Goal: Task Accomplishment & Management: Complete application form

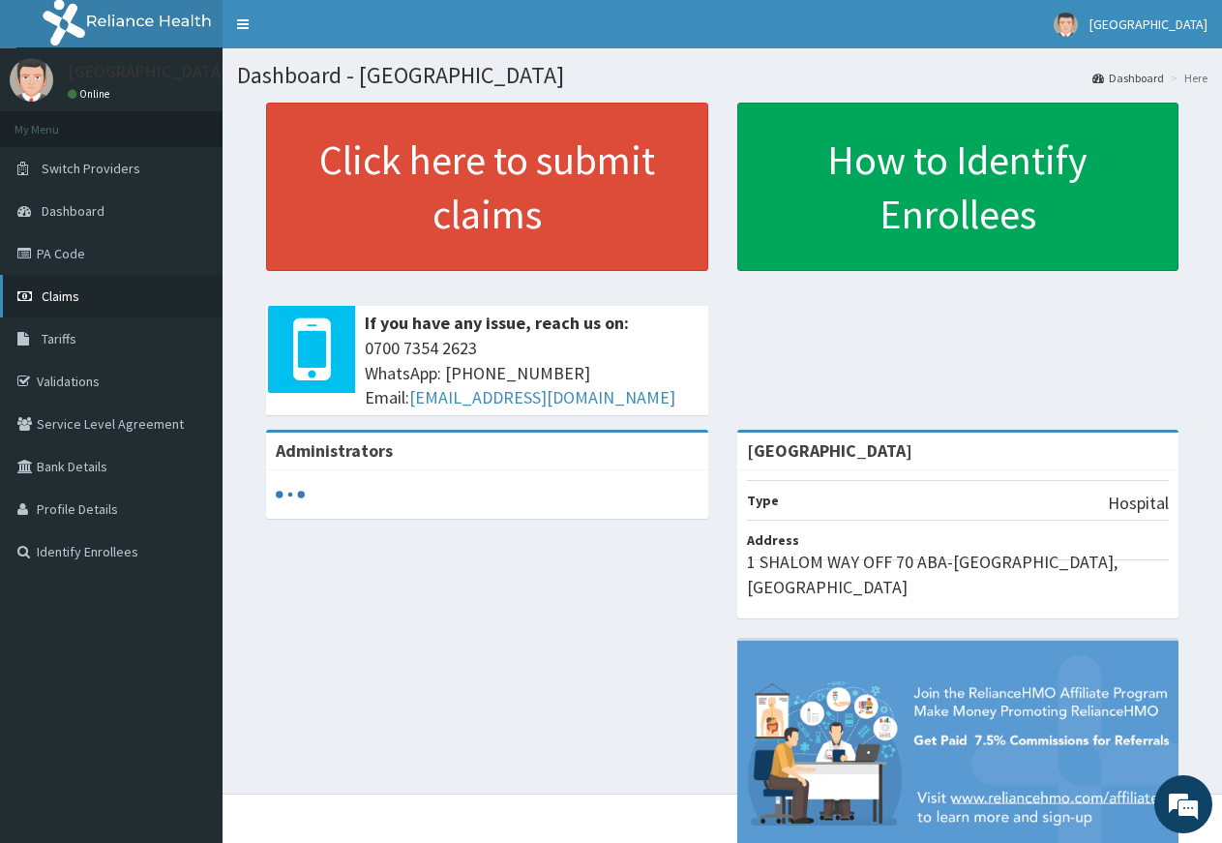
click at [99, 292] on link "Claims" at bounding box center [111, 296] width 223 height 43
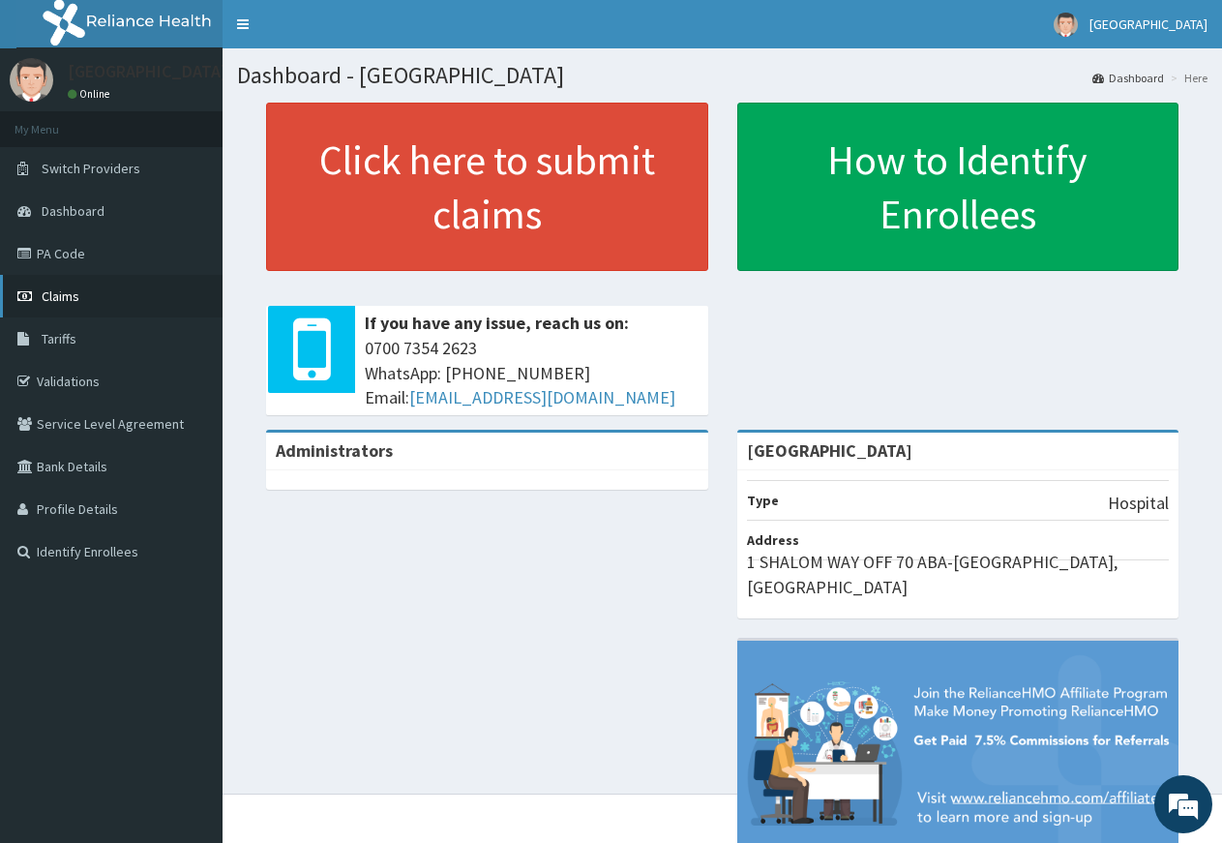
click at [70, 294] on span "Claims" at bounding box center [61, 295] width 38 height 17
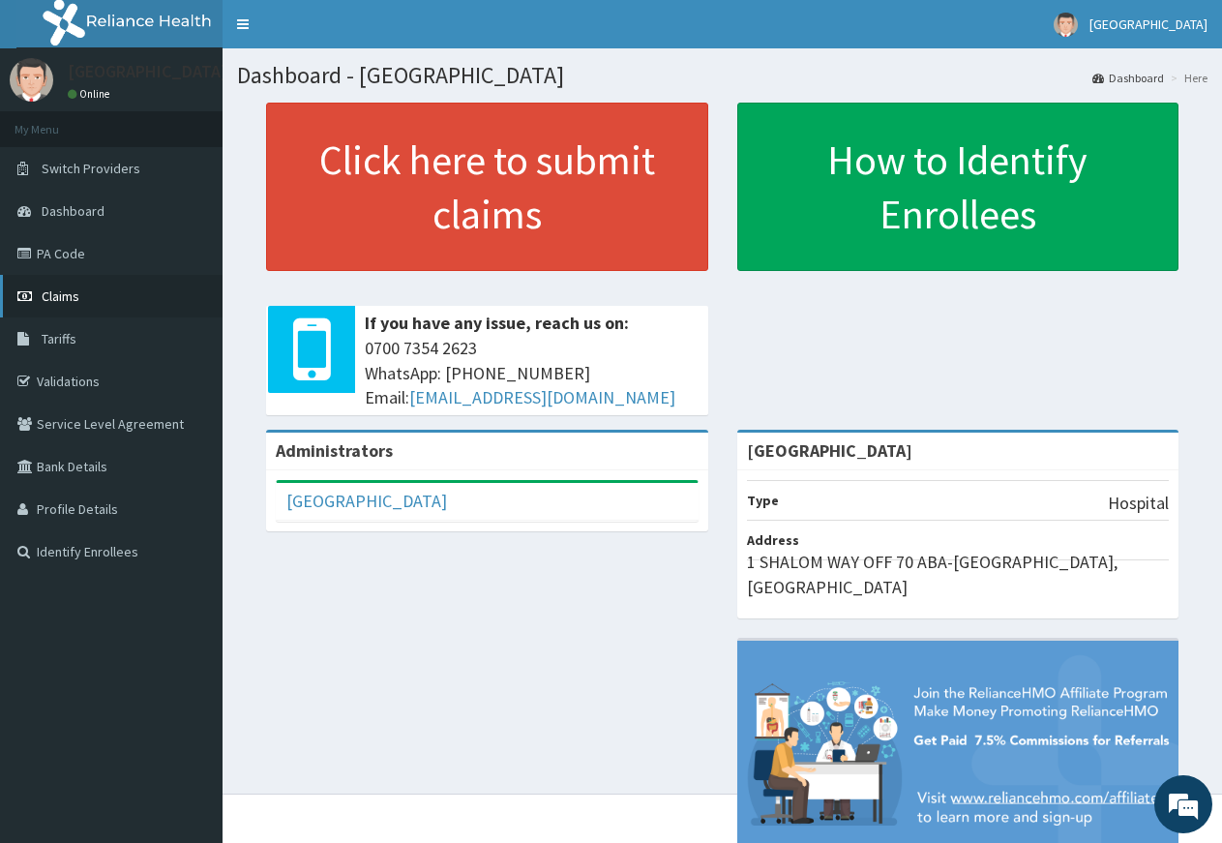
click at [72, 296] on span "Claims" at bounding box center [61, 295] width 38 height 17
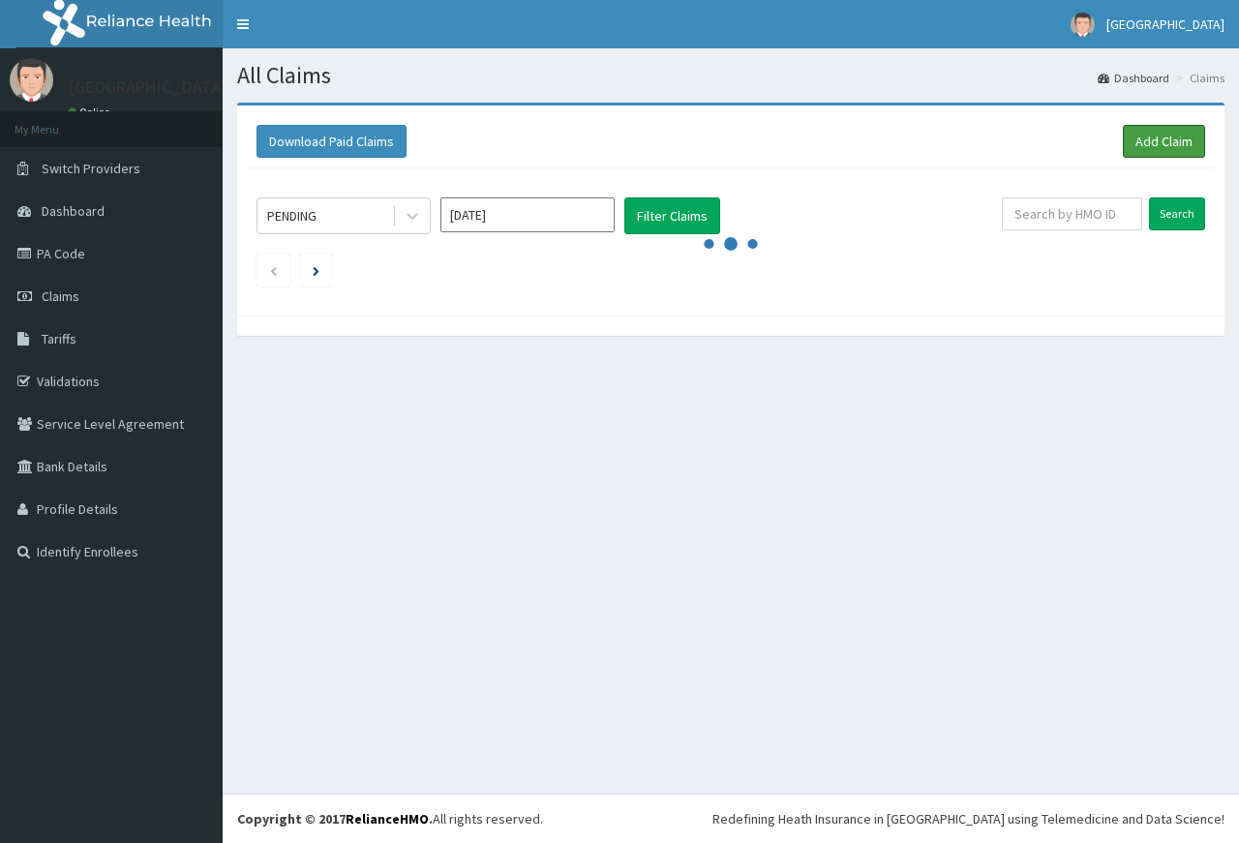
click at [1174, 140] on link "Add Claim" at bounding box center [1164, 141] width 82 height 33
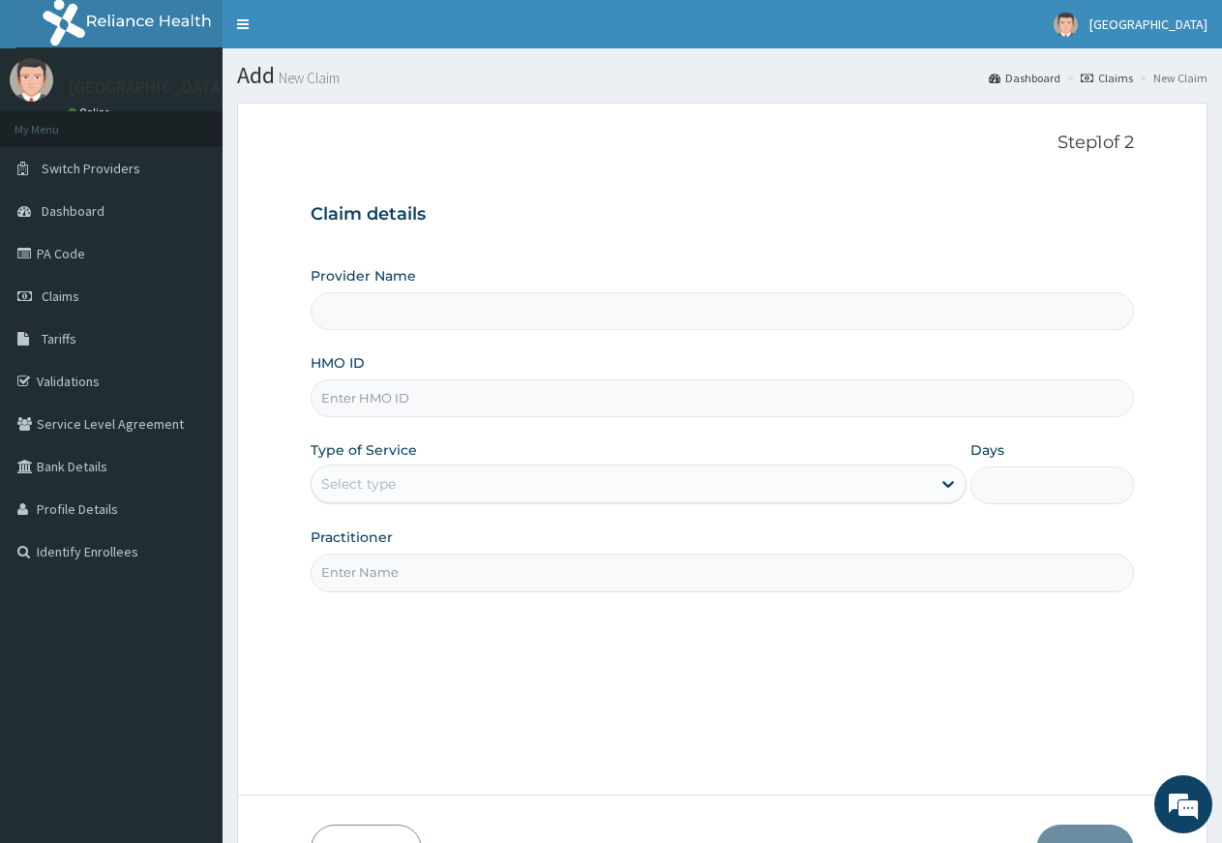
type input "[GEOGRAPHIC_DATA]"
click at [558, 407] on input "HMO ID" at bounding box center [723, 398] width 824 height 38
click at [533, 400] on input "HMO ID" at bounding box center [723, 398] width 824 height 38
drag, startPoint x: 362, startPoint y: 401, endPoint x: 347, endPoint y: 390, distance: 18.0
click at [362, 402] on input "HMO ID" at bounding box center [723, 398] width 824 height 38
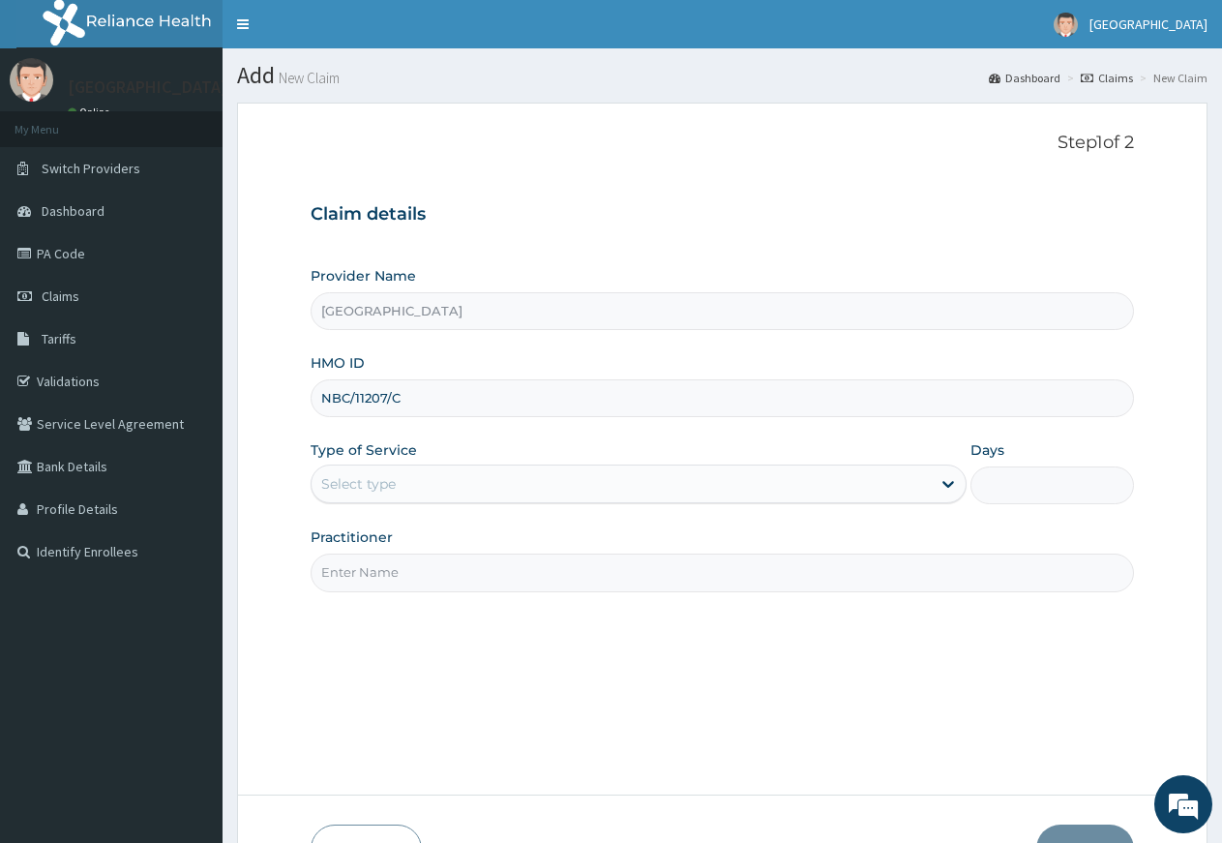
type input "NBC/11207/C"
click at [405, 490] on div "Select type" at bounding box center [621, 483] width 618 height 31
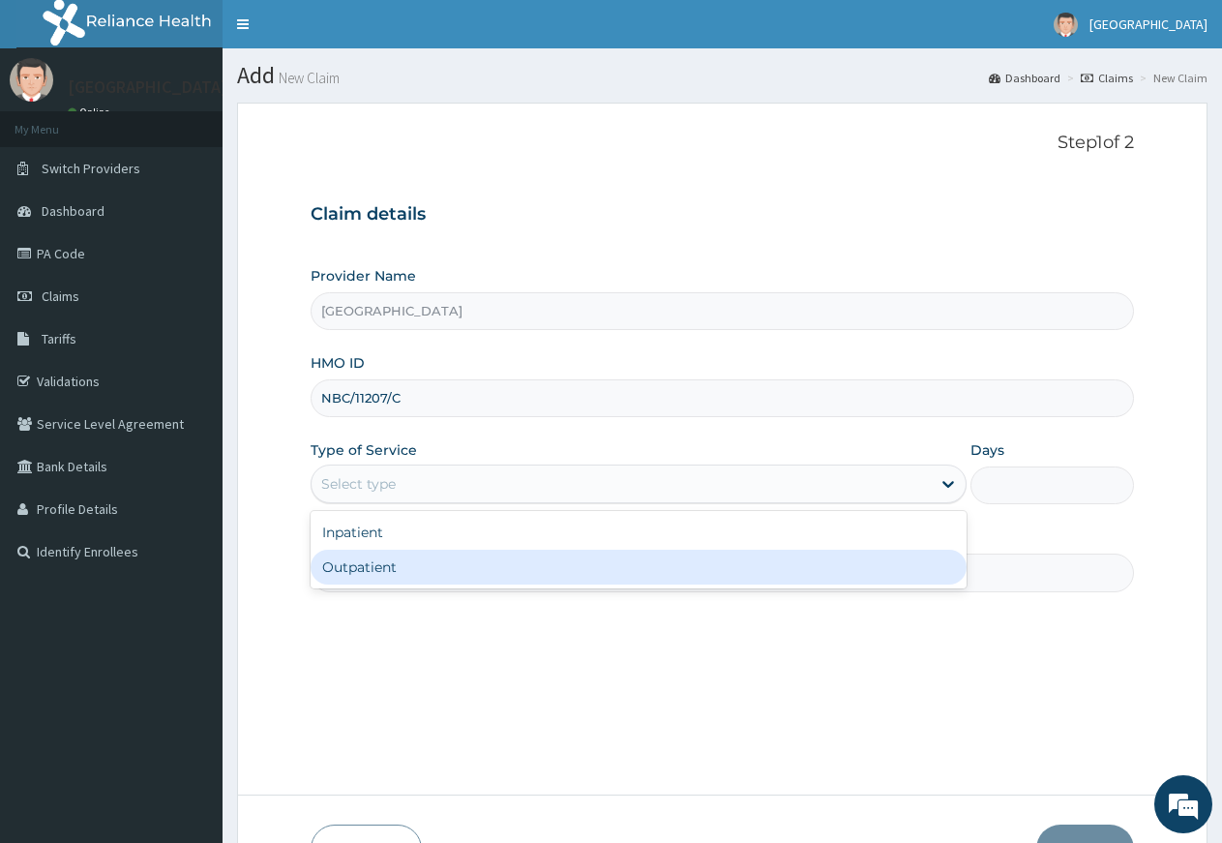
click at [400, 567] on div "Outpatient" at bounding box center [638, 567] width 655 height 35
type input "1"
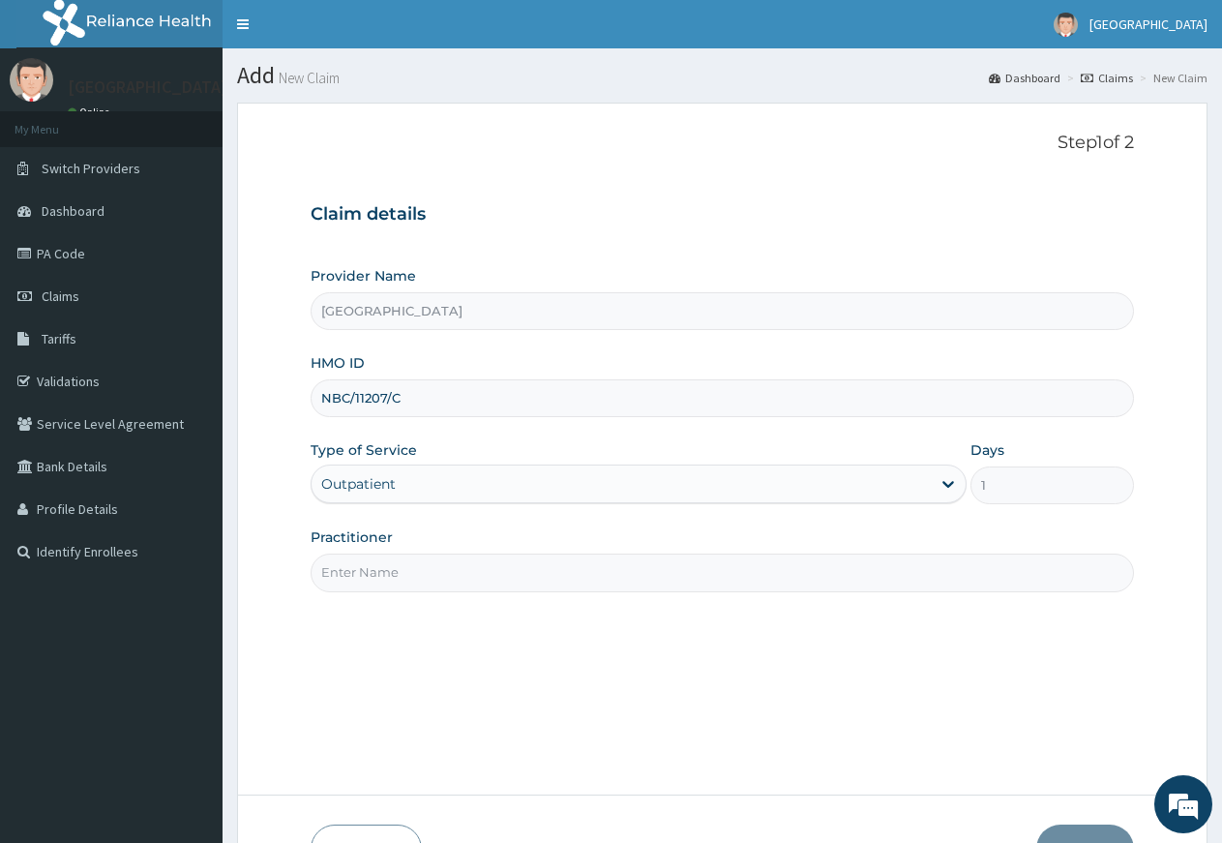
click at [405, 588] on input "Practitioner" at bounding box center [723, 573] width 824 height 38
click at [404, 584] on input "Practitioner" at bounding box center [723, 573] width 824 height 38
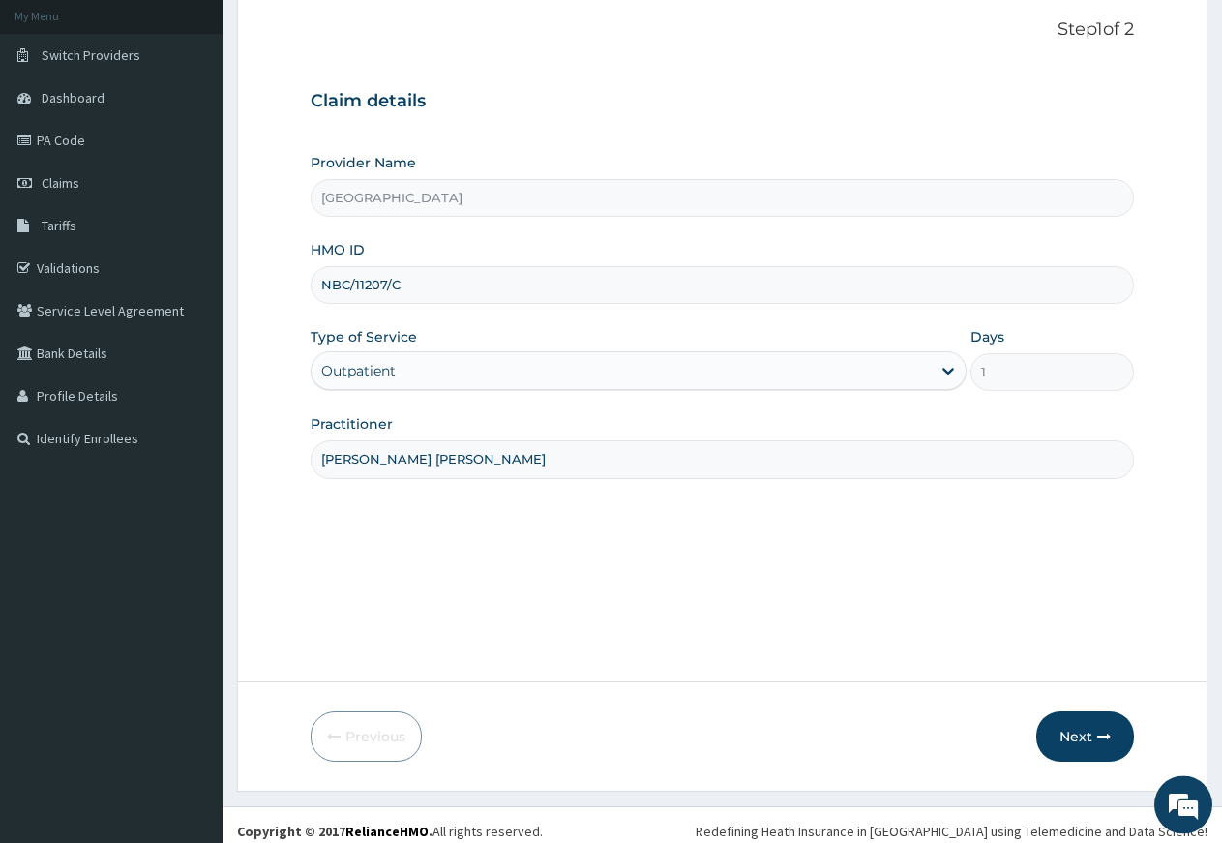
scroll to position [126, 0]
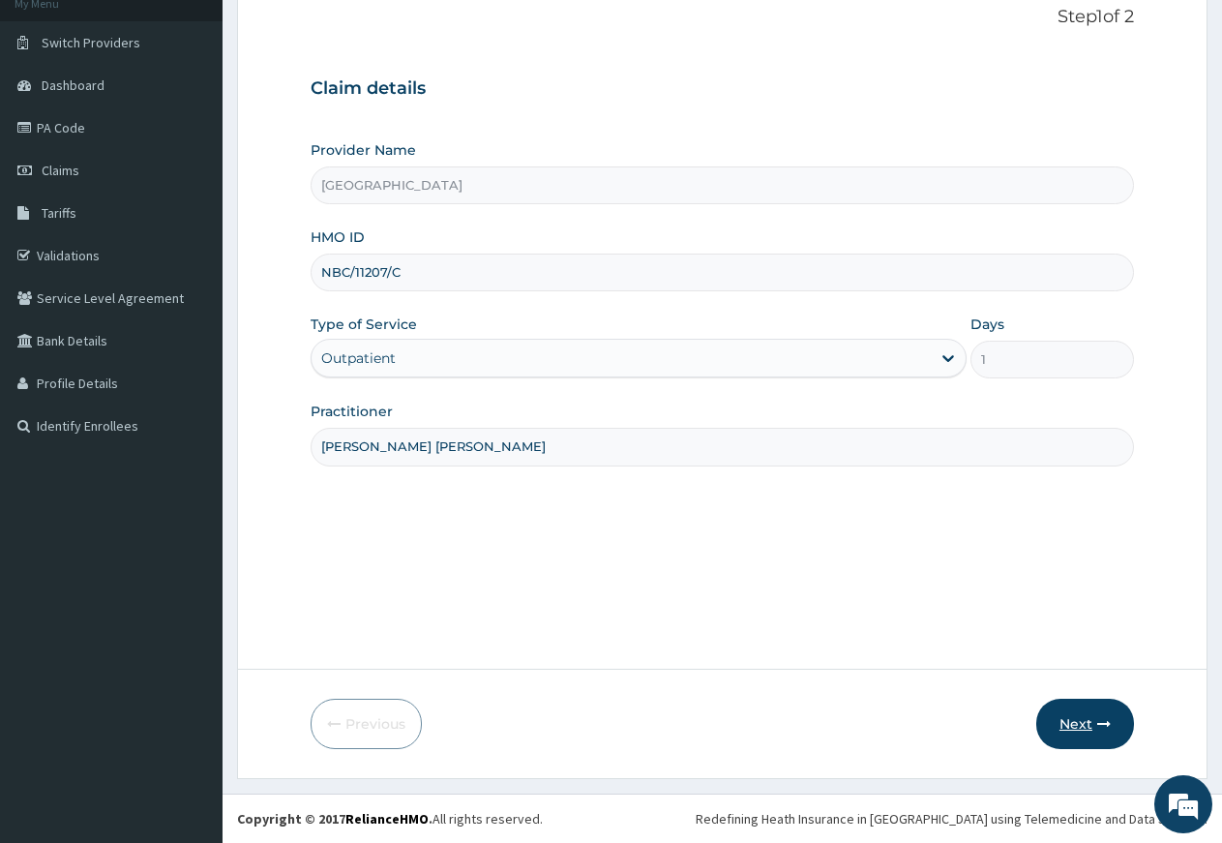
type input "DR NDUBIZU CHINEDU"
click at [1055, 733] on button "Next" at bounding box center [1086, 724] width 98 height 50
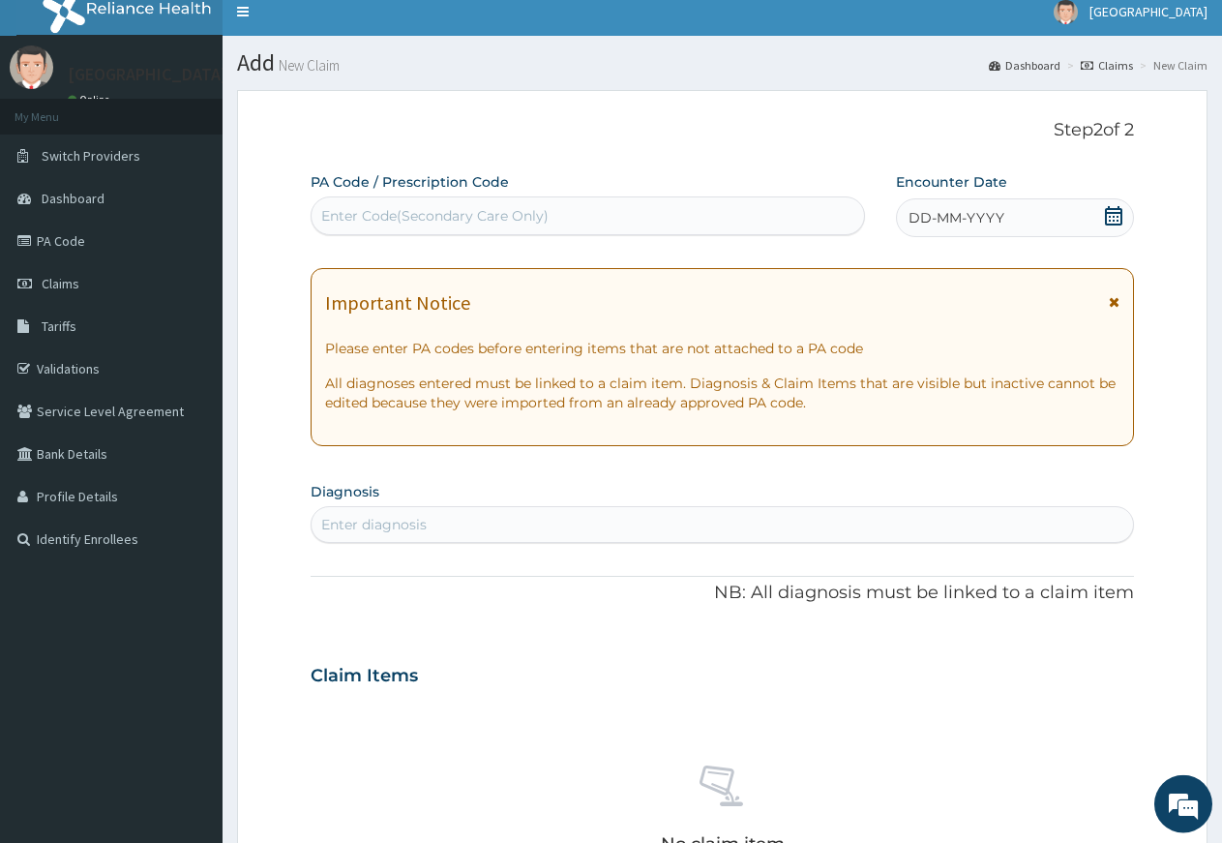
scroll to position [0, 0]
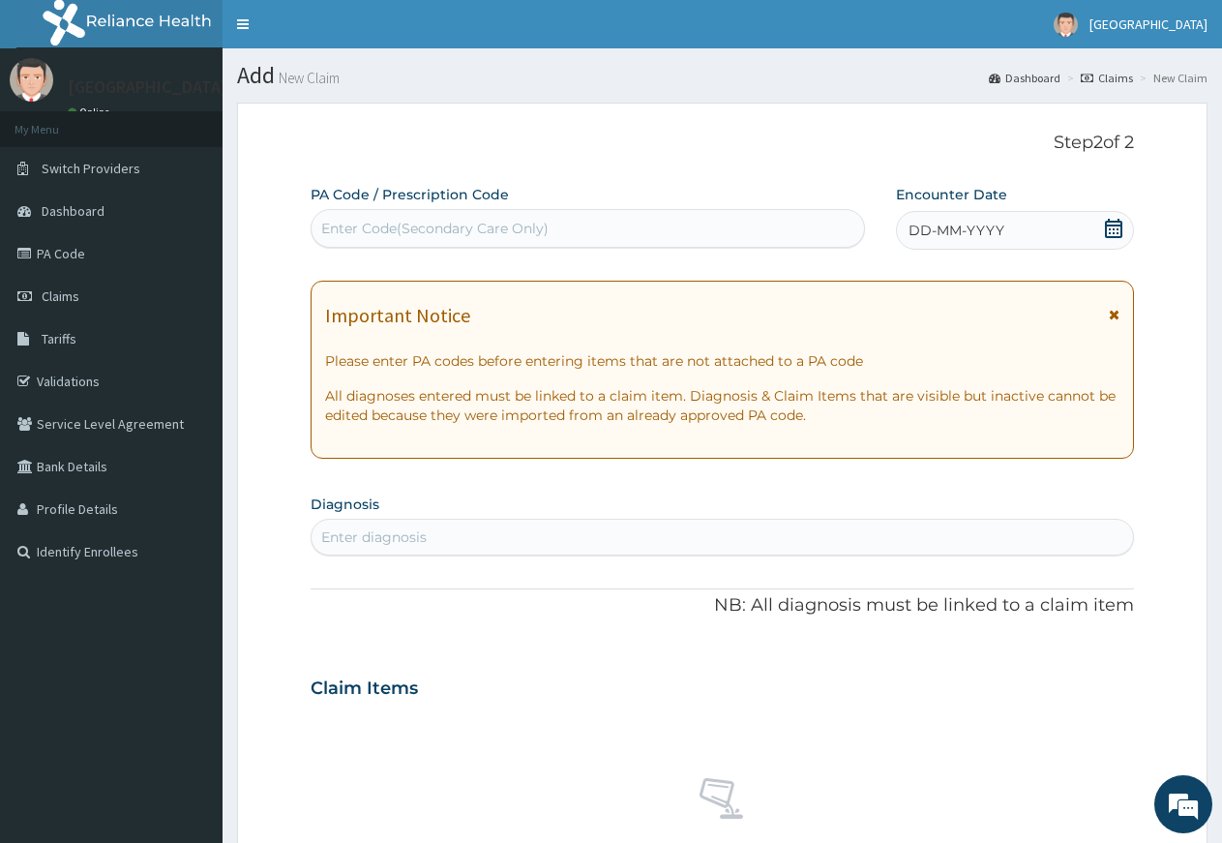
click at [1111, 224] on icon at bounding box center [1113, 228] width 19 height 19
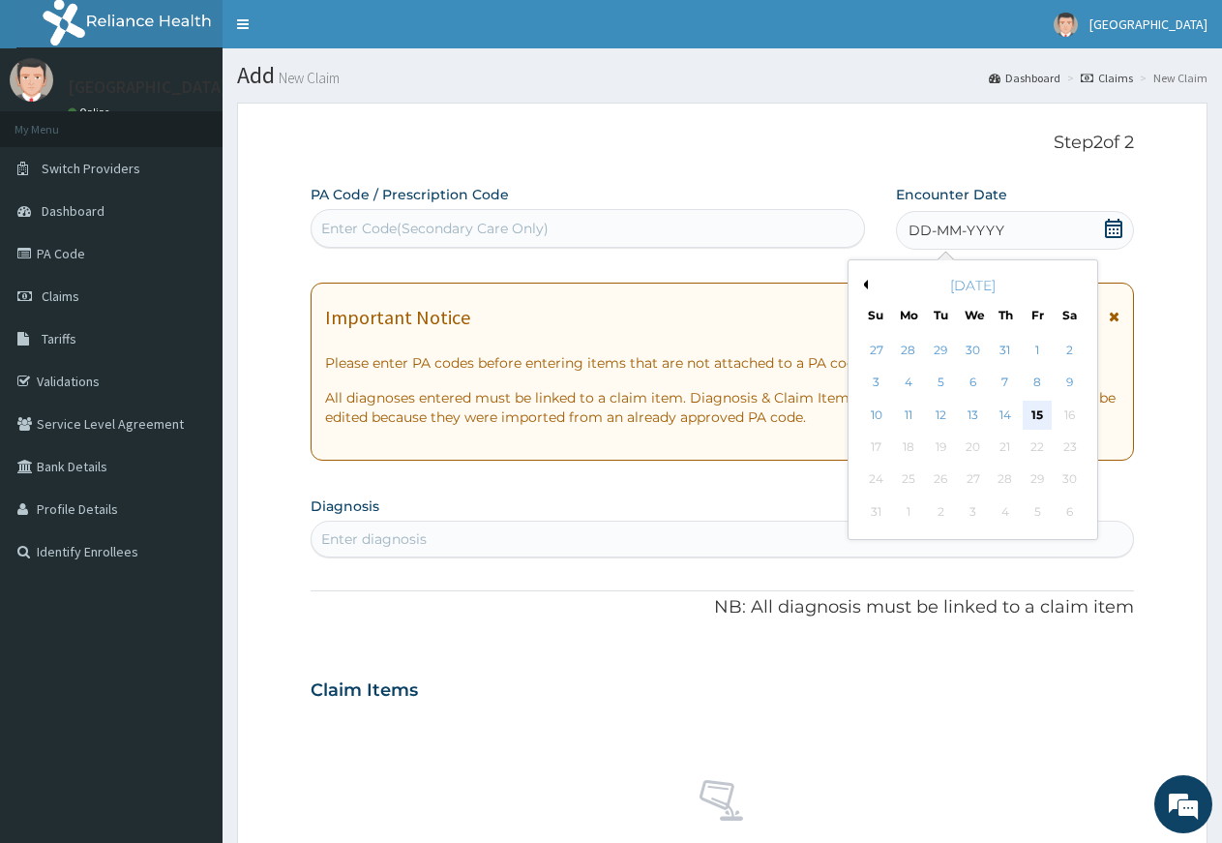
click at [1037, 408] on div "15" at bounding box center [1037, 415] width 29 height 29
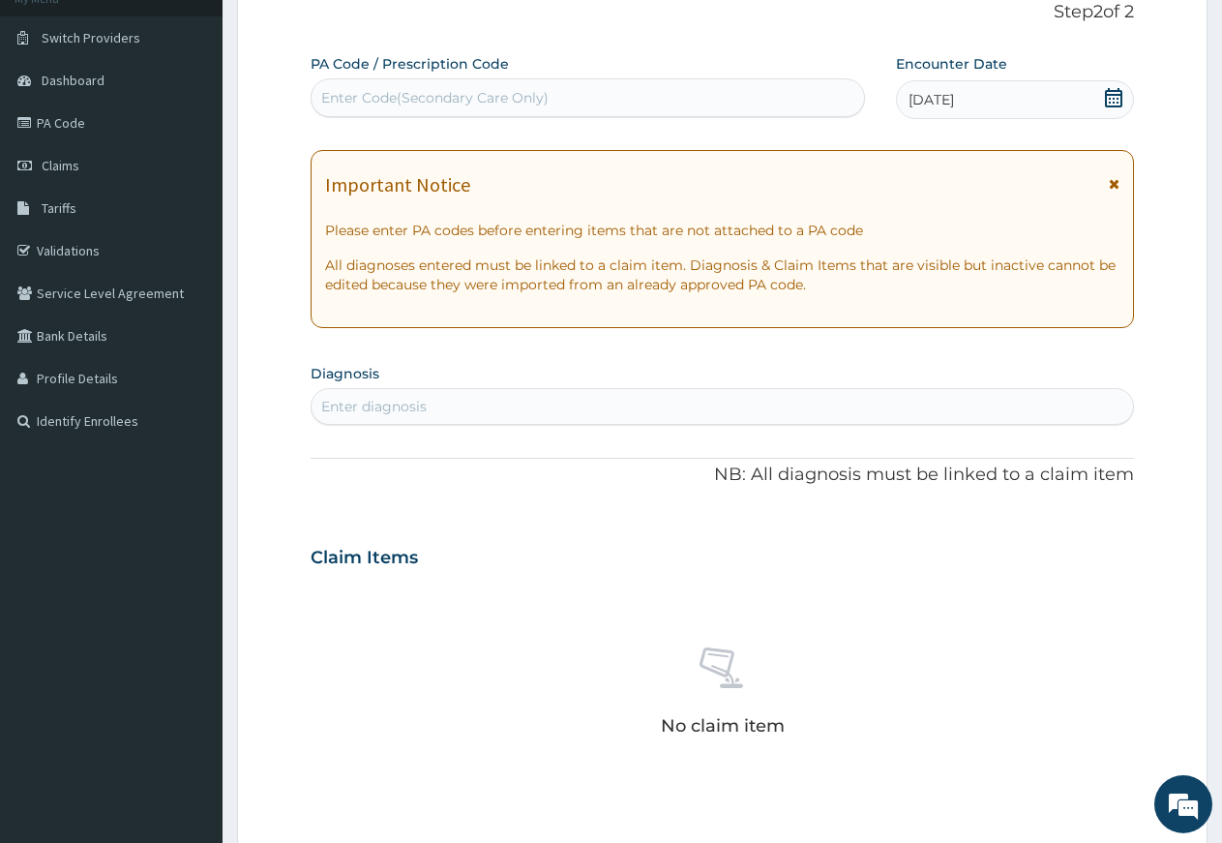
scroll to position [197, 0]
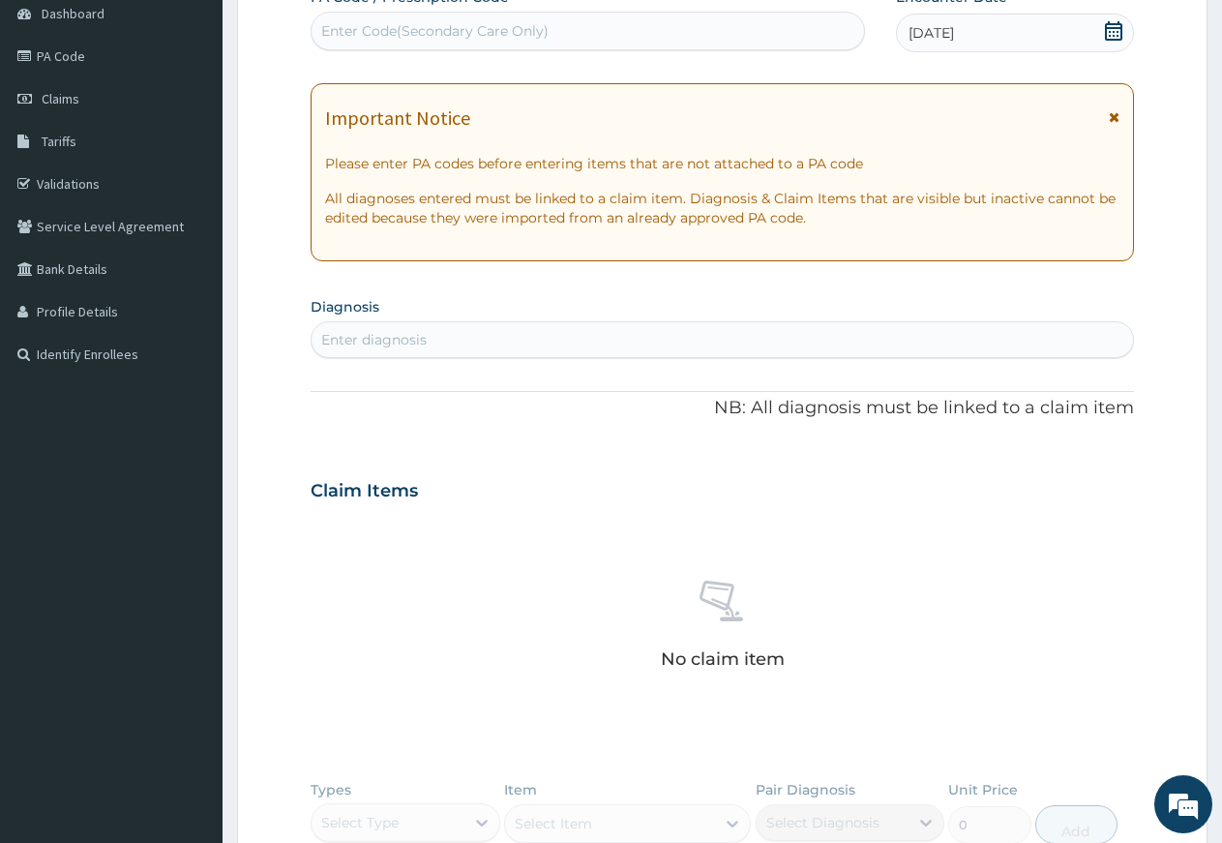
click at [520, 334] on div "Enter diagnosis" at bounding box center [723, 339] width 822 height 31
type input "B"
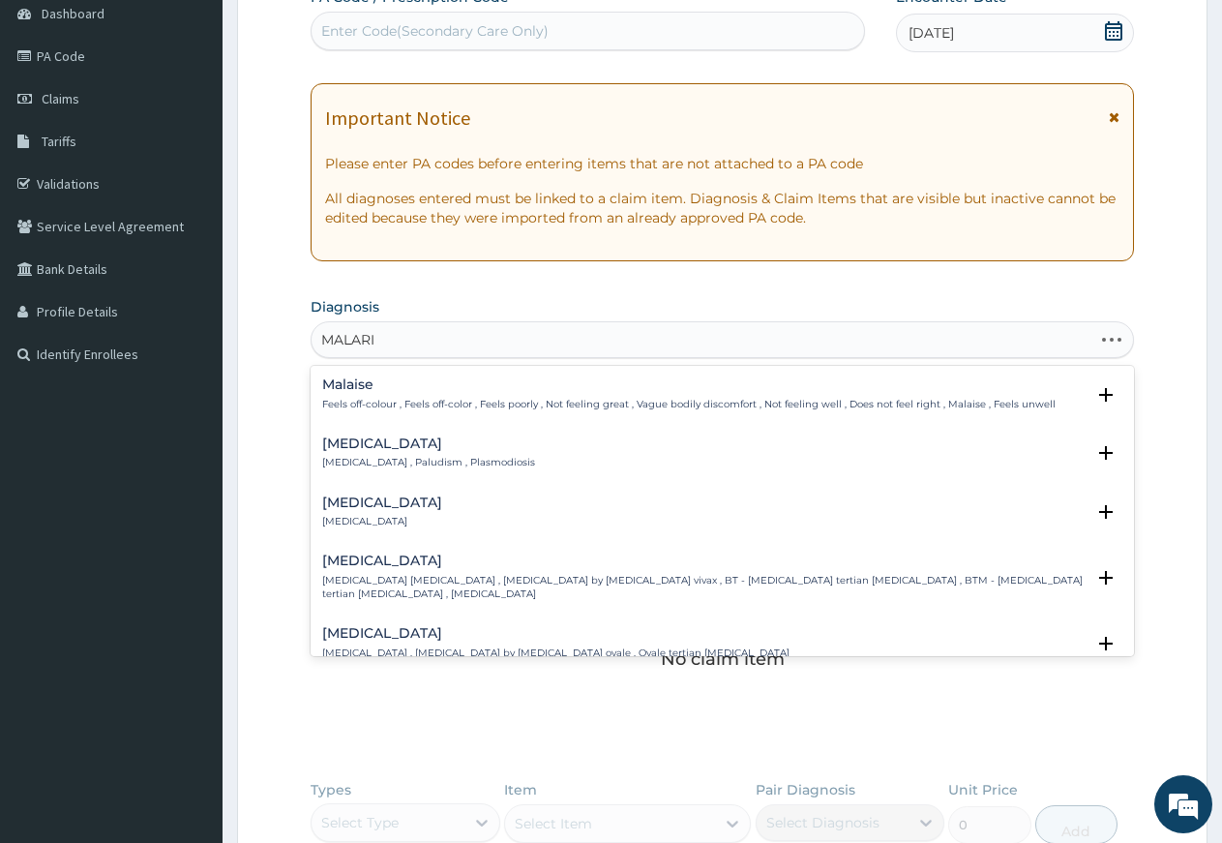
type input "MALARIA"
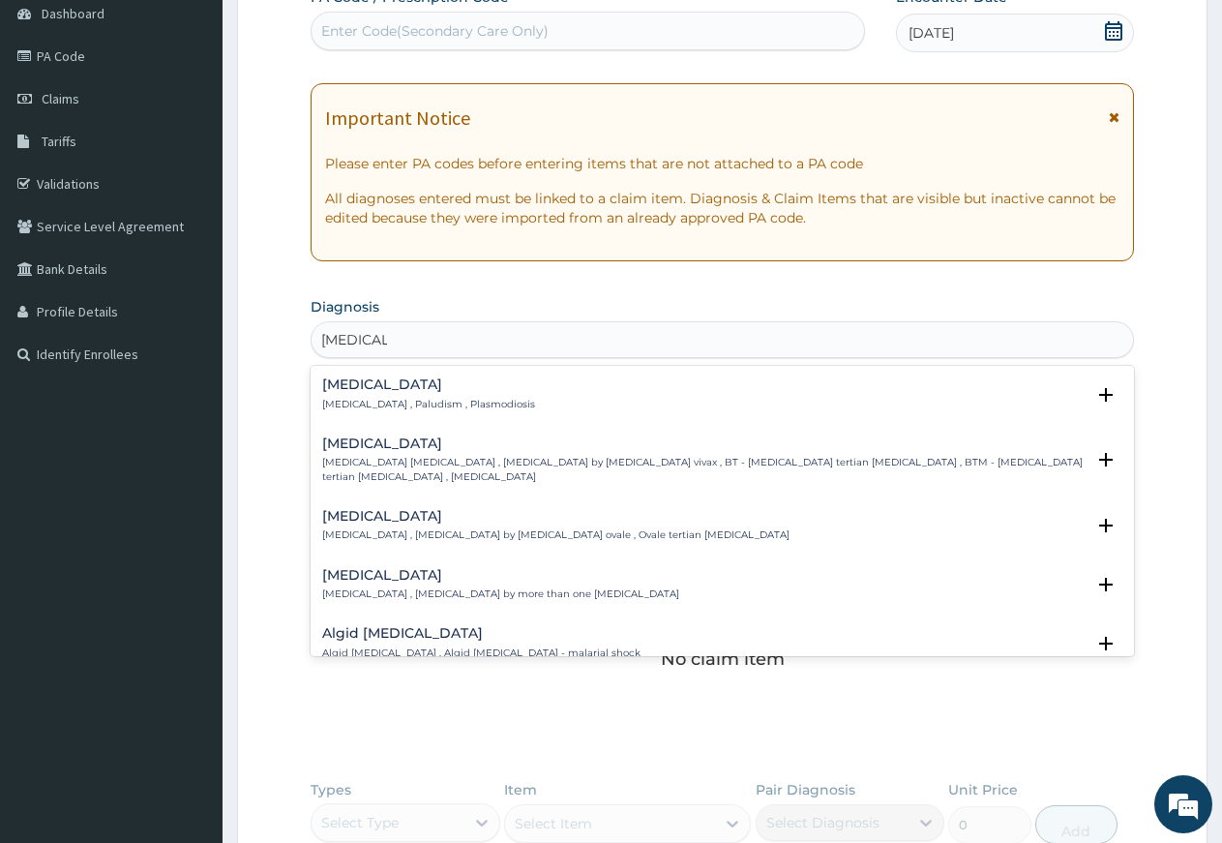
click at [408, 536] on p "Ovale malaria , Malaria by Plasmodium ovale , Ovale tertian malaria" at bounding box center [555, 535] width 467 height 14
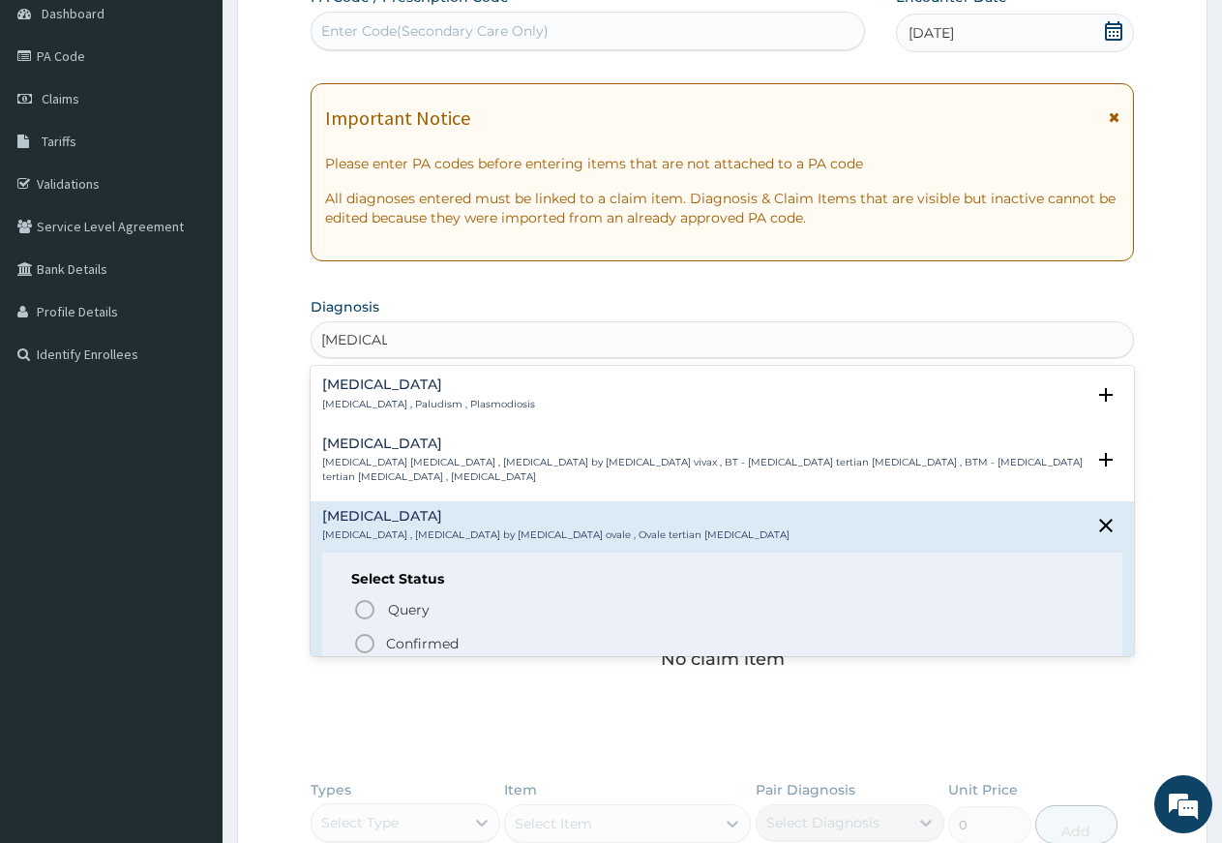
click at [367, 648] on icon "status option filled" at bounding box center [364, 643] width 23 height 23
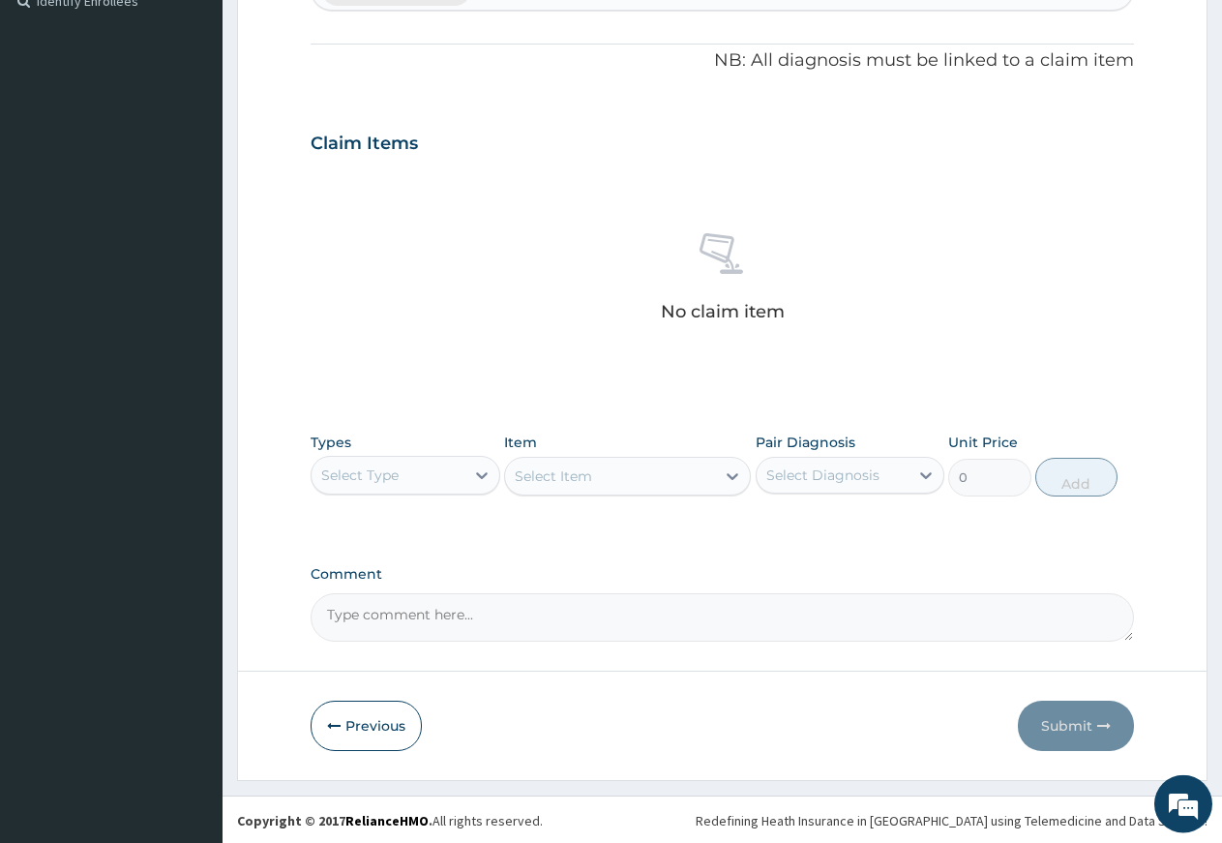
scroll to position [553, 0]
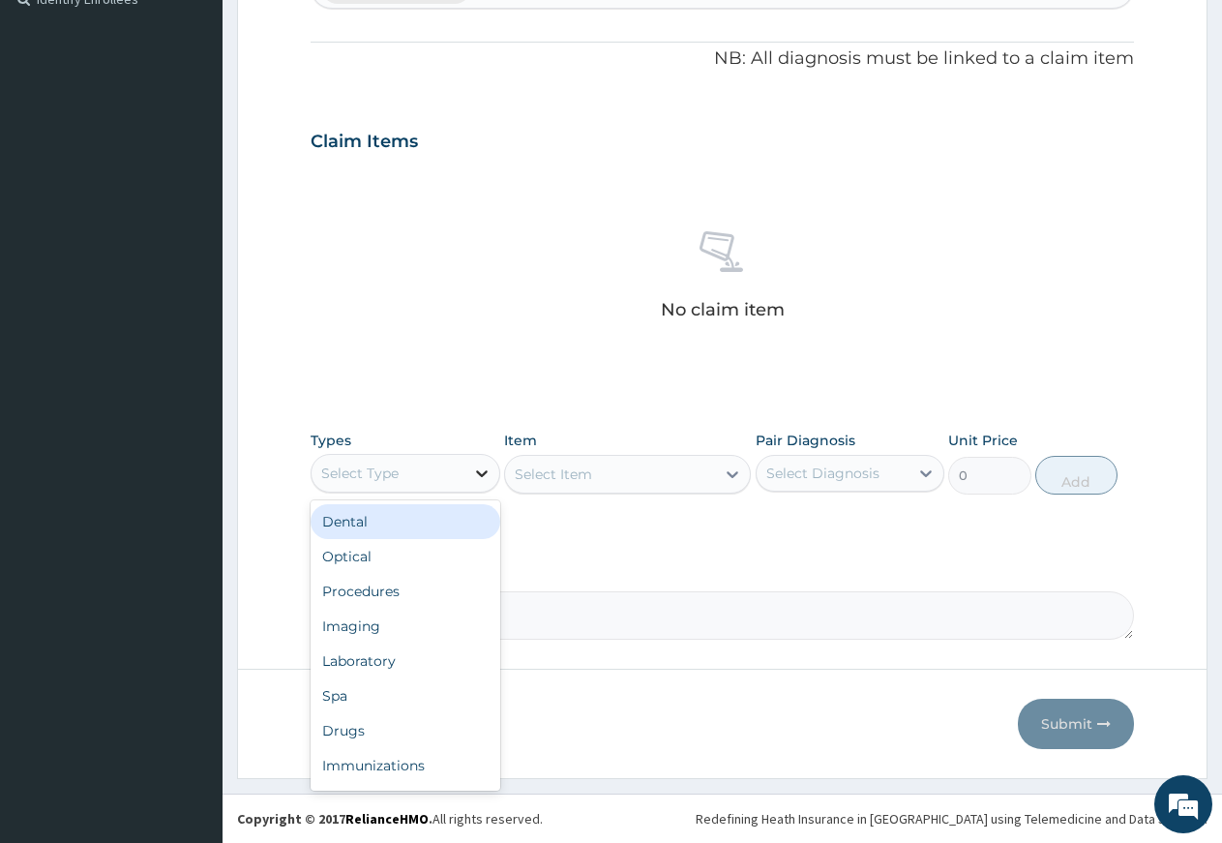
click at [482, 472] on icon at bounding box center [481, 473] width 19 height 19
click at [435, 593] on div "Procedures" at bounding box center [406, 591] width 190 height 35
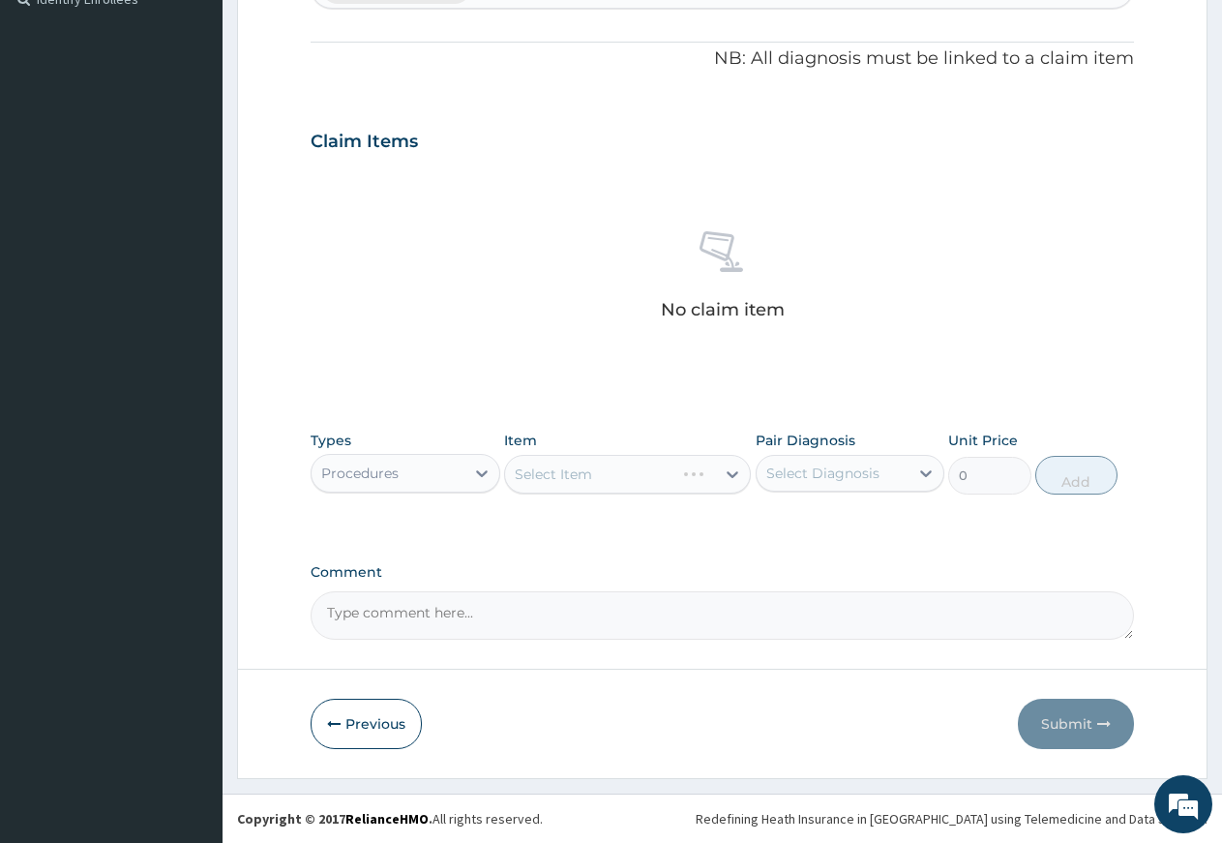
click at [570, 477] on div "Select Item" at bounding box center [627, 474] width 247 height 39
click at [819, 473] on div "Select Diagnosis" at bounding box center [823, 473] width 113 height 19
click at [819, 521] on label "Ovale malaria" at bounding box center [848, 520] width 120 height 19
checkbox input "true"
click at [659, 481] on div "Select Item" at bounding box center [627, 474] width 247 height 39
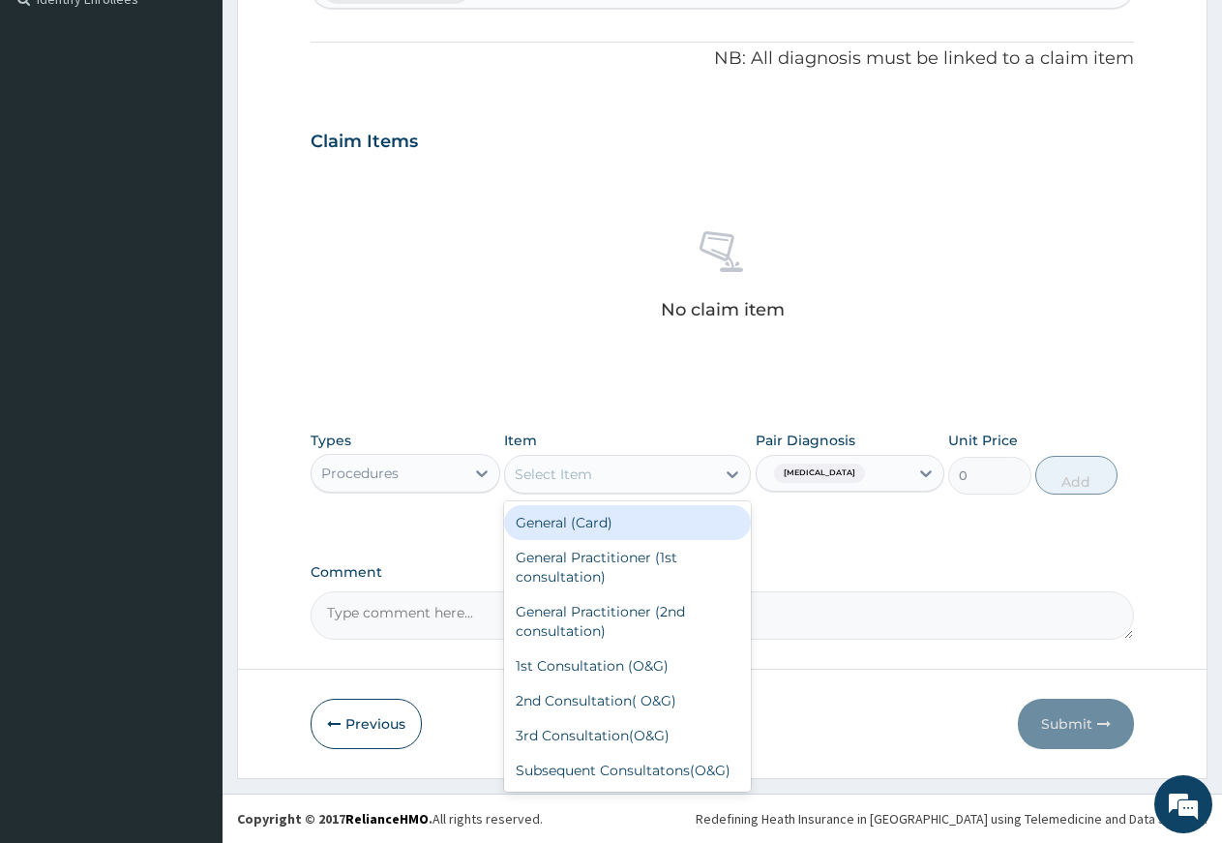
click at [659, 481] on div "Select Item" at bounding box center [610, 474] width 210 height 31
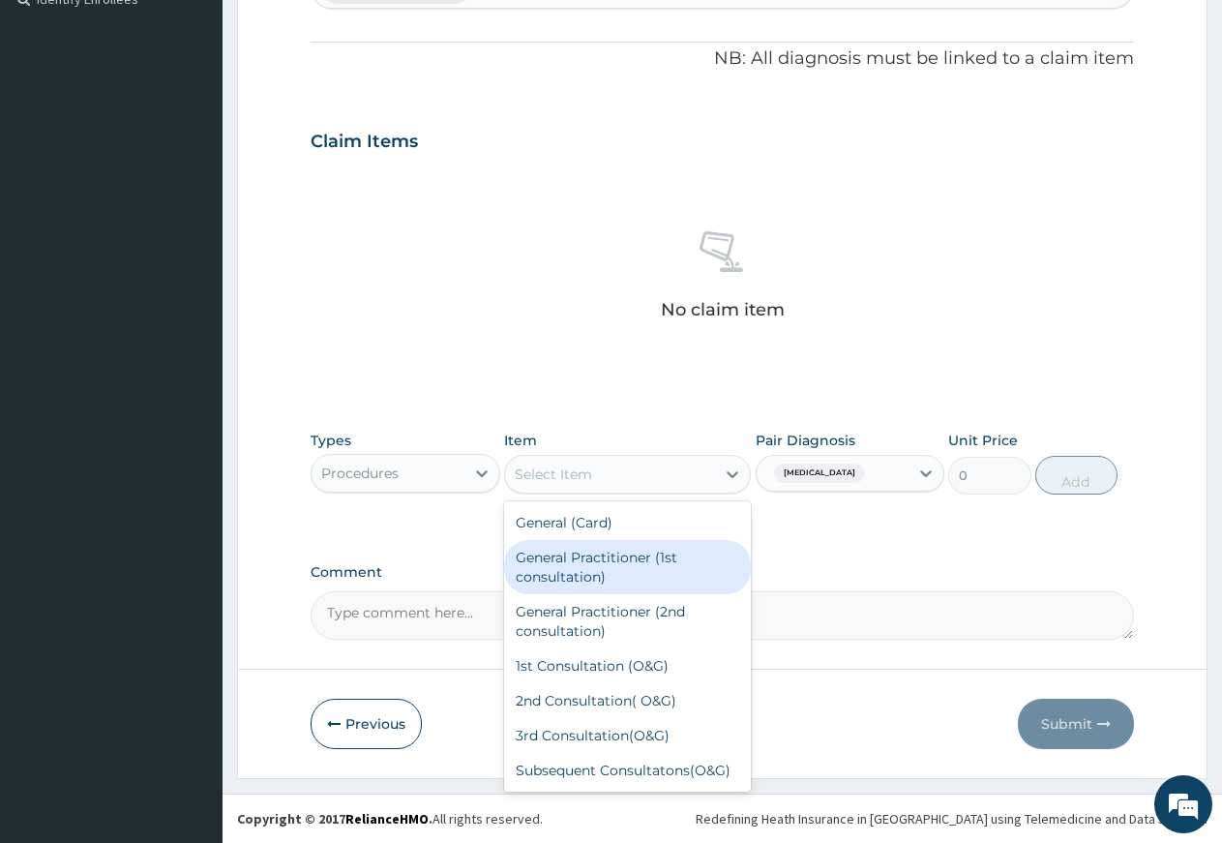
click at [619, 579] on div "General Practitioner (1st consultation)" at bounding box center [627, 567] width 247 height 54
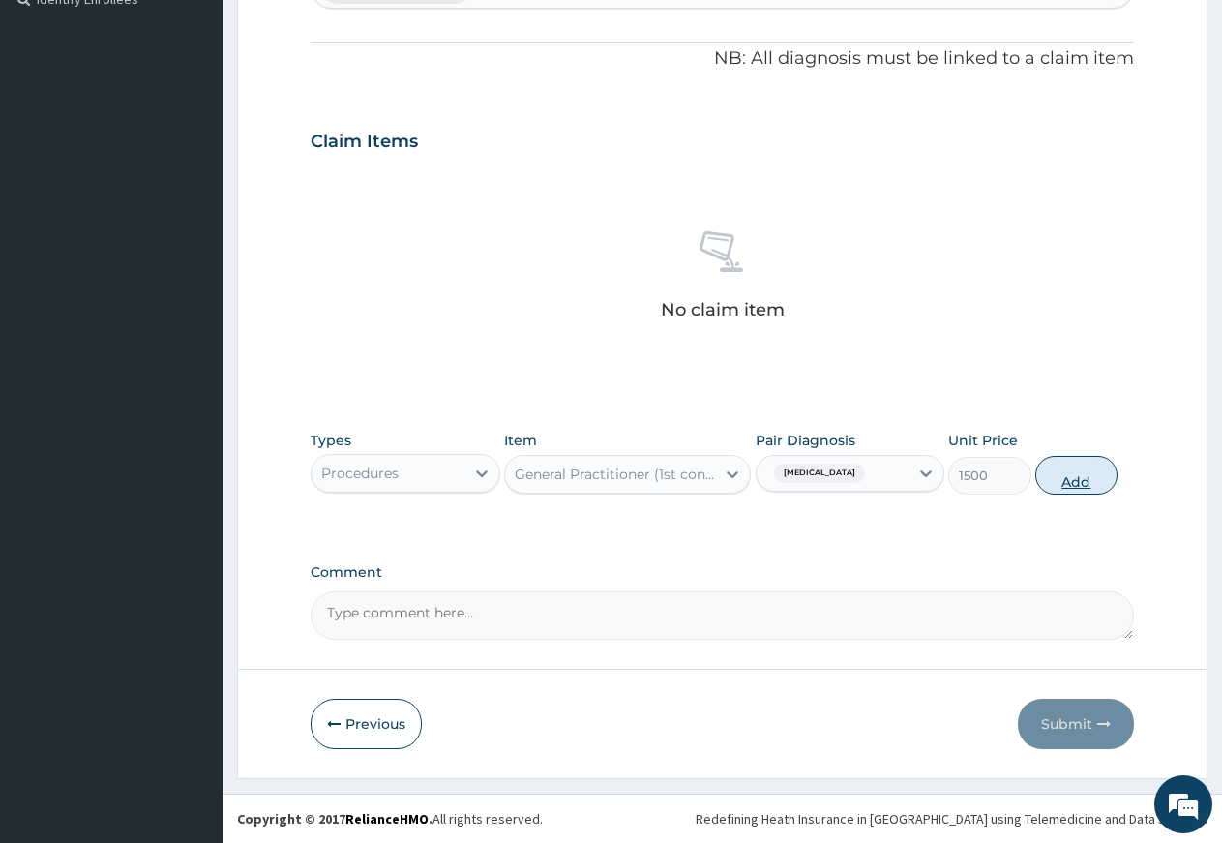
drag, startPoint x: 1078, startPoint y: 466, endPoint x: 1072, endPoint y: 481, distance: 16.5
click at [1078, 471] on button "Add" at bounding box center [1077, 475] width 82 height 39
type input "0"
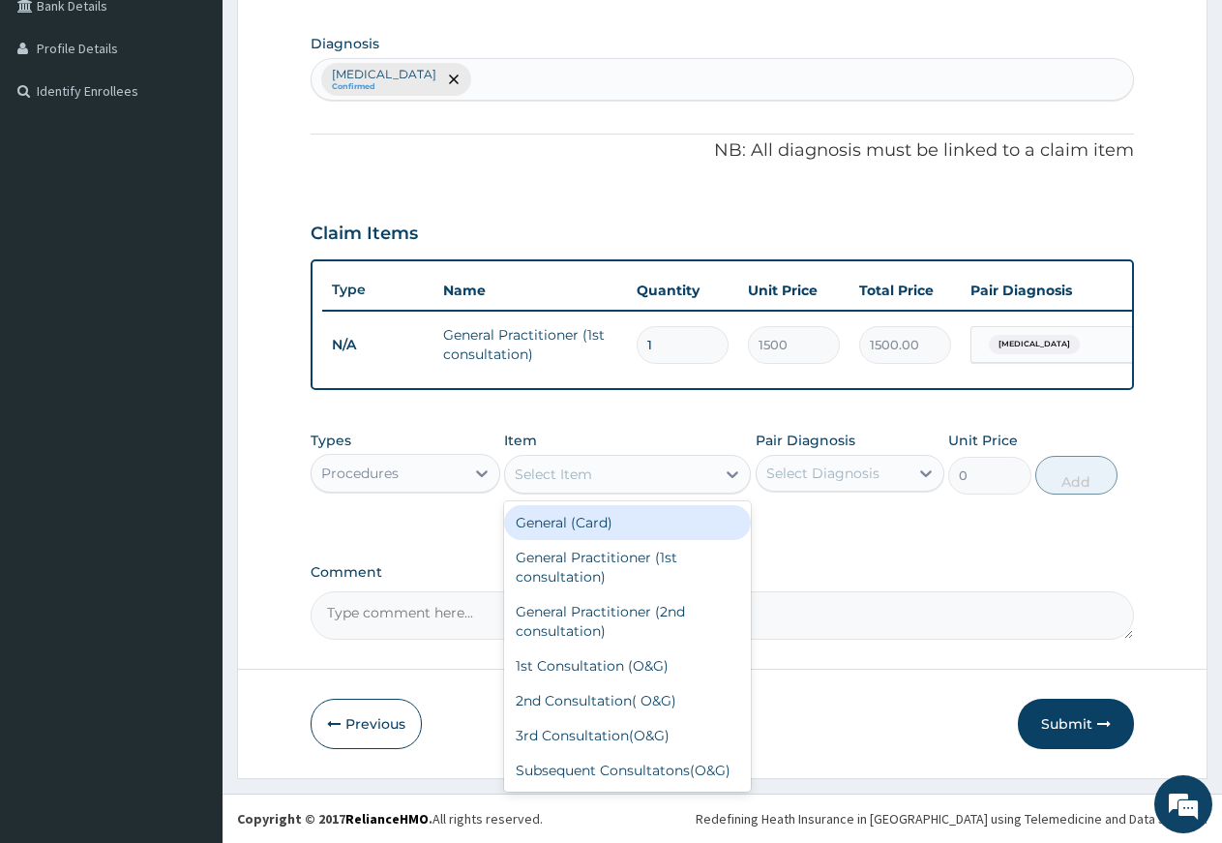
click at [652, 485] on div "Select Item" at bounding box center [610, 474] width 210 height 31
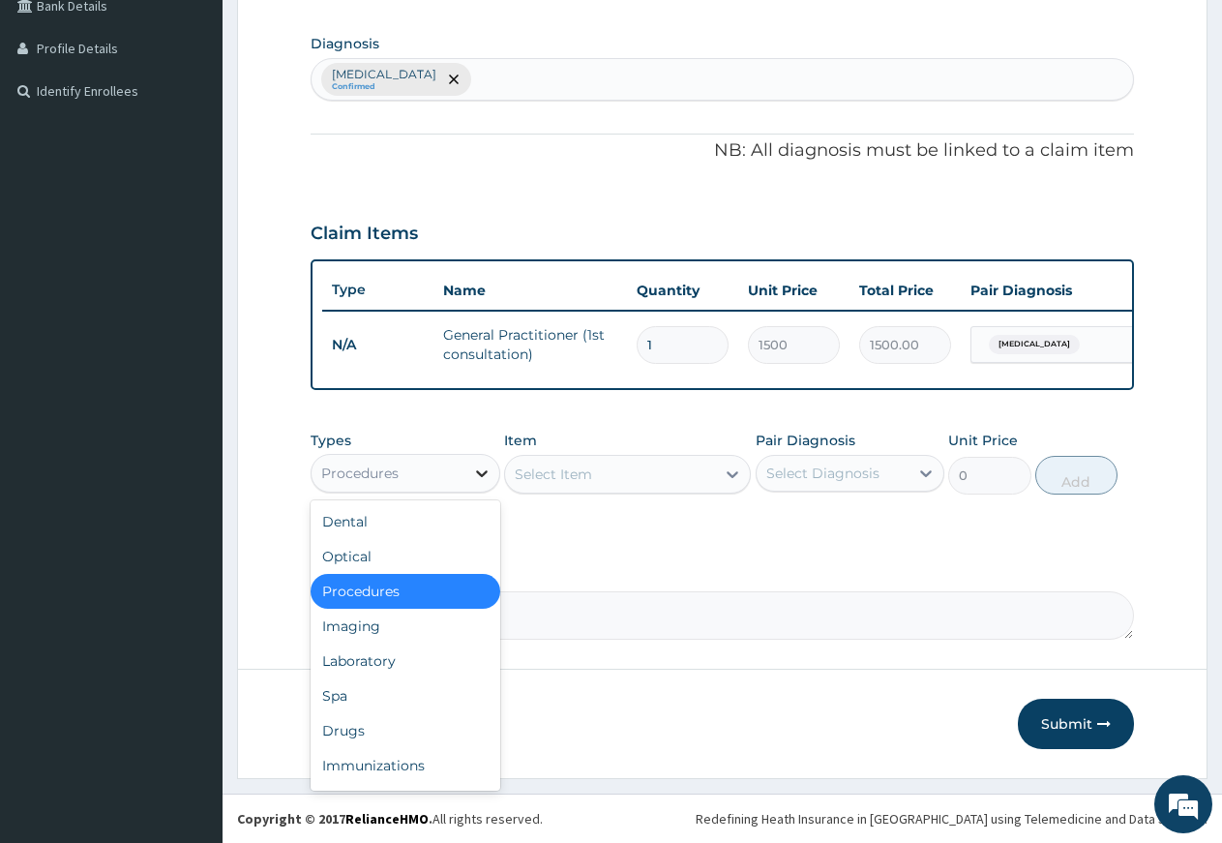
click at [482, 471] on icon at bounding box center [481, 473] width 19 height 19
click at [419, 633] on div "Imaging" at bounding box center [406, 626] width 190 height 35
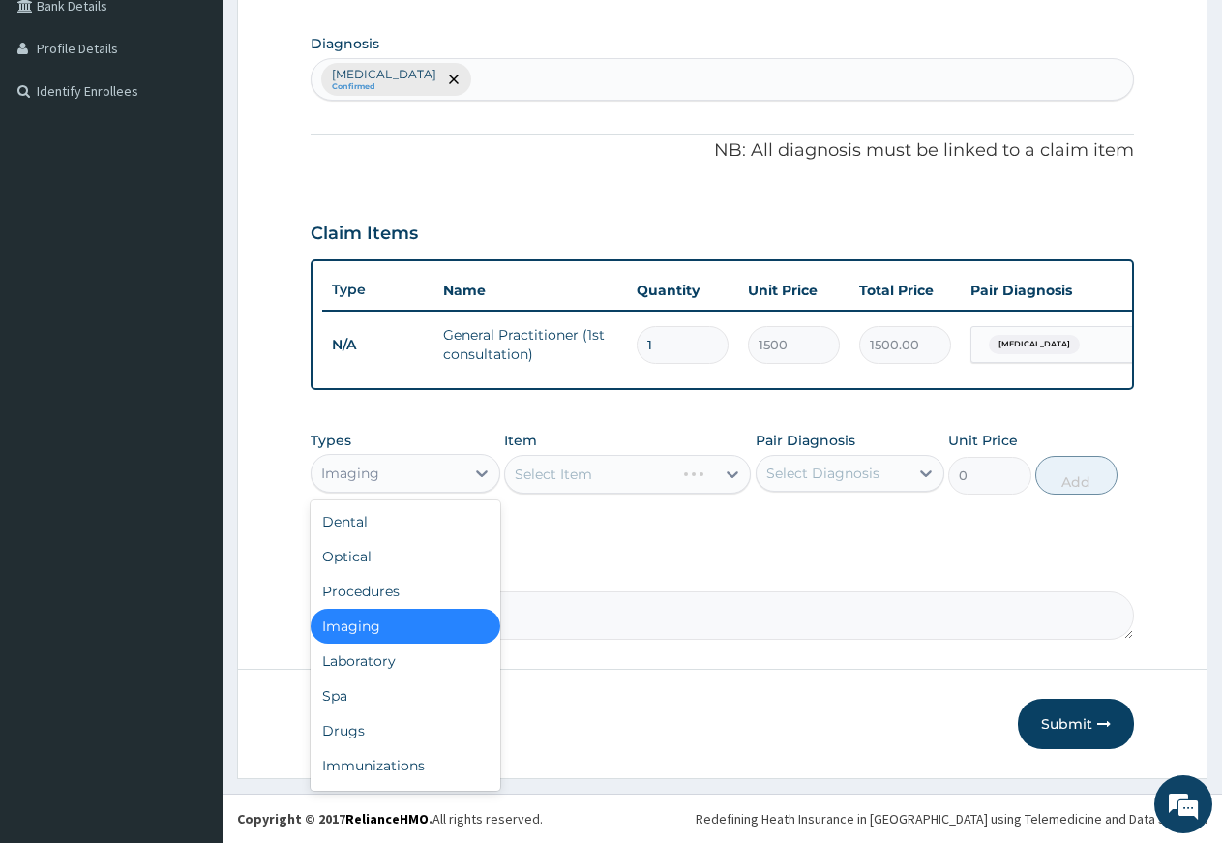
drag, startPoint x: 479, startPoint y: 464, endPoint x: 467, endPoint y: 495, distance: 33.1
click at [479, 466] on icon at bounding box center [481, 473] width 19 height 19
click at [382, 665] on div "Laboratory" at bounding box center [406, 661] width 190 height 35
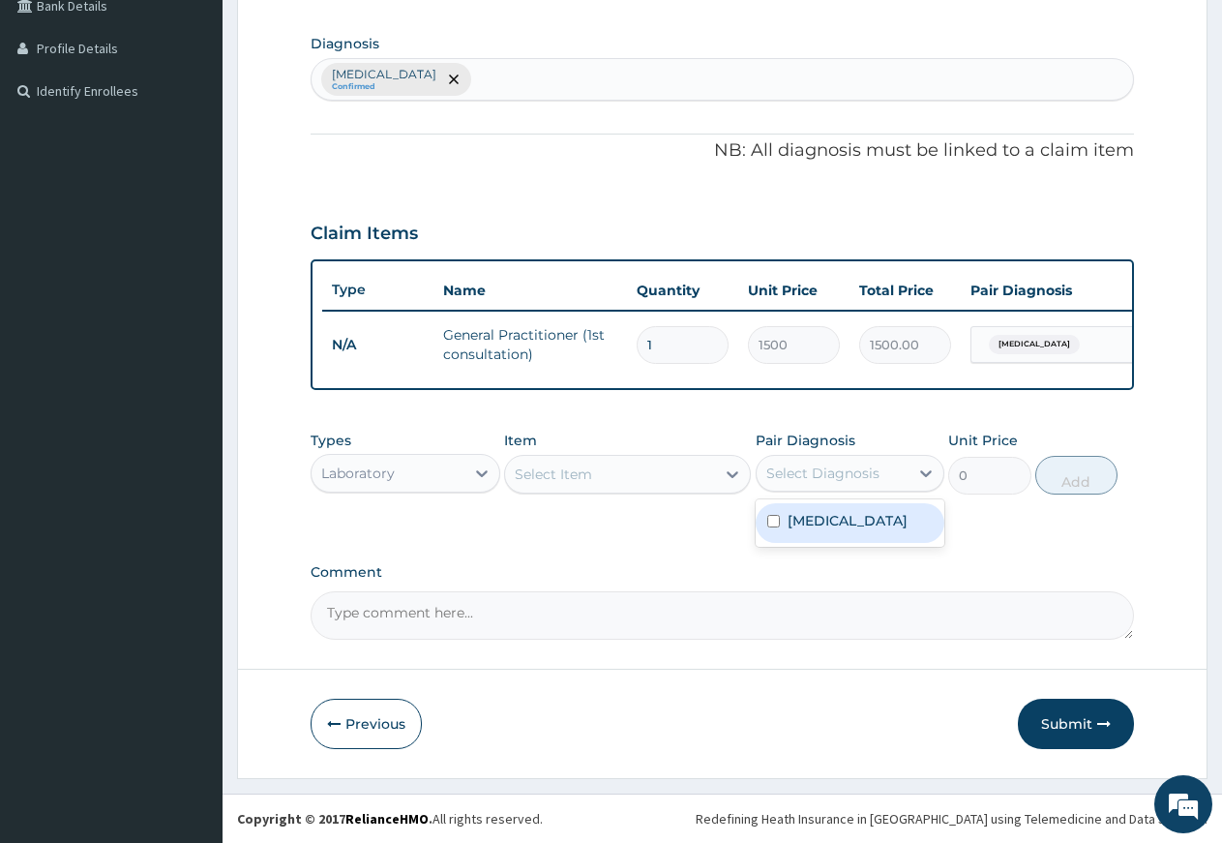
drag, startPoint x: 802, startPoint y: 466, endPoint x: 809, endPoint y: 510, distance: 45.0
click at [805, 474] on div "Select Diagnosis" at bounding box center [823, 473] width 113 height 19
click at [806, 520] on label "Ovale malaria" at bounding box center [848, 520] width 120 height 19
checkbox input "true"
click at [656, 476] on div "Select Item" at bounding box center [610, 474] width 210 height 31
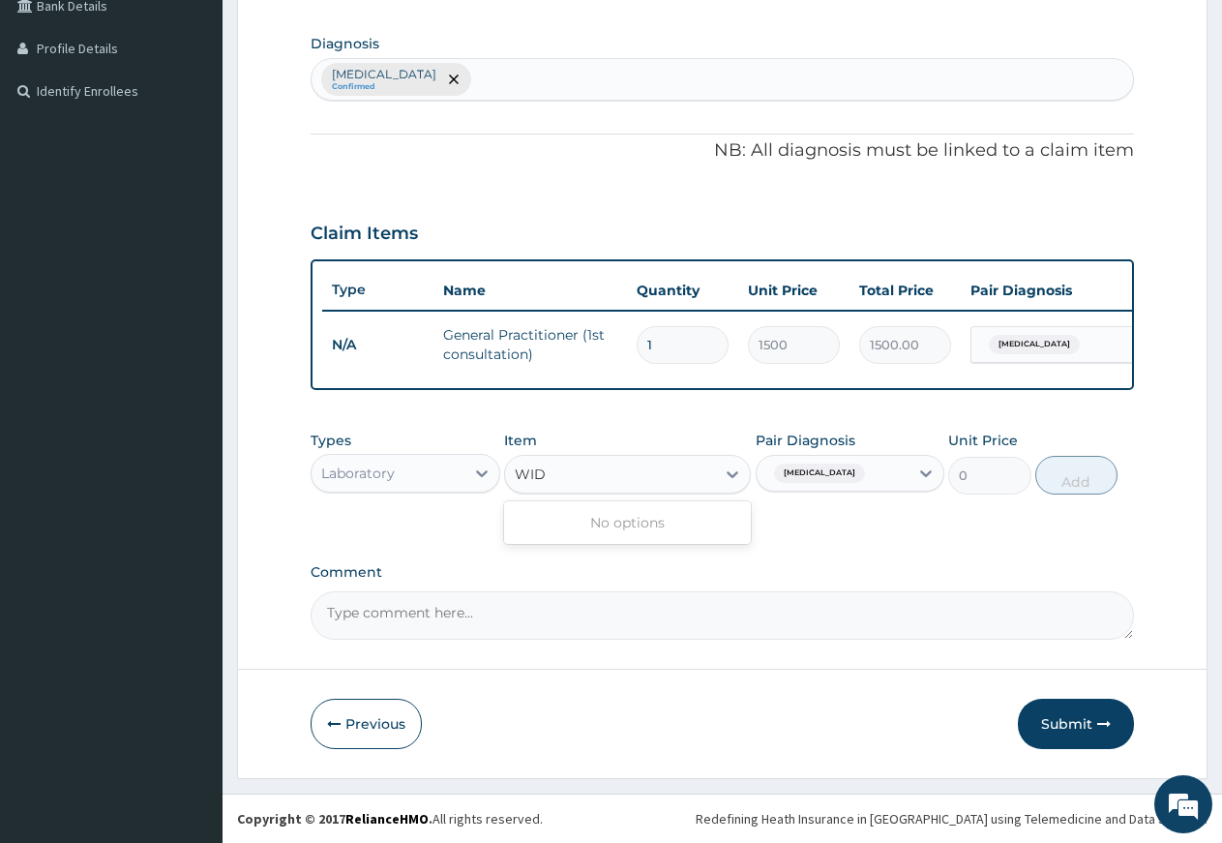
type input "WIDA"
click at [570, 473] on div "Select Item" at bounding box center [610, 474] width 210 height 31
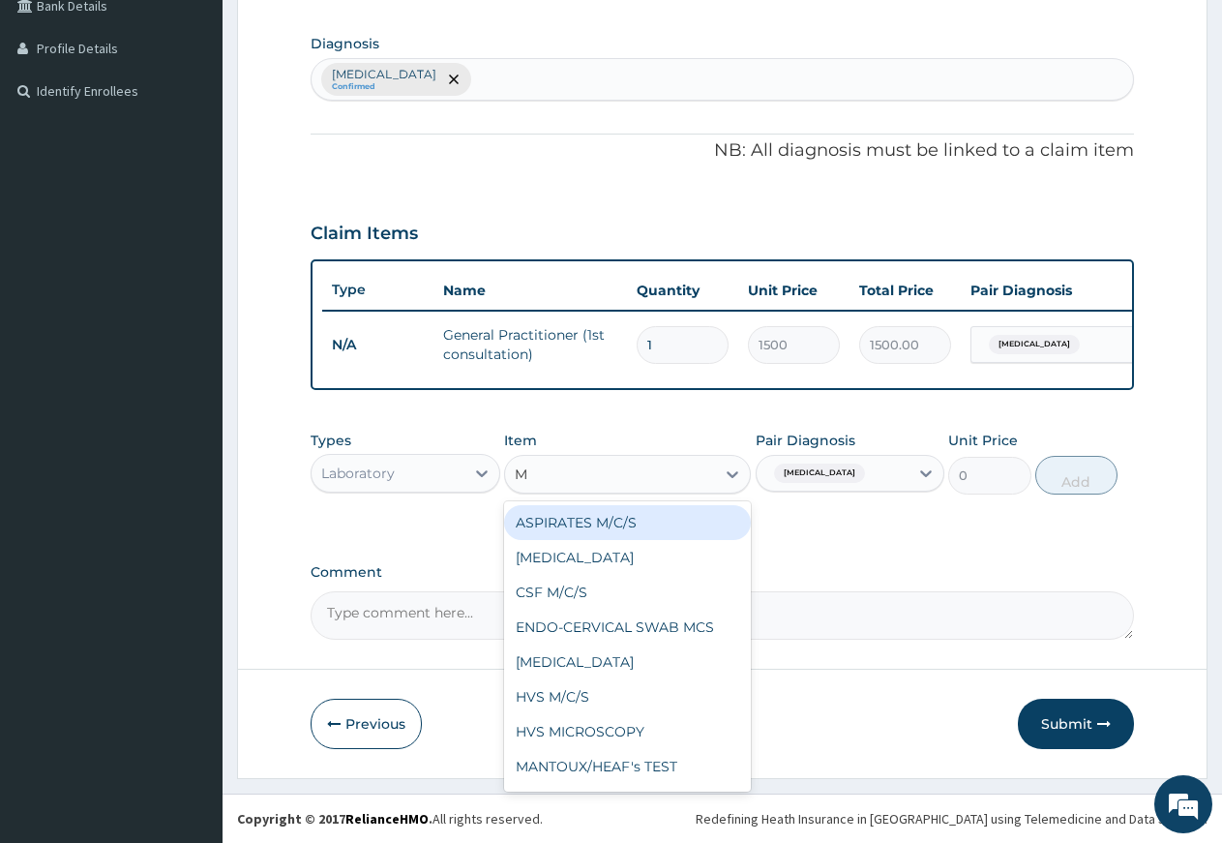
type input "MP"
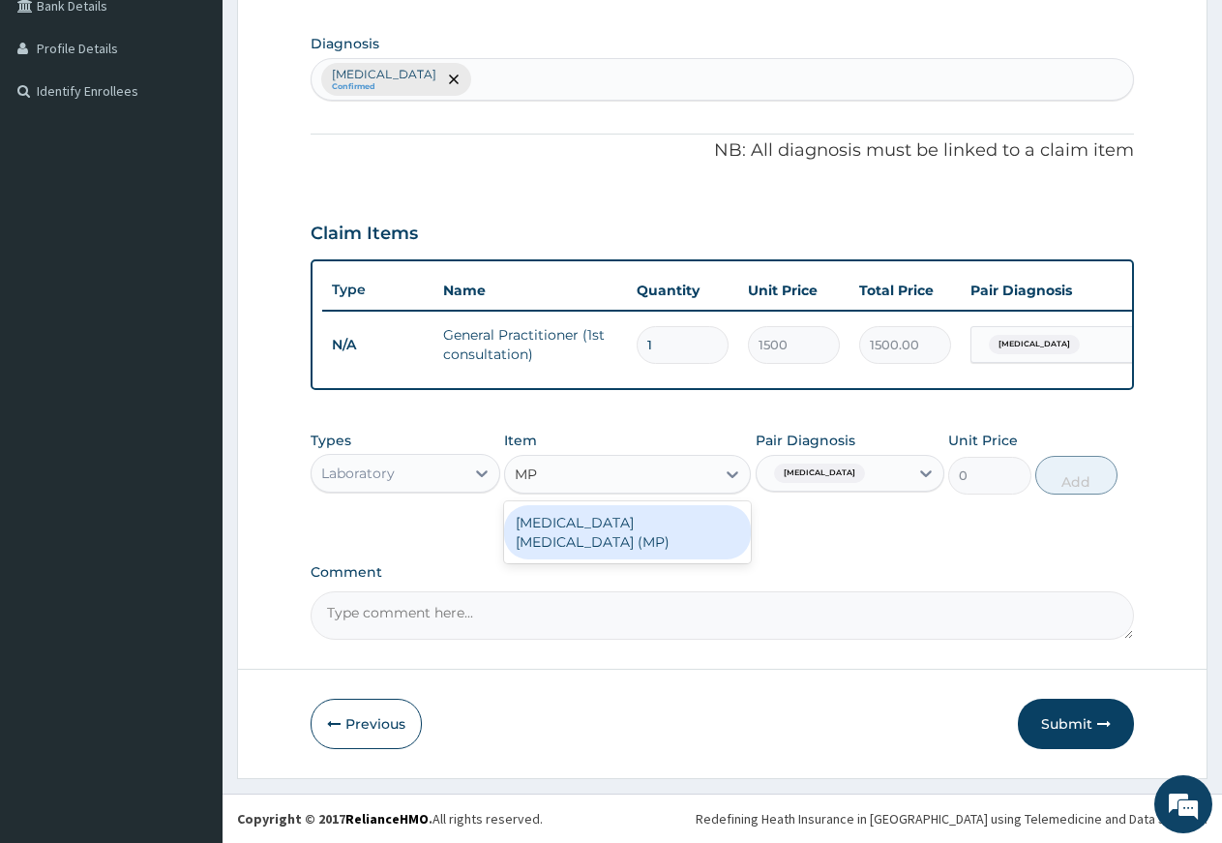
click at [560, 521] on div "MALARIA PARASITE (MP)" at bounding box center [627, 532] width 247 height 54
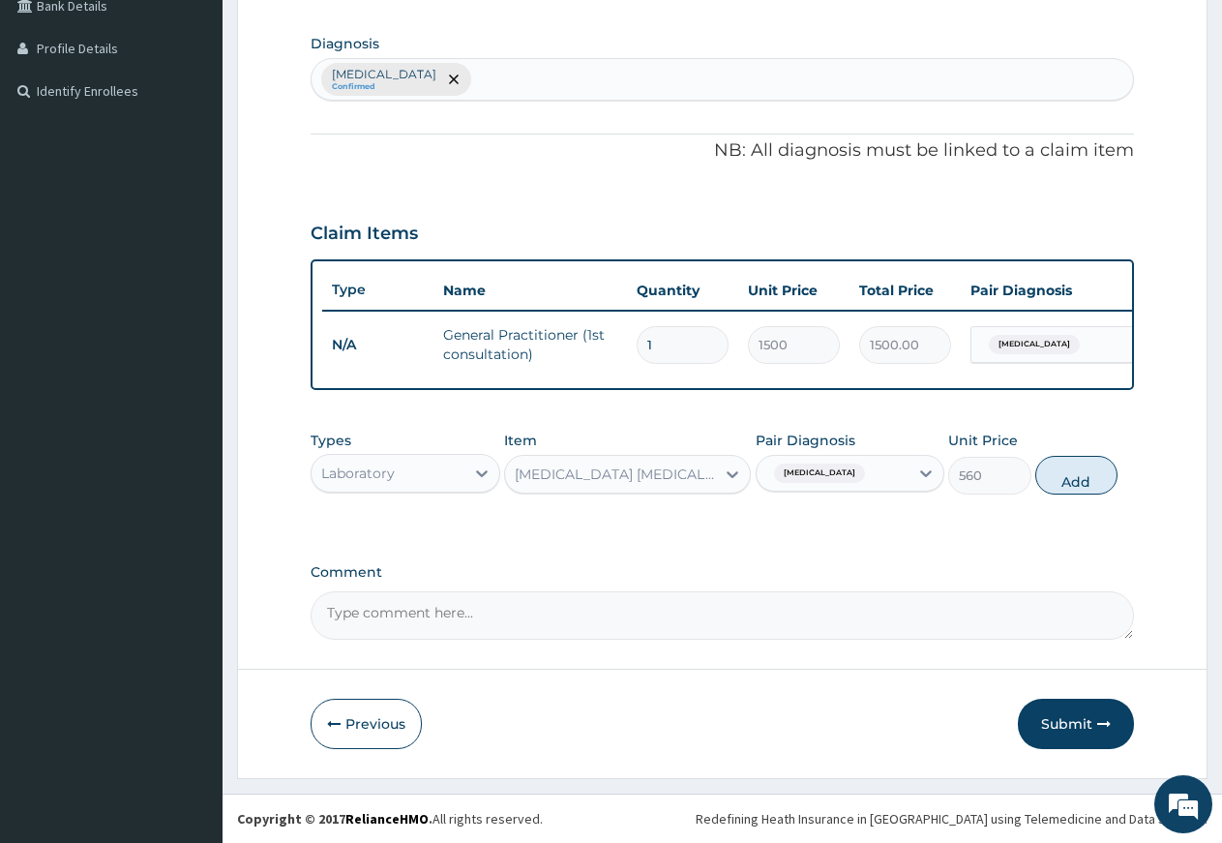
drag, startPoint x: 1087, startPoint y: 476, endPoint x: 1009, endPoint y: 483, distance: 78.7
click at [1085, 477] on button "Add" at bounding box center [1077, 475] width 82 height 39
type input "0"
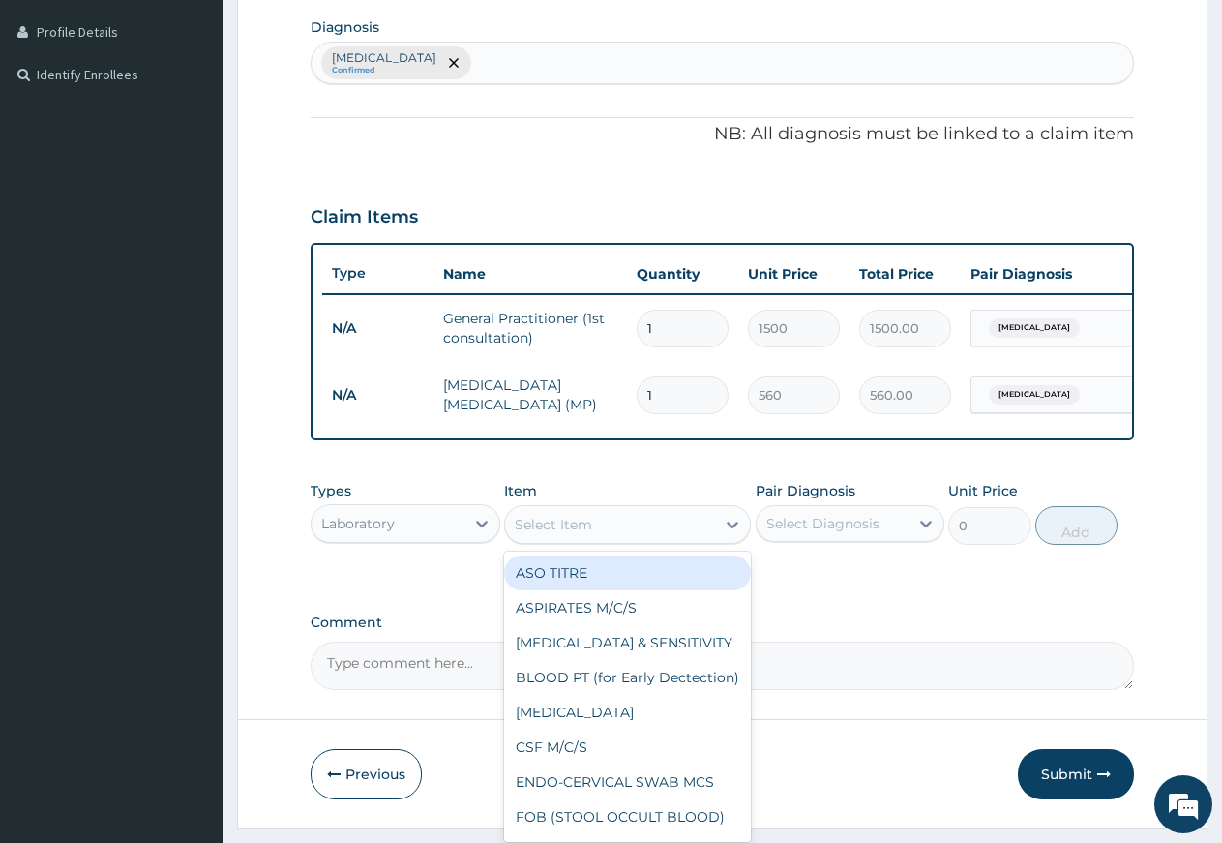
click at [618, 540] on div "Select Item" at bounding box center [610, 524] width 210 height 31
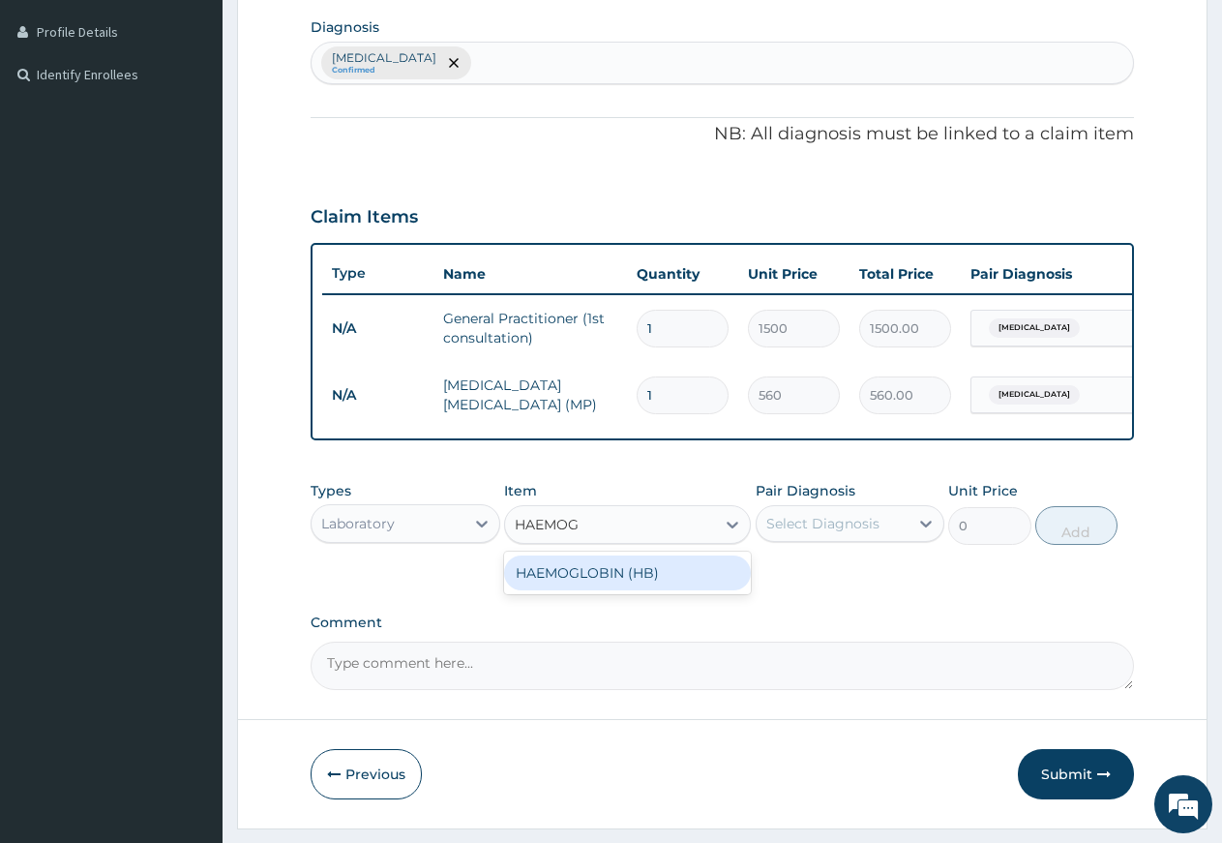
type input "HAEMOGL"
click at [629, 590] on div "HAEMOGLOBIN (HB)" at bounding box center [627, 573] width 247 height 35
type input "400"
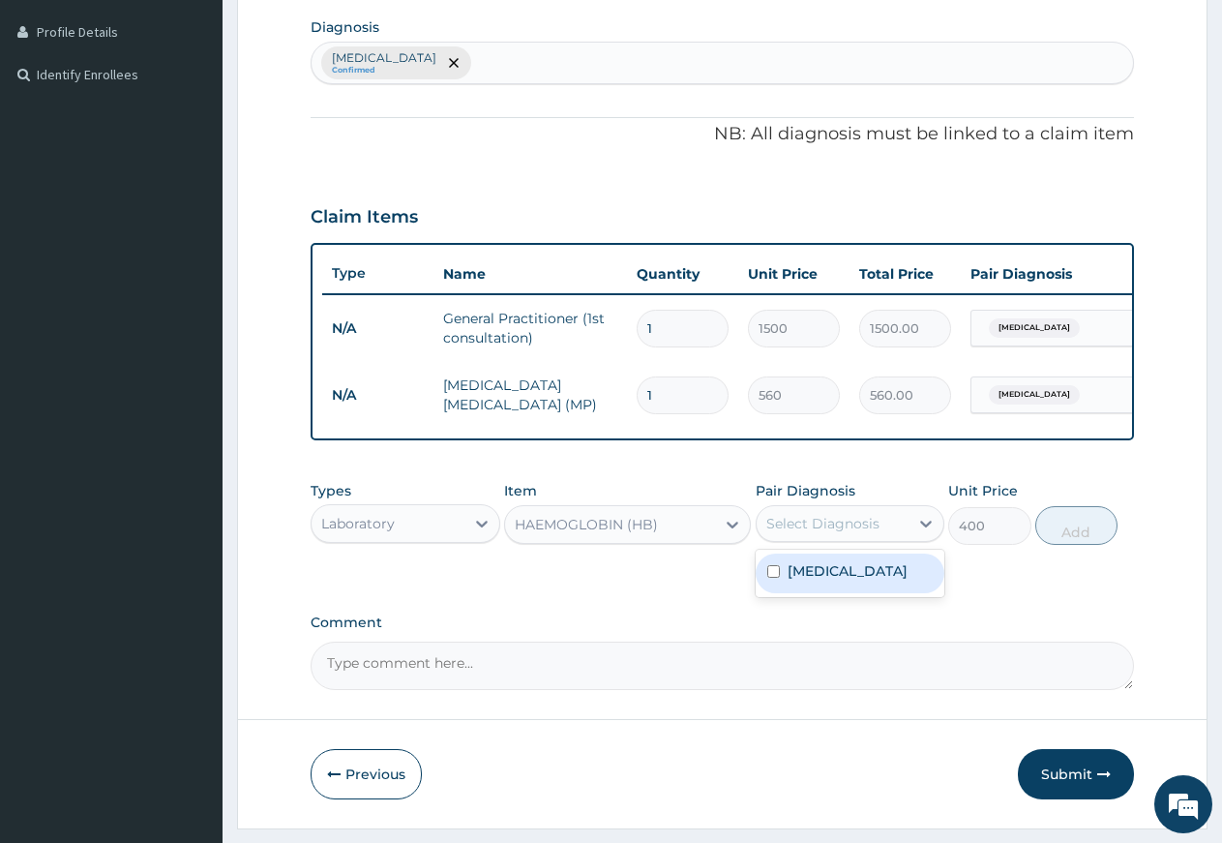
click at [821, 533] on div "Select Diagnosis" at bounding box center [823, 523] width 113 height 19
drag, startPoint x: 821, startPoint y: 582, endPoint x: 952, endPoint y: 591, distance: 132.0
click at [823, 581] on label "Ovale malaria" at bounding box center [848, 570] width 120 height 19
checkbox input "true"
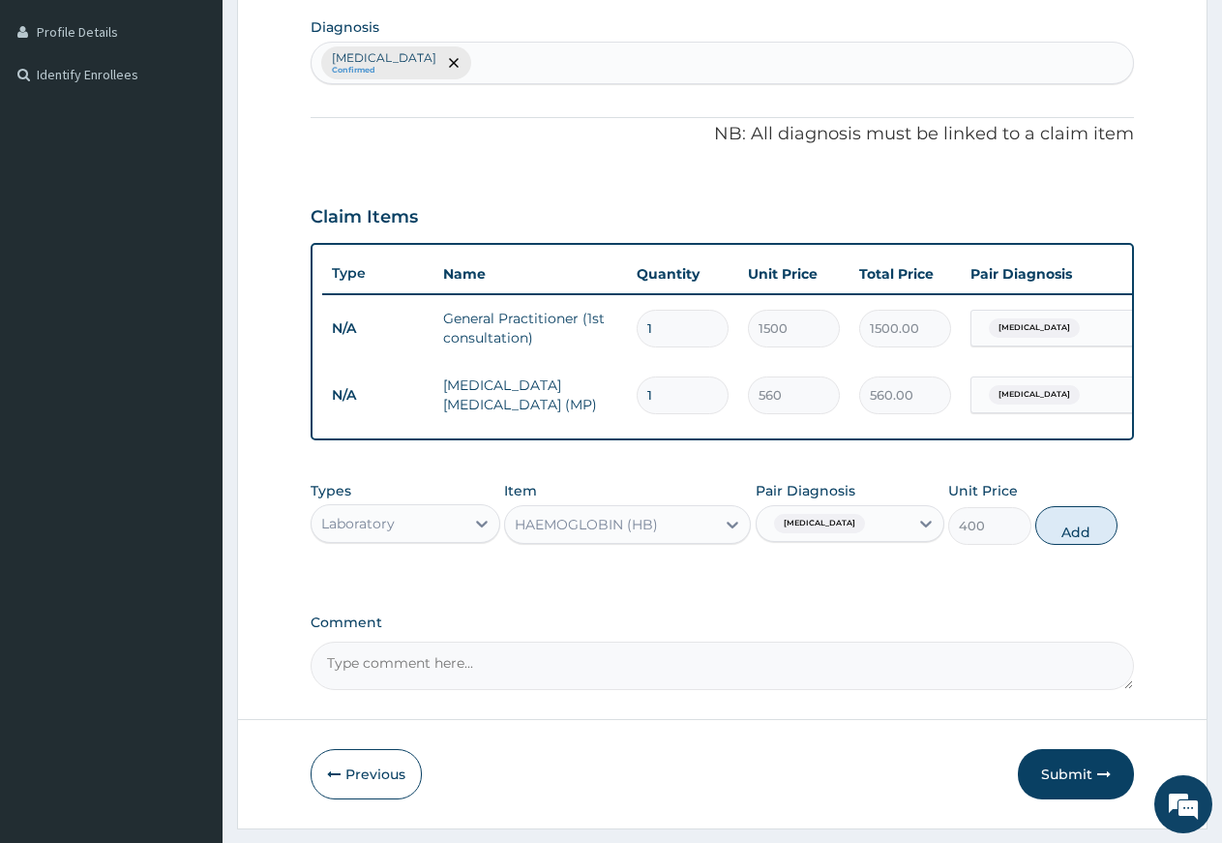
drag, startPoint x: 1058, startPoint y: 550, endPoint x: 960, endPoint y: 562, distance: 98.6
click at [1056, 545] on button "Add" at bounding box center [1077, 525] width 82 height 39
type input "0"
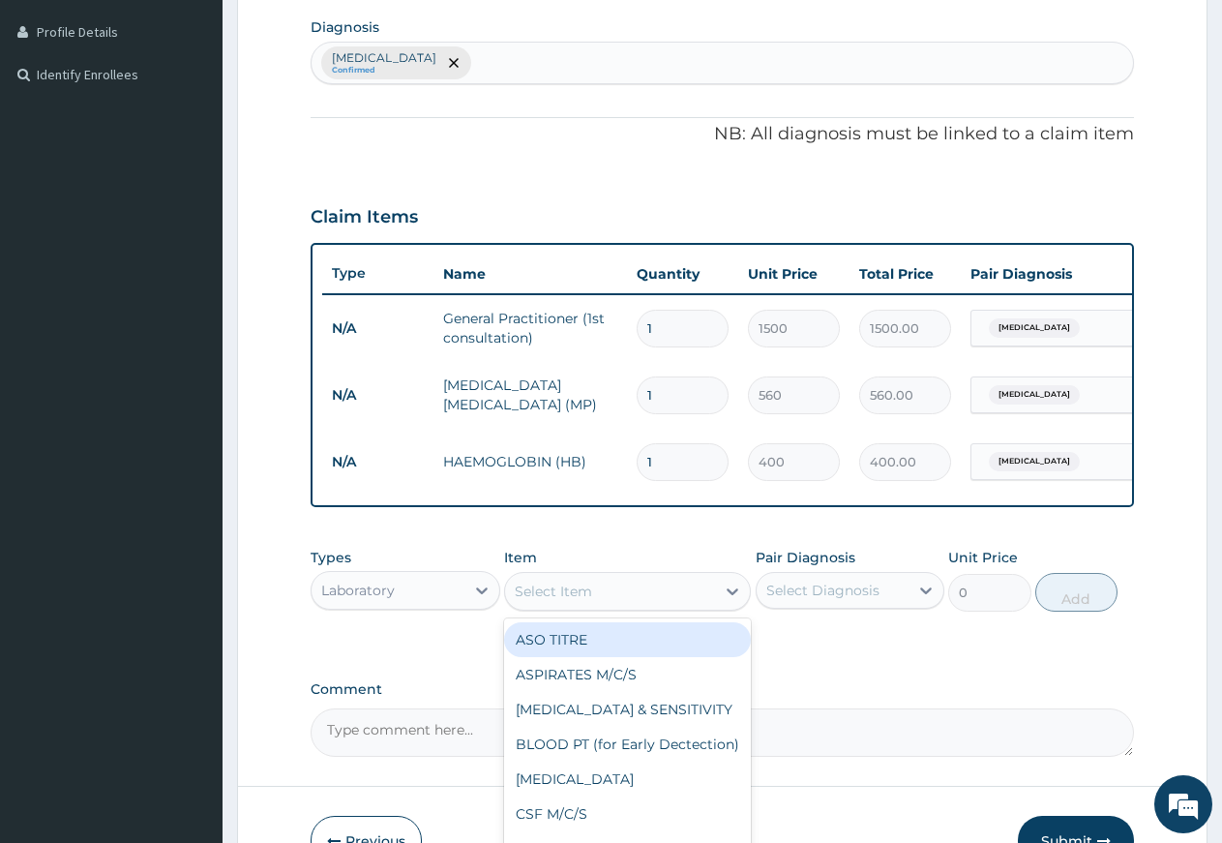
click at [640, 607] on div "Select Item" at bounding box center [610, 591] width 210 height 31
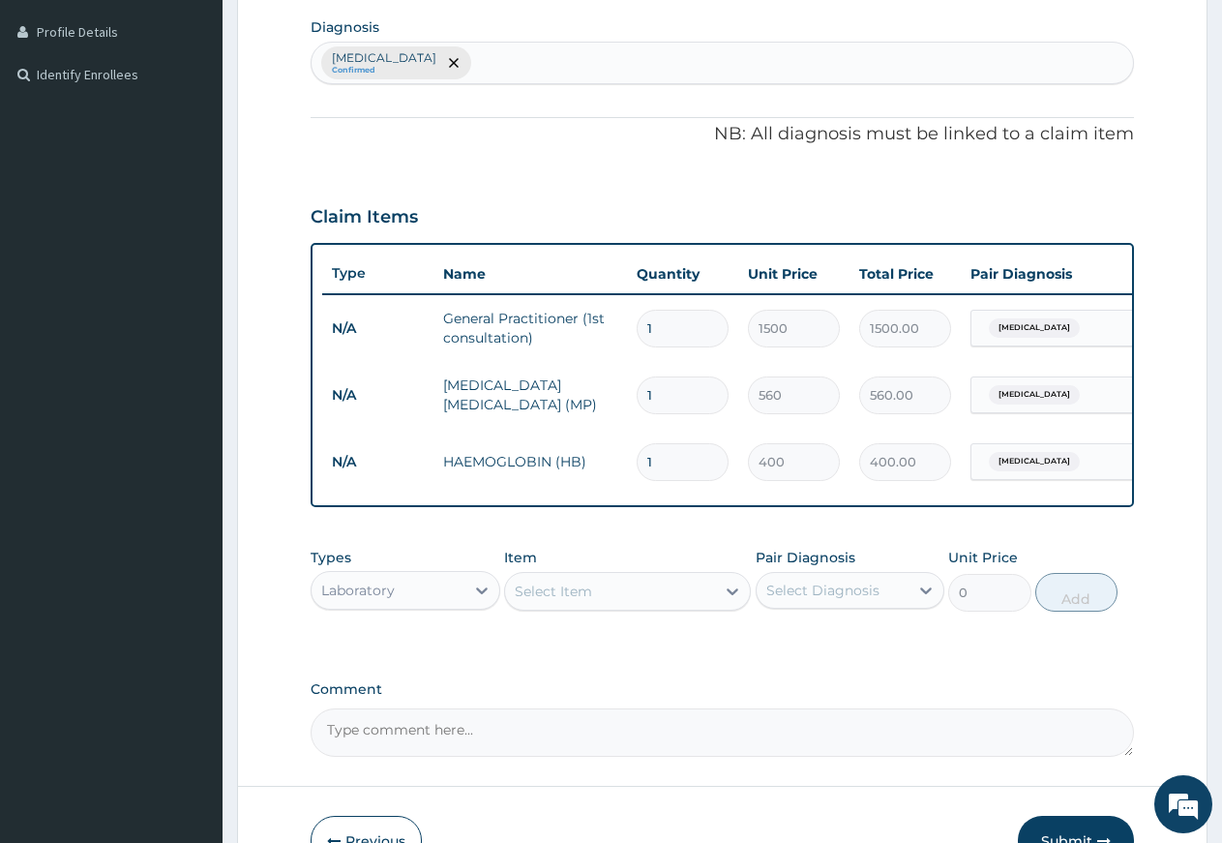
click at [618, 597] on div "Select Item" at bounding box center [610, 591] width 210 height 31
type input "W"
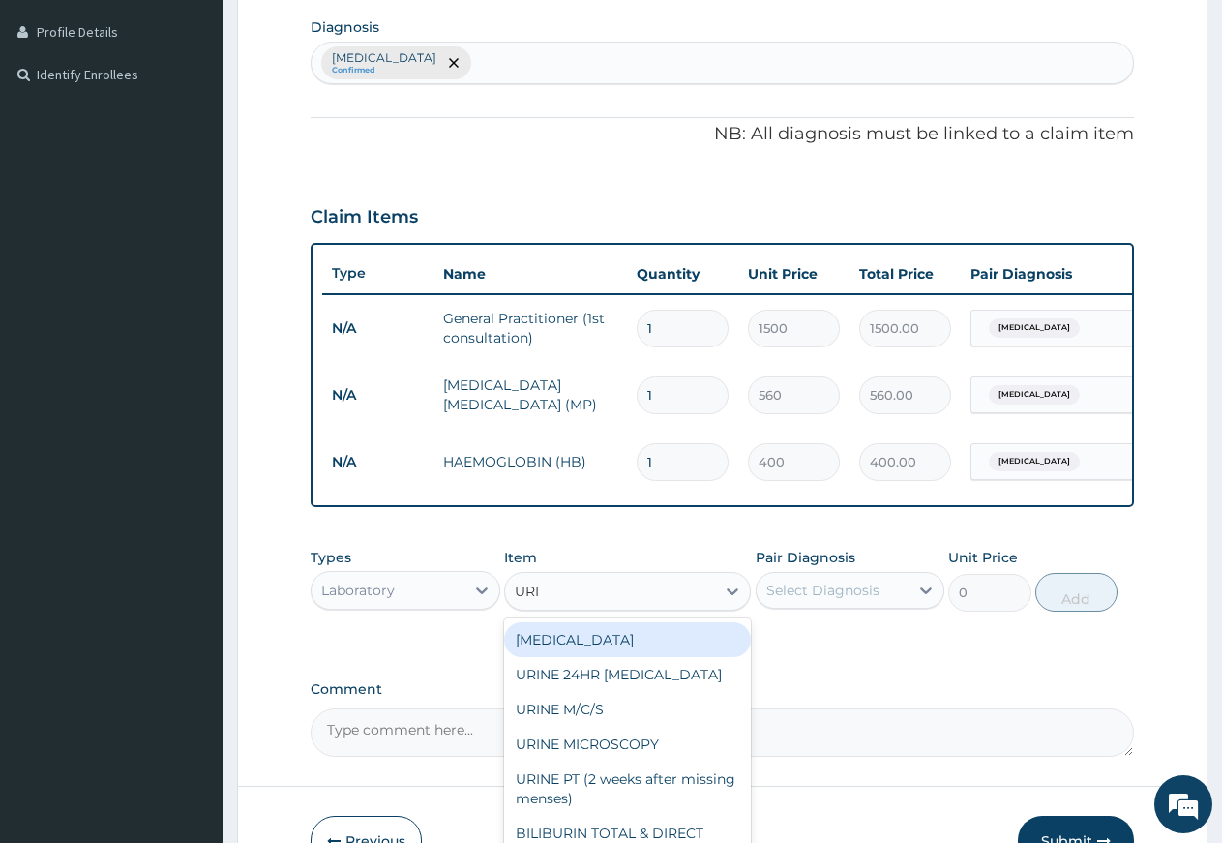
type input "URIN"
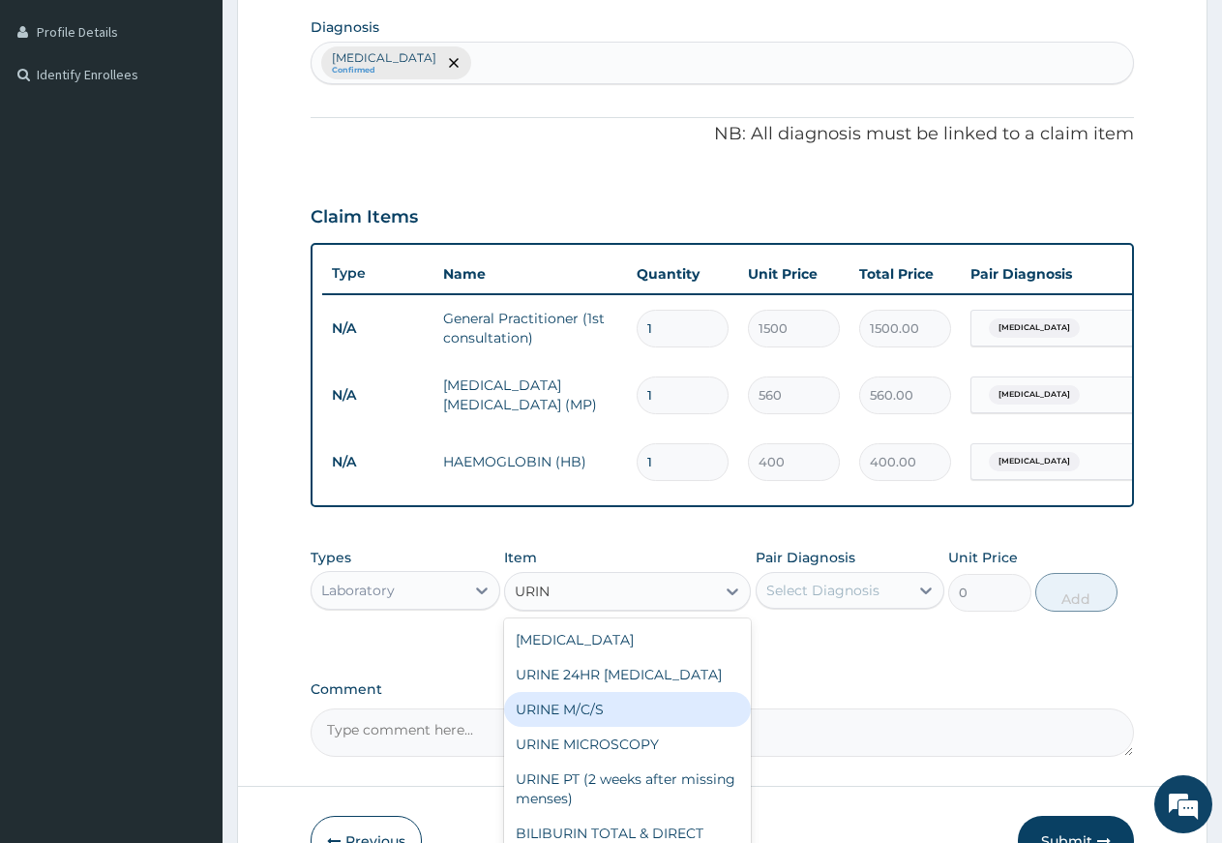
click at [585, 721] on div "URINE M/C/S" at bounding box center [627, 709] width 247 height 35
type input "640"
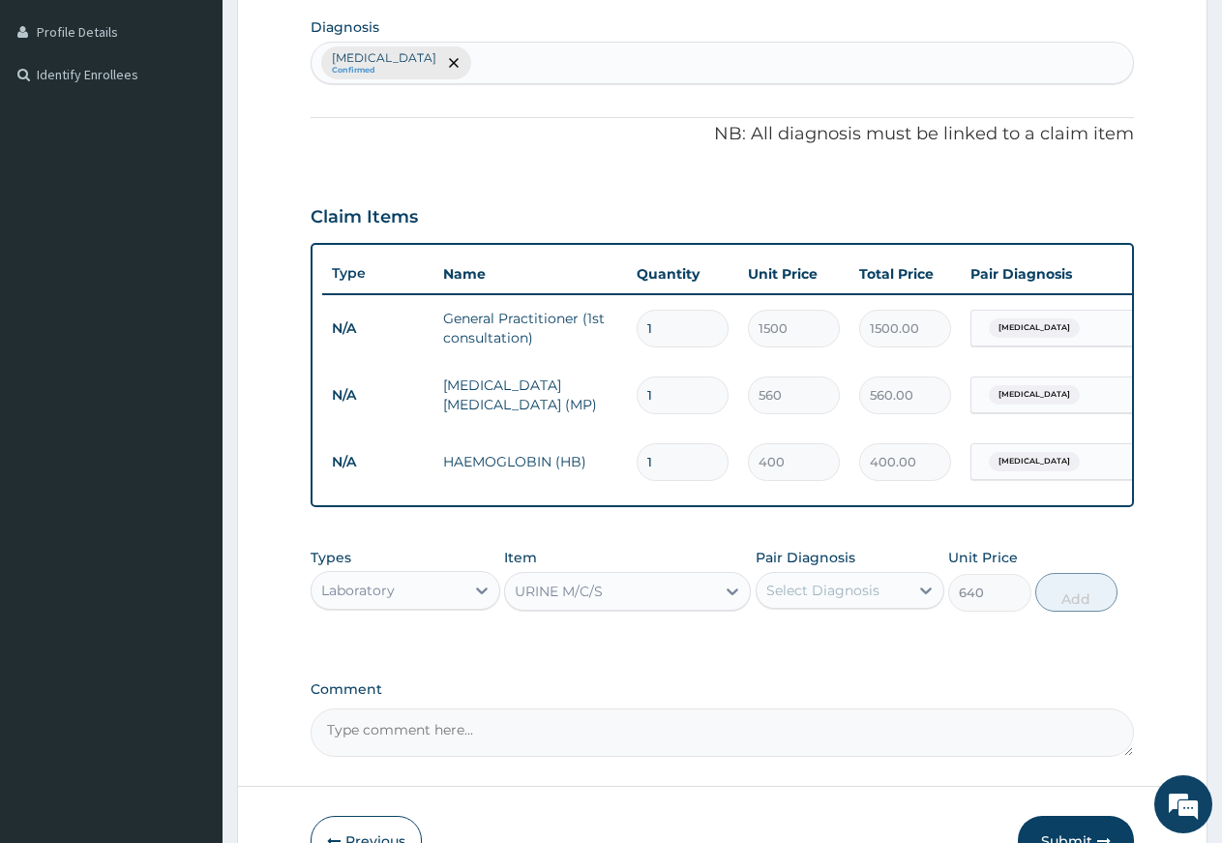
click at [839, 600] on div "Select Diagnosis" at bounding box center [823, 590] width 113 height 19
click at [831, 660] on div "Ovale malaria" at bounding box center [851, 640] width 190 height 40
checkbox input "true"
click at [1054, 612] on button "Add" at bounding box center [1077, 592] width 82 height 39
type input "0"
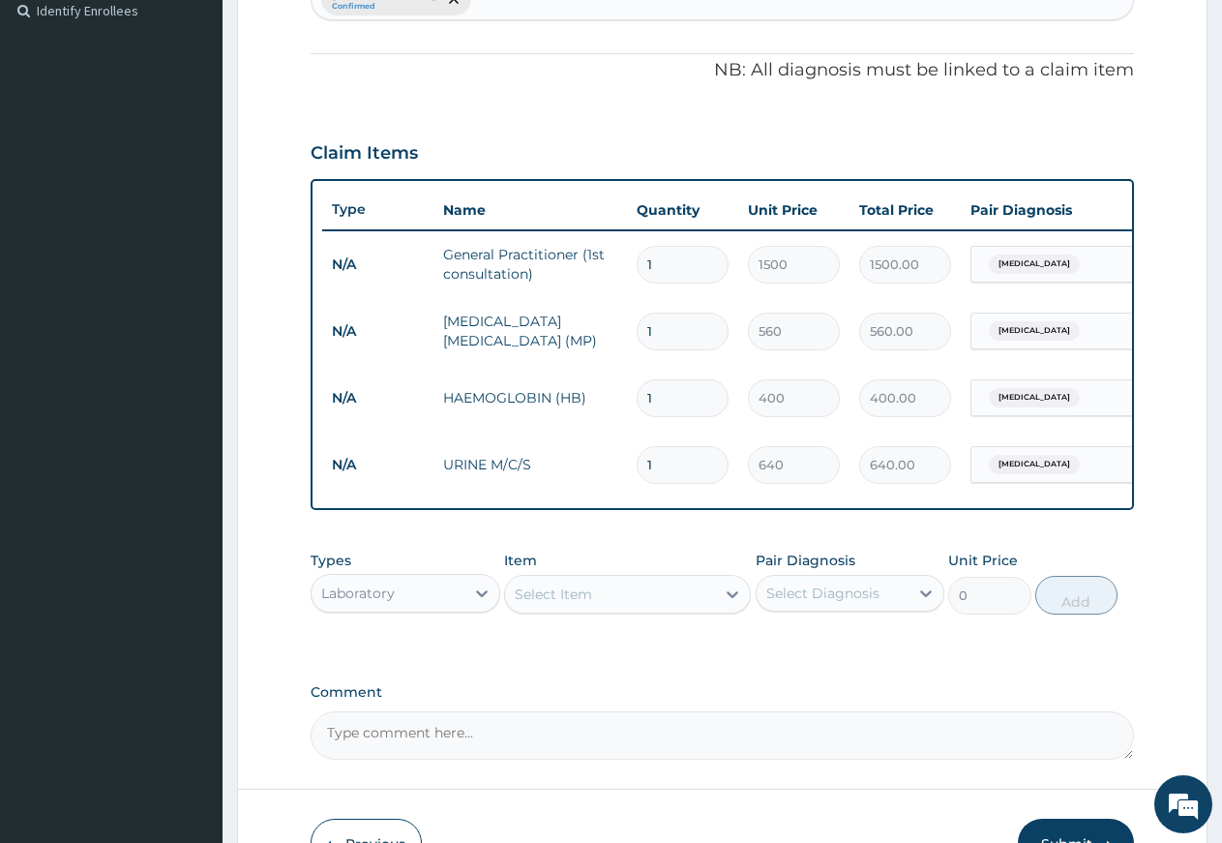
scroll to position [576, 0]
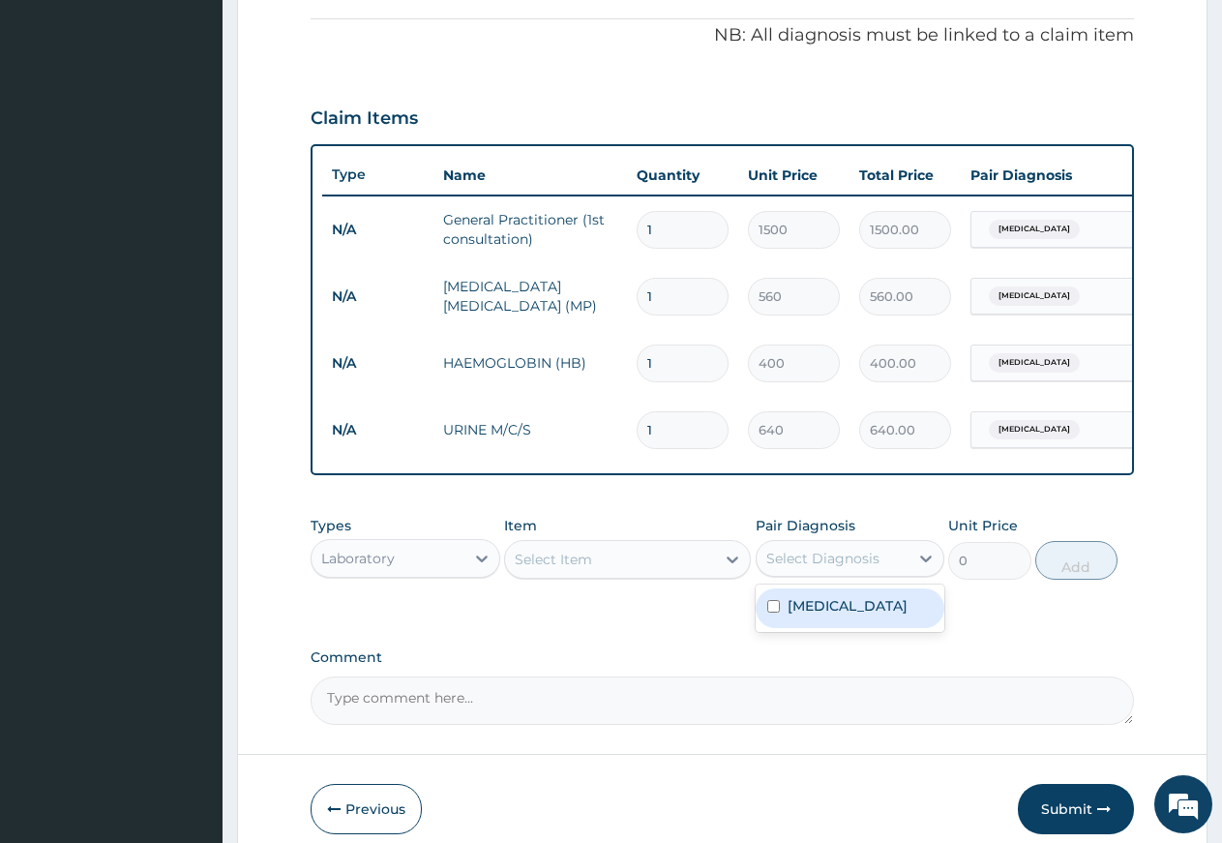
click at [810, 568] on div "Select Diagnosis" at bounding box center [823, 558] width 113 height 19
click at [818, 616] on label "Ovale malaria" at bounding box center [848, 605] width 120 height 19
checkbox input "true"
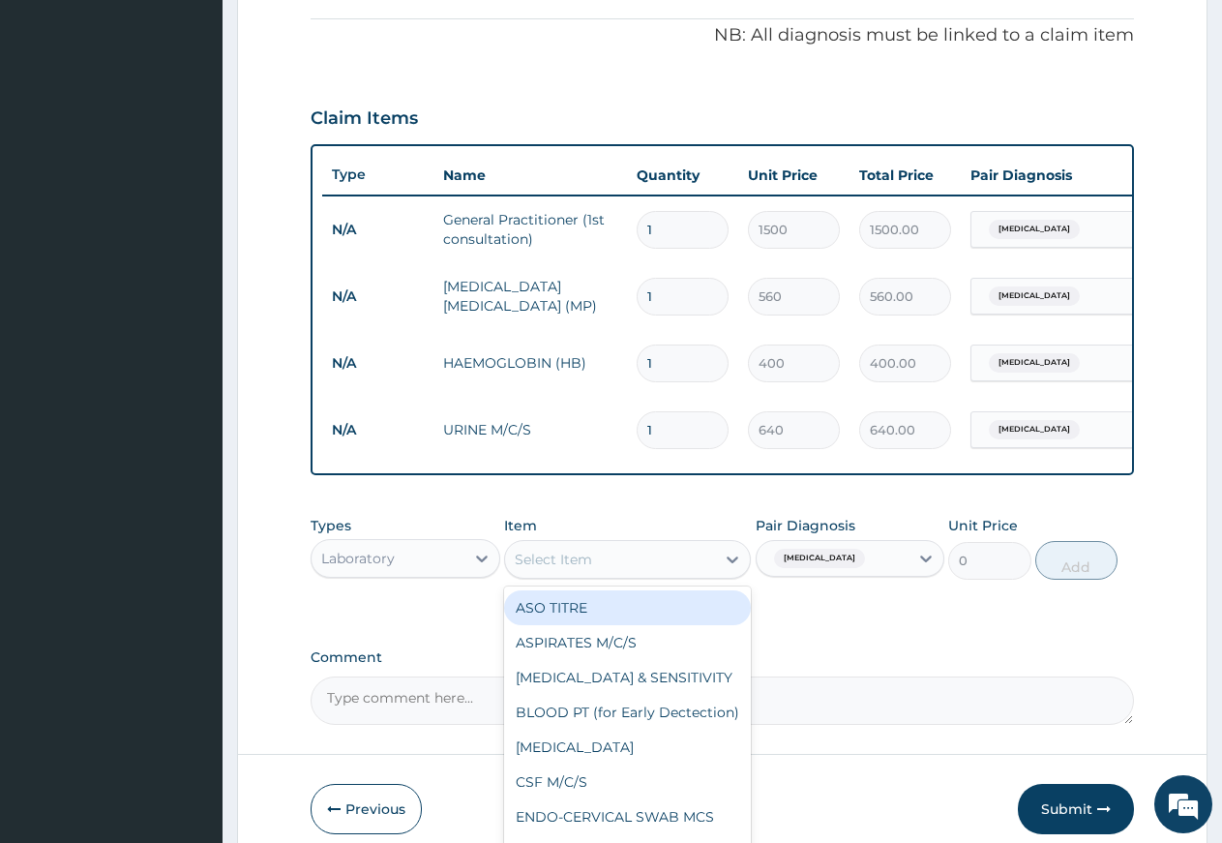
click at [622, 575] on div "Select Item" at bounding box center [610, 559] width 210 height 31
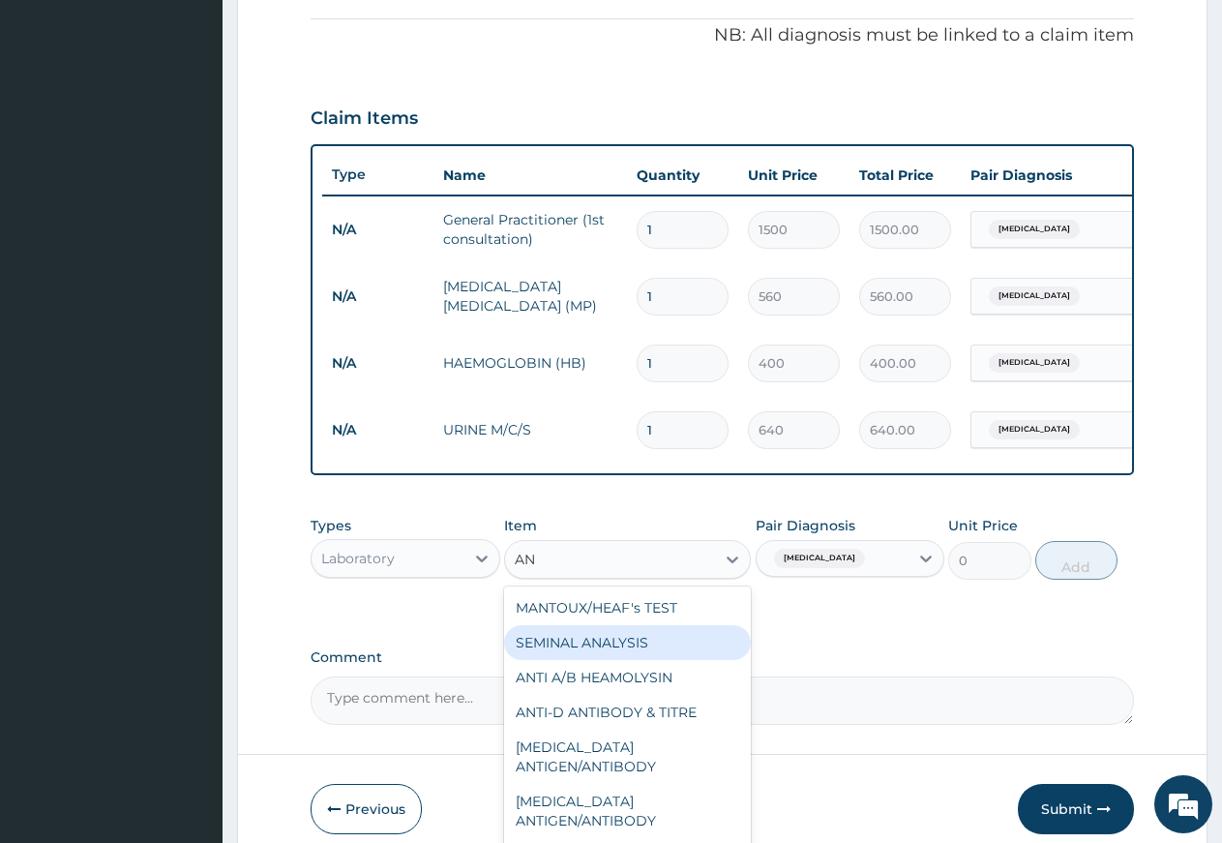
type input "A"
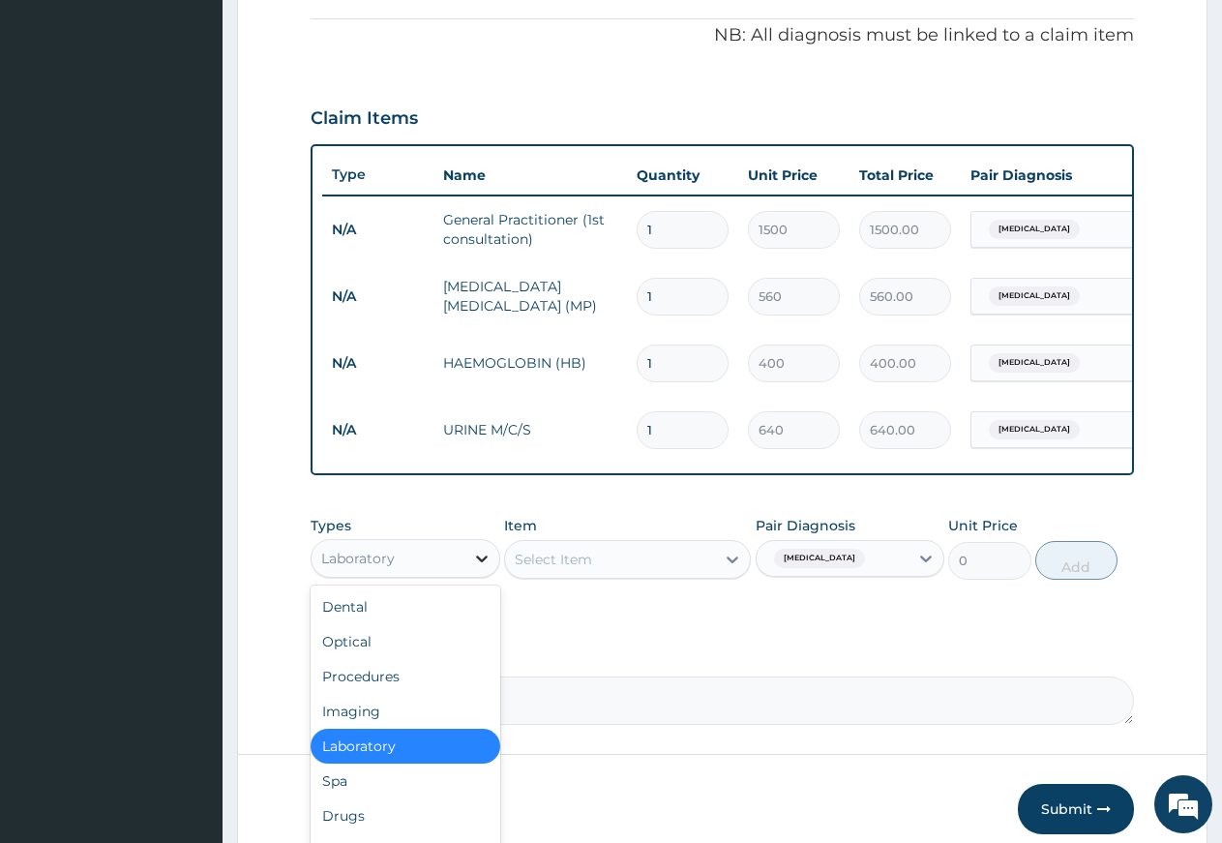
click at [479, 568] on icon at bounding box center [481, 558] width 19 height 19
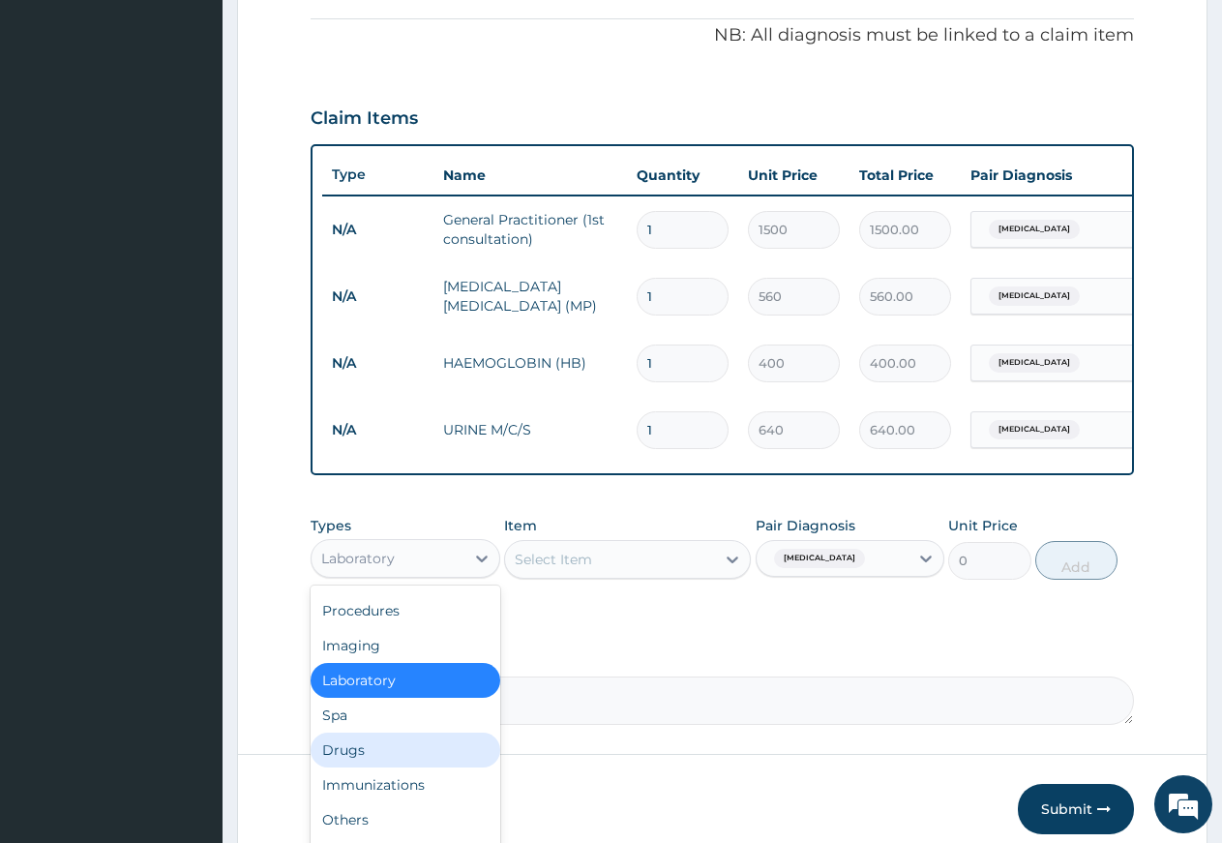
click at [390, 760] on div "Drugs" at bounding box center [406, 750] width 190 height 35
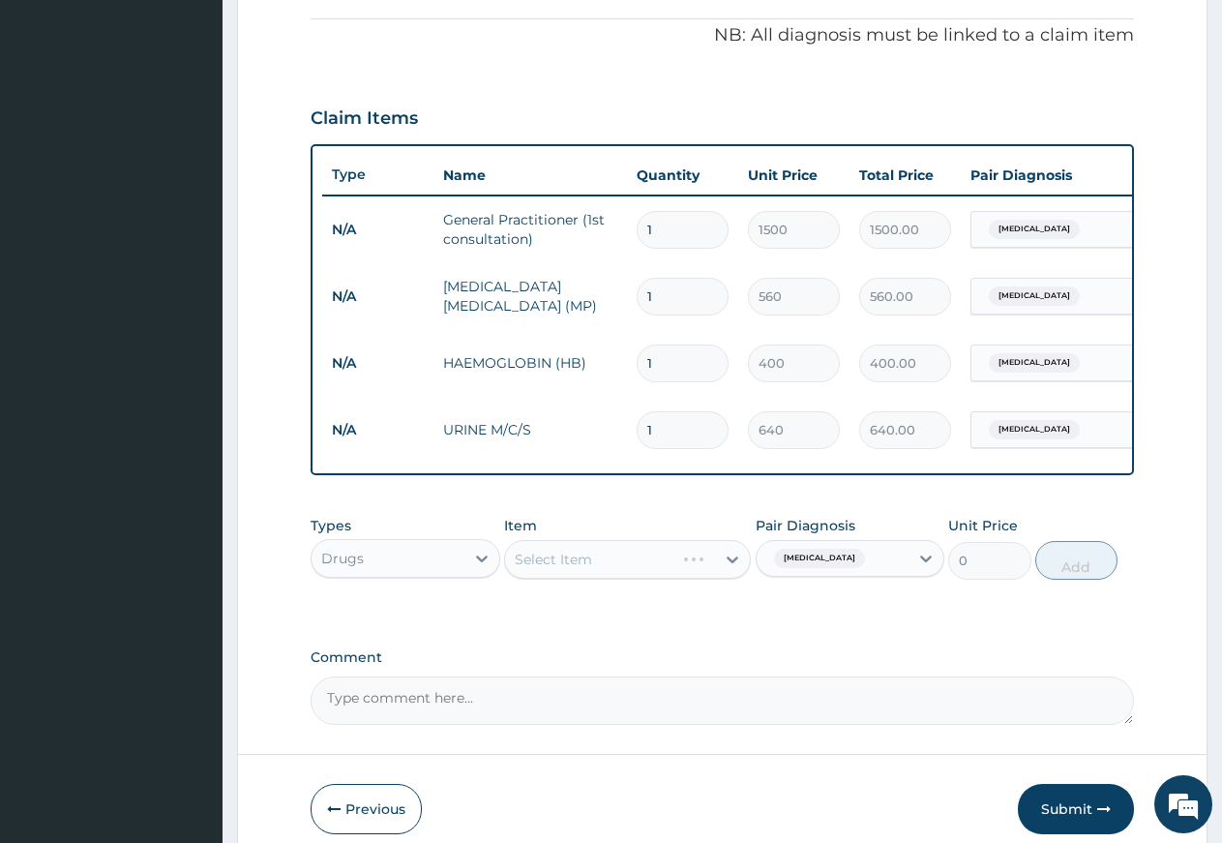
click at [574, 567] on div "Select Item" at bounding box center [627, 559] width 247 height 39
click at [666, 579] on div "Select Item" at bounding box center [627, 559] width 247 height 39
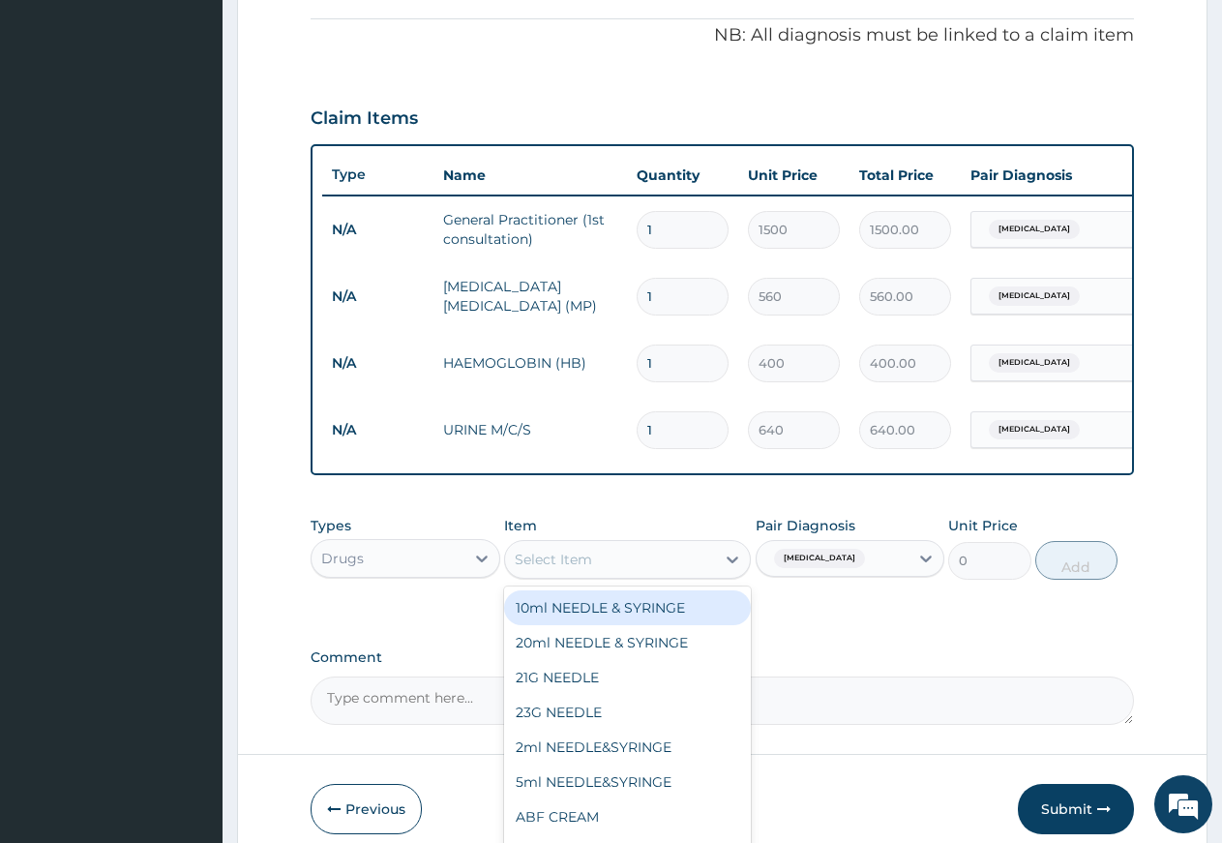
click at [714, 575] on div "Select Item" at bounding box center [610, 559] width 210 height 31
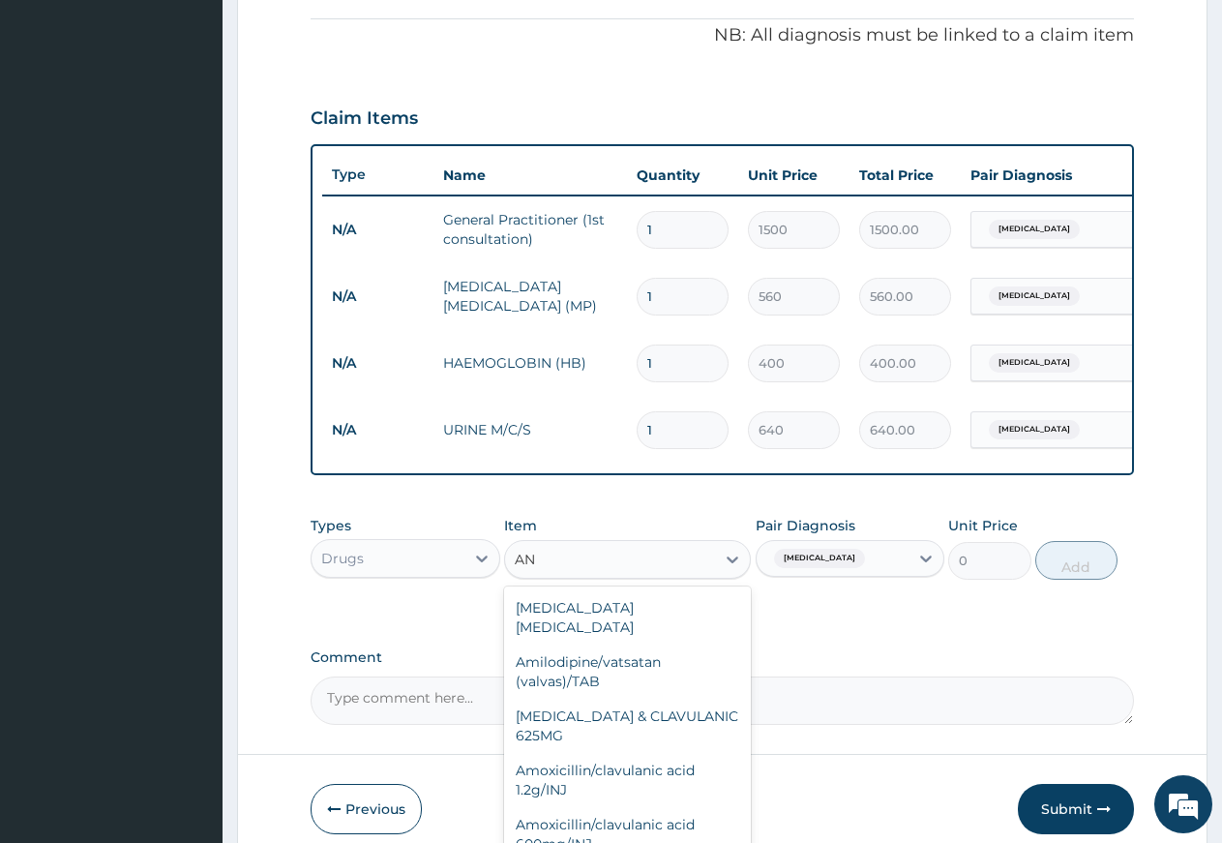
type input "A"
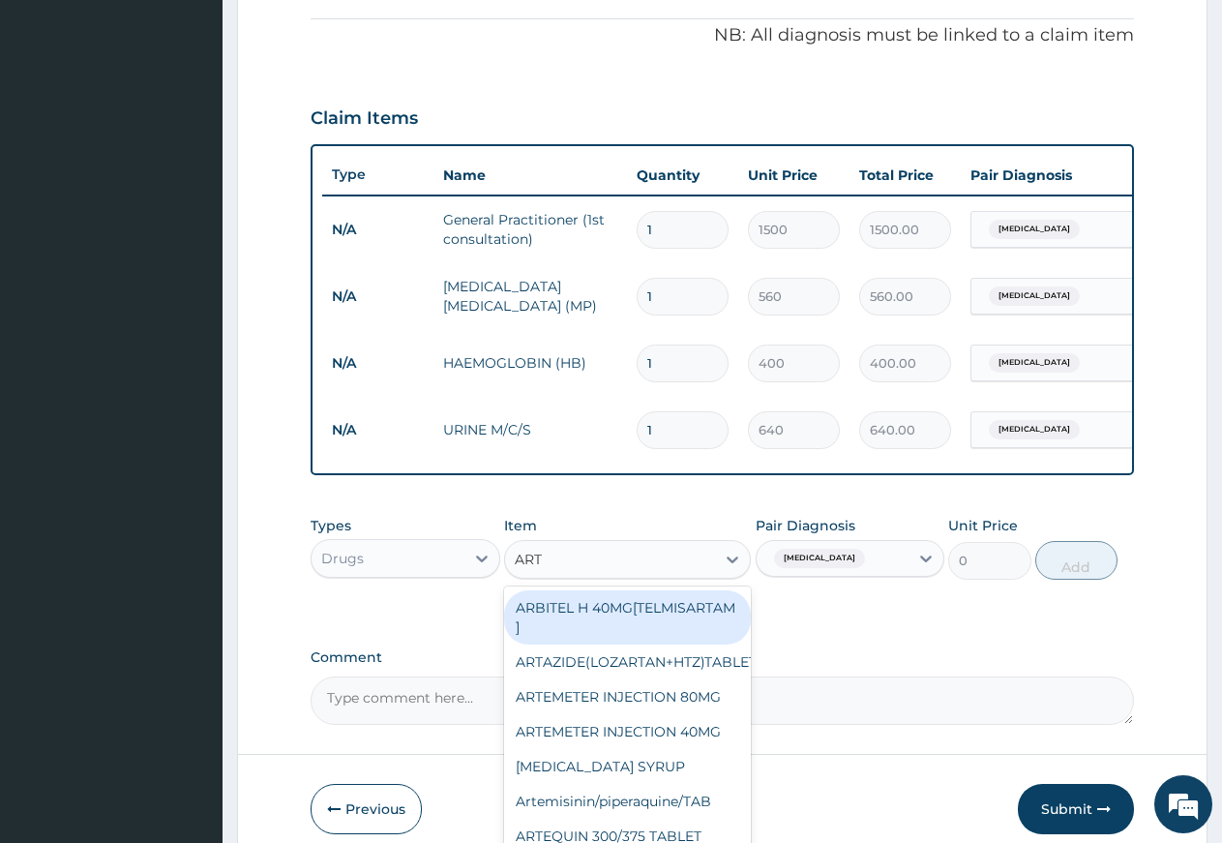
type input "ARTE"
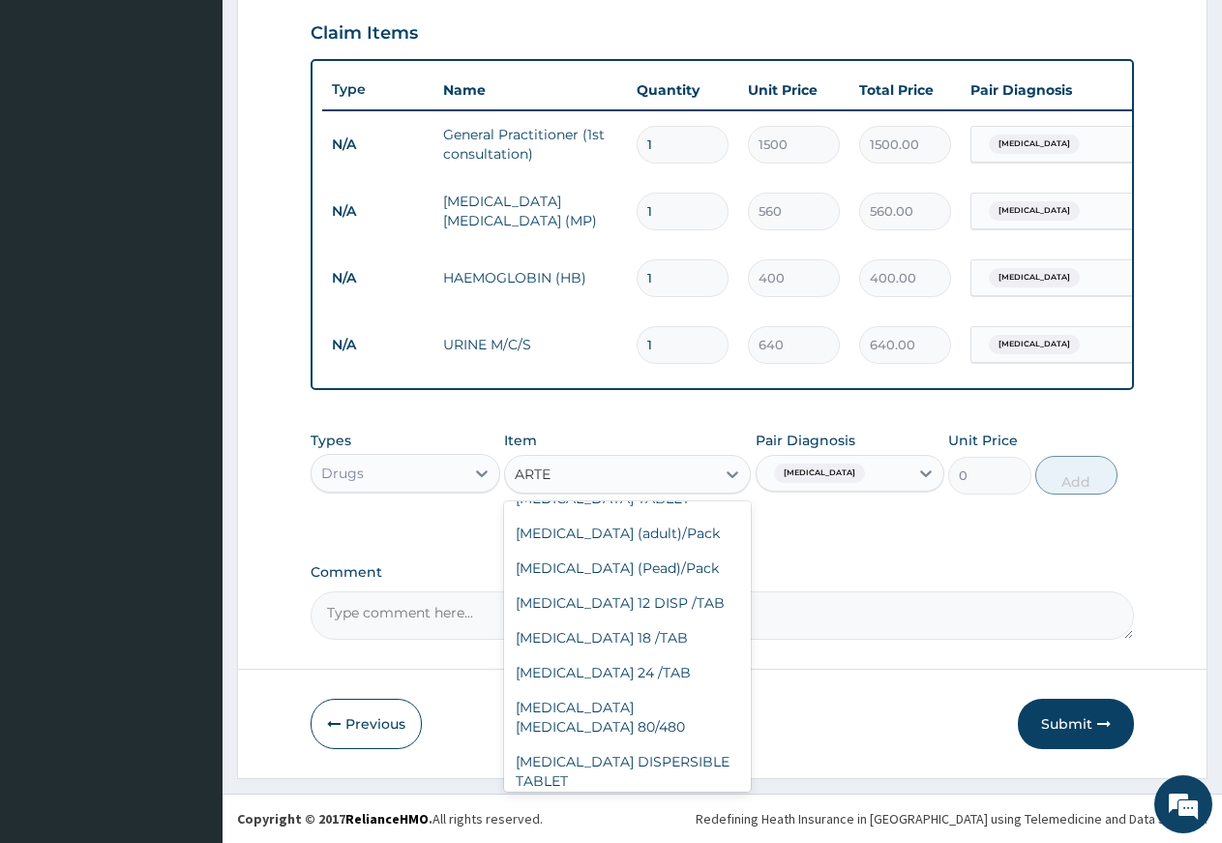
scroll to position [383, 0]
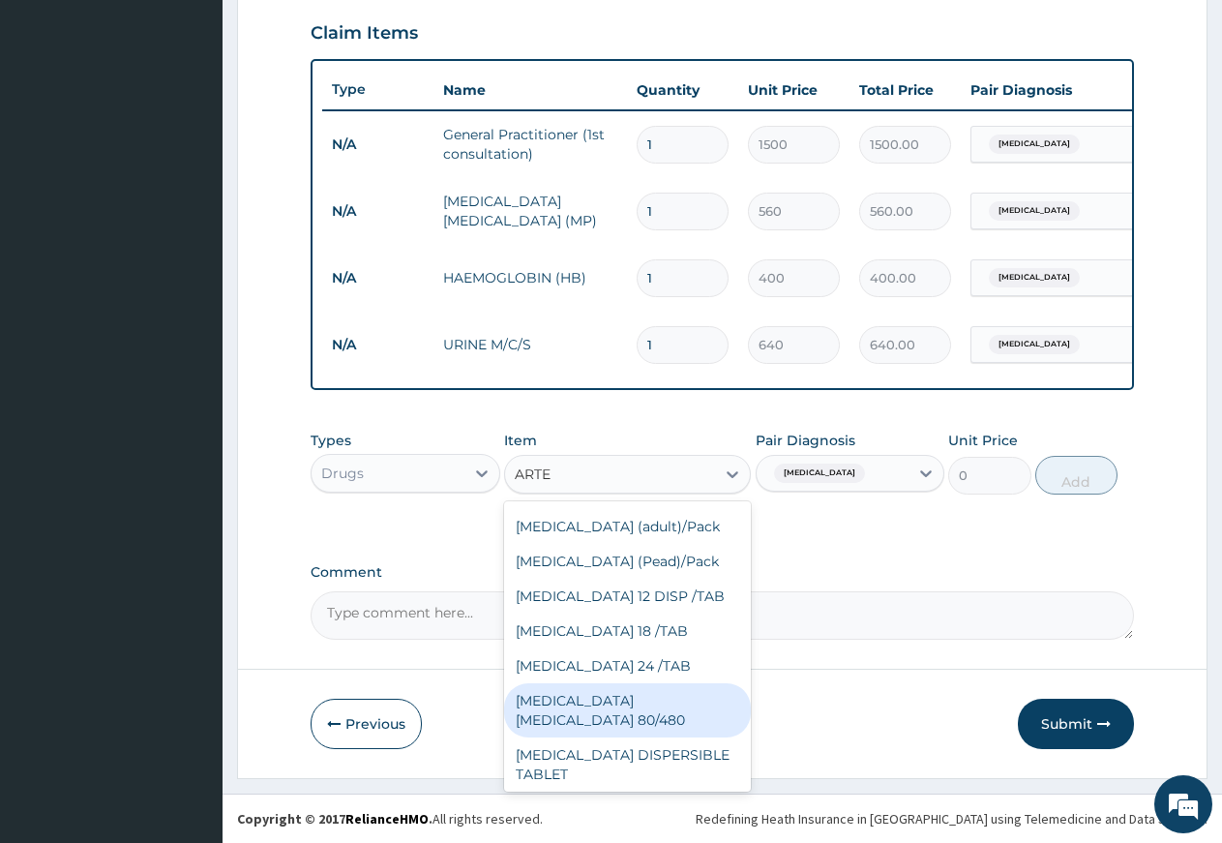
click at [680, 738] on div "COARTEM D TAB 80/480" at bounding box center [627, 710] width 247 height 54
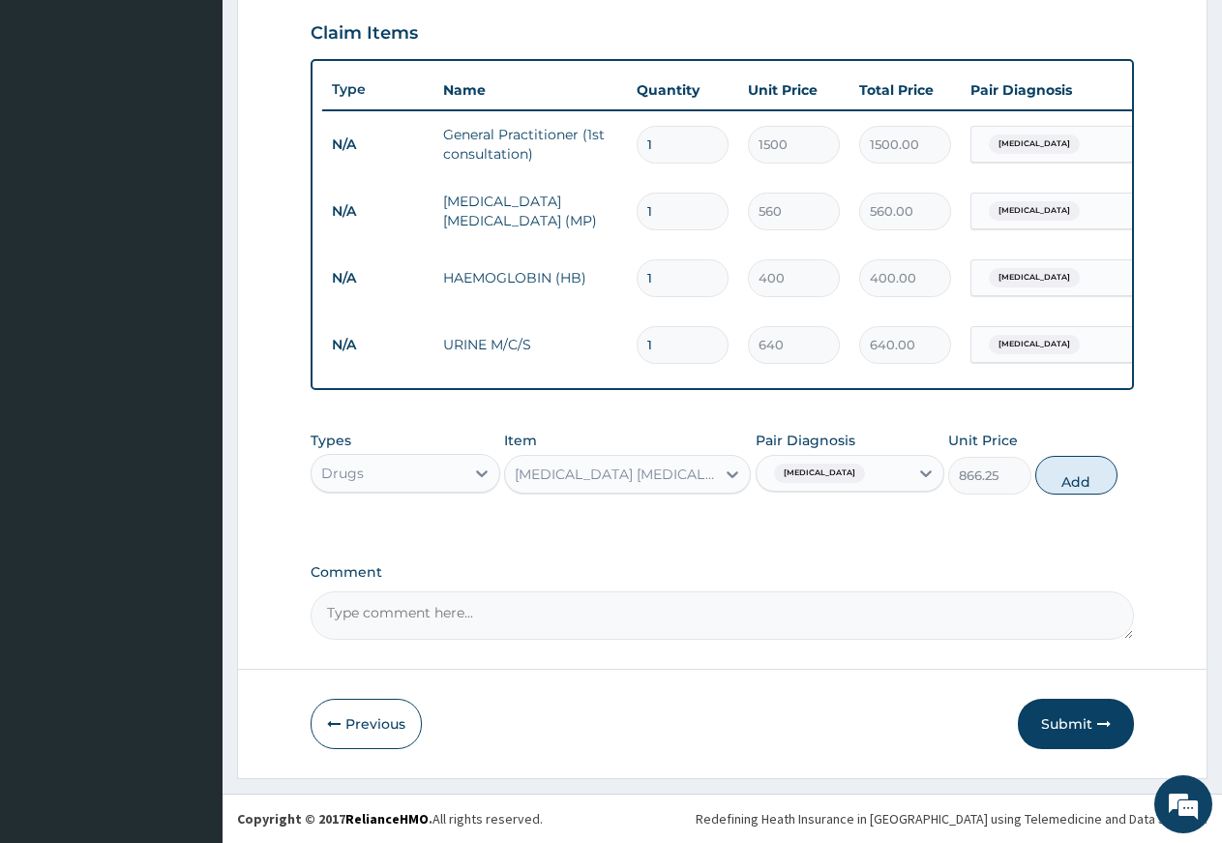
drag, startPoint x: 1078, startPoint y: 479, endPoint x: 806, endPoint y: 475, distance: 272.0
click at [1068, 480] on button "Add" at bounding box center [1077, 475] width 82 height 39
type input "0"
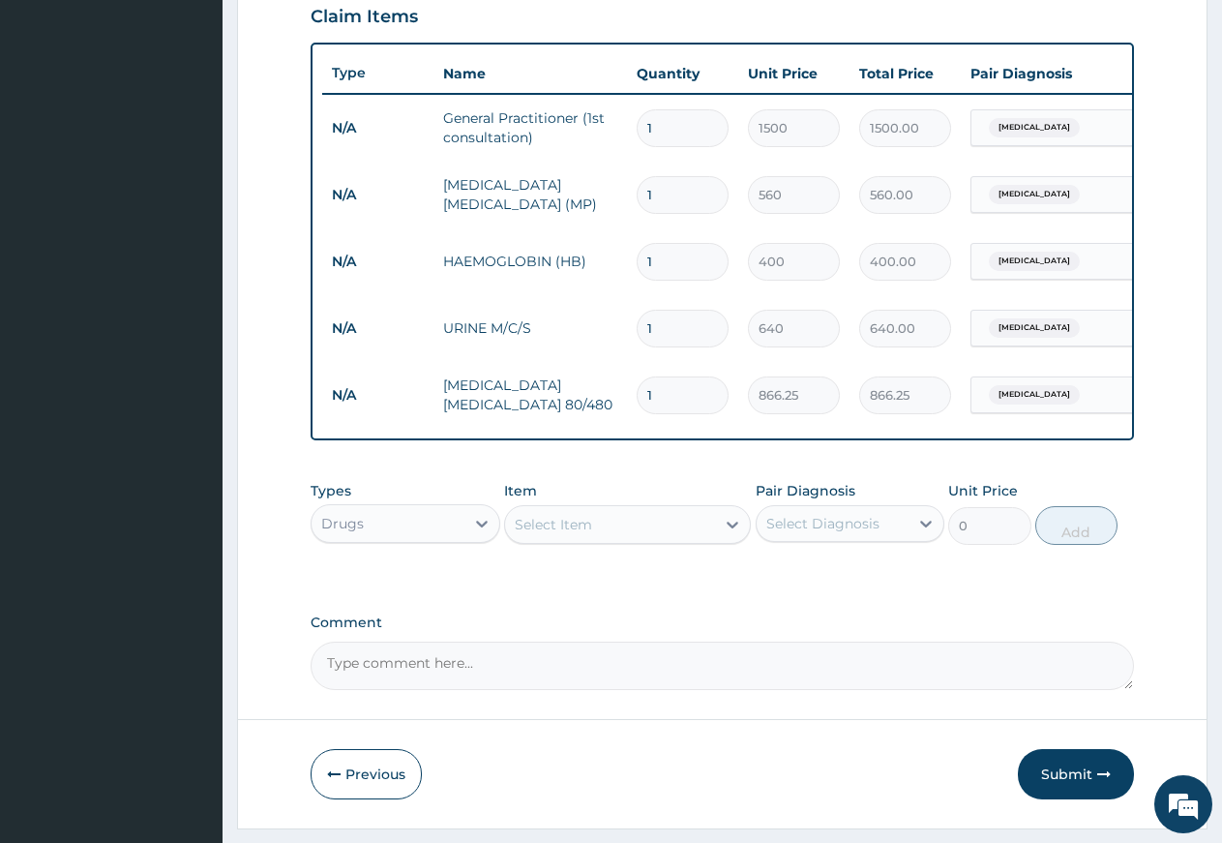
click at [621, 540] on div "Select Item" at bounding box center [610, 524] width 210 height 31
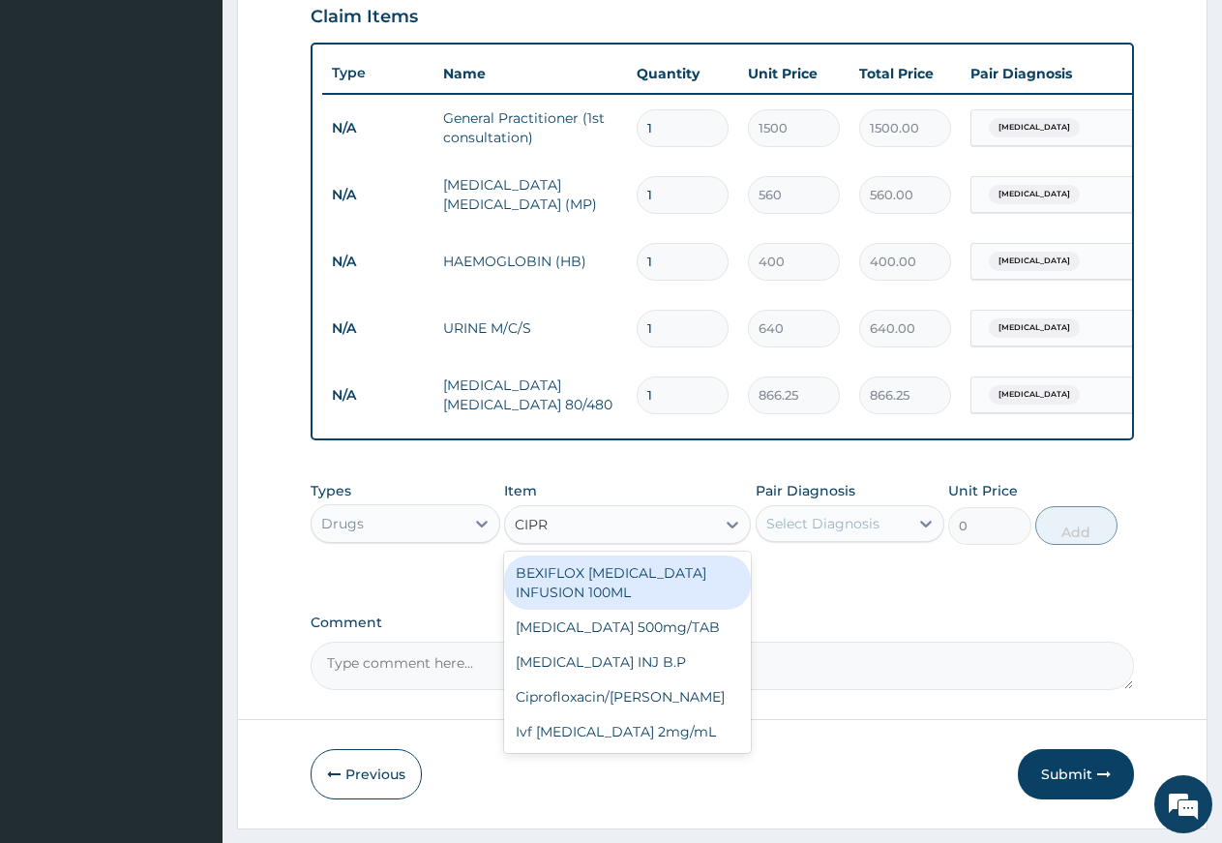
type input "CIPRO"
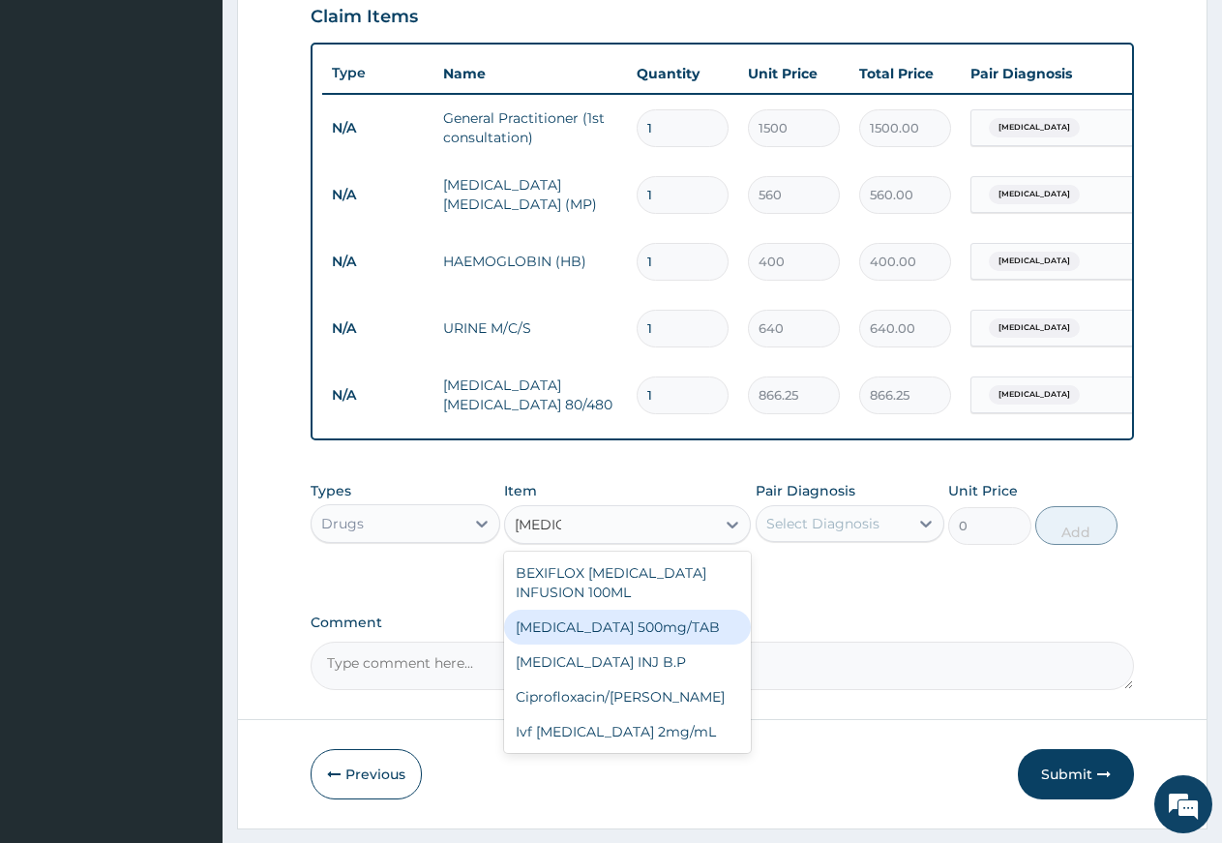
click at [573, 645] on div "Ciprofloxacin 500mg/TAB" at bounding box center [627, 627] width 247 height 35
type input "26.77"
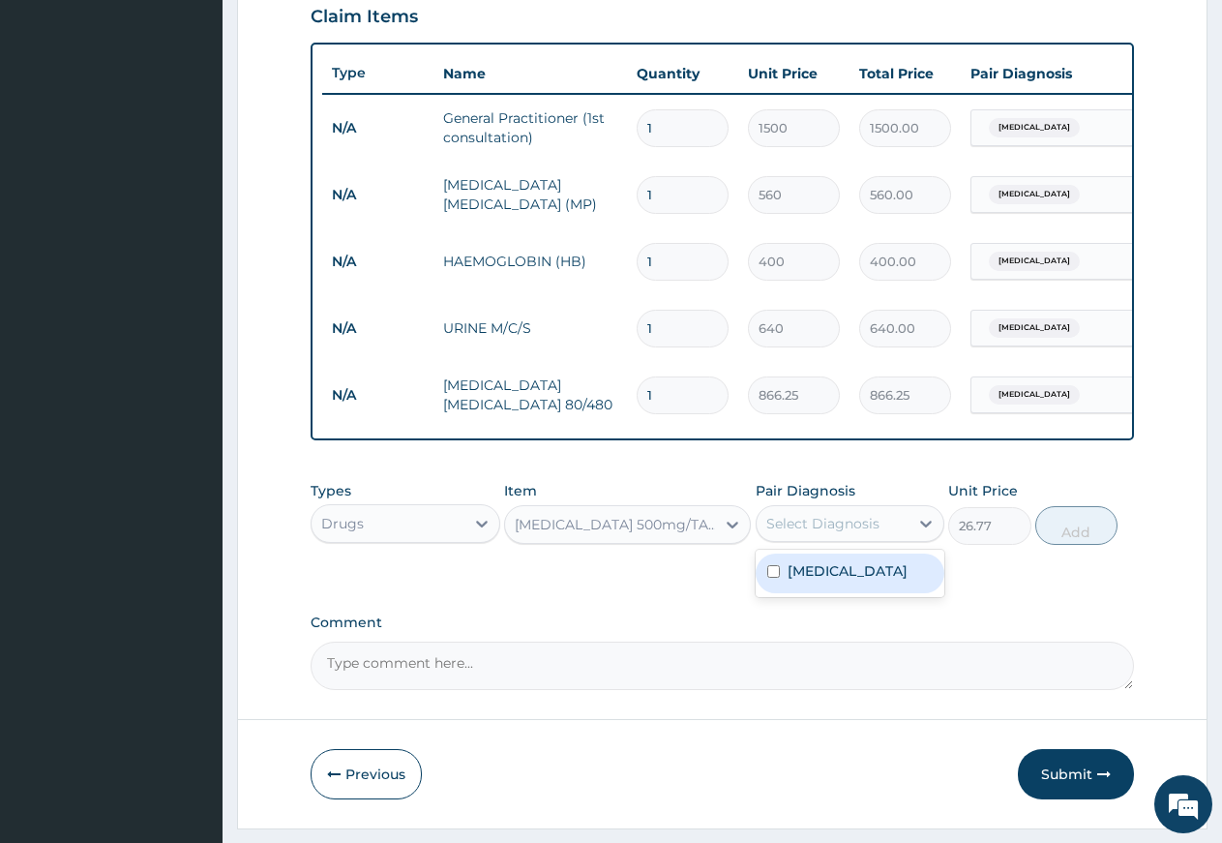
click at [896, 539] on div "Select Diagnosis" at bounding box center [833, 523] width 153 height 31
click at [873, 581] on label "Ovale malaria" at bounding box center [848, 570] width 120 height 19
checkbox input "true"
click at [1085, 538] on button "Add" at bounding box center [1077, 525] width 82 height 39
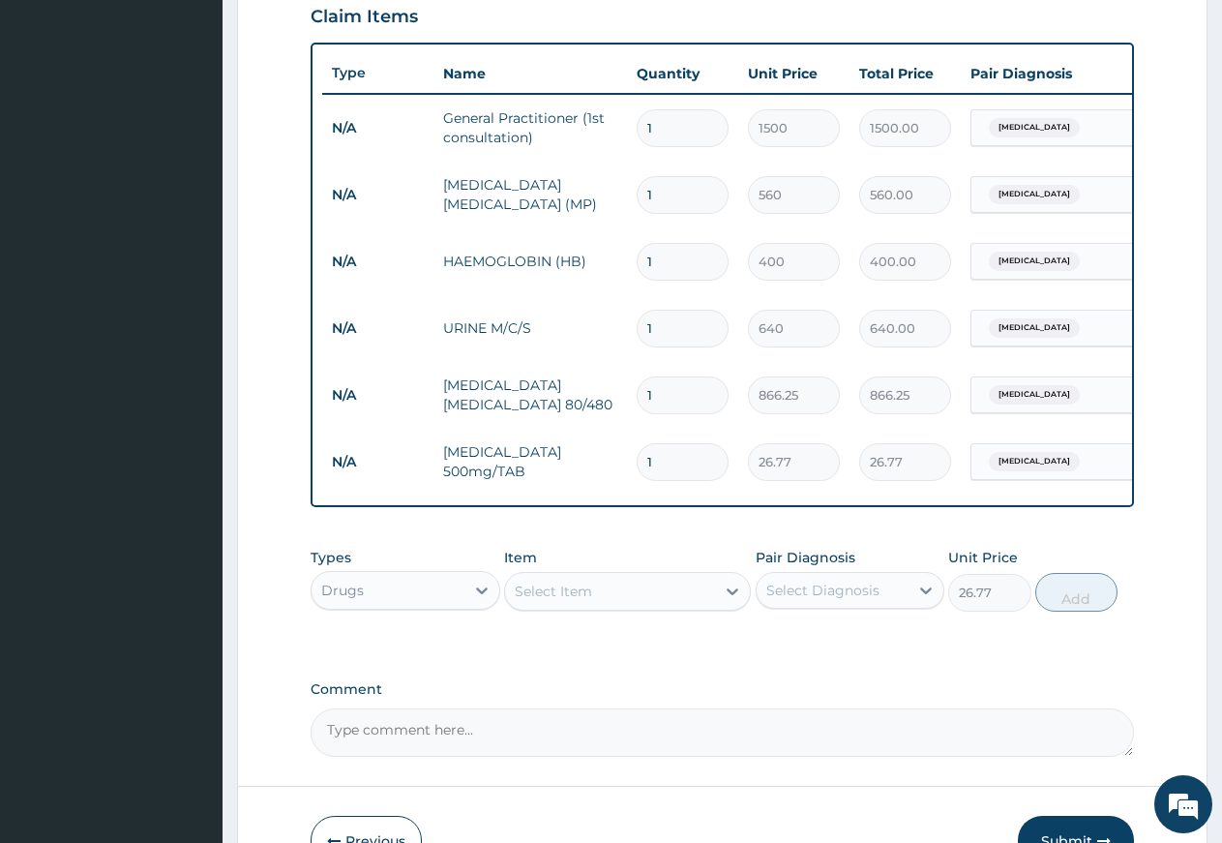
type input "0"
click at [624, 607] on div "Select Item" at bounding box center [610, 591] width 210 height 31
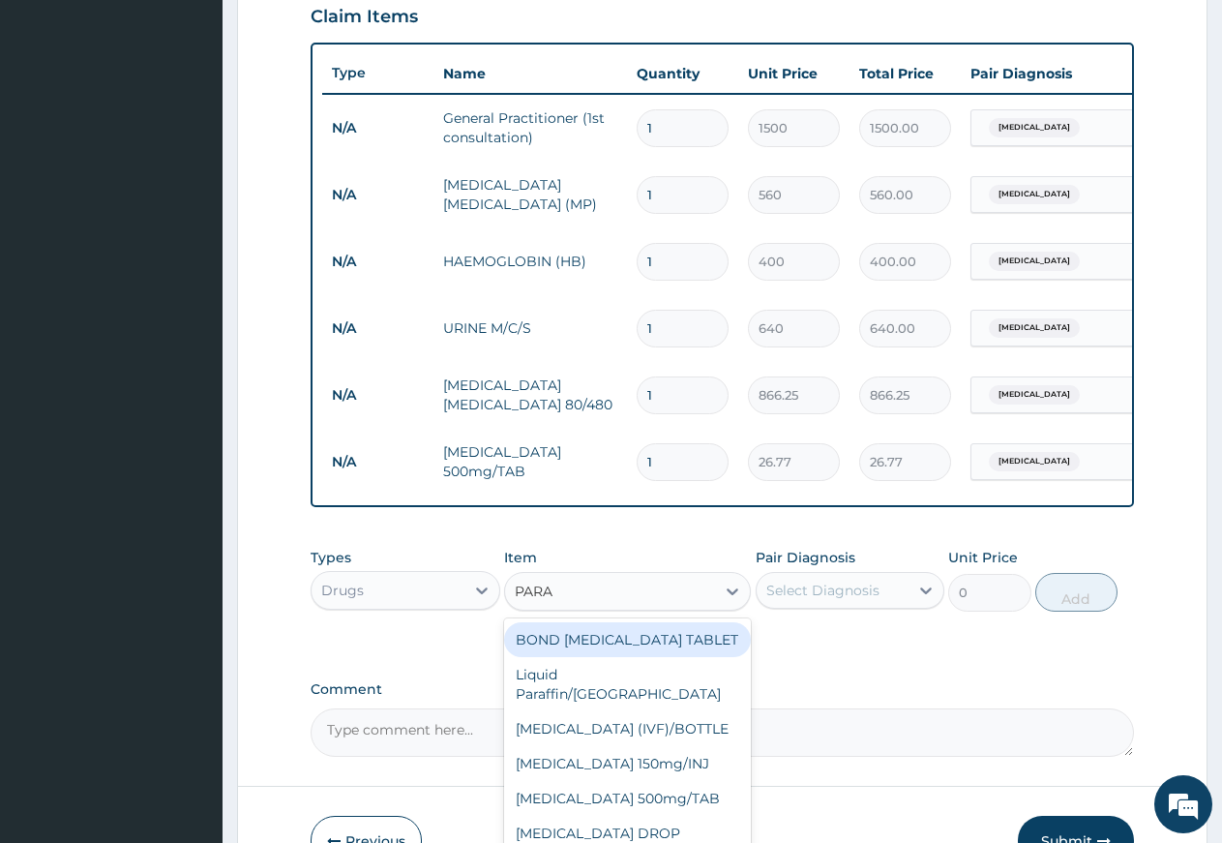
type input "PARAC"
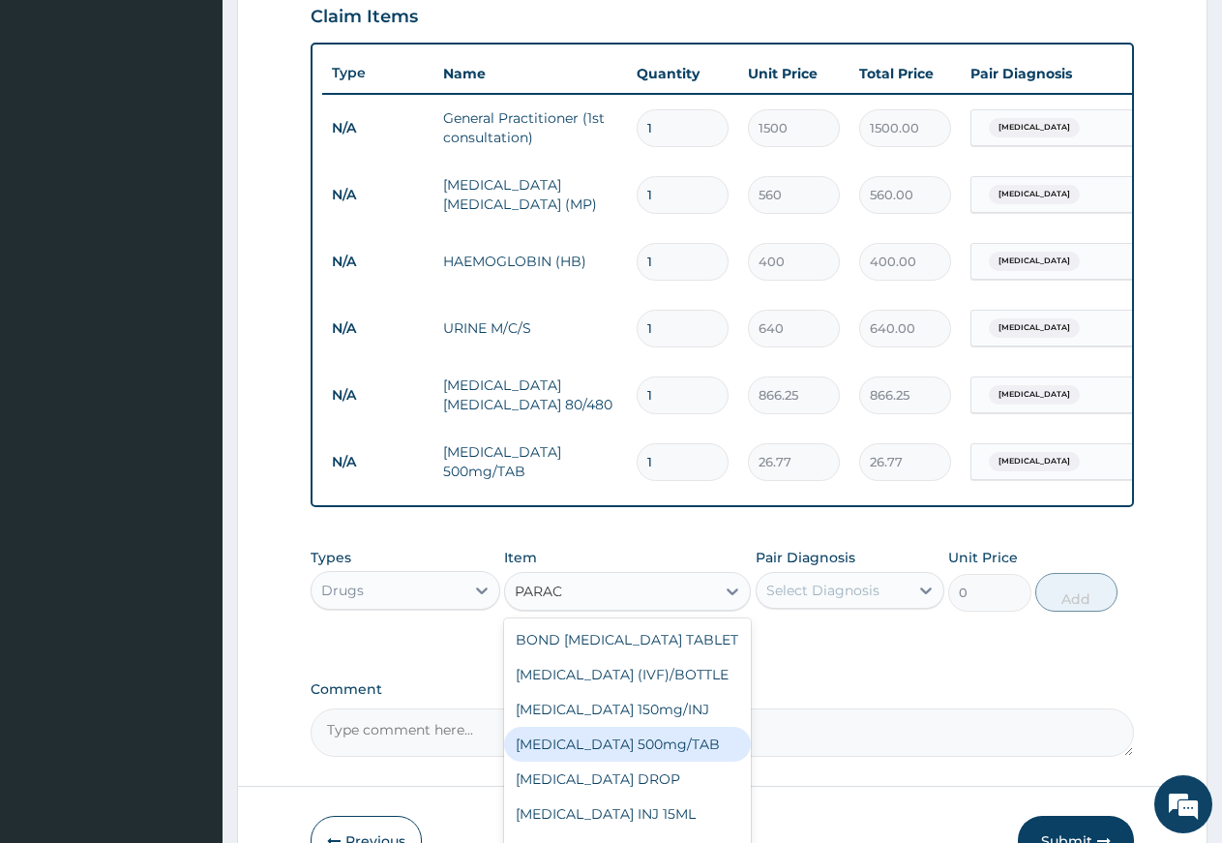
click at [654, 762] on div "PARACETAMOL 500mg/TAB" at bounding box center [627, 744] width 247 height 35
type input "5.25"
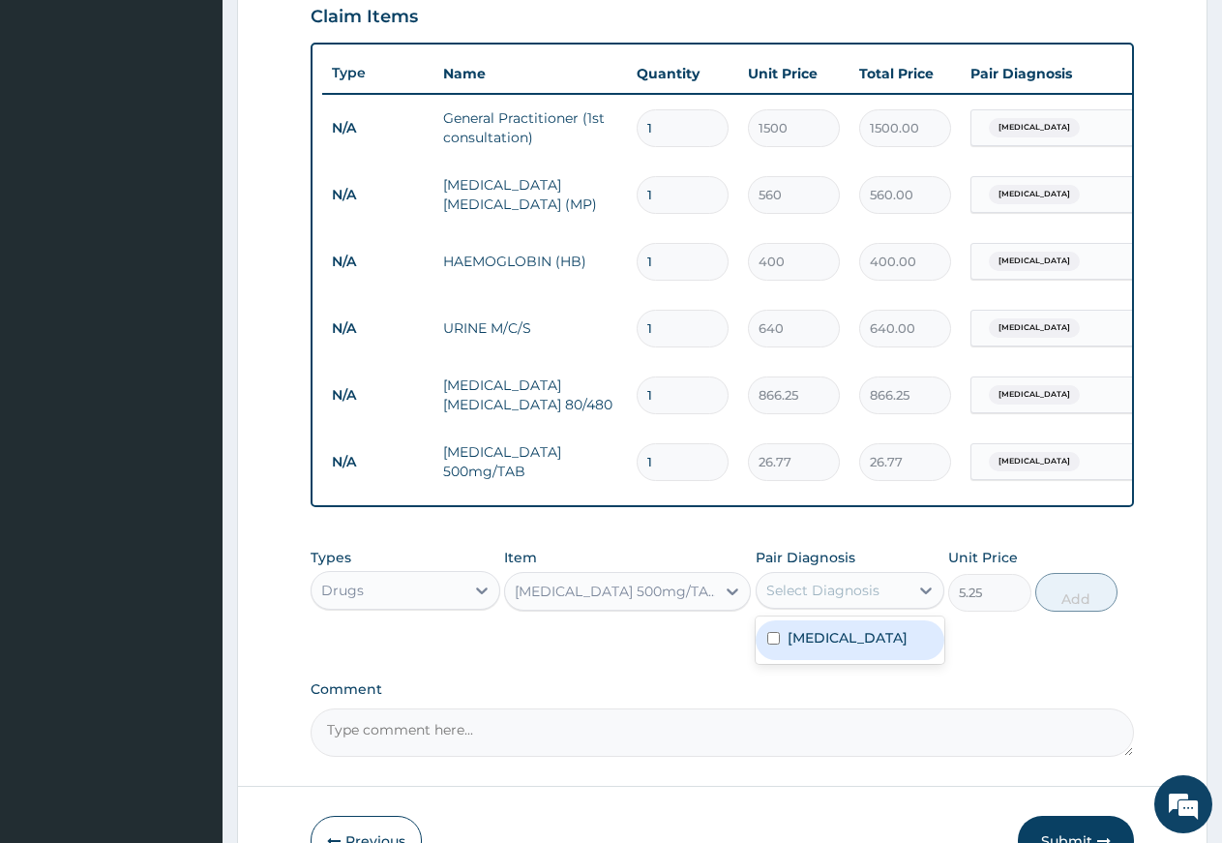
drag, startPoint x: 842, startPoint y: 597, endPoint x: 829, endPoint y: 633, distance: 38.0
click at [840, 600] on div "Select Diagnosis" at bounding box center [823, 590] width 113 height 19
drag, startPoint x: 823, startPoint y: 662, endPoint x: 840, endPoint y: 660, distance: 17.5
click at [826, 648] on label "Ovale malaria" at bounding box center [848, 637] width 120 height 19
checkbox input "true"
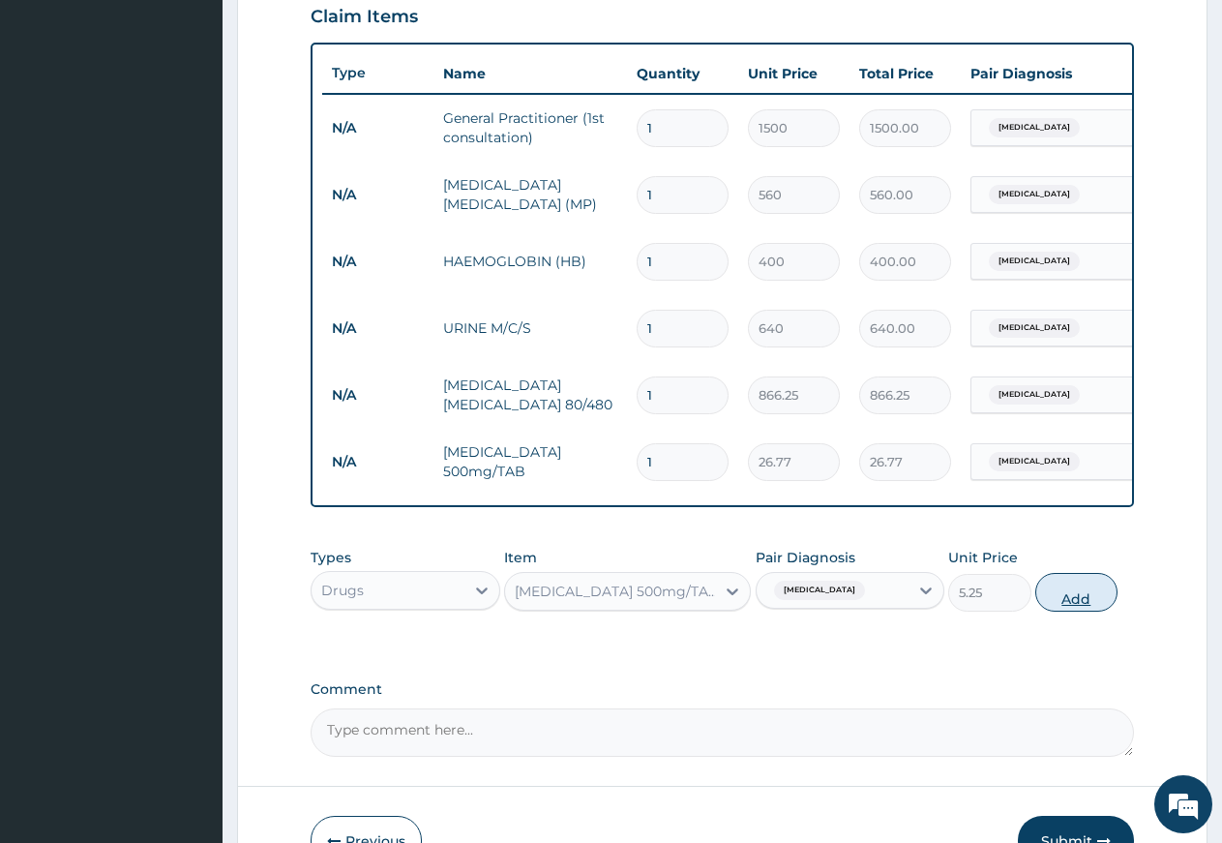
click at [1072, 608] on button "Add" at bounding box center [1077, 592] width 82 height 39
type input "0"
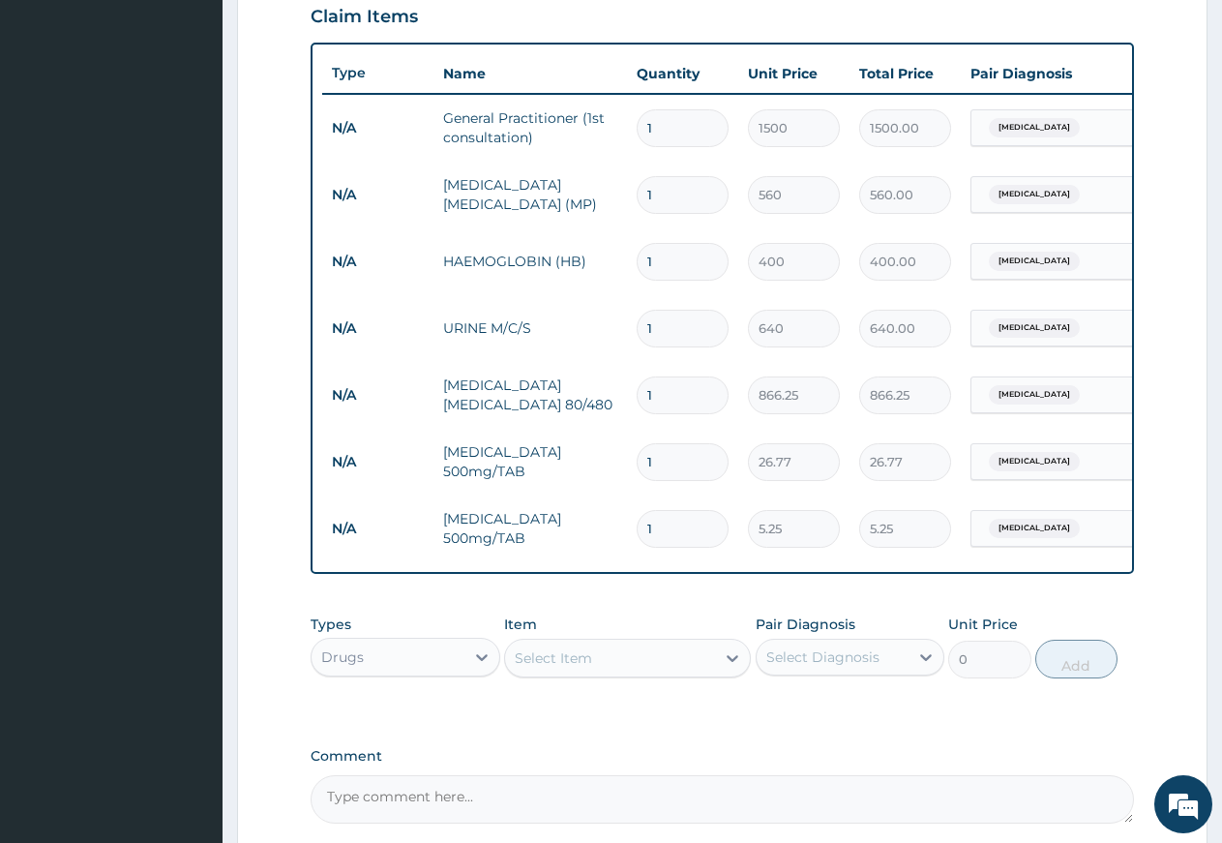
click at [609, 674] on div "Select Item" at bounding box center [610, 658] width 210 height 31
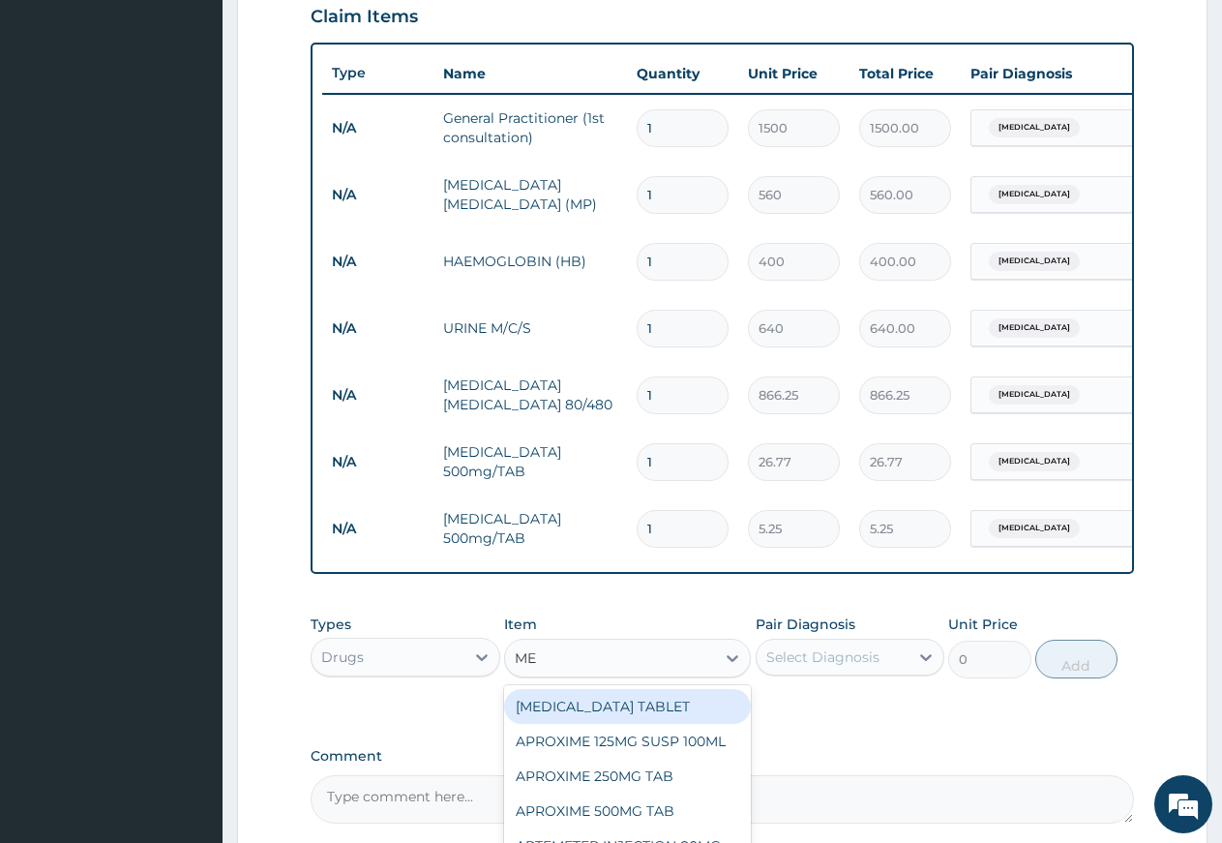
type input "M"
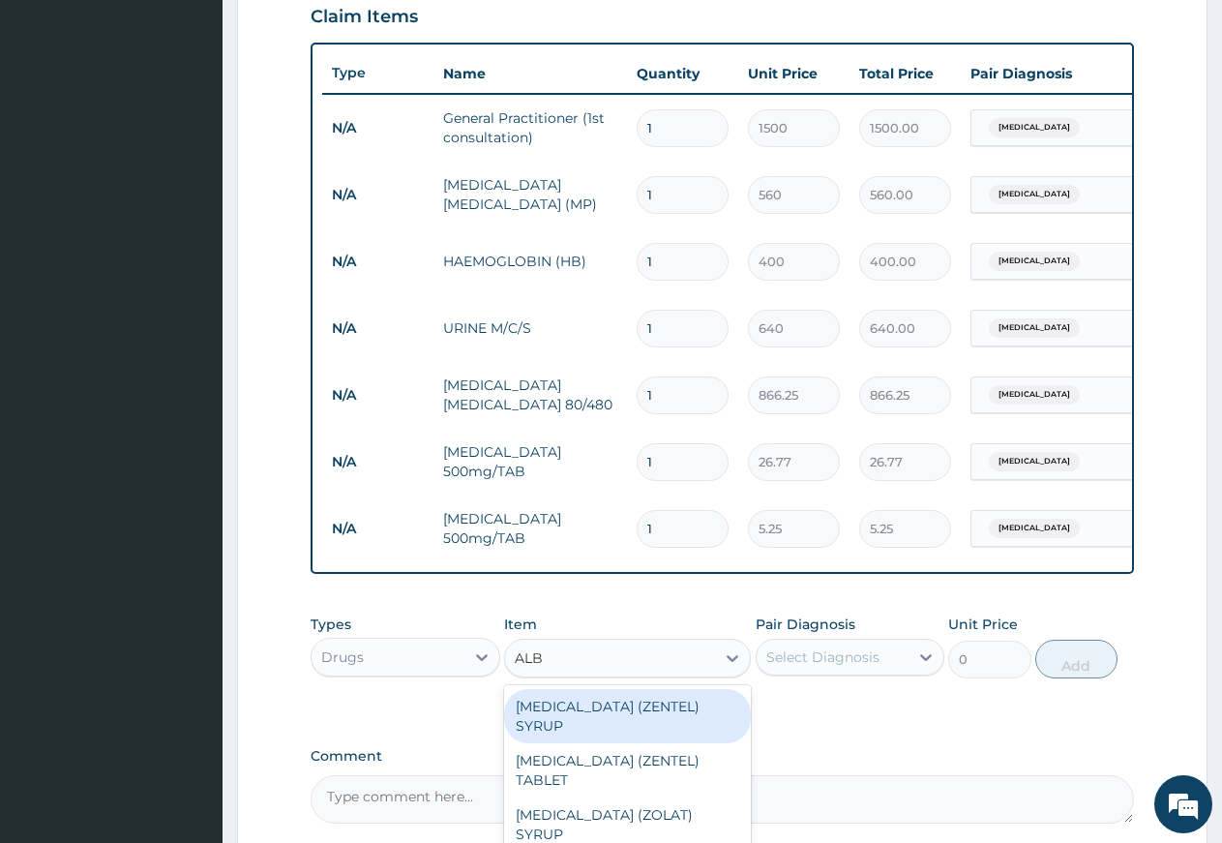
type input "ALBE"
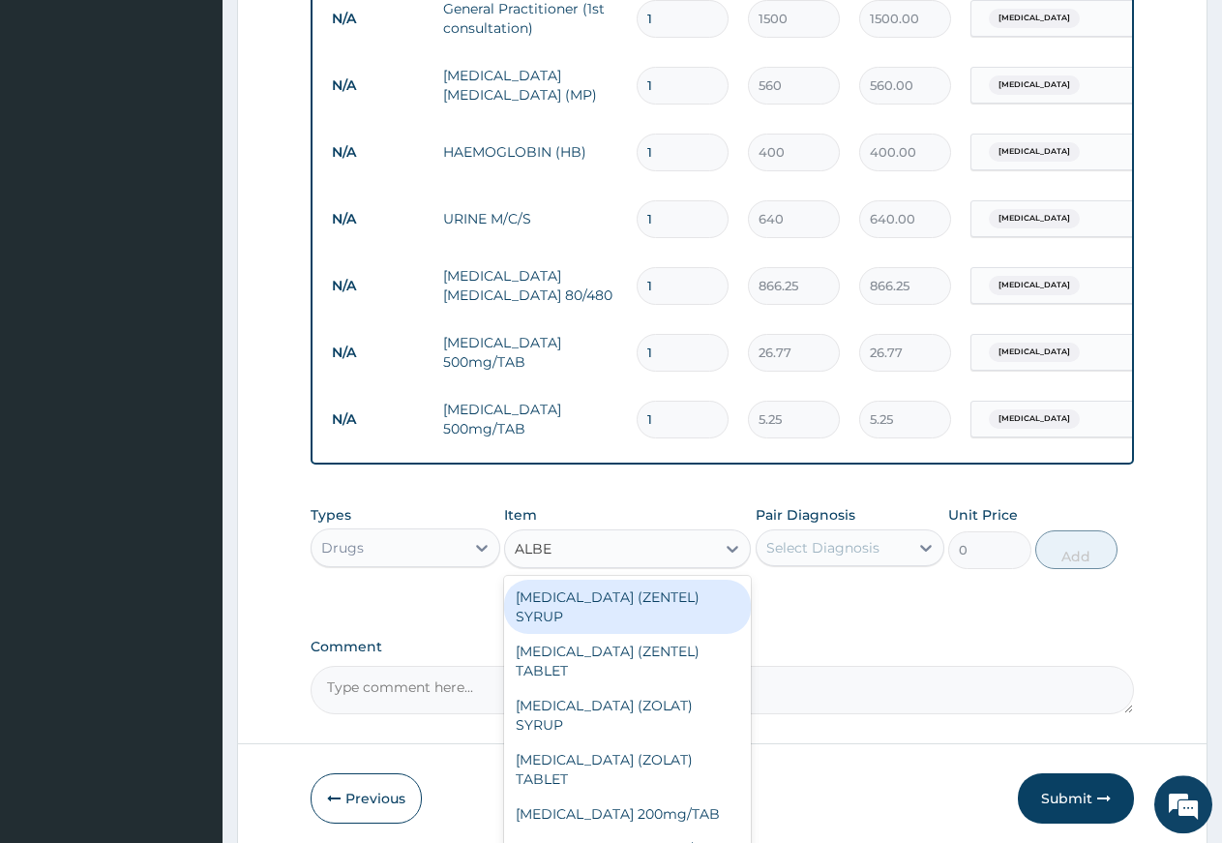
scroll to position [779, 0]
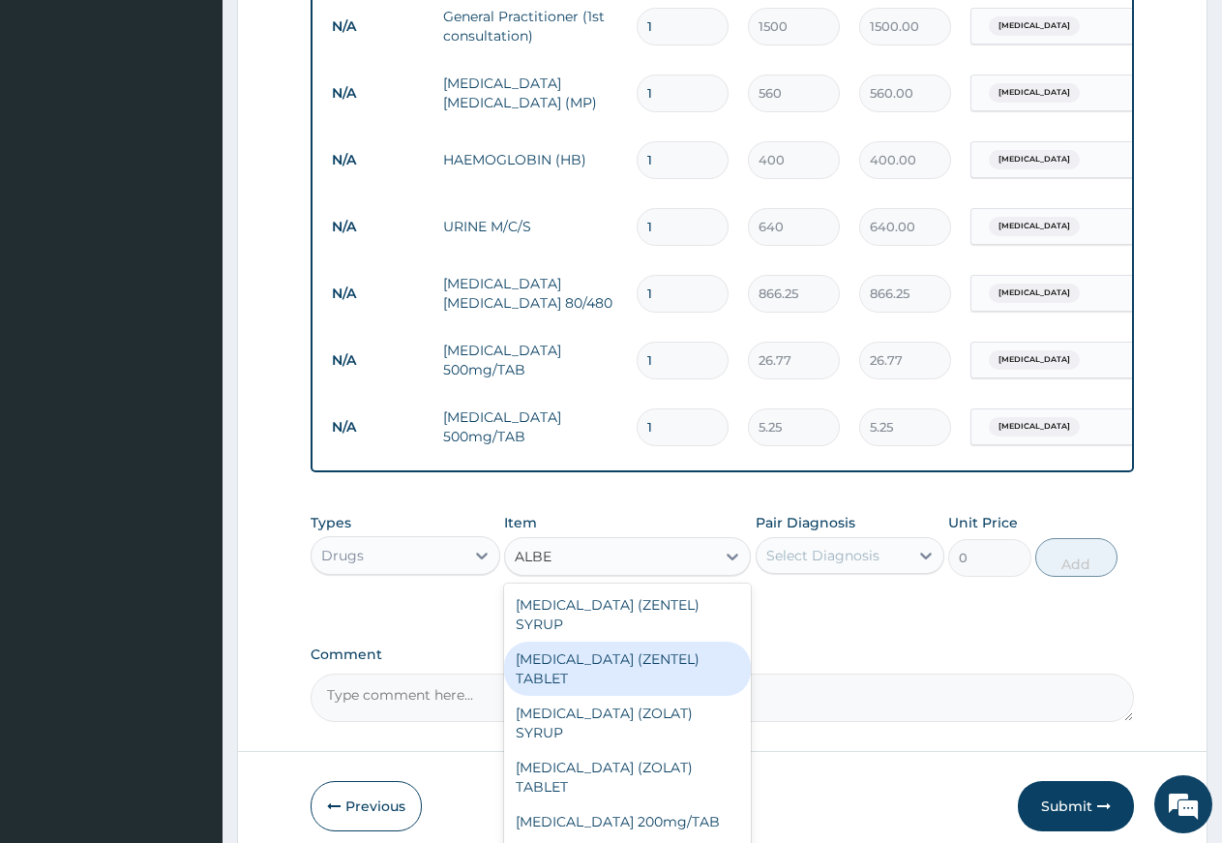
click at [609, 673] on div "ALBENDAZOLE (ZENTEL) TABLET" at bounding box center [627, 669] width 247 height 54
type input "157.5"
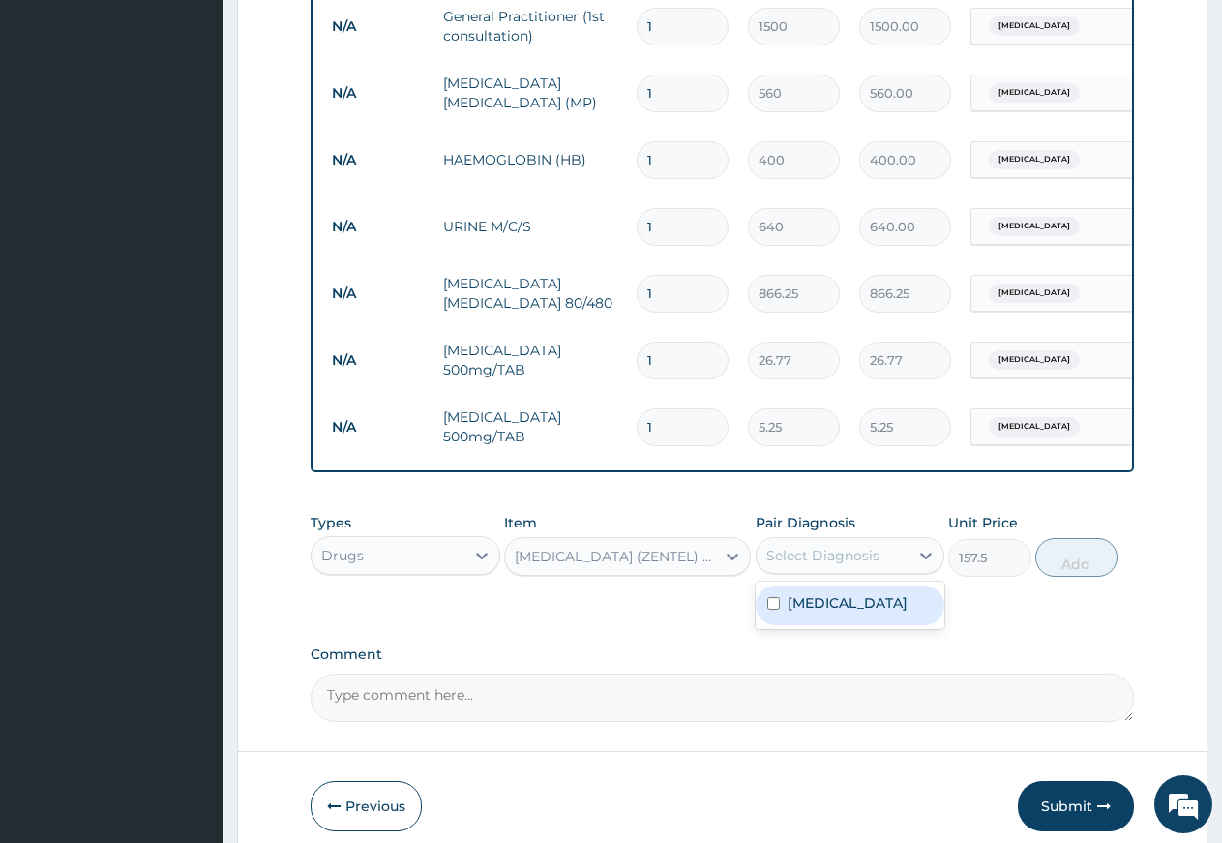
click at [849, 565] on div "Select Diagnosis" at bounding box center [823, 555] width 113 height 19
drag, startPoint x: 844, startPoint y: 630, endPoint x: 918, endPoint y: 621, distance: 74.1
click at [861, 625] on div "Ovale malaria" at bounding box center [851, 606] width 190 height 40
checkbox input "true"
drag, startPoint x: 1063, startPoint y: 577, endPoint x: 1056, endPoint y: 555, distance: 23.3
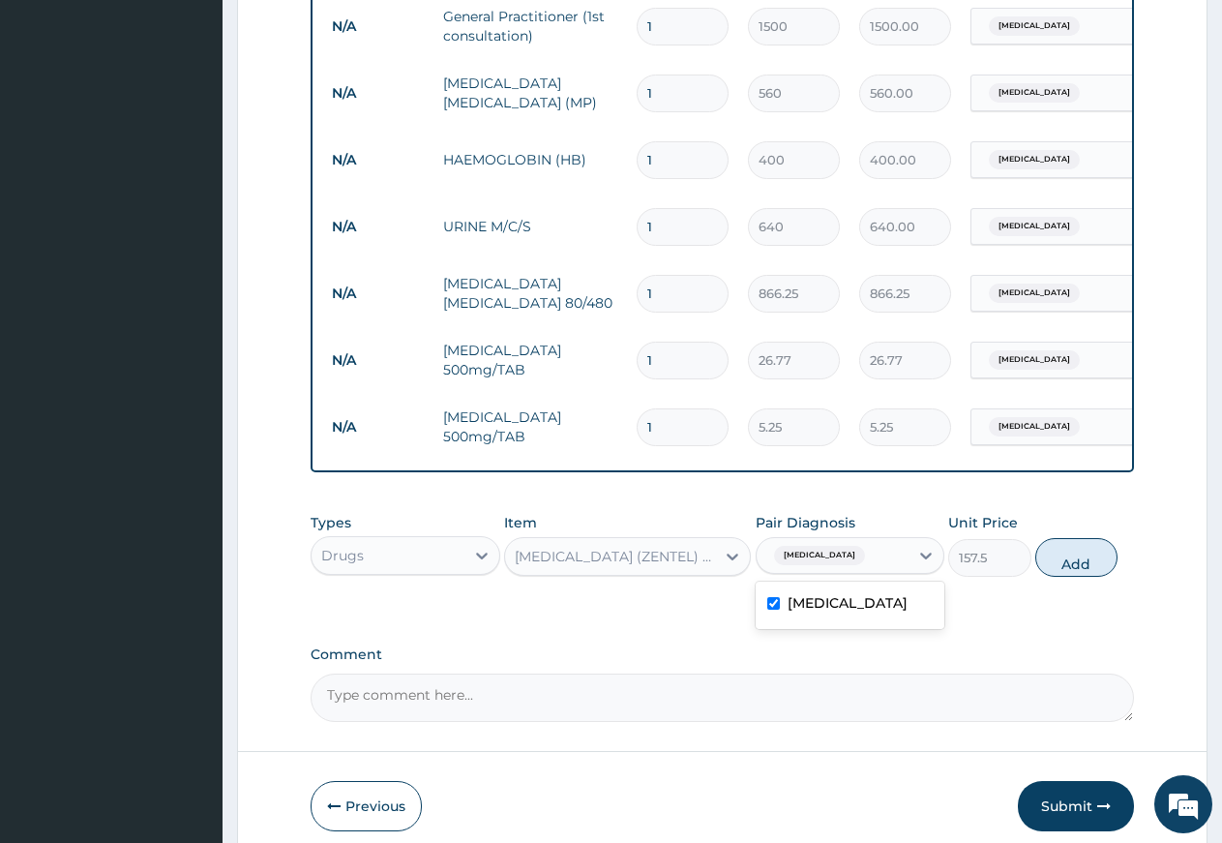
click at [1061, 577] on button "Add" at bounding box center [1077, 557] width 82 height 39
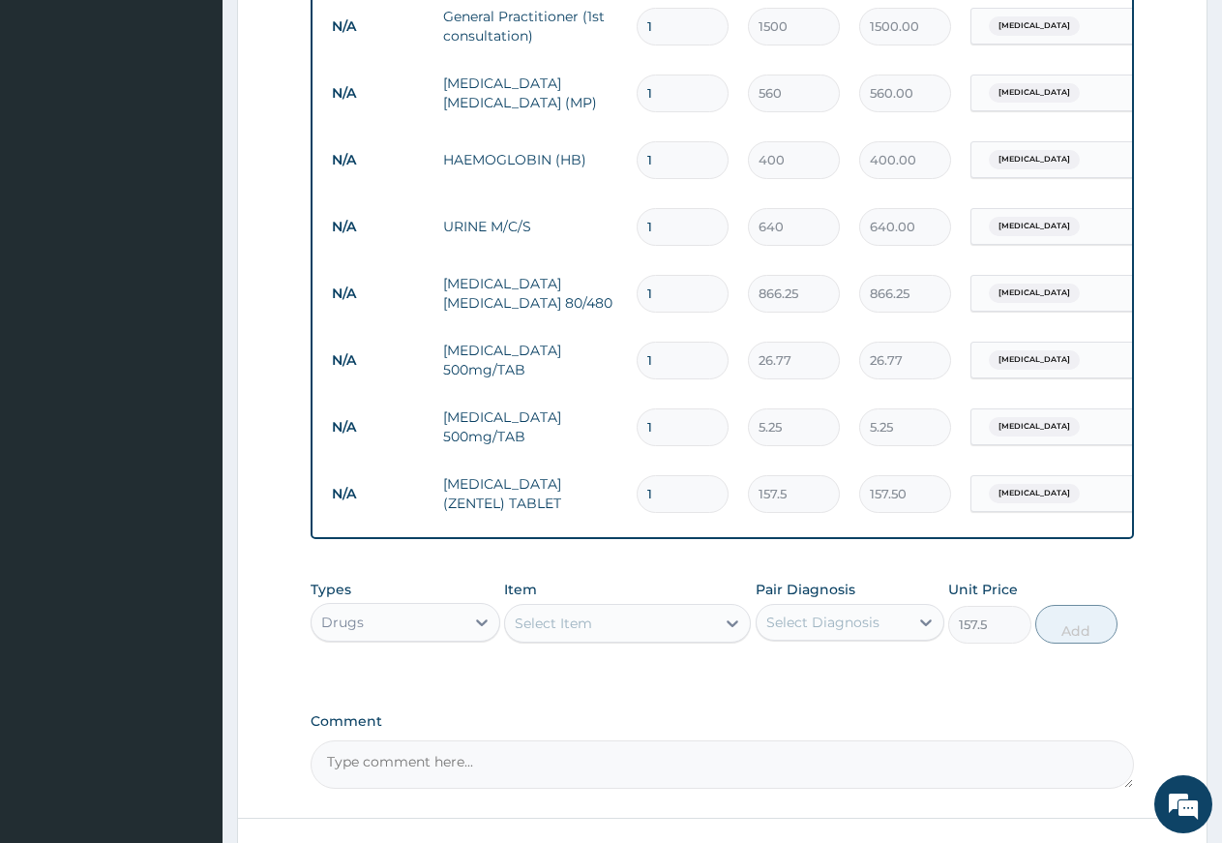
type input "0"
drag, startPoint x: 668, startPoint y: 498, endPoint x: 655, endPoint y: 499, distance: 12.6
click at [666, 498] on input "1" at bounding box center [683, 494] width 92 height 38
click at [662, 428] on input "1" at bounding box center [683, 427] width 92 height 38
type input "0.00"
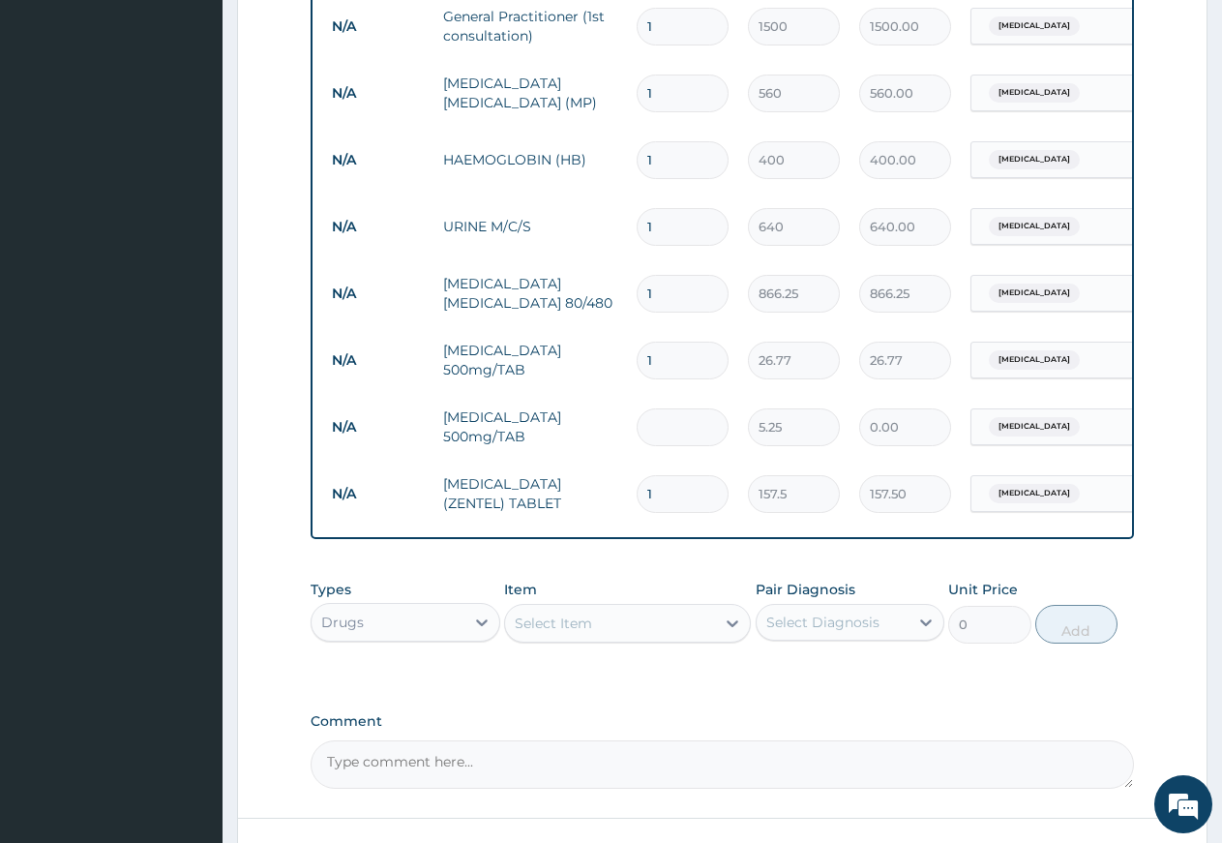
type input "2"
type input "10.50"
type input "20"
type input "105.00"
type input "20"
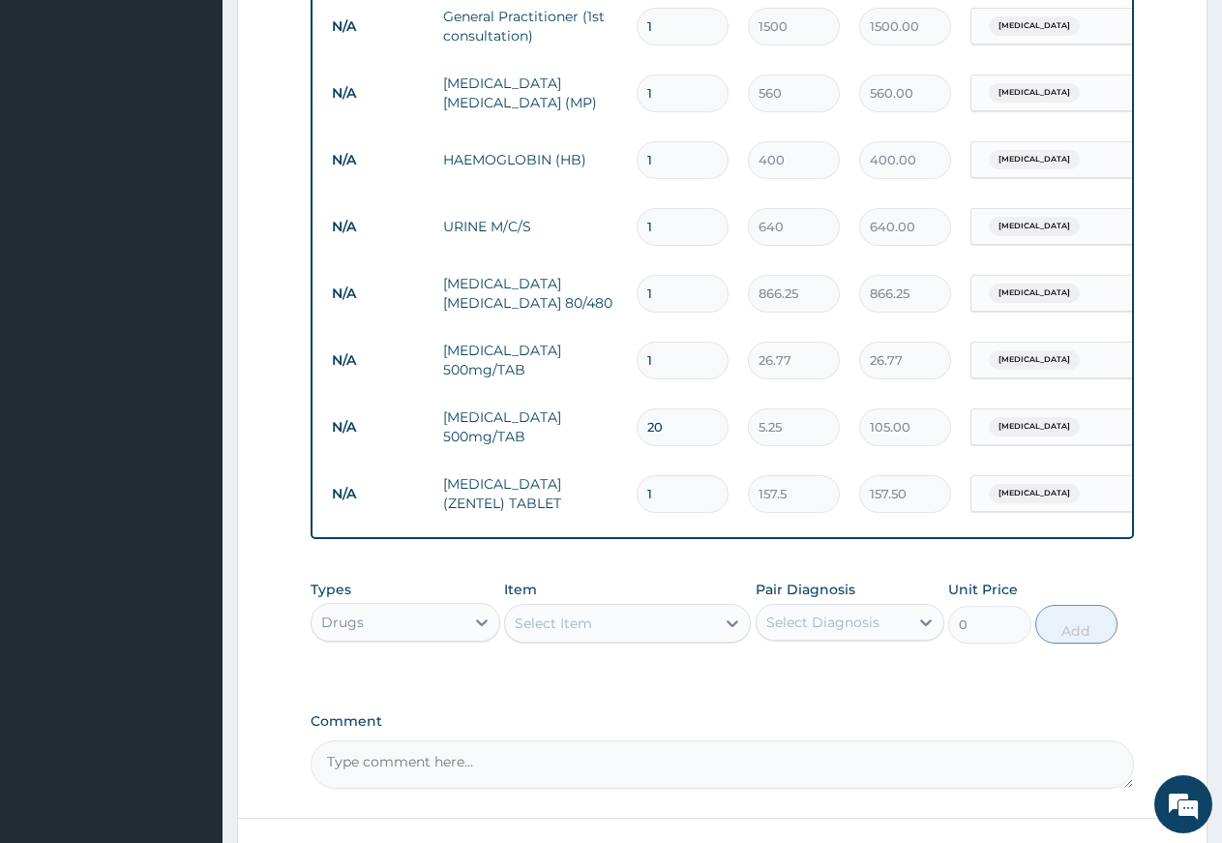
click at [680, 363] on input "1" at bounding box center [683, 361] width 92 height 38
type input "10"
type input "267.70"
type input "10"
click at [665, 299] on input "1" at bounding box center [683, 294] width 92 height 38
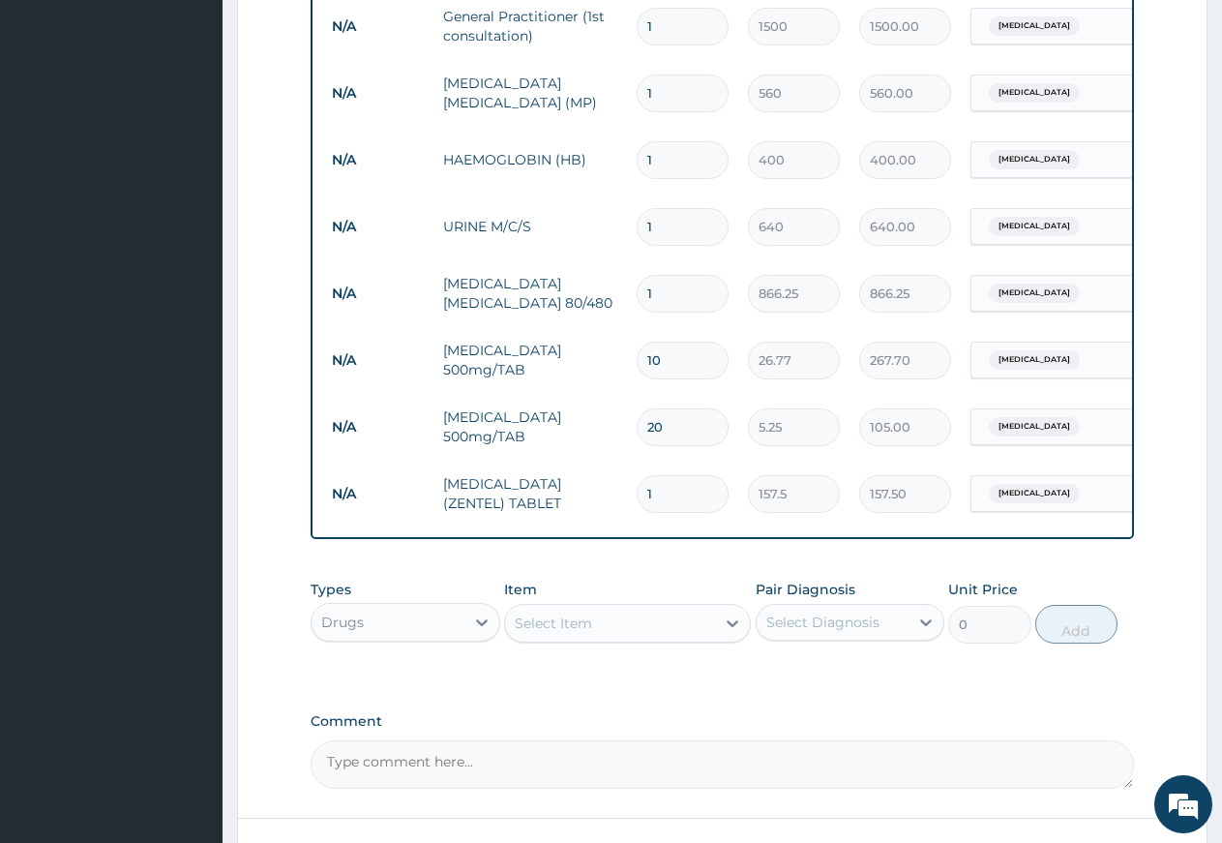
type input "0.00"
type input "6"
type input "5197.50"
type input "6"
click at [657, 497] on input "1" at bounding box center [683, 494] width 92 height 38
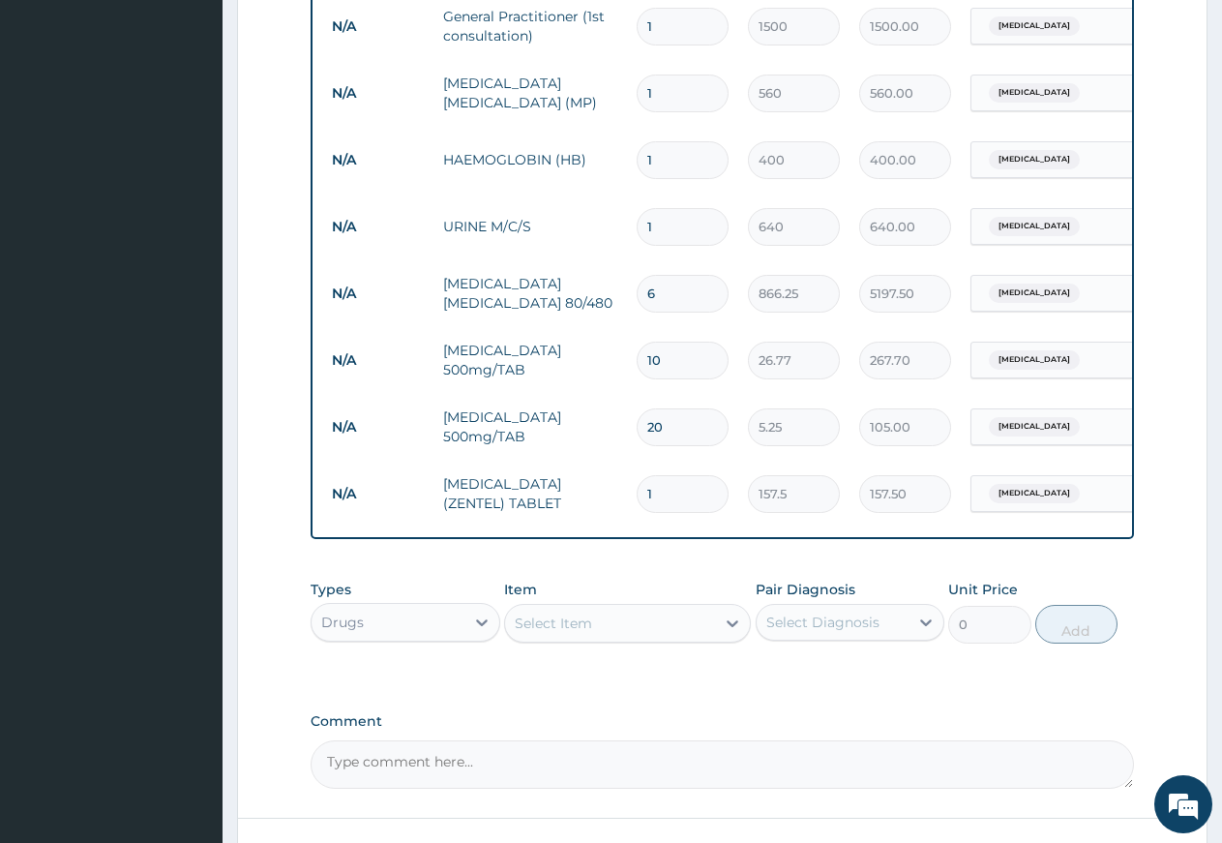
click at [661, 491] on input "1" at bounding box center [683, 494] width 92 height 38
type input "10"
type input "1575.00"
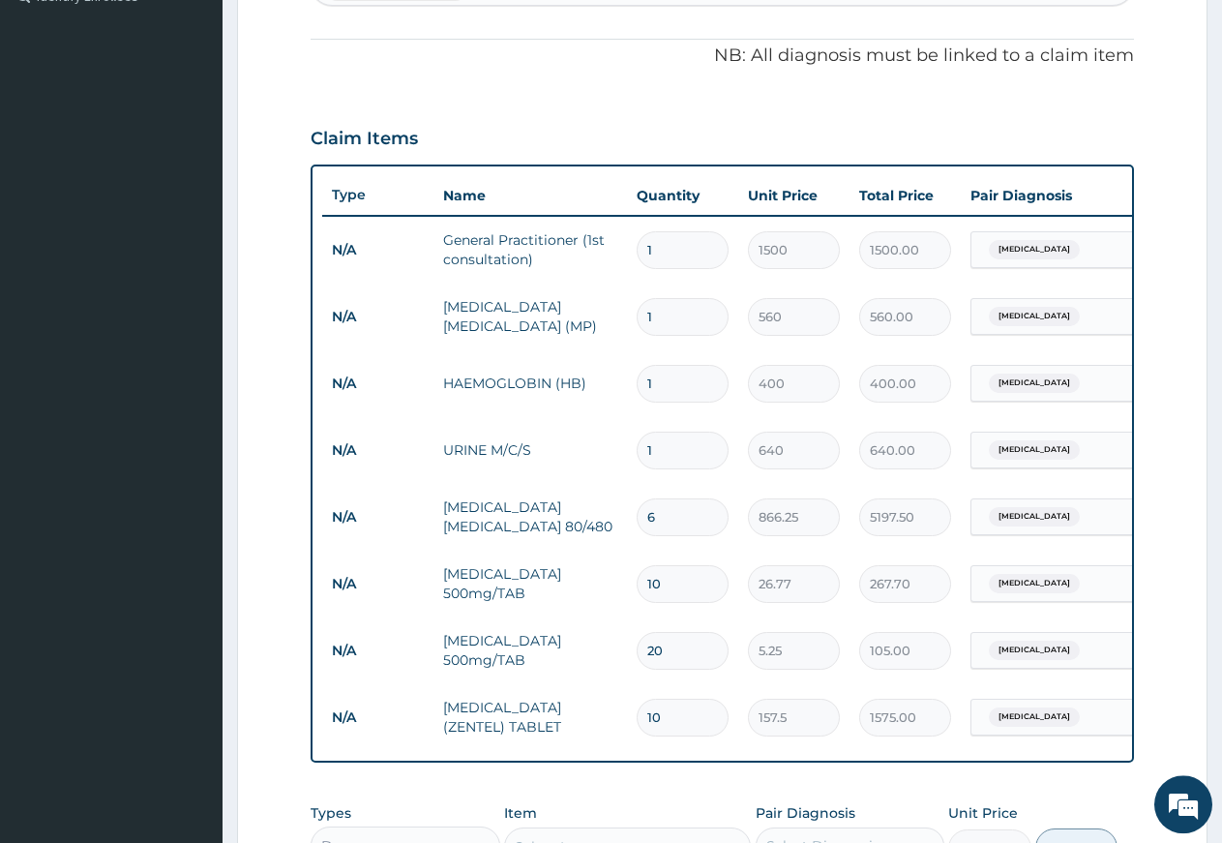
scroll to position [550, 0]
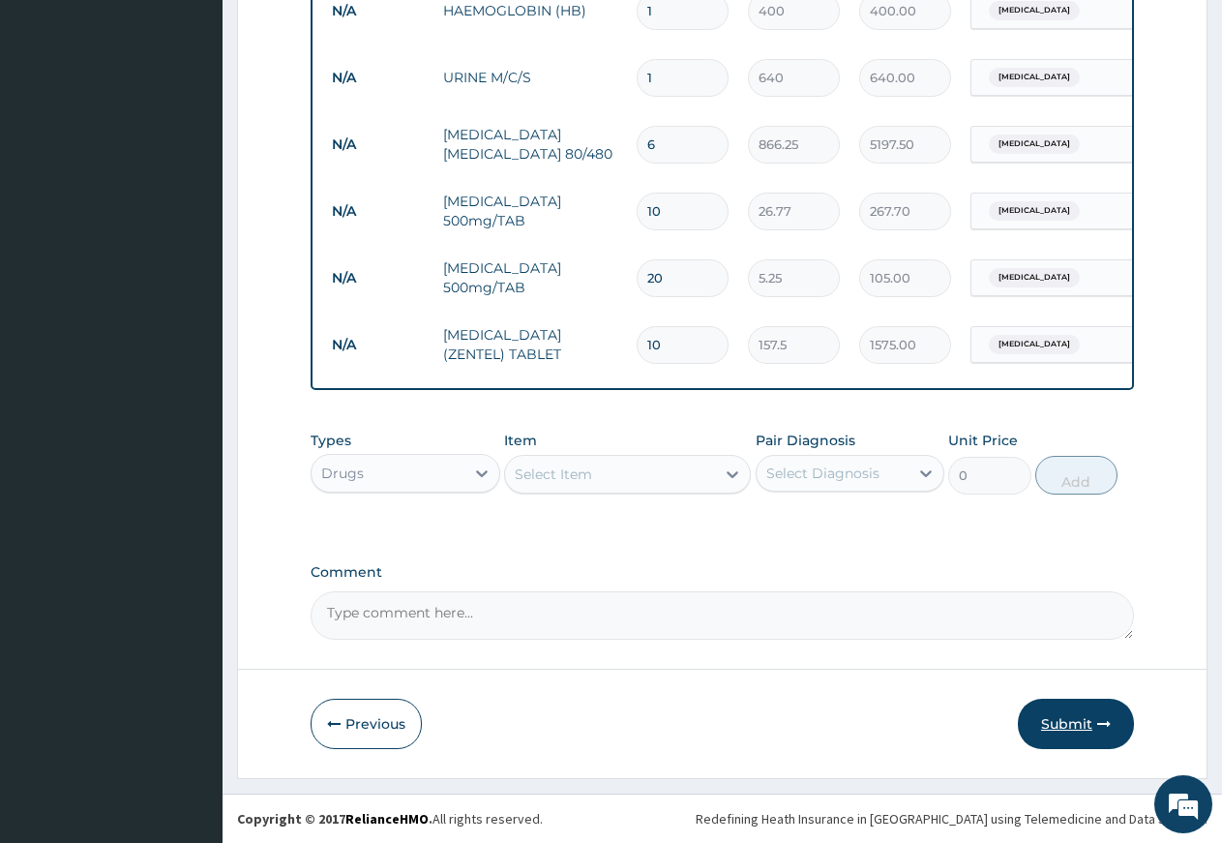
type input "10"
click at [1037, 716] on button "Submit" at bounding box center [1076, 724] width 116 height 50
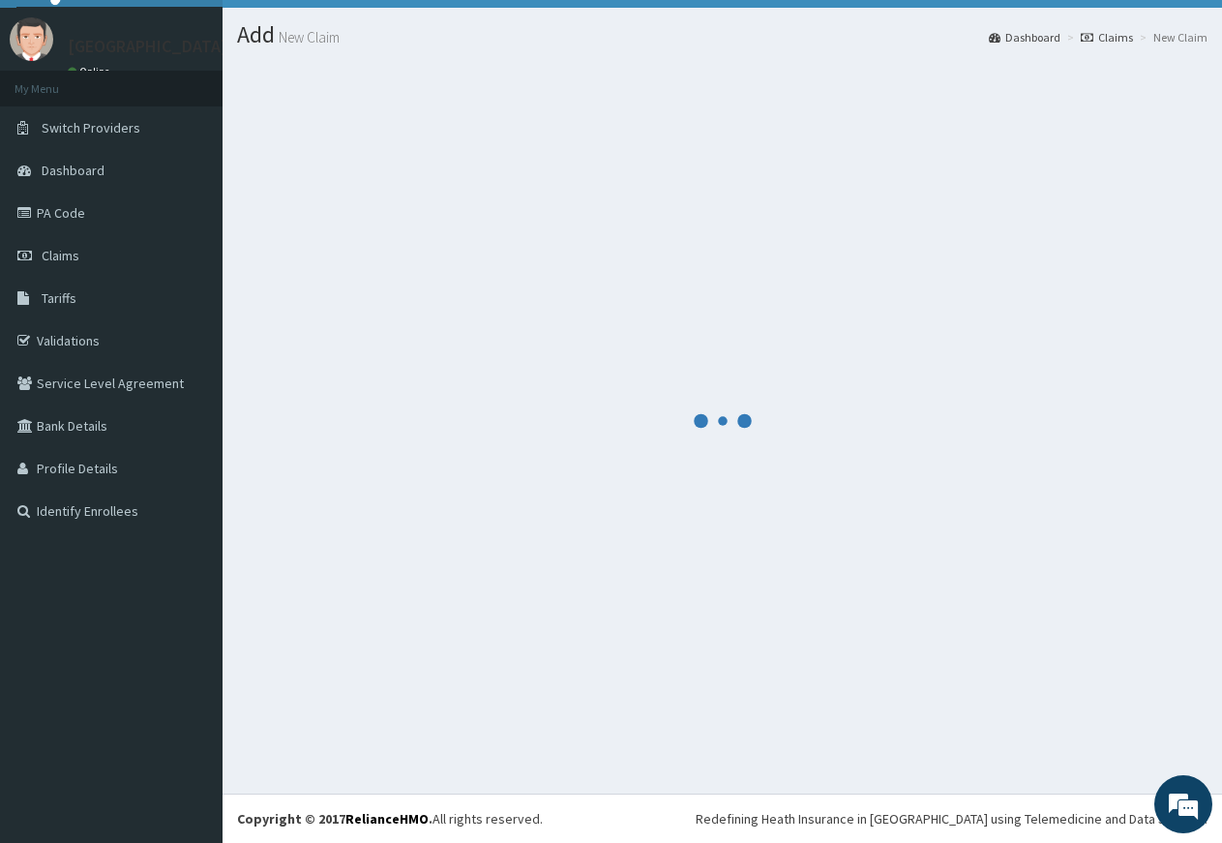
scroll to position [41, 0]
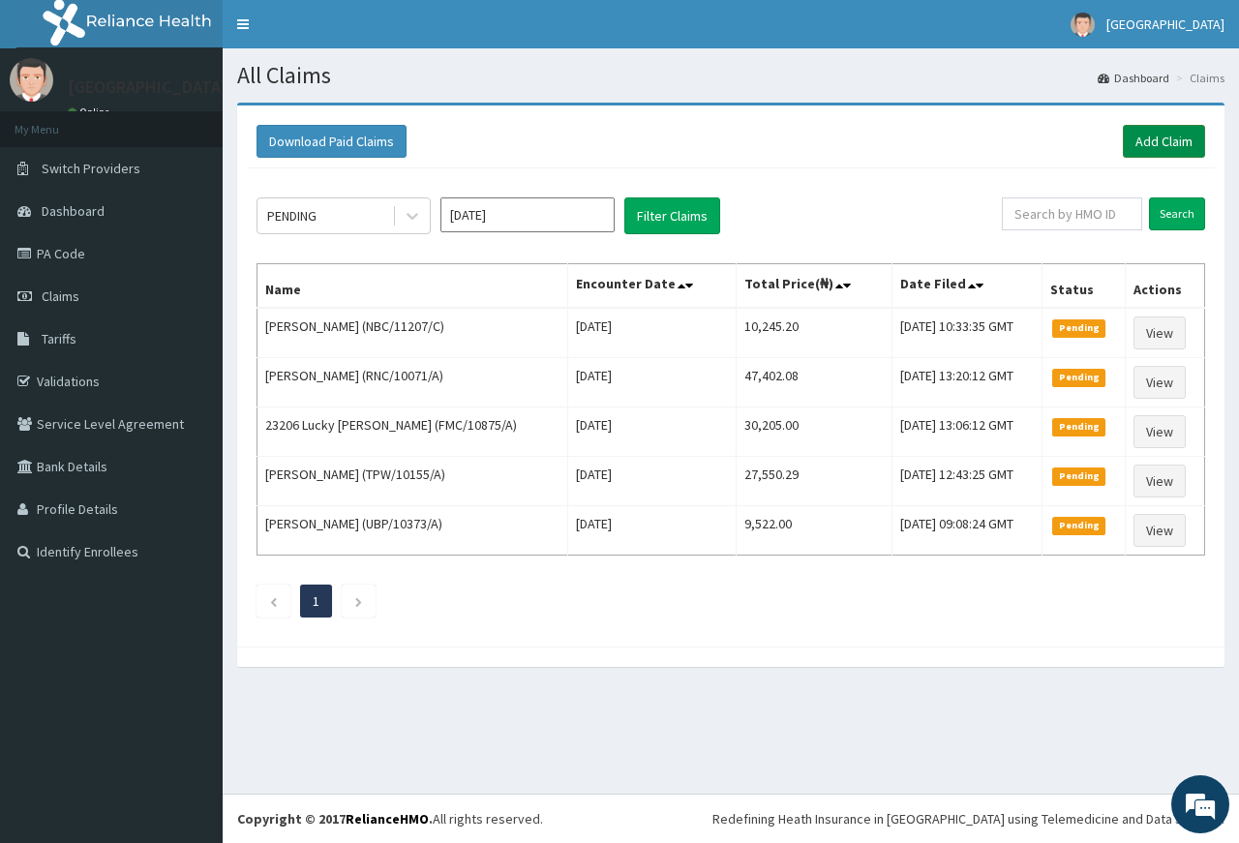
click at [1161, 140] on link "Add Claim" at bounding box center [1164, 141] width 82 height 33
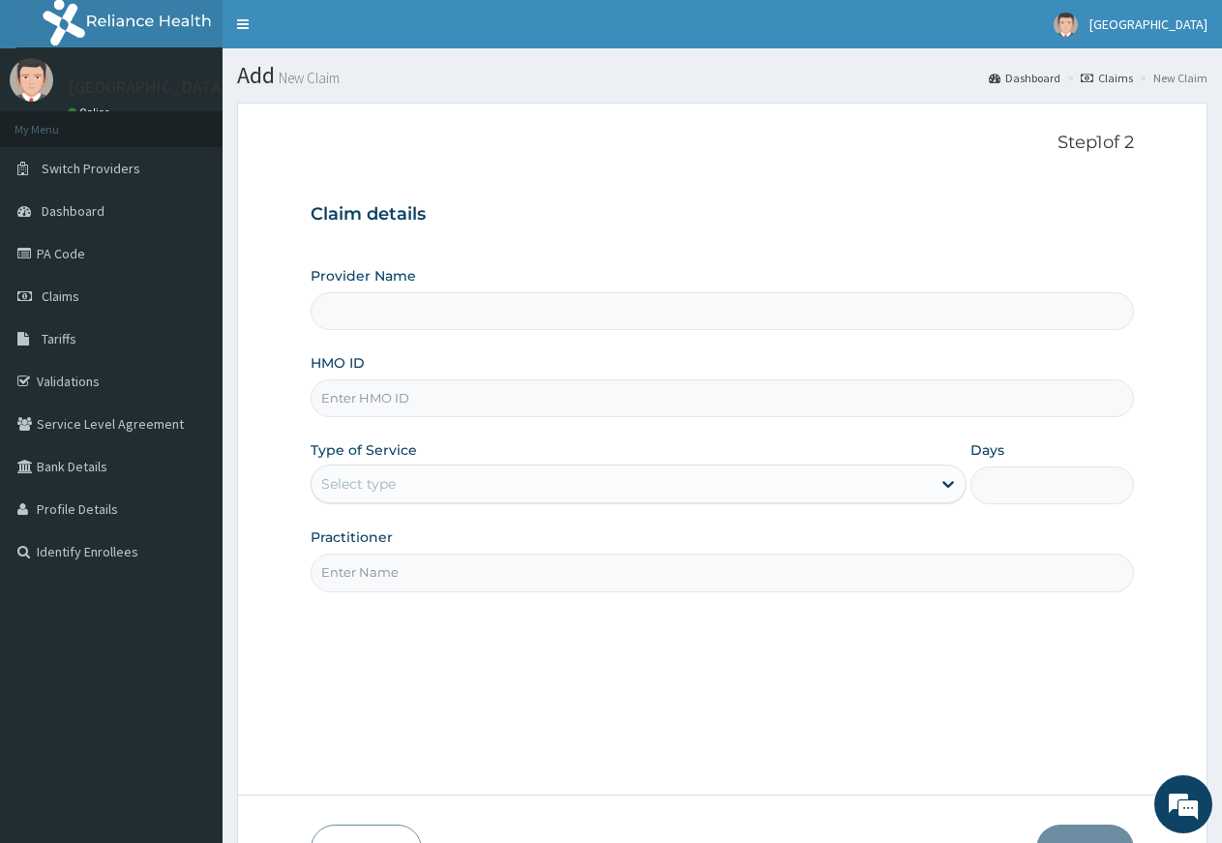
click at [521, 315] on input "Provider Name" at bounding box center [723, 311] width 824 height 38
type input "[GEOGRAPHIC_DATA]"
click at [462, 398] on input "HMO ID" at bounding box center [723, 398] width 824 height 38
type input "TPW/10080/A"
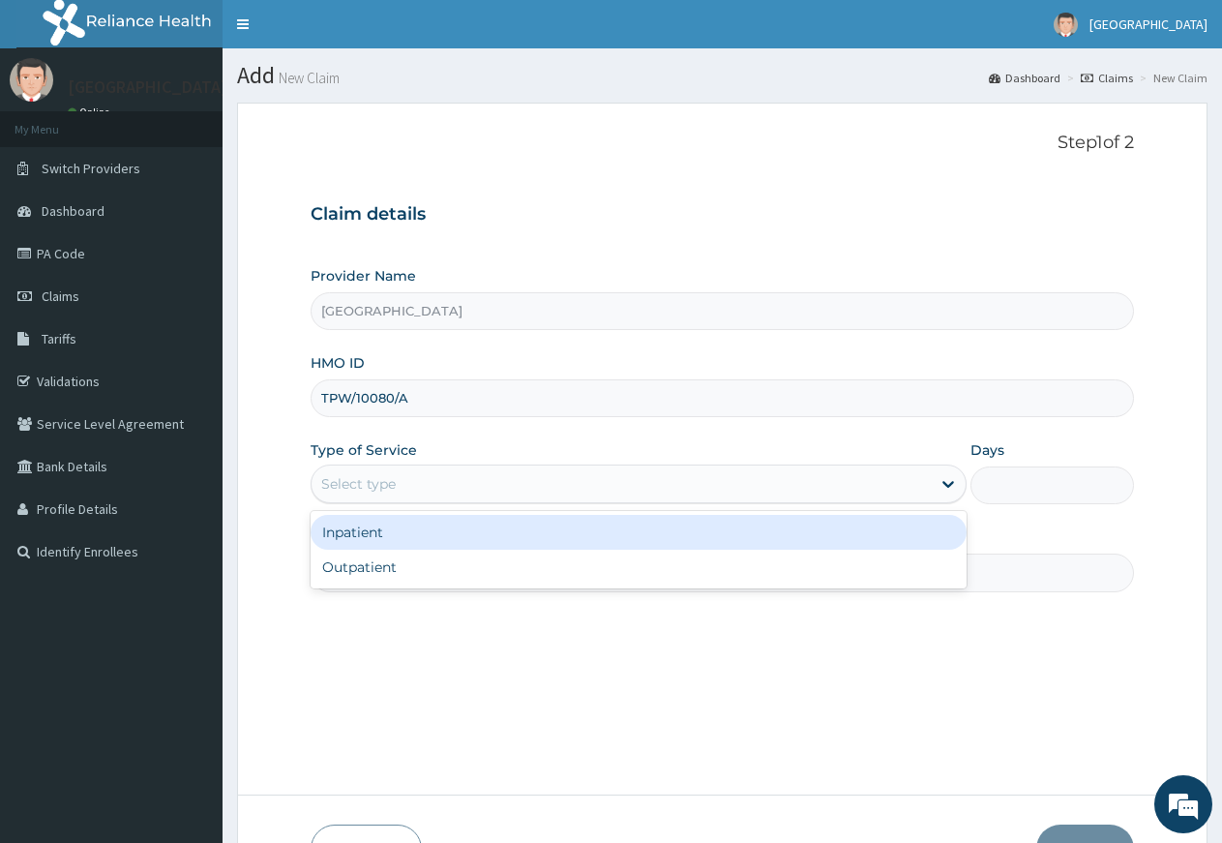
drag, startPoint x: 457, startPoint y: 483, endPoint x: 457, endPoint y: 497, distance: 13.6
click at [457, 485] on div "Select type" at bounding box center [621, 483] width 618 height 31
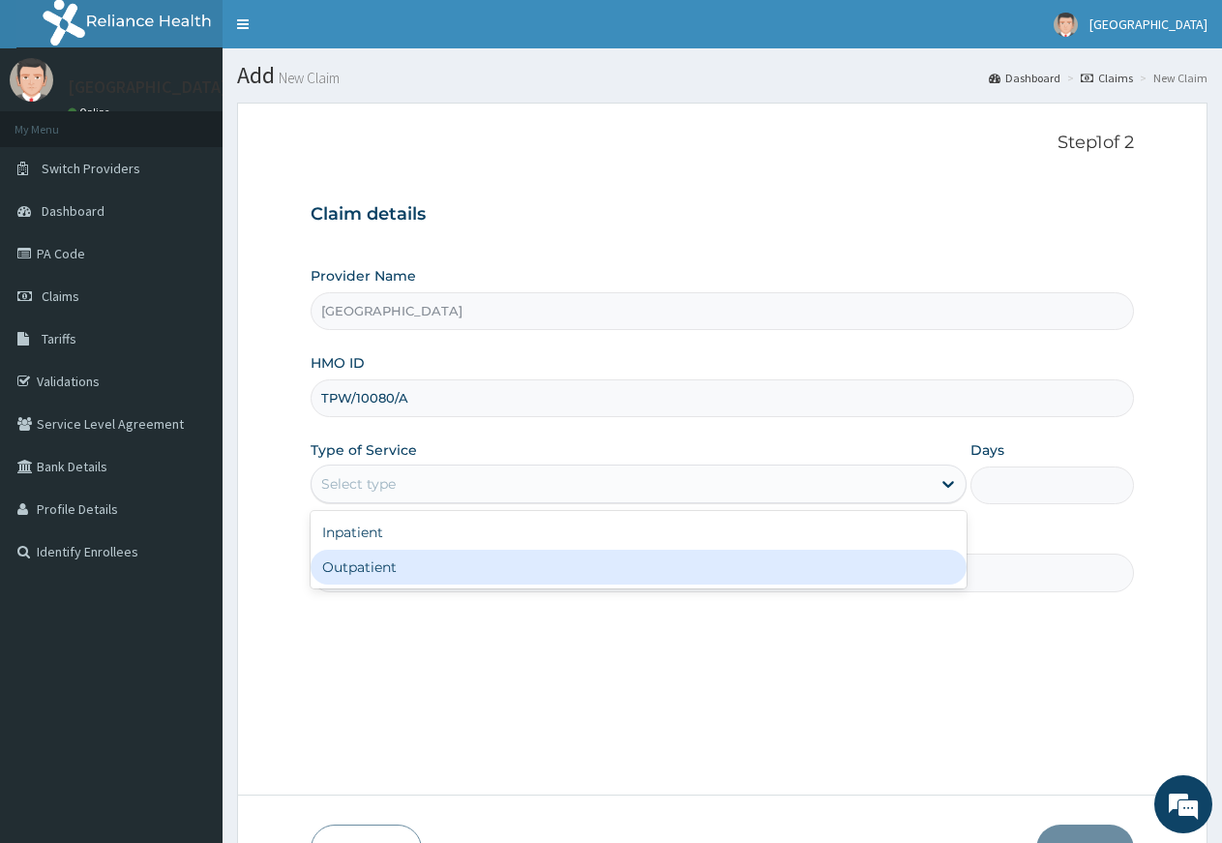
click at [461, 571] on div "Outpatient" at bounding box center [638, 567] width 655 height 35
type input "1"
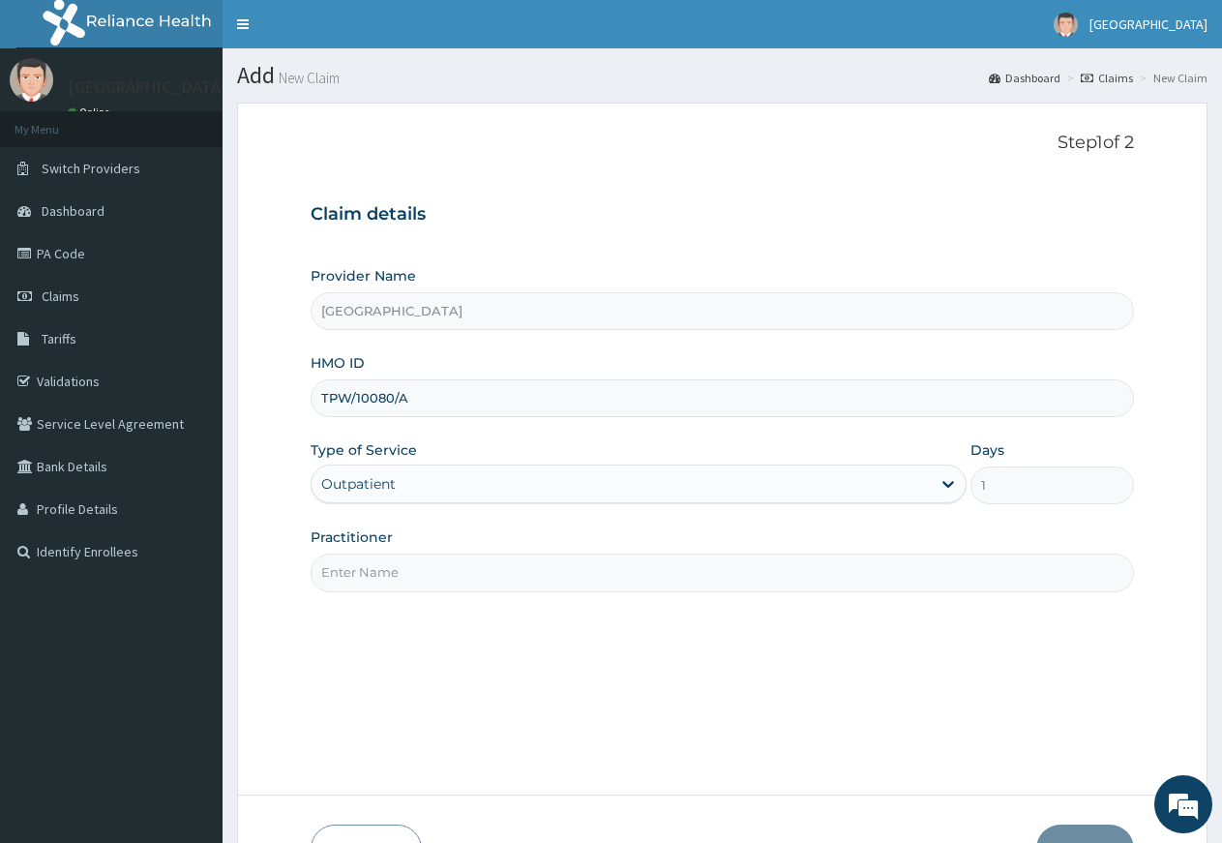
click at [529, 586] on input "Practitioner" at bounding box center [723, 573] width 824 height 38
click at [508, 579] on input "Practitioner" at bounding box center [723, 573] width 824 height 38
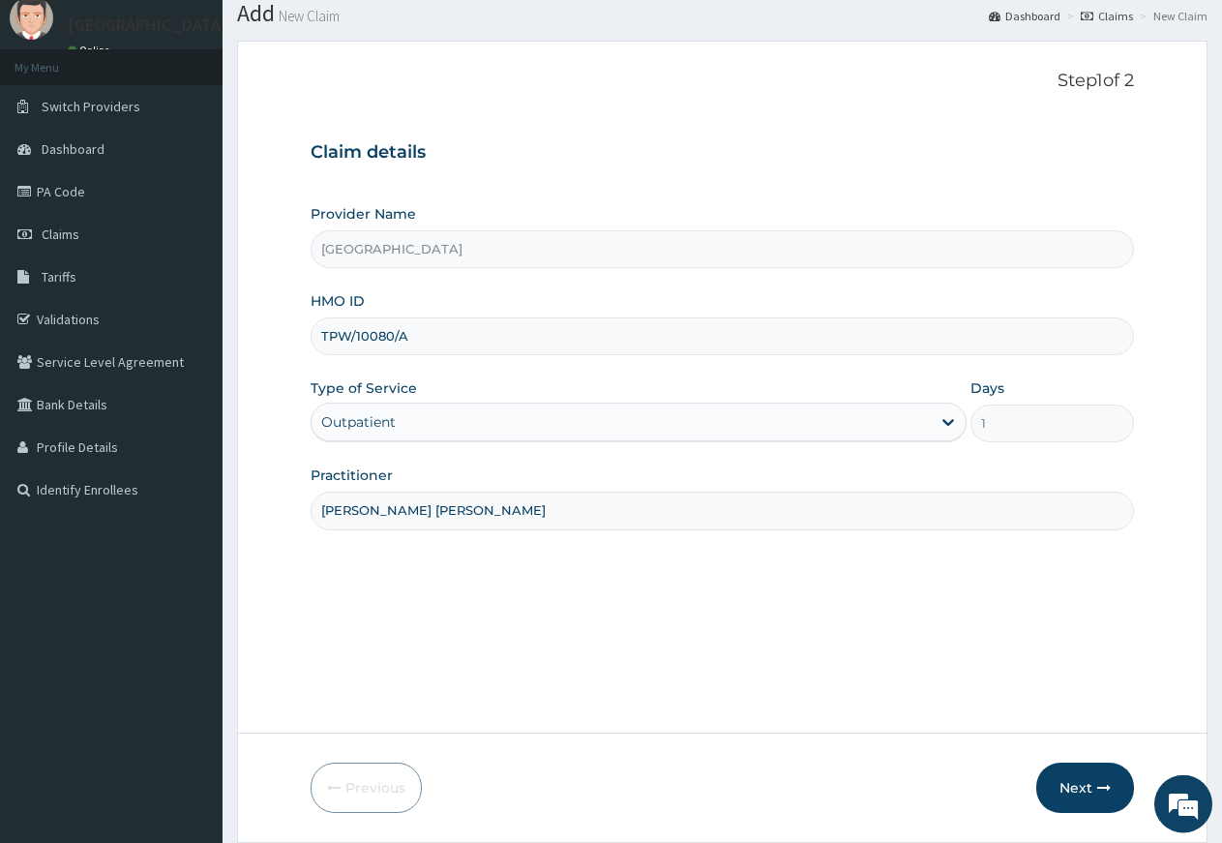
scroll to position [126, 0]
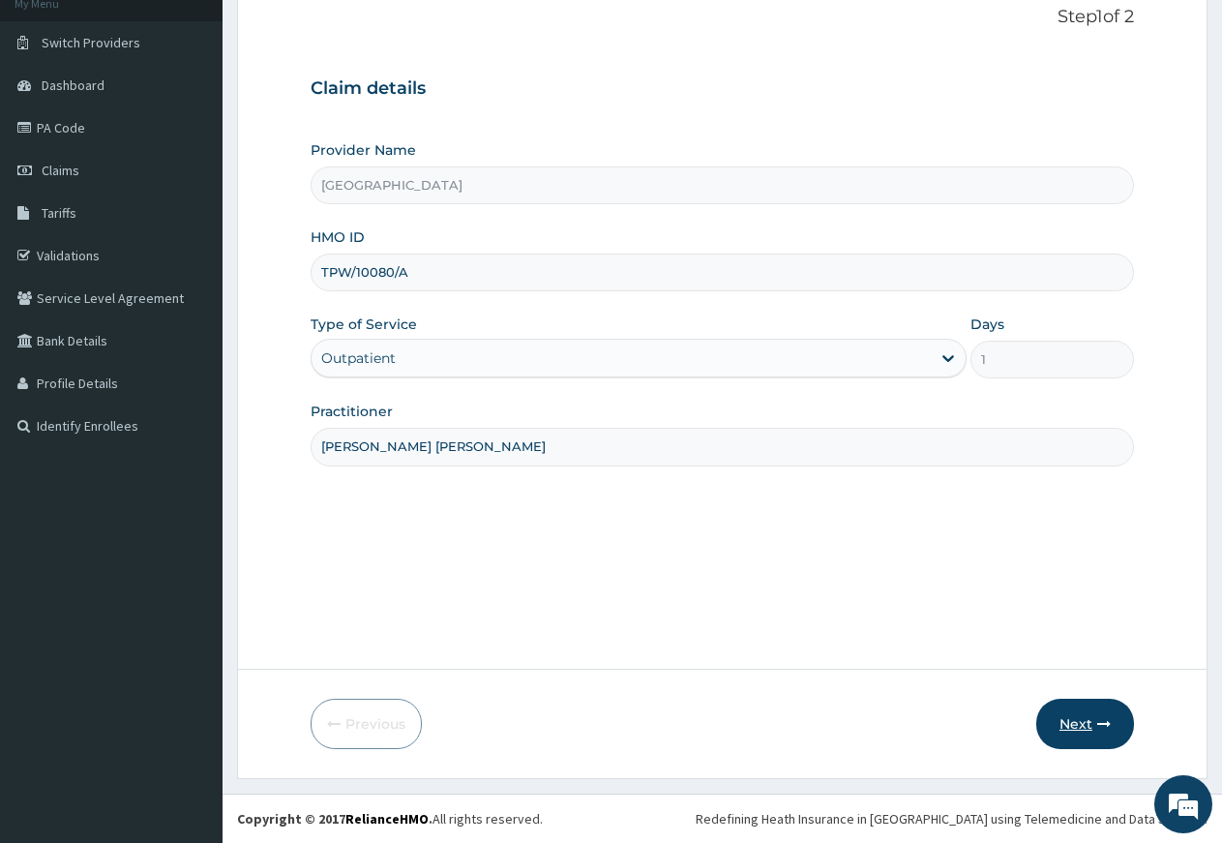
type input "DR NDUBIZU CHINEDU"
click at [1076, 728] on button "Next" at bounding box center [1086, 724] width 98 height 50
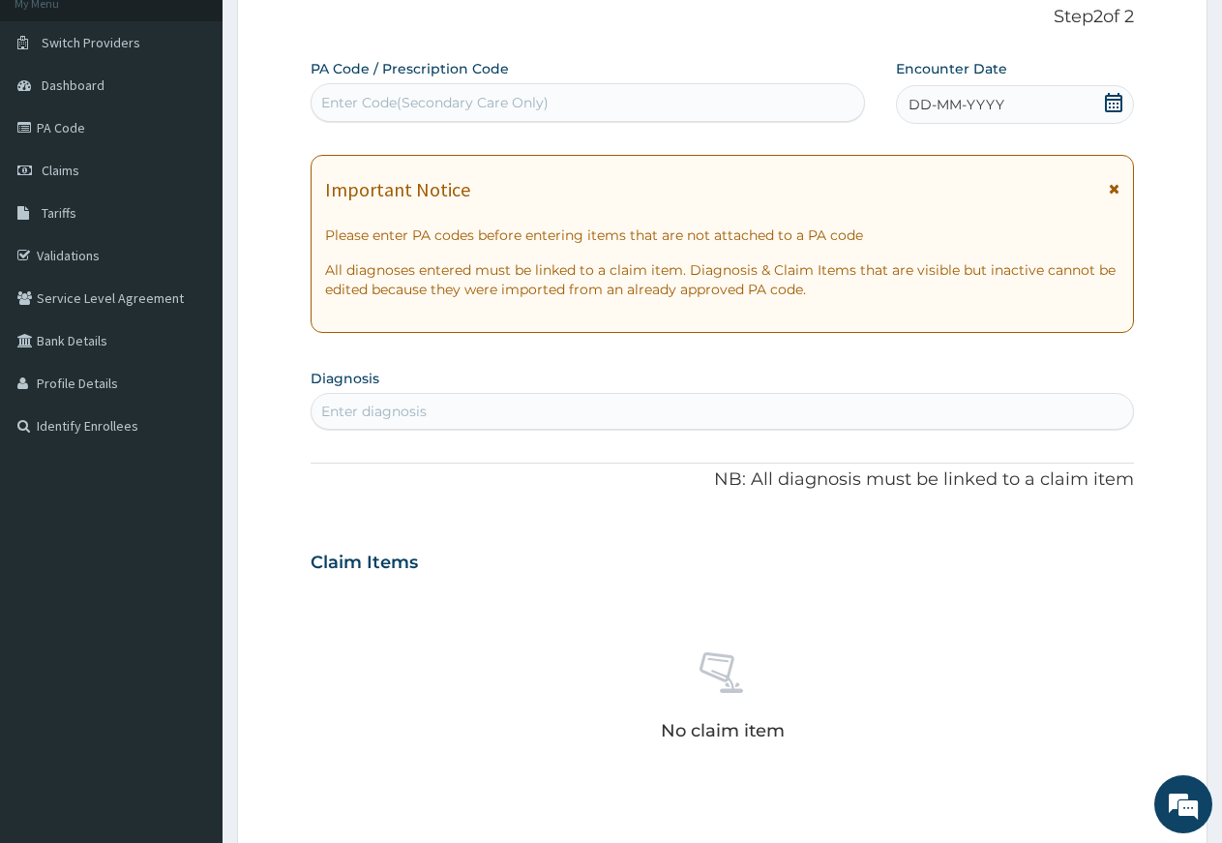
click at [1112, 98] on icon at bounding box center [1113, 102] width 19 height 19
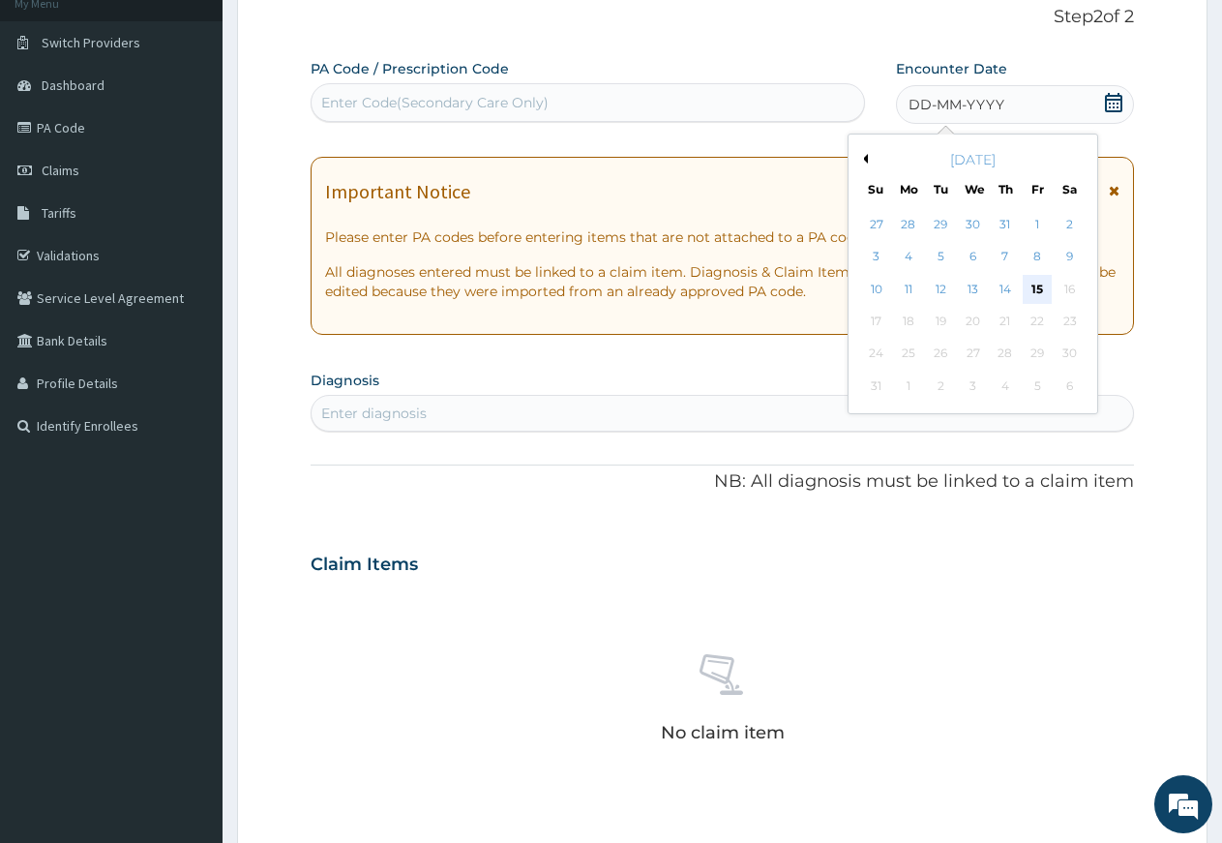
click at [1033, 284] on div "15" at bounding box center [1037, 289] width 29 height 29
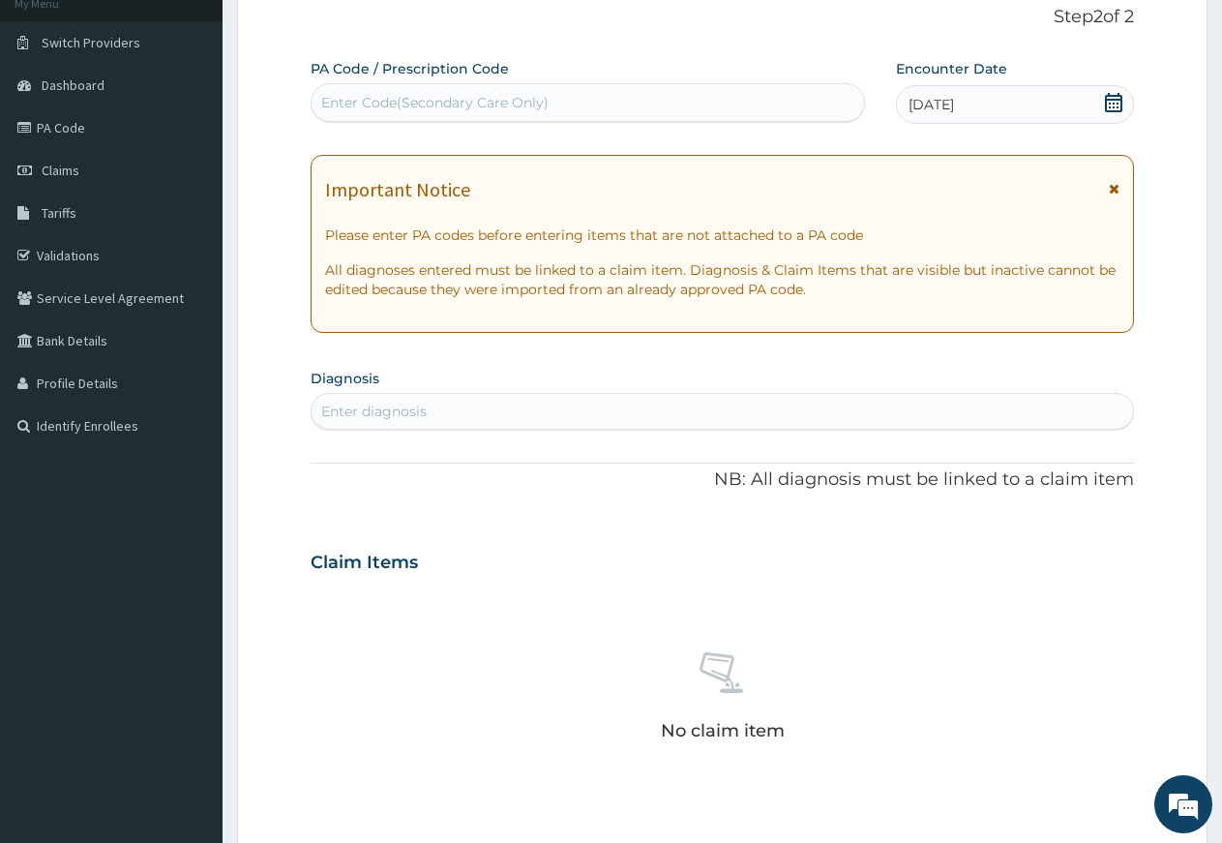
click at [725, 102] on div "Enter Code(Secondary Care Only)" at bounding box center [588, 102] width 553 height 31
click at [462, 406] on div "Enter diagnosis" at bounding box center [723, 411] width 822 height 31
type input "I"
click at [347, 399] on div "Enter diagnosis" at bounding box center [723, 411] width 822 height 31
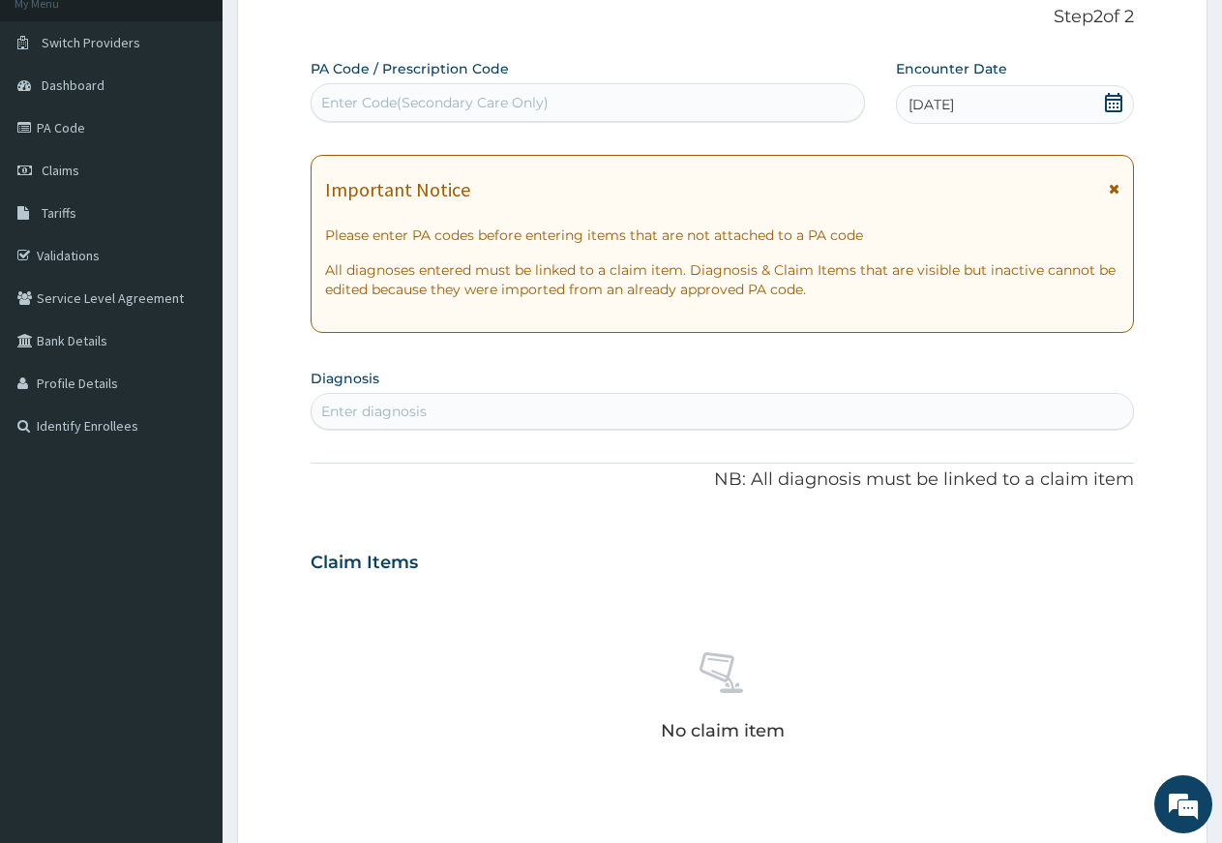
click at [337, 407] on div "Enter diagnosis" at bounding box center [374, 411] width 106 height 19
click at [355, 408] on div "Enter diagnosis" at bounding box center [374, 411] width 106 height 19
drag, startPoint x: 380, startPoint y: 422, endPoint x: 370, endPoint y: 414, distance: 13.2
click at [373, 416] on div "Enter diagnosis" at bounding box center [723, 411] width 822 height 31
click at [369, 412] on div "Enter diagnosis" at bounding box center [374, 411] width 106 height 19
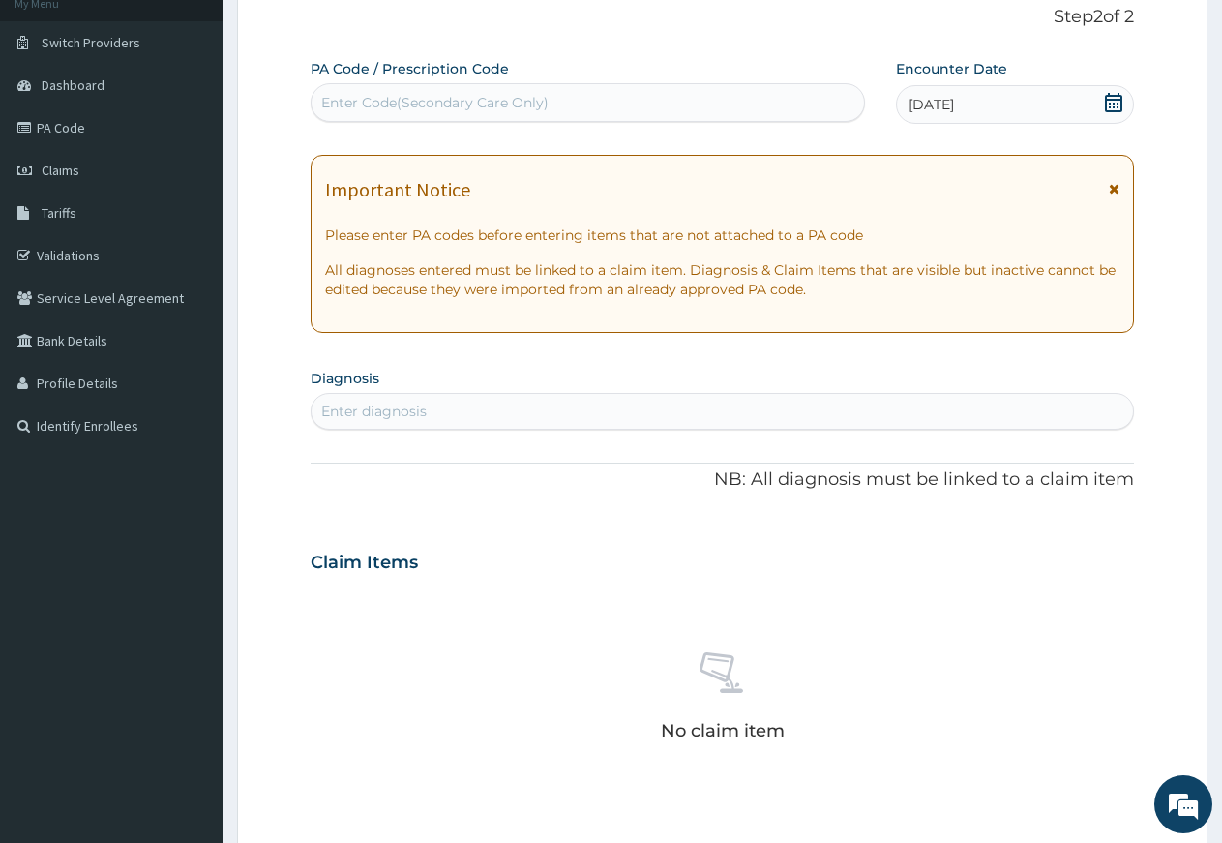
click at [369, 412] on div "Enter diagnosis" at bounding box center [374, 411] width 106 height 19
click at [368, 407] on div "Enter diagnosis" at bounding box center [374, 411] width 106 height 19
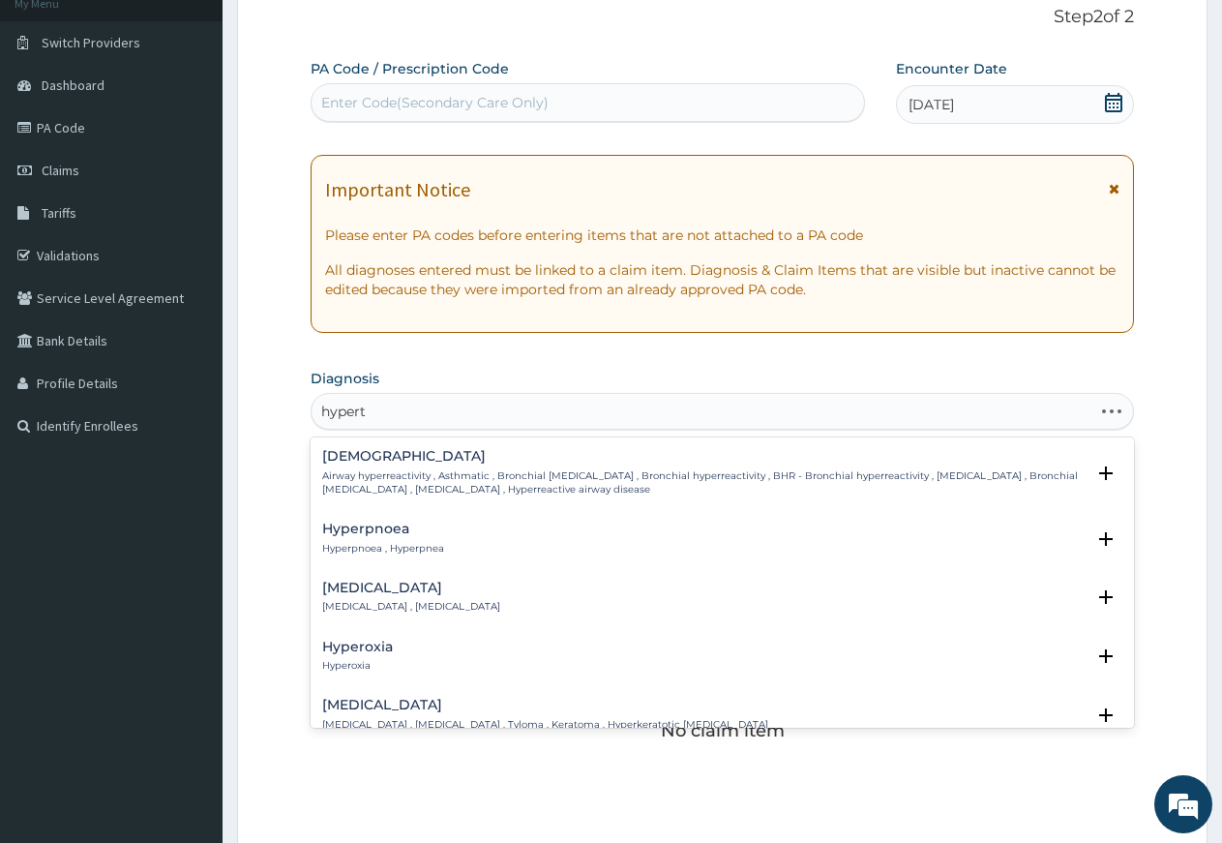
type input "hyperth"
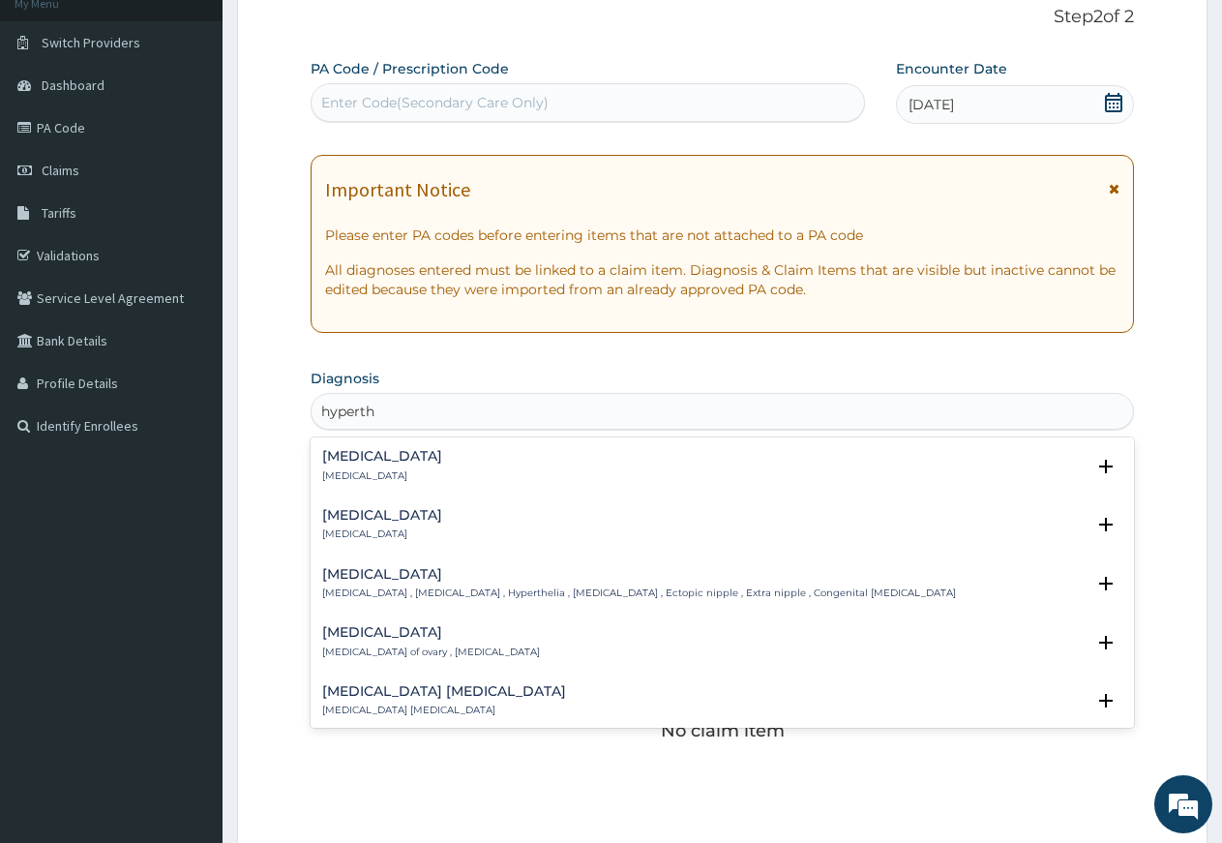
click at [358, 469] on p "Hyperthermia" at bounding box center [382, 476] width 120 height 14
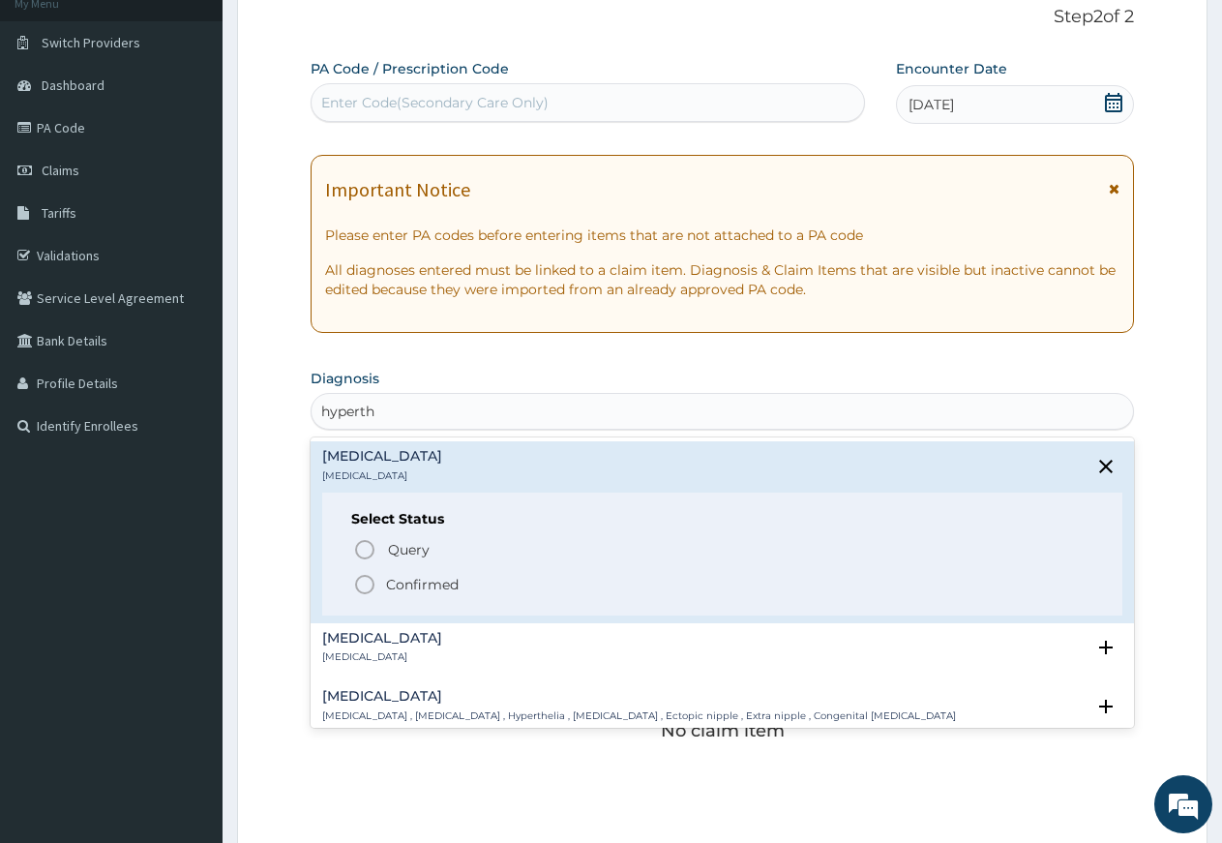
click at [362, 587] on icon "status option filled" at bounding box center [364, 584] width 23 height 23
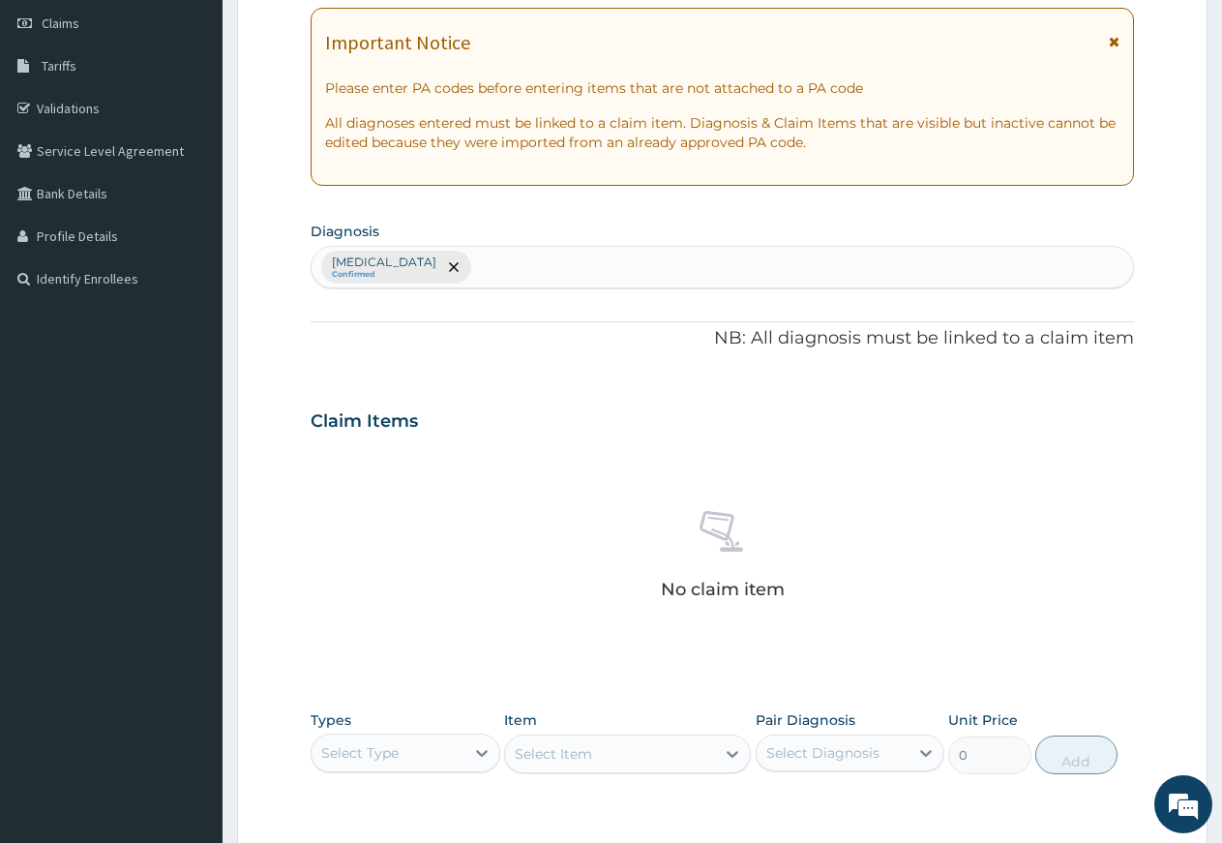
scroll to position [553, 0]
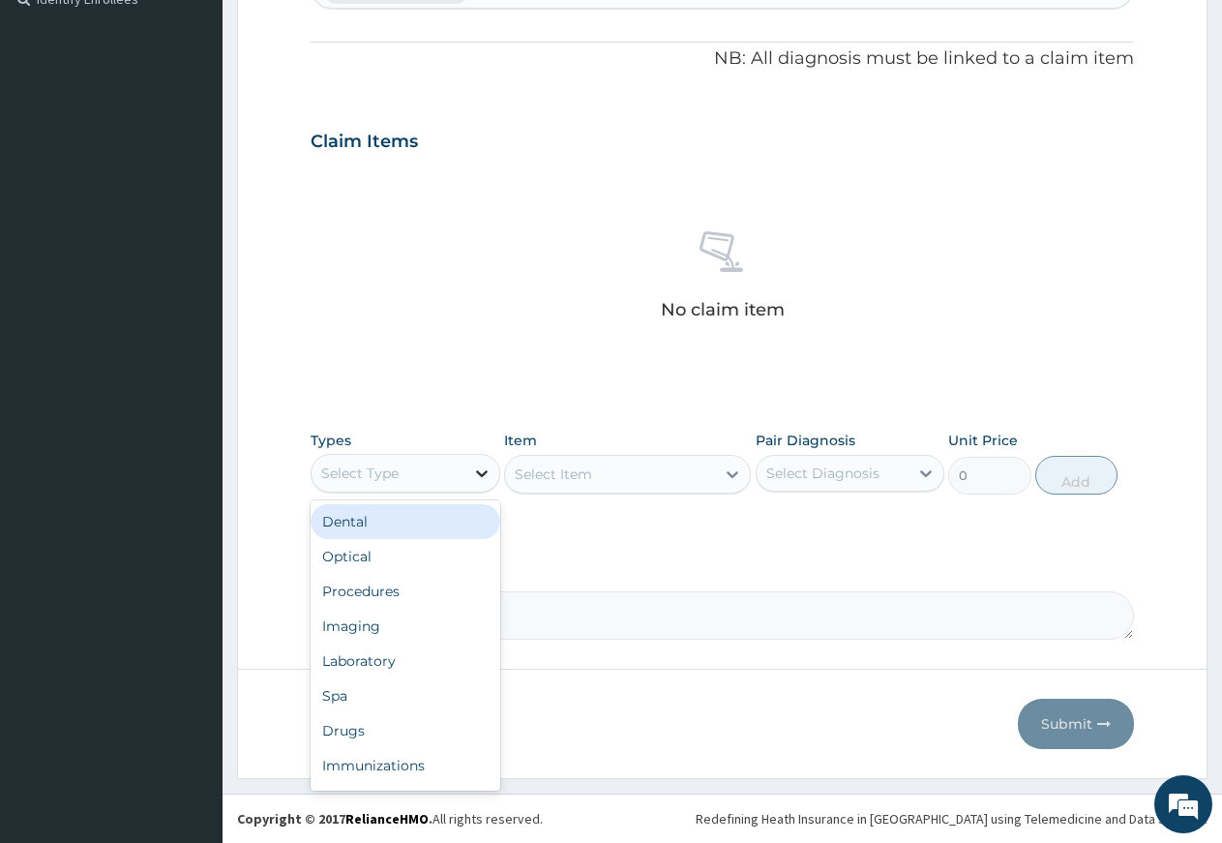
drag, startPoint x: 465, startPoint y: 467, endPoint x: 468, endPoint y: 483, distance: 16.0
click at [467, 473] on div at bounding box center [482, 473] width 35 height 35
click at [426, 598] on div "Procedures" at bounding box center [406, 591] width 190 height 35
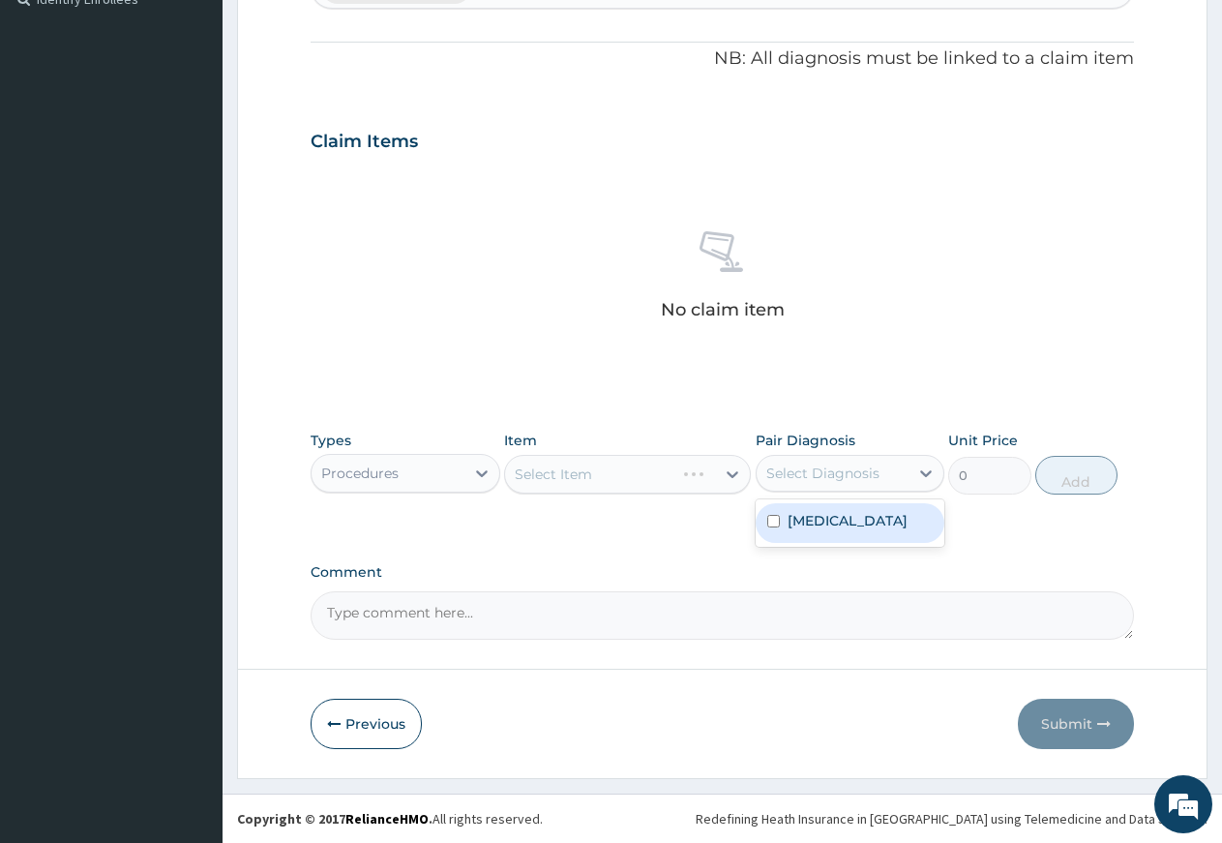
drag, startPoint x: 816, startPoint y: 482, endPoint x: 822, endPoint y: 497, distance: 15.6
click at [817, 485] on div "Select Diagnosis" at bounding box center [833, 473] width 153 height 31
click at [841, 527] on label "Hyperthermia" at bounding box center [848, 520] width 120 height 19
checkbox input "true"
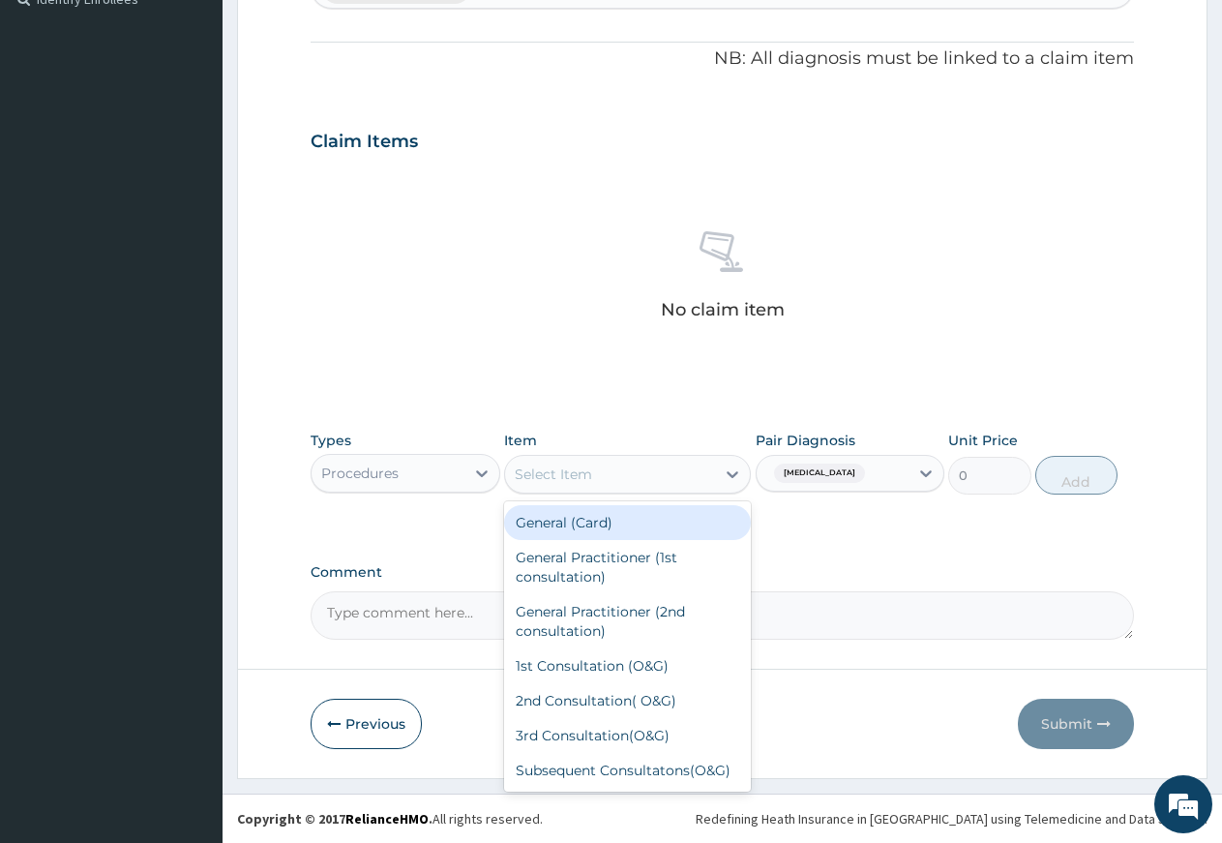
click at [700, 484] on div "Select Item" at bounding box center [610, 474] width 210 height 31
click at [638, 519] on div "General (Card)" at bounding box center [627, 522] width 247 height 35
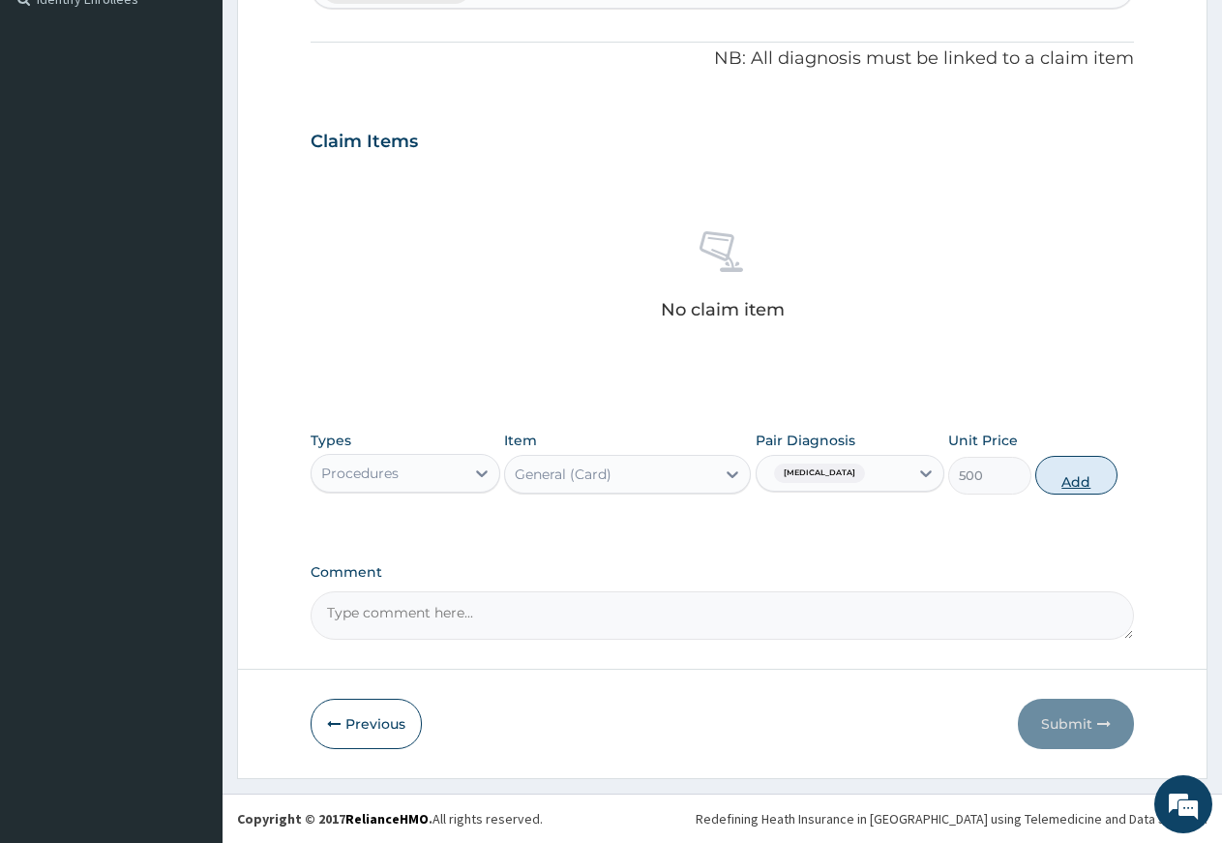
click at [1059, 485] on button "Add" at bounding box center [1077, 475] width 82 height 39
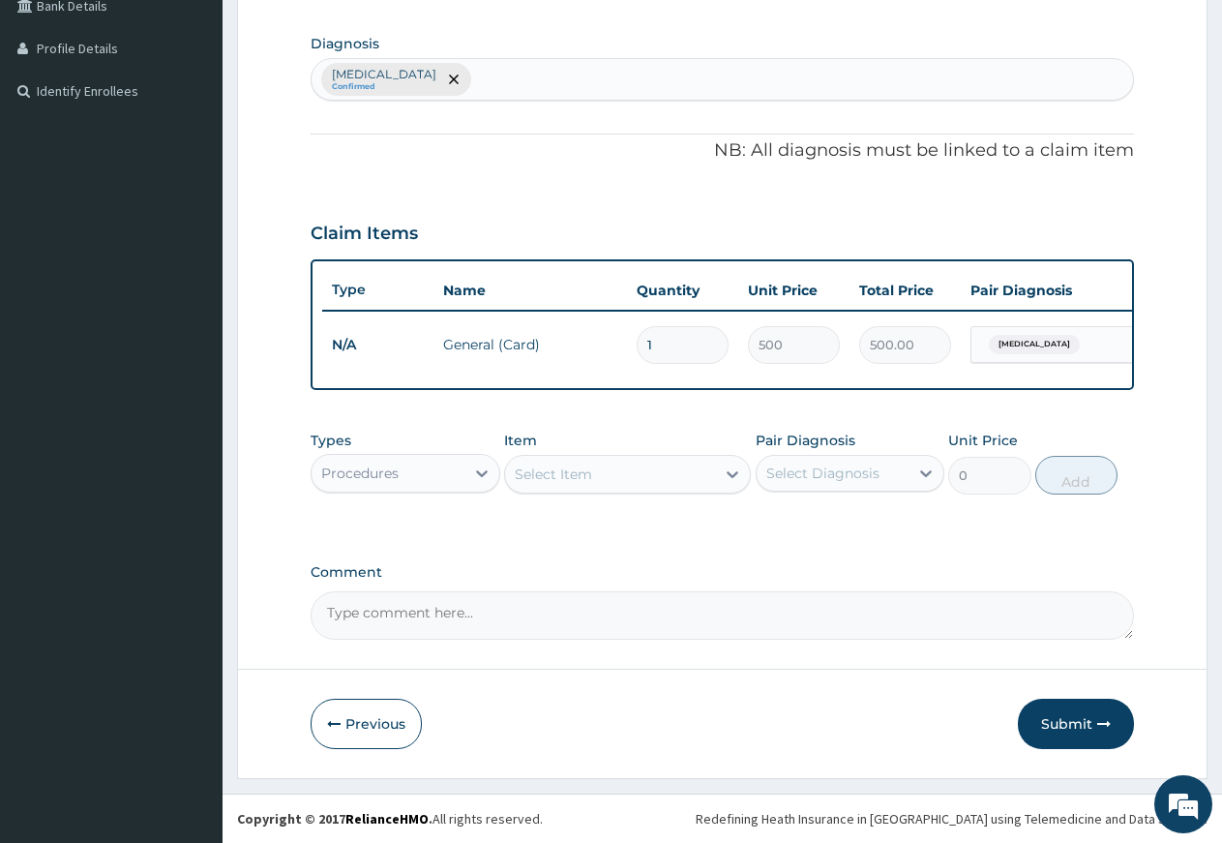
click at [639, 466] on div "Select Item" at bounding box center [610, 474] width 210 height 31
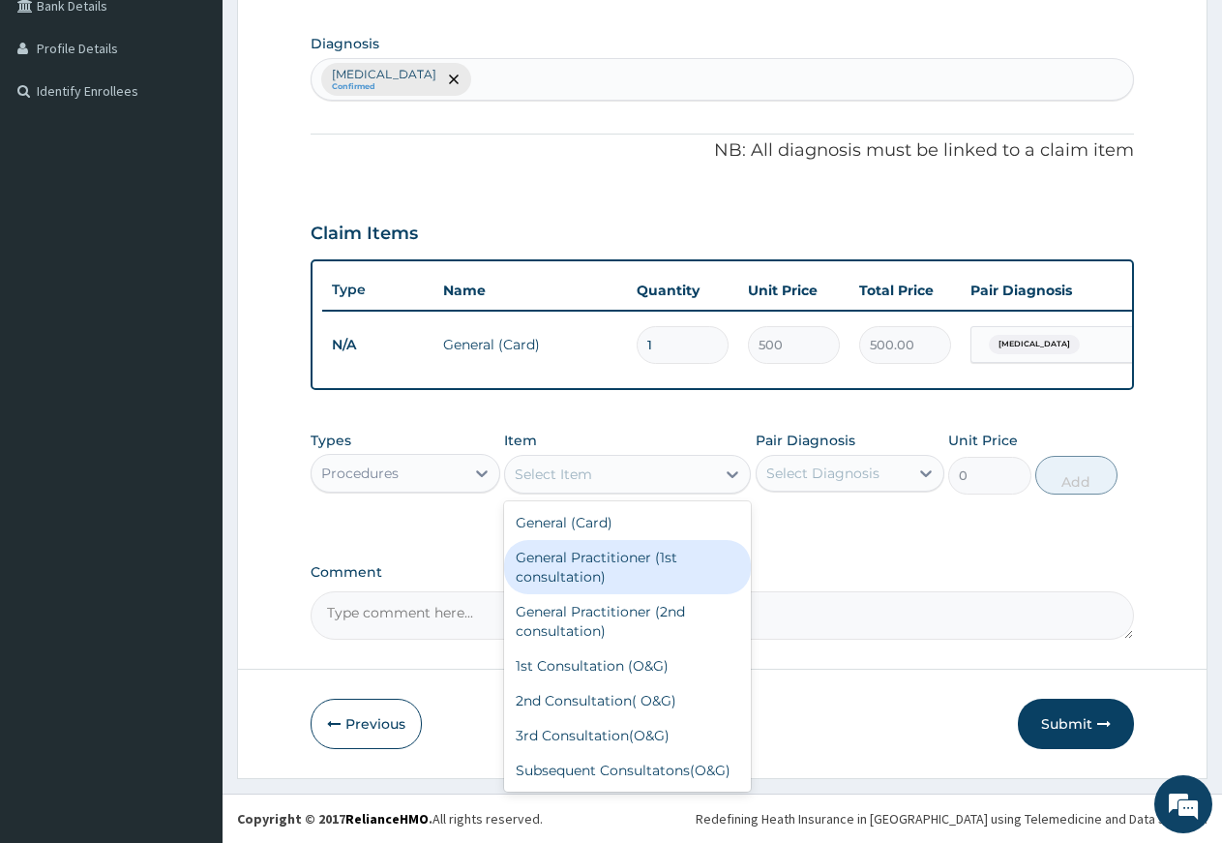
click at [621, 564] on div "General Practitioner (1st consultation)" at bounding box center [627, 567] width 247 height 54
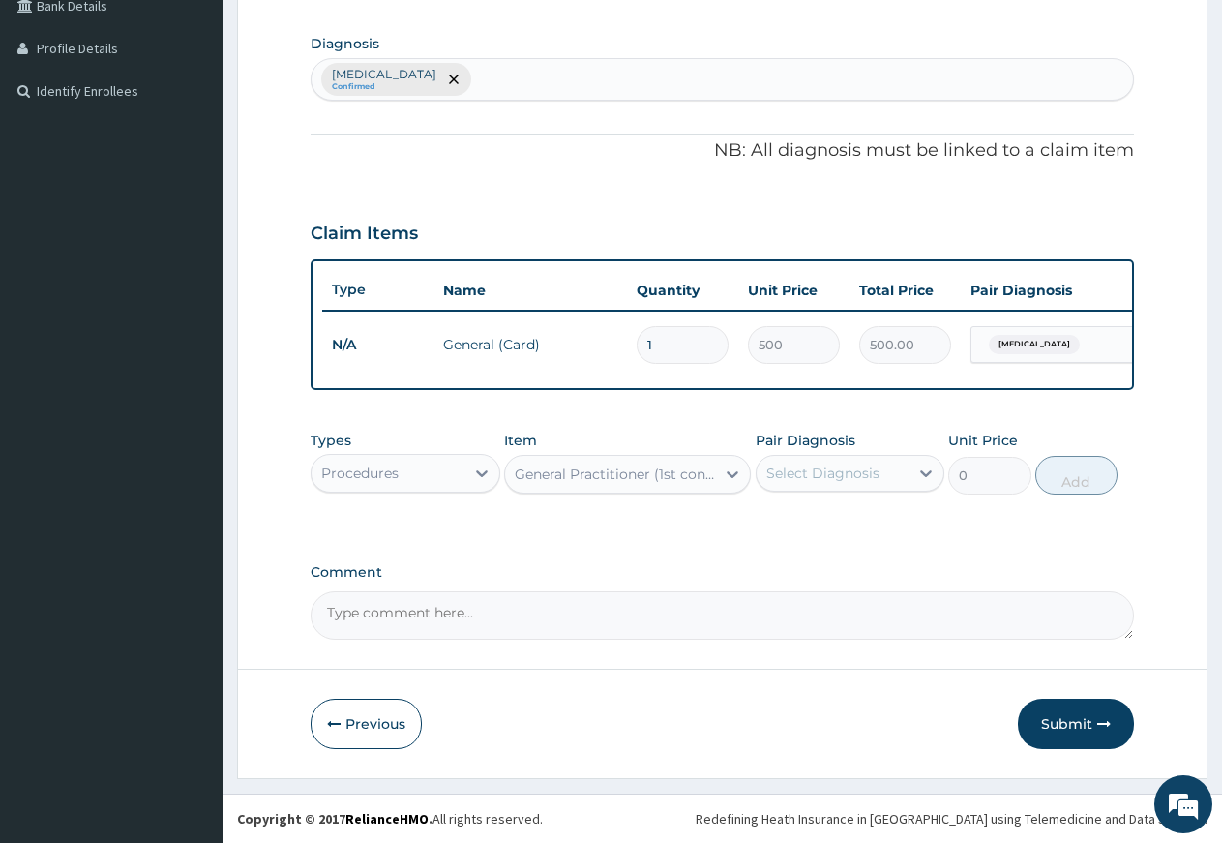
type input "1500"
drag, startPoint x: 834, startPoint y: 470, endPoint x: 825, endPoint y: 489, distance: 20.8
click at [831, 476] on div "Select Diagnosis" at bounding box center [823, 473] width 113 height 19
drag, startPoint x: 809, startPoint y: 526, endPoint x: 880, endPoint y: 525, distance: 70.7
click at [809, 527] on label "Hyperthermia" at bounding box center [848, 520] width 120 height 19
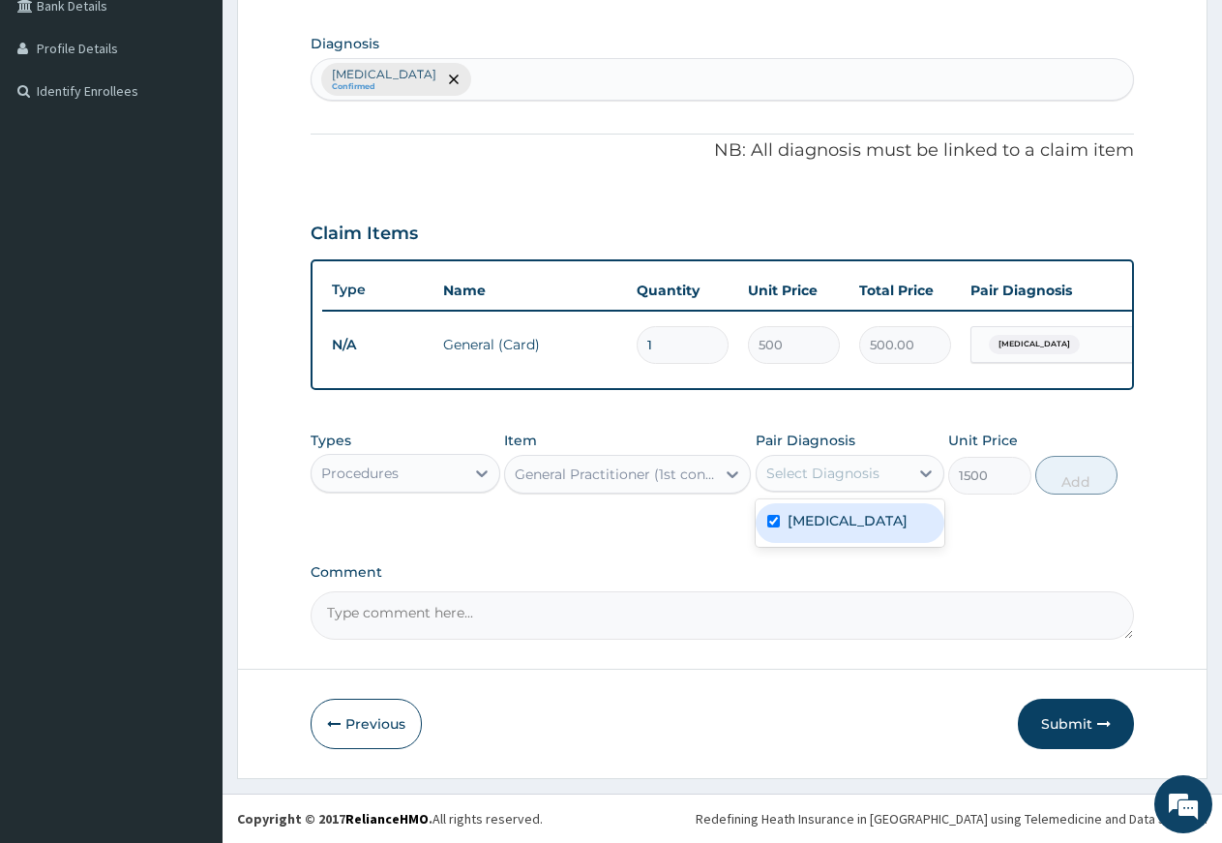
checkbox input "true"
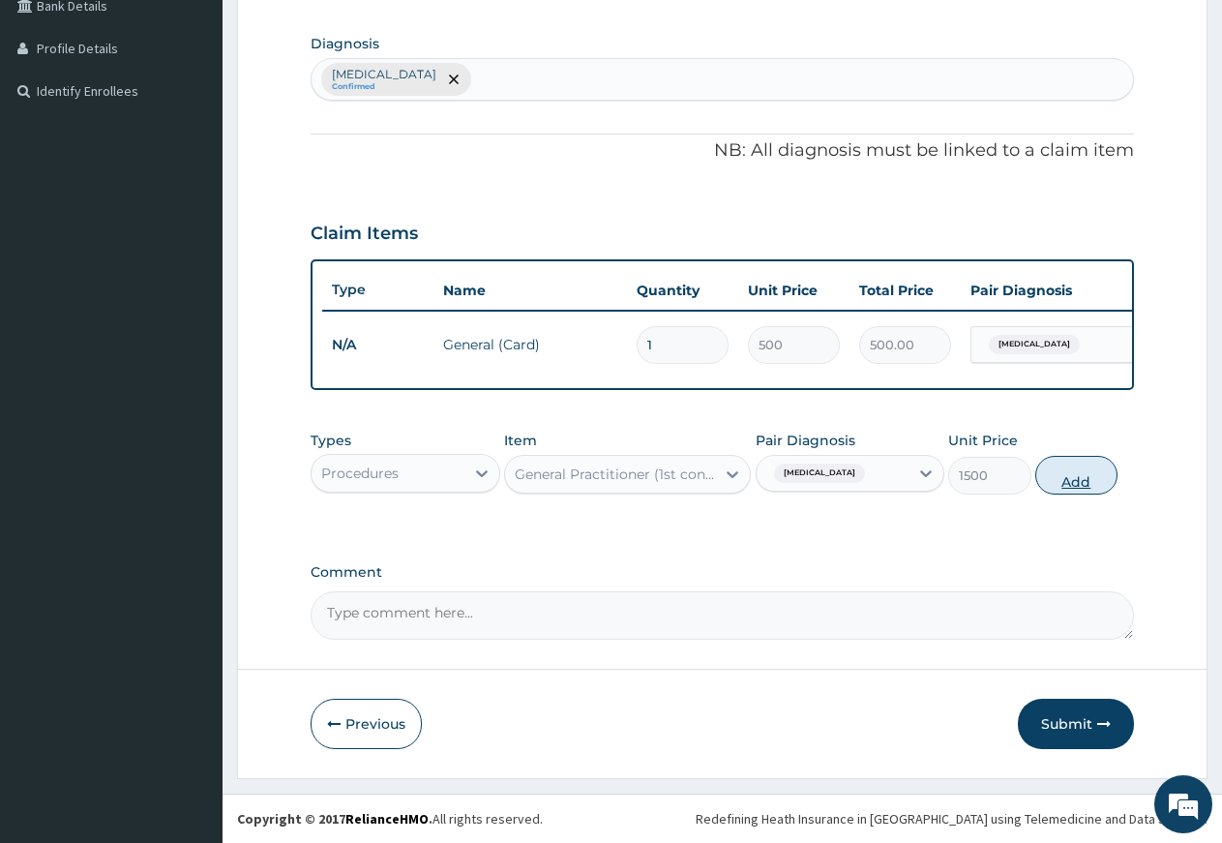
click at [1057, 483] on button "Add" at bounding box center [1077, 475] width 82 height 39
type input "0"
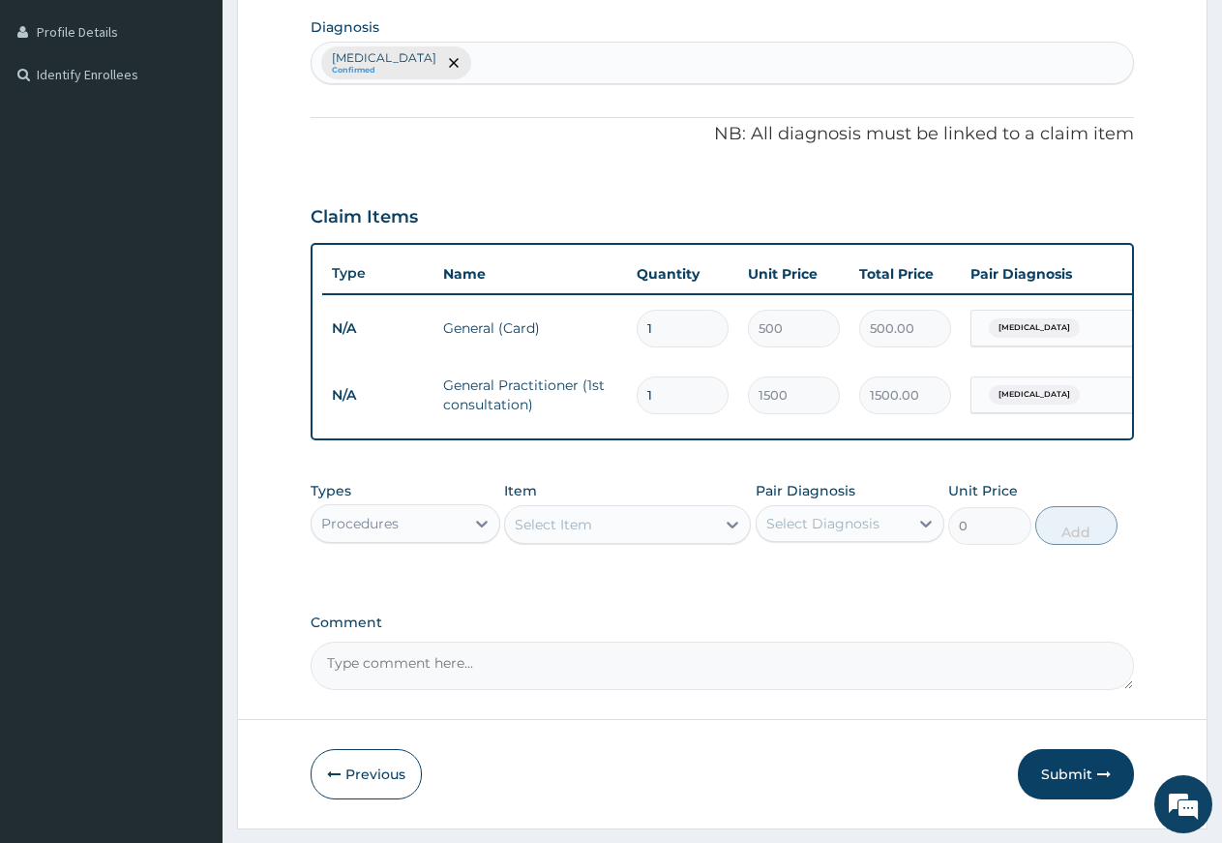
scroll to position [544, 0]
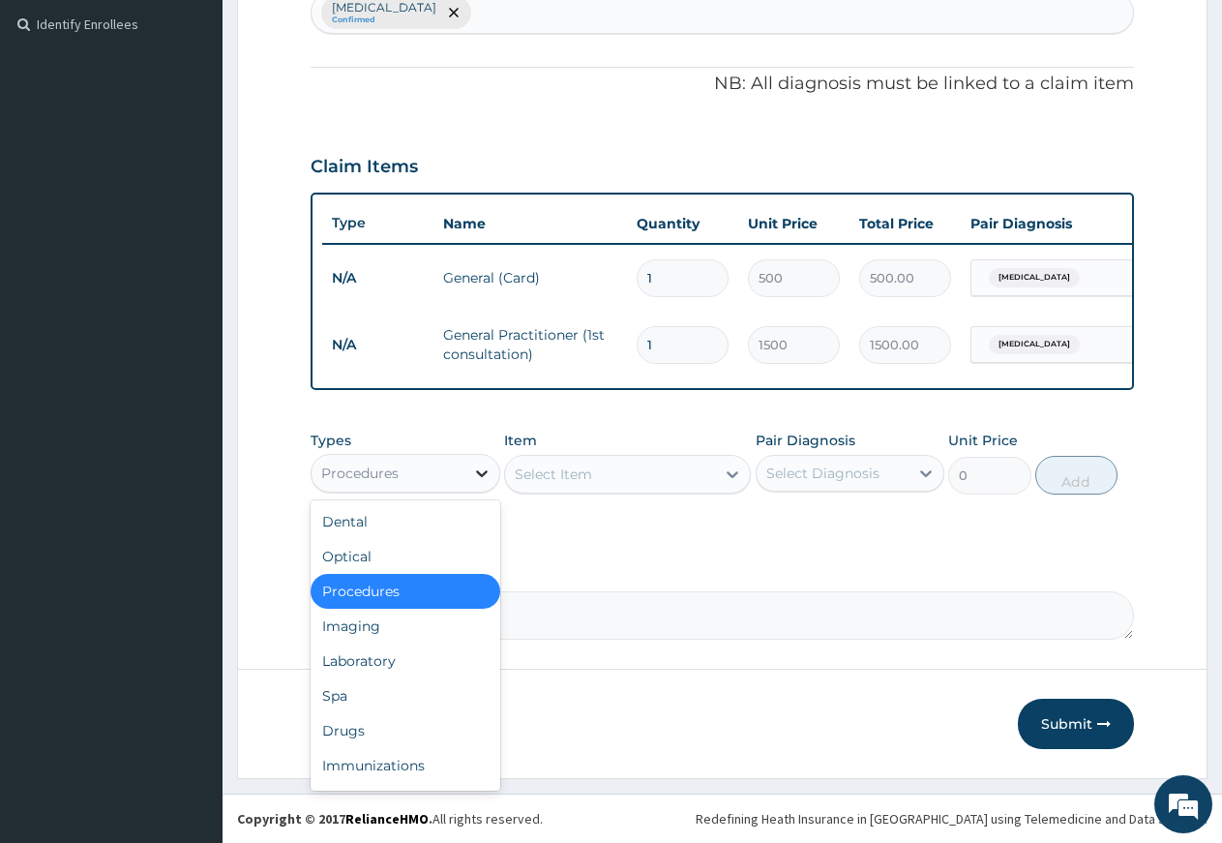
click at [476, 477] on icon at bounding box center [481, 473] width 19 height 19
click at [388, 736] on div "Drugs" at bounding box center [406, 730] width 190 height 35
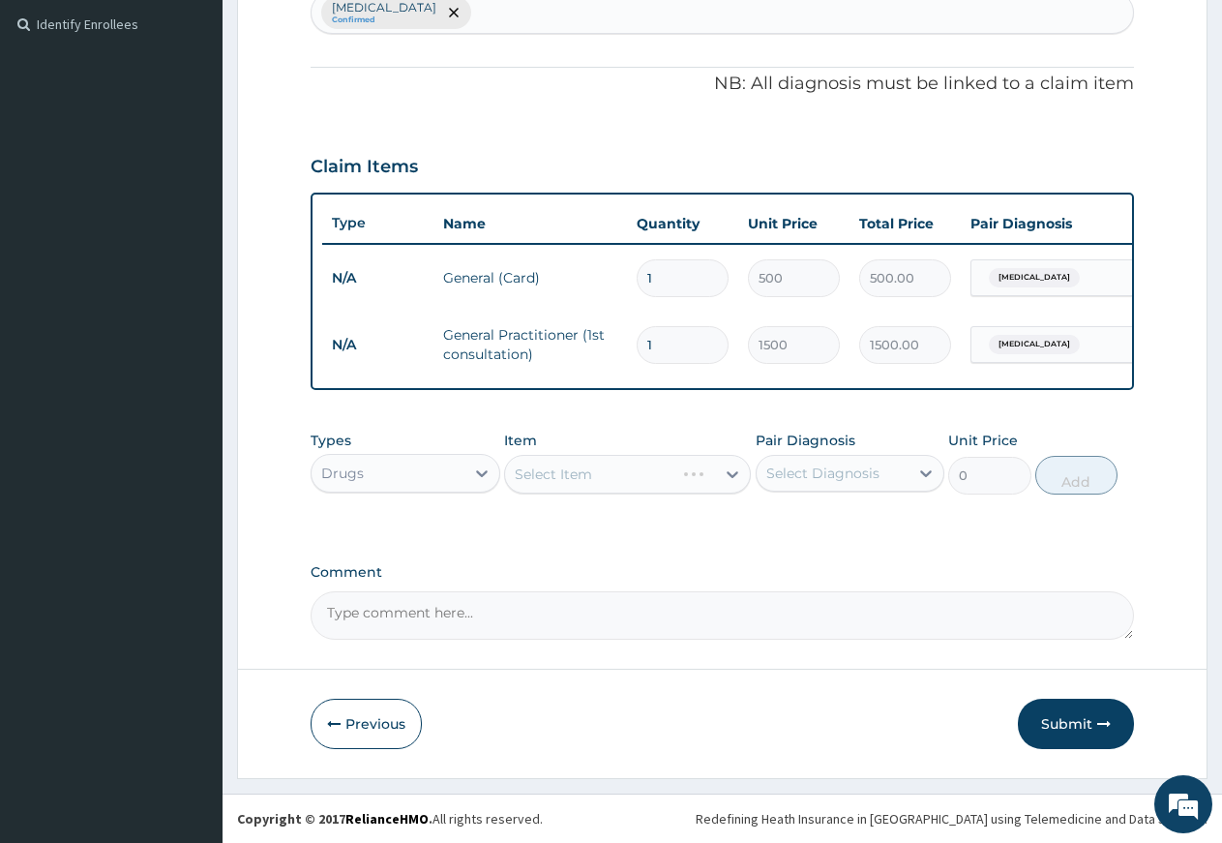
drag, startPoint x: 841, startPoint y: 472, endPoint x: 837, endPoint y: 485, distance: 13.2
click at [840, 477] on div "Select Diagnosis" at bounding box center [823, 473] width 113 height 19
click at [827, 517] on label "Hyperthermia" at bounding box center [848, 520] width 120 height 19
checkbox input "true"
click at [667, 467] on div "Select Item" at bounding box center [627, 474] width 247 height 39
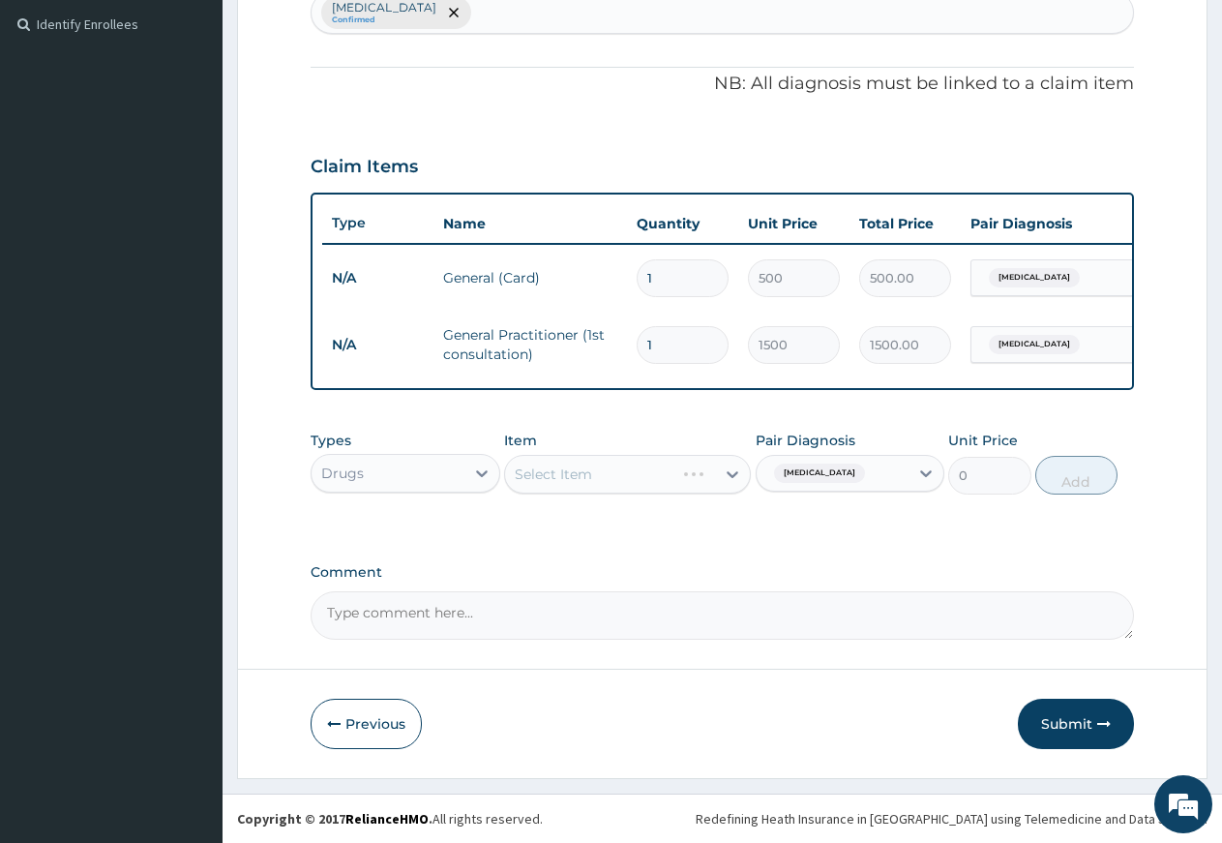
click at [653, 474] on div "Select Item" at bounding box center [627, 474] width 247 height 39
click at [620, 477] on div "Select Item" at bounding box center [627, 474] width 247 height 39
click at [588, 473] on div "Select Item" at bounding box center [627, 474] width 247 height 39
click at [657, 468] on div "Select Item" at bounding box center [610, 474] width 210 height 31
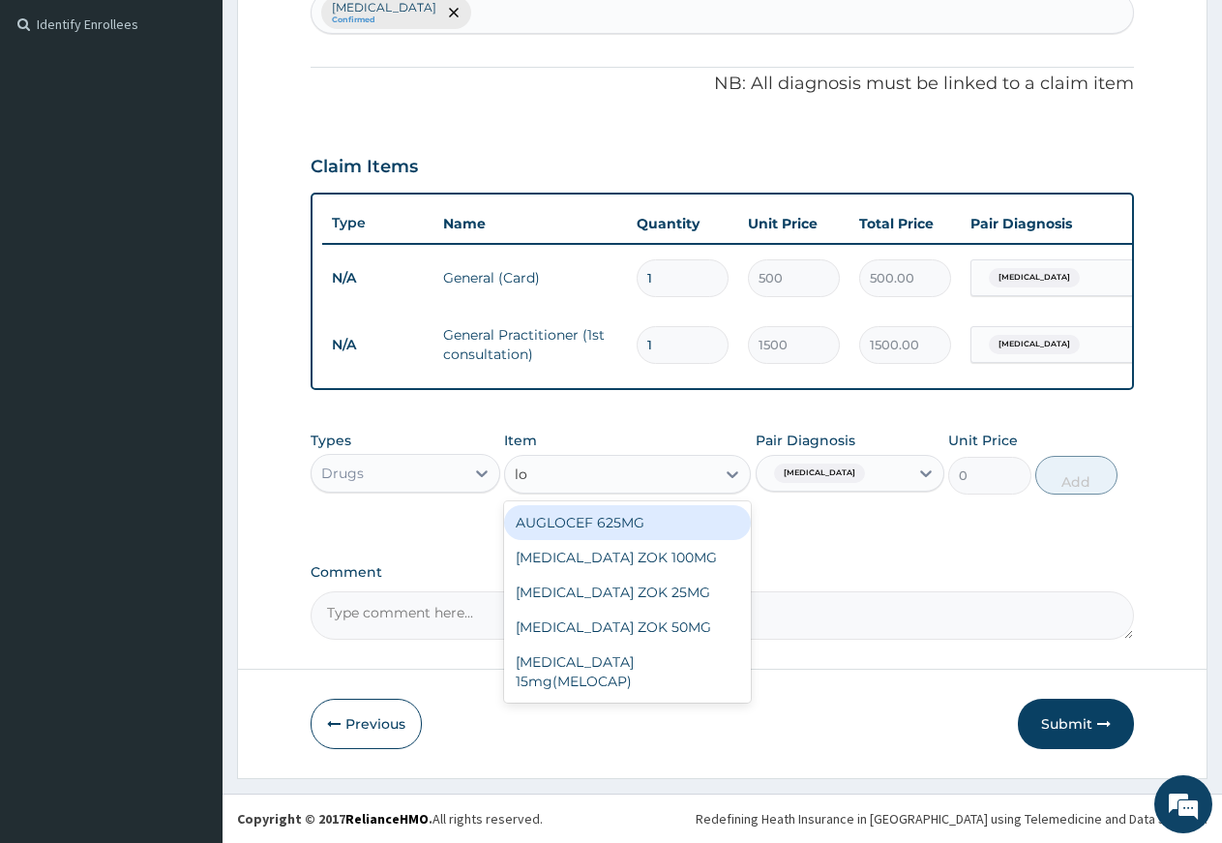
type input "l"
type input "omeprazol"
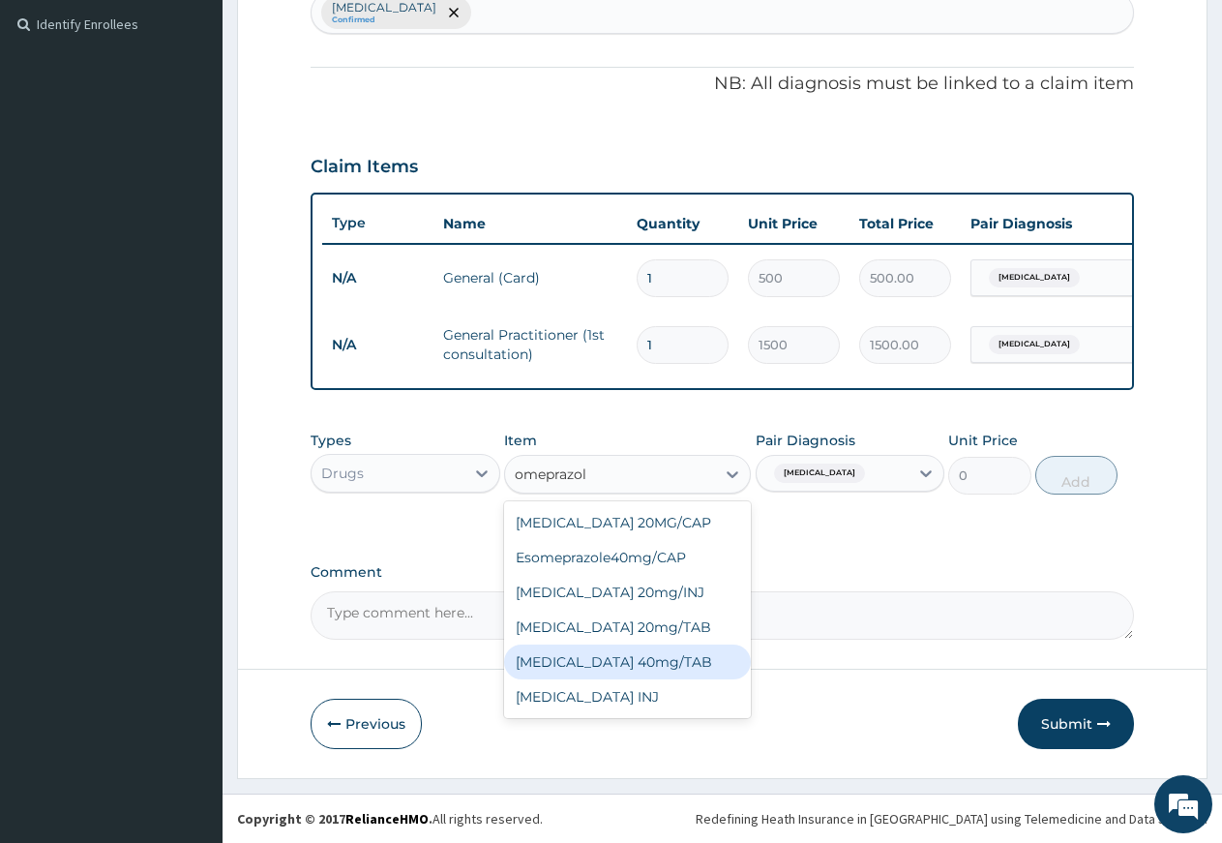
click at [597, 664] on div "OMEPRAZOLE 40mg/TAB" at bounding box center [627, 662] width 247 height 35
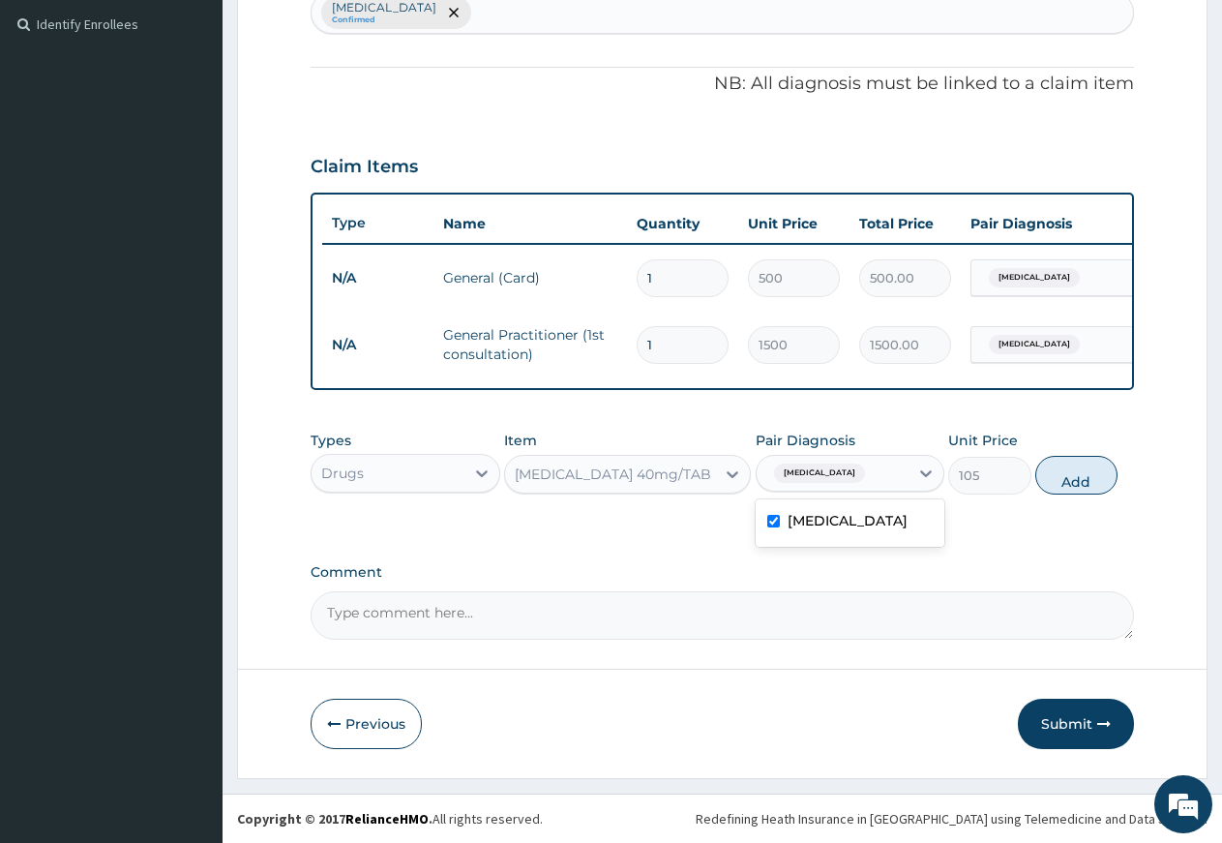
click at [901, 474] on div "Hyperthermia" at bounding box center [833, 473] width 153 height 33
drag, startPoint x: 992, startPoint y: 519, endPoint x: 1036, endPoint y: 500, distance: 47.3
click at [997, 519] on div "Types Drugs Item OMEPRAZOLE 40mg/TAB Pair Diagnosis Hyperthermia Unit Price 105…" at bounding box center [723, 477] width 824 height 112
click at [1053, 478] on button "Add" at bounding box center [1077, 475] width 82 height 39
type input "0"
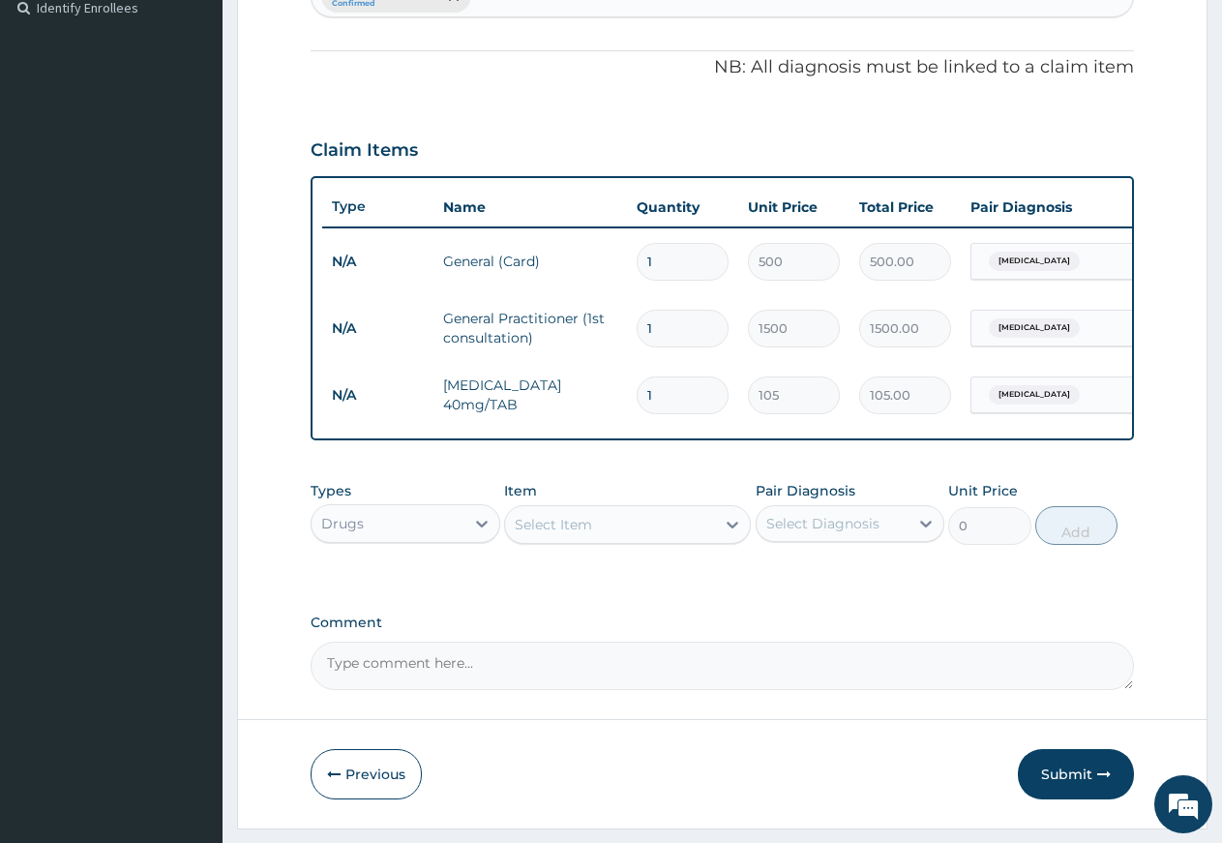
type input "10"
type input "1050.00"
type input "10"
click at [626, 540] on div "Select Item" at bounding box center [610, 524] width 210 height 31
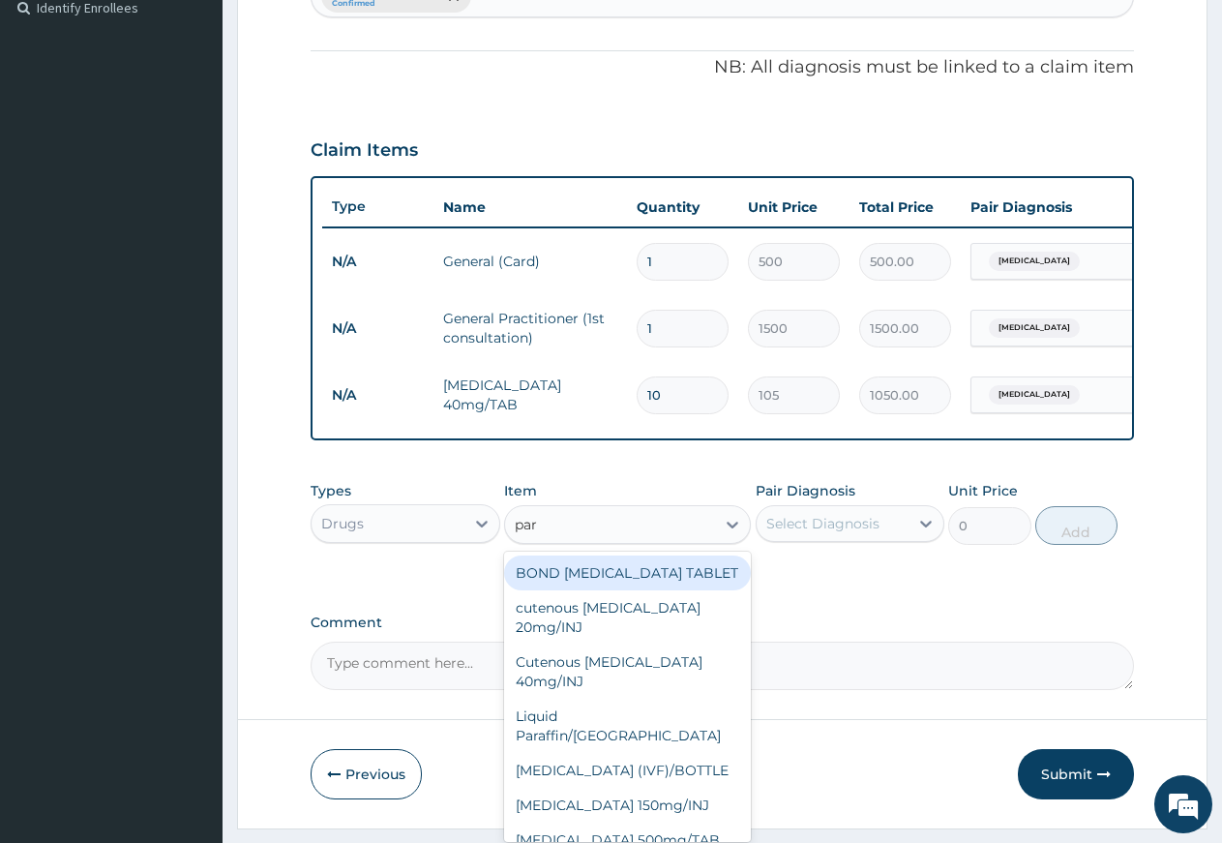
type input "para"
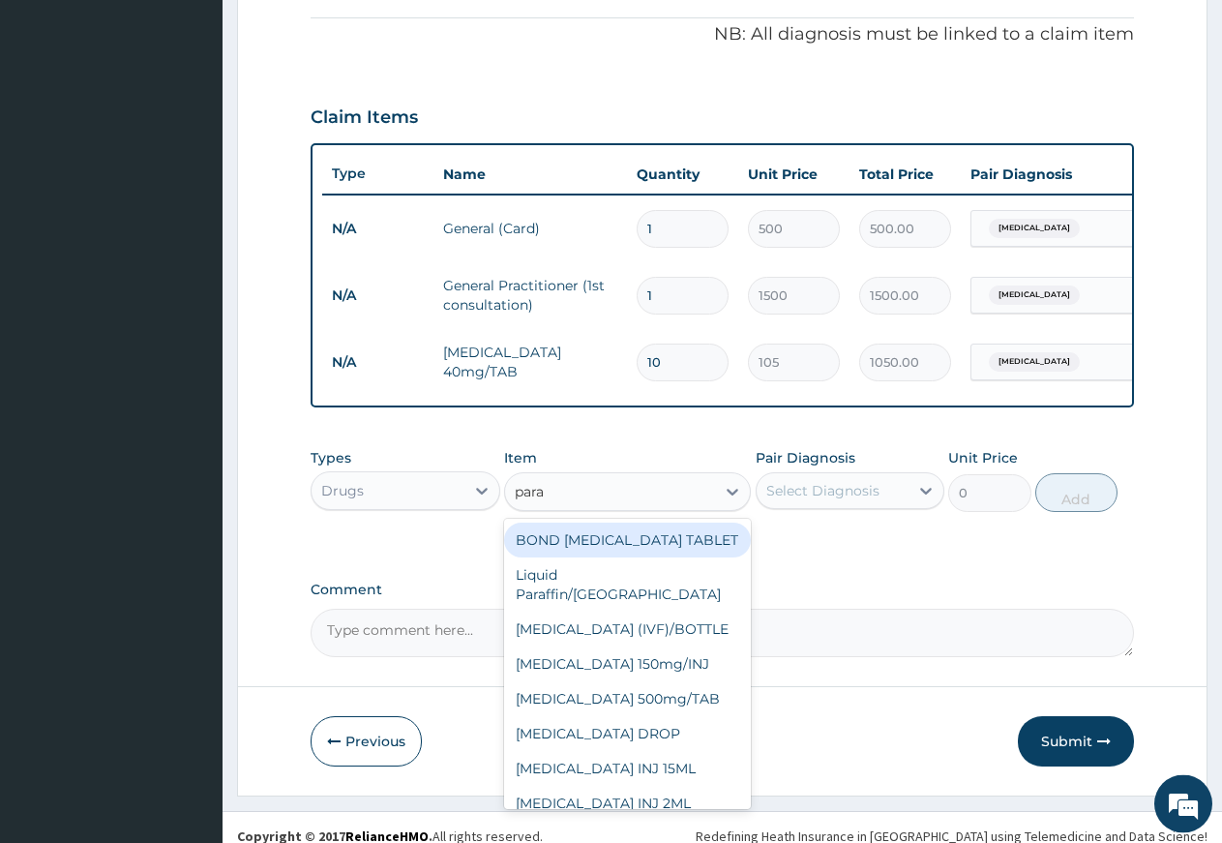
scroll to position [611, 0]
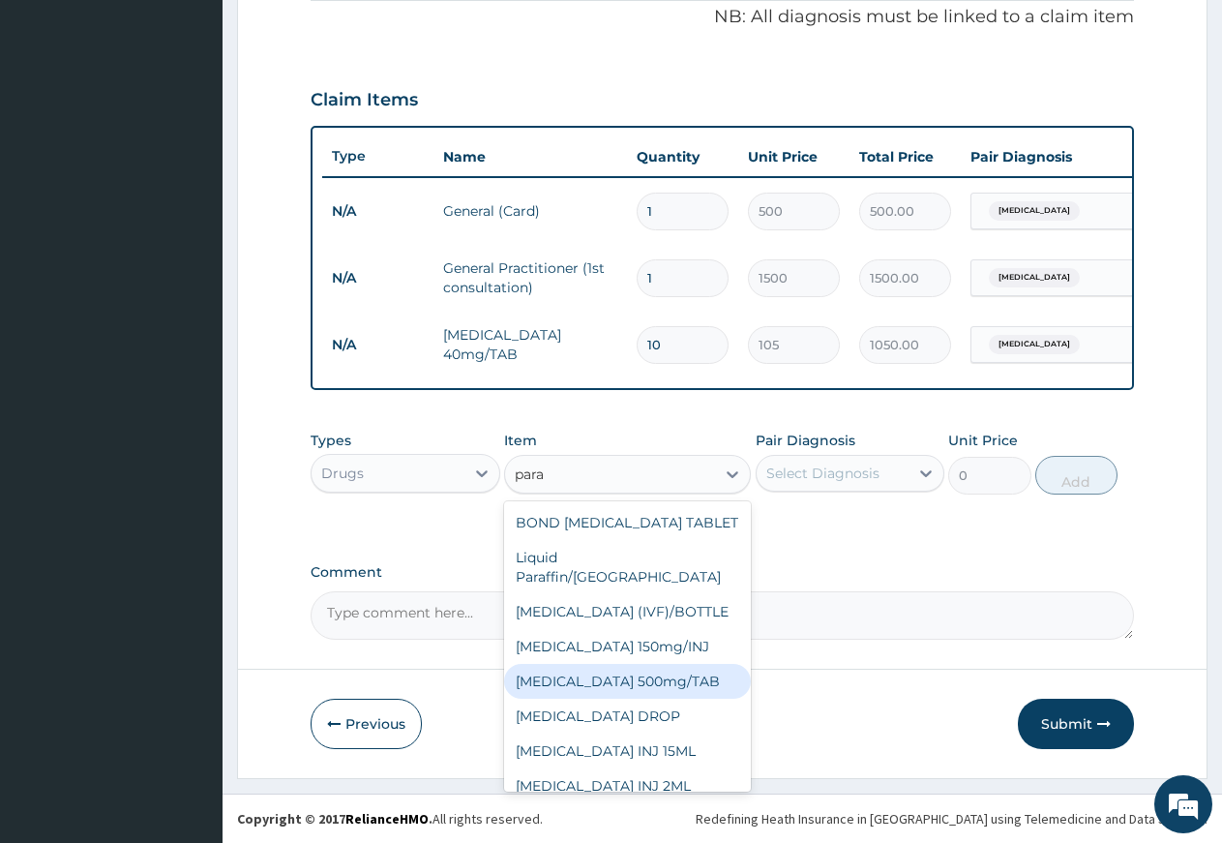
click at [697, 689] on div "PARACETAMOL 500mg/TAB" at bounding box center [627, 681] width 247 height 35
type input "5.25"
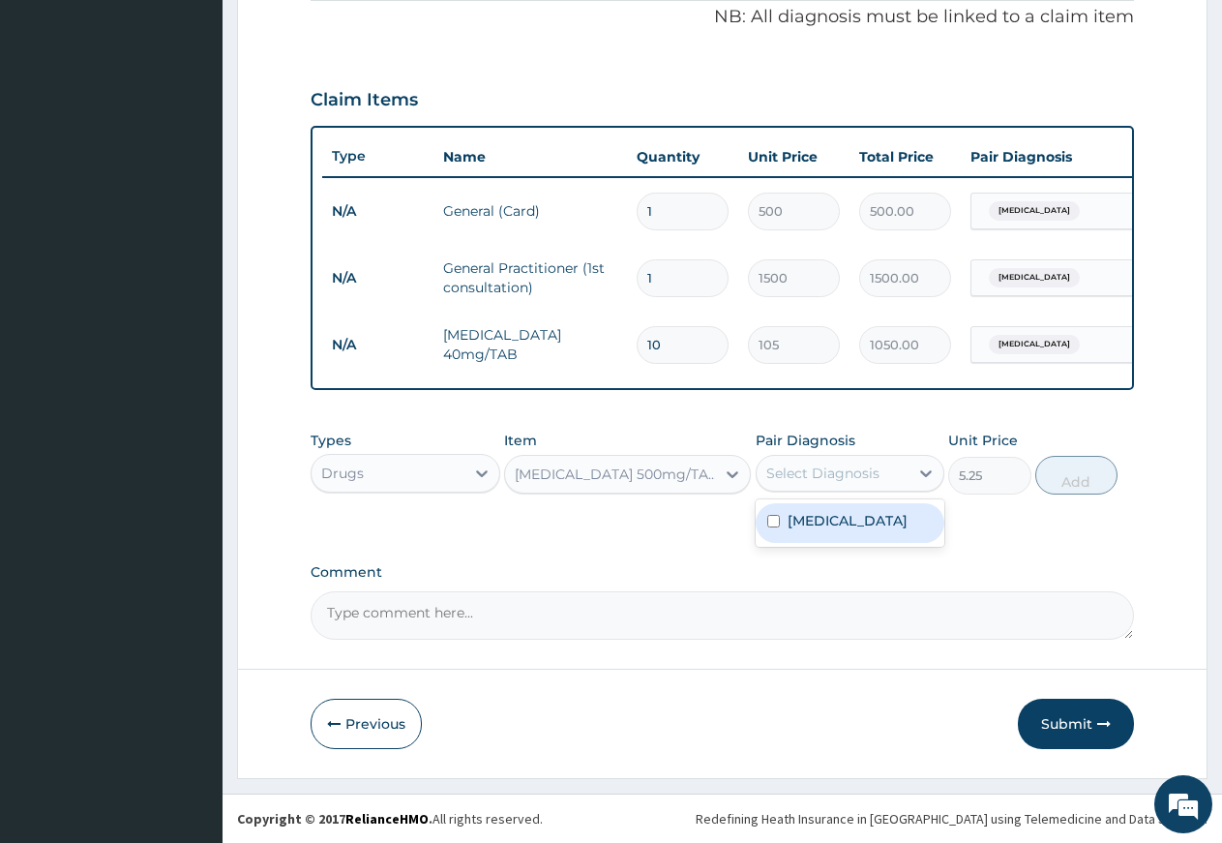
drag, startPoint x: 848, startPoint y: 466, endPoint x: 830, endPoint y: 522, distance: 58.8
click at [847, 480] on div "Select Diagnosis" at bounding box center [823, 473] width 113 height 19
drag, startPoint x: 829, startPoint y: 529, endPoint x: 867, endPoint y: 510, distance: 43.3
click at [830, 529] on label "Hyperthermia" at bounding box center [848, 520] width 120 height 19
checkbox input "true"
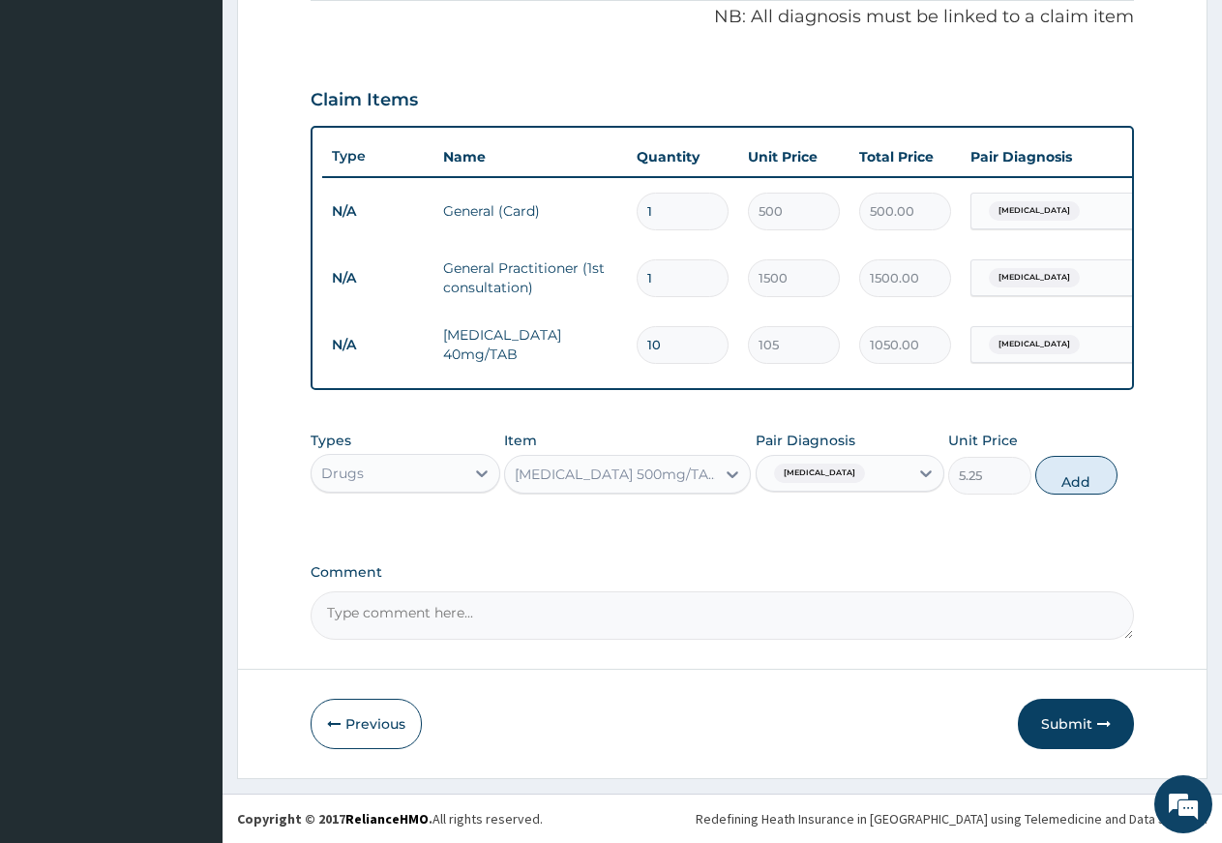
drag, startPoint x: 1075, startPoint y: 475, endPoint x: 1025, endPoint y: 482, distance: 50.8
click at [1073, 478] on button "Add" at bounding box center [1077, 475] width 82 height 39
type input "0"
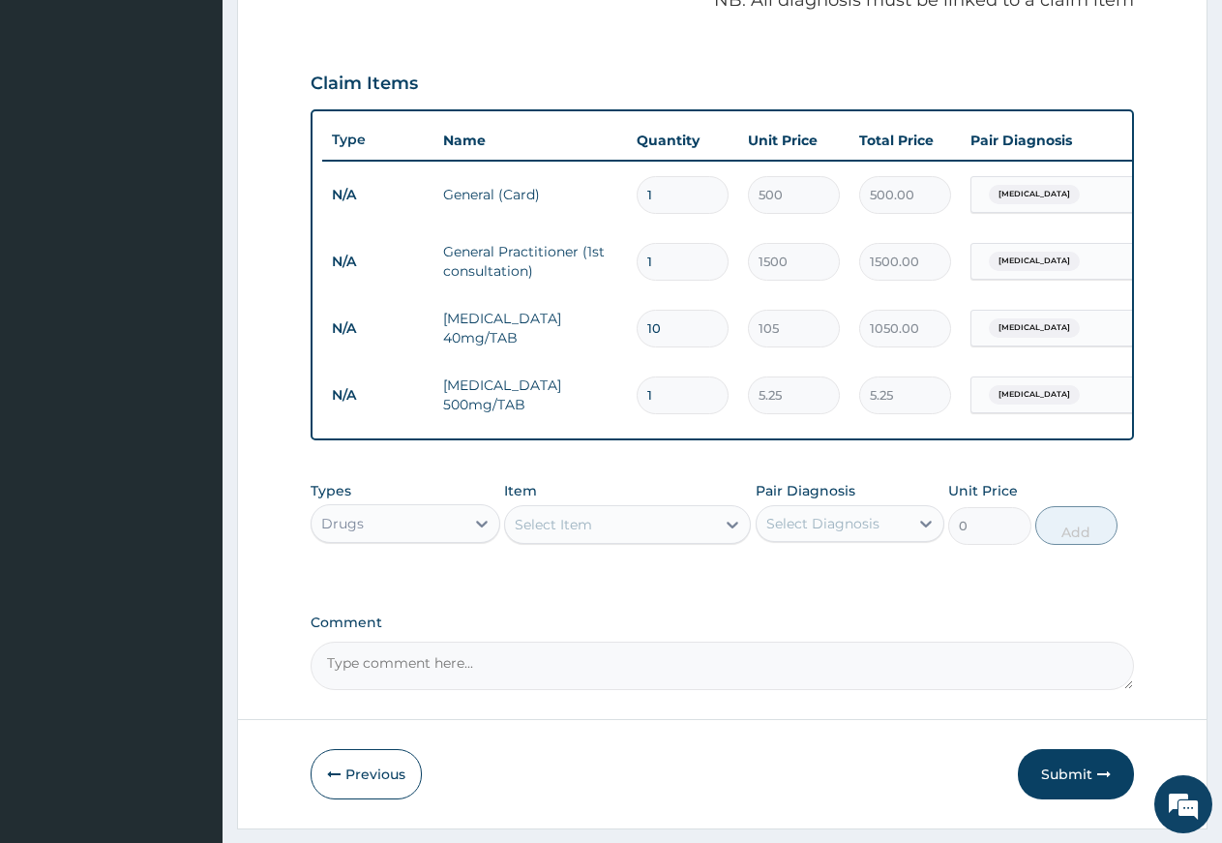
type input "0.00"
type input "2"
type input "10.50"
type input "20"
type input "105.00"
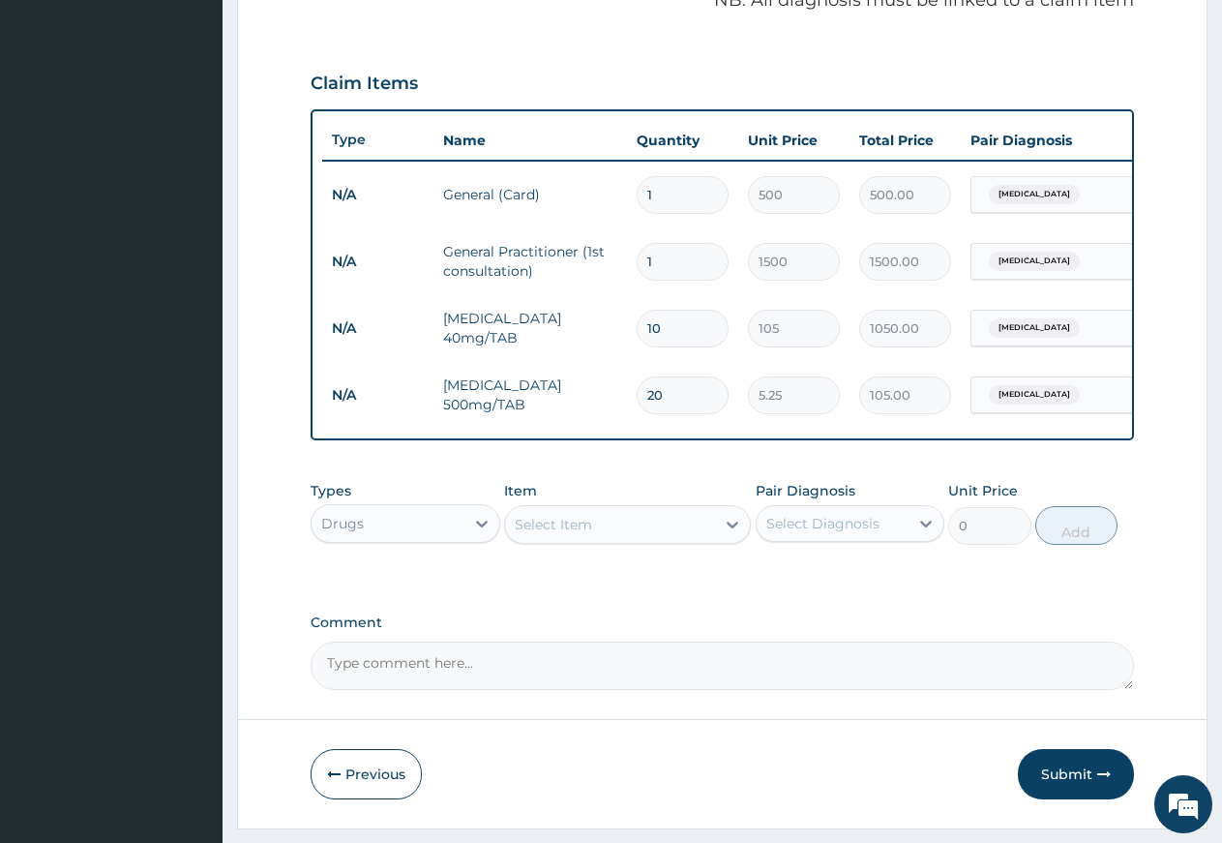
type input "20"
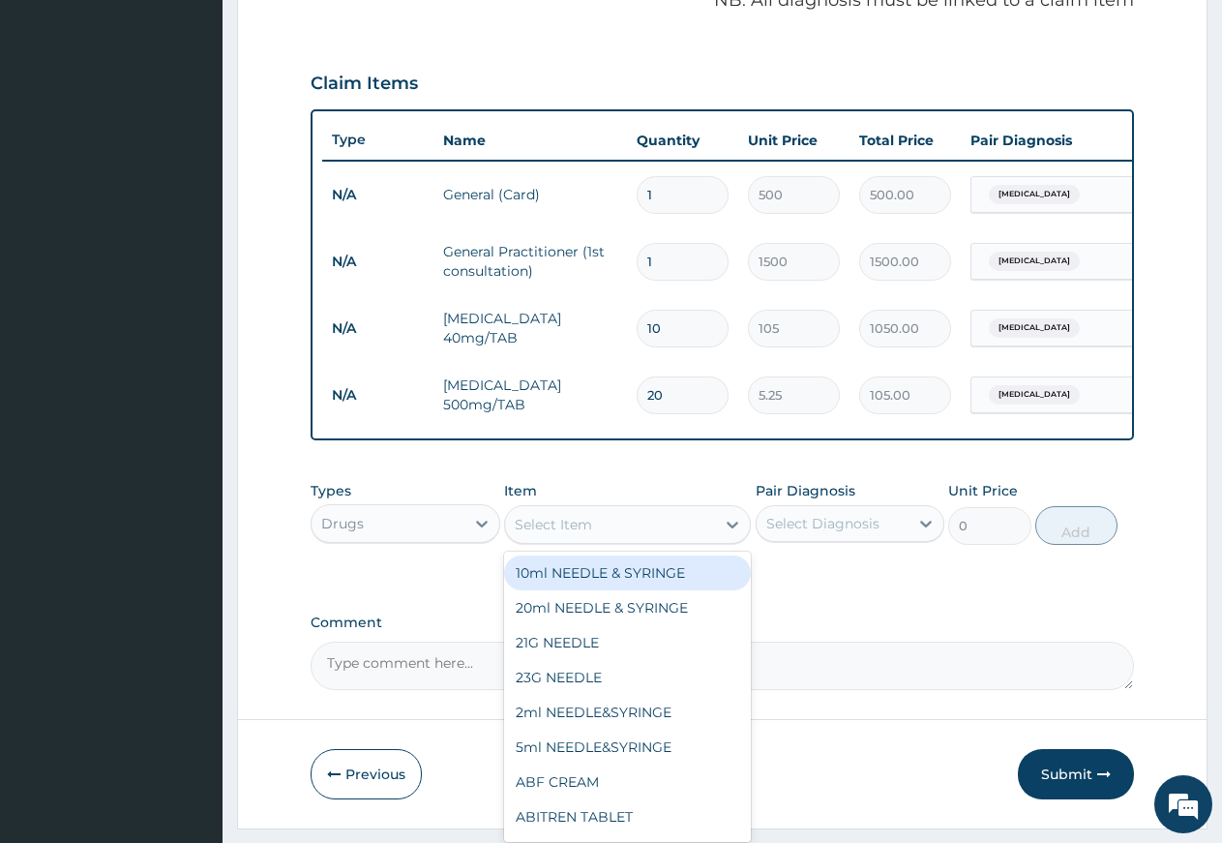
click at [585, 534] on div "Select Item" at bounding box center [553, 524] width 77 height 19
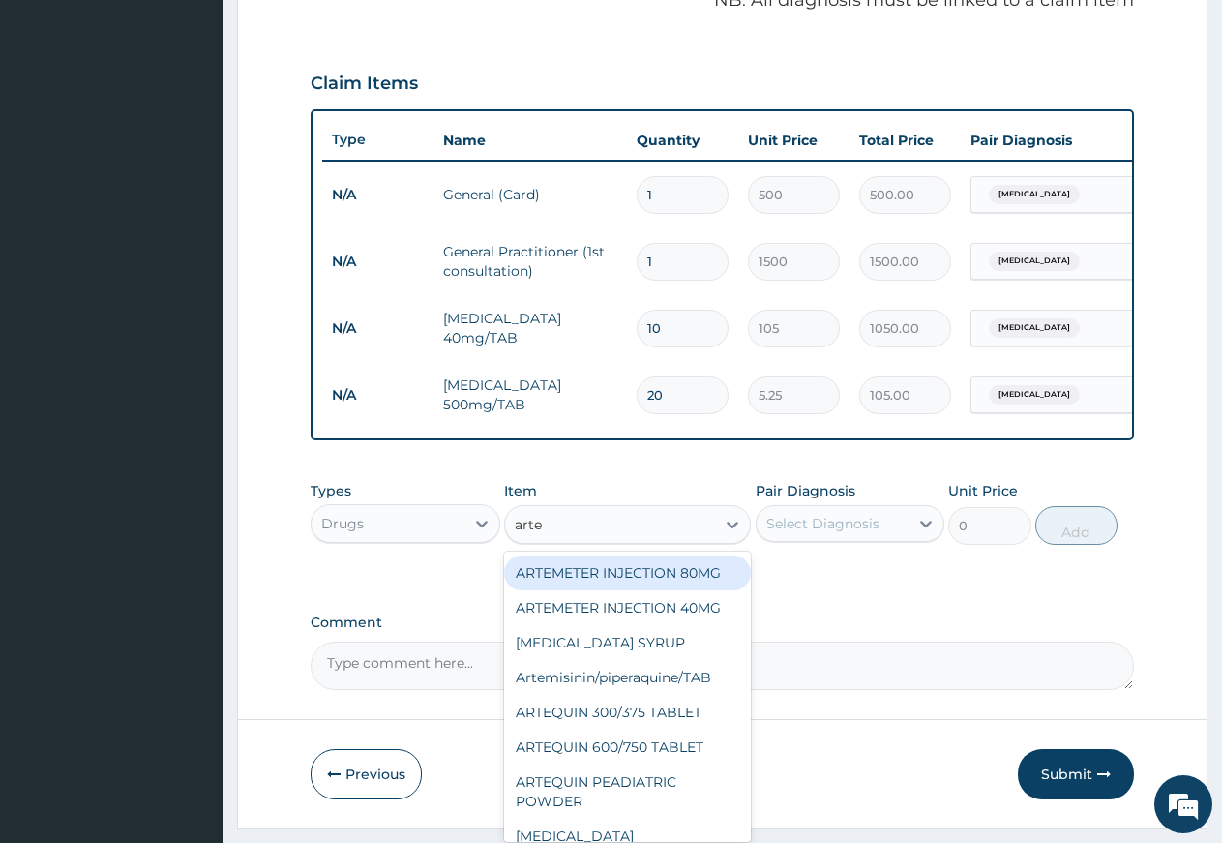
type input "artem"
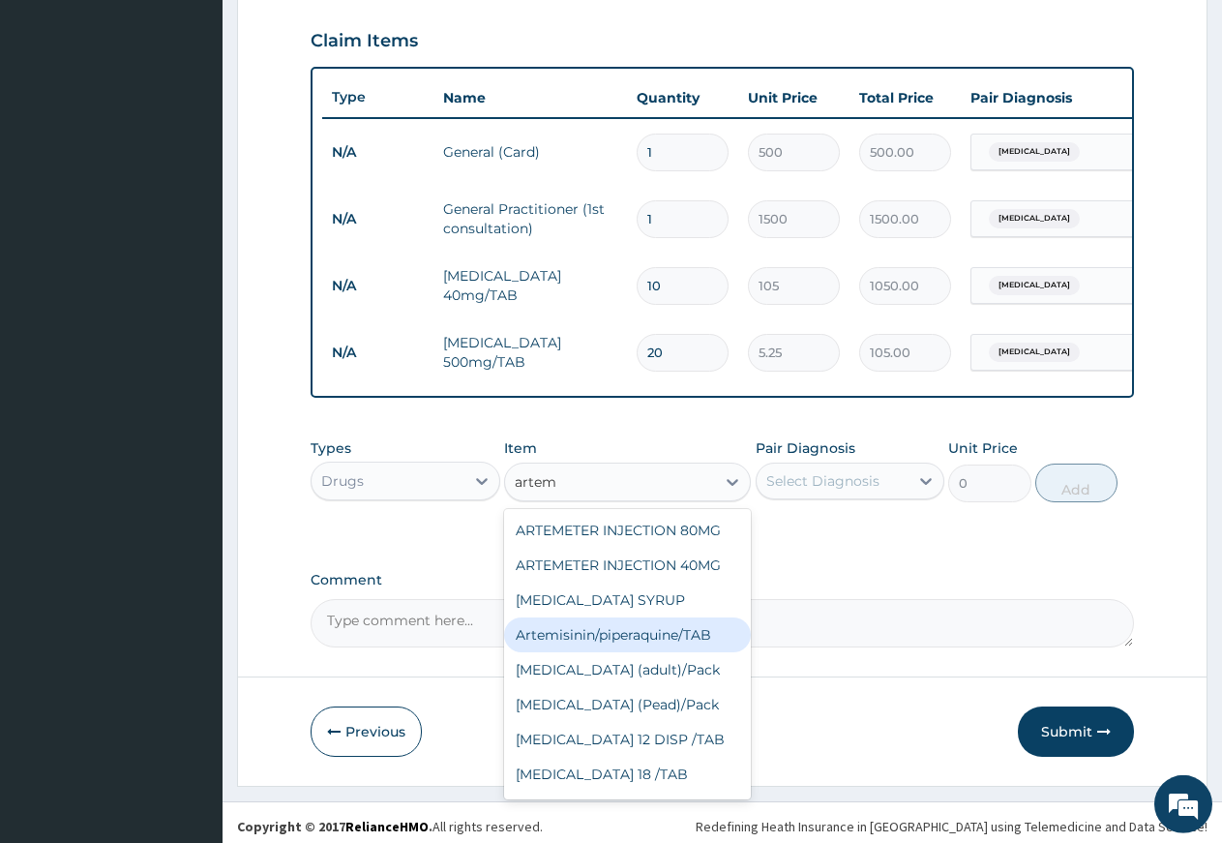
scroll to position [678, 0]
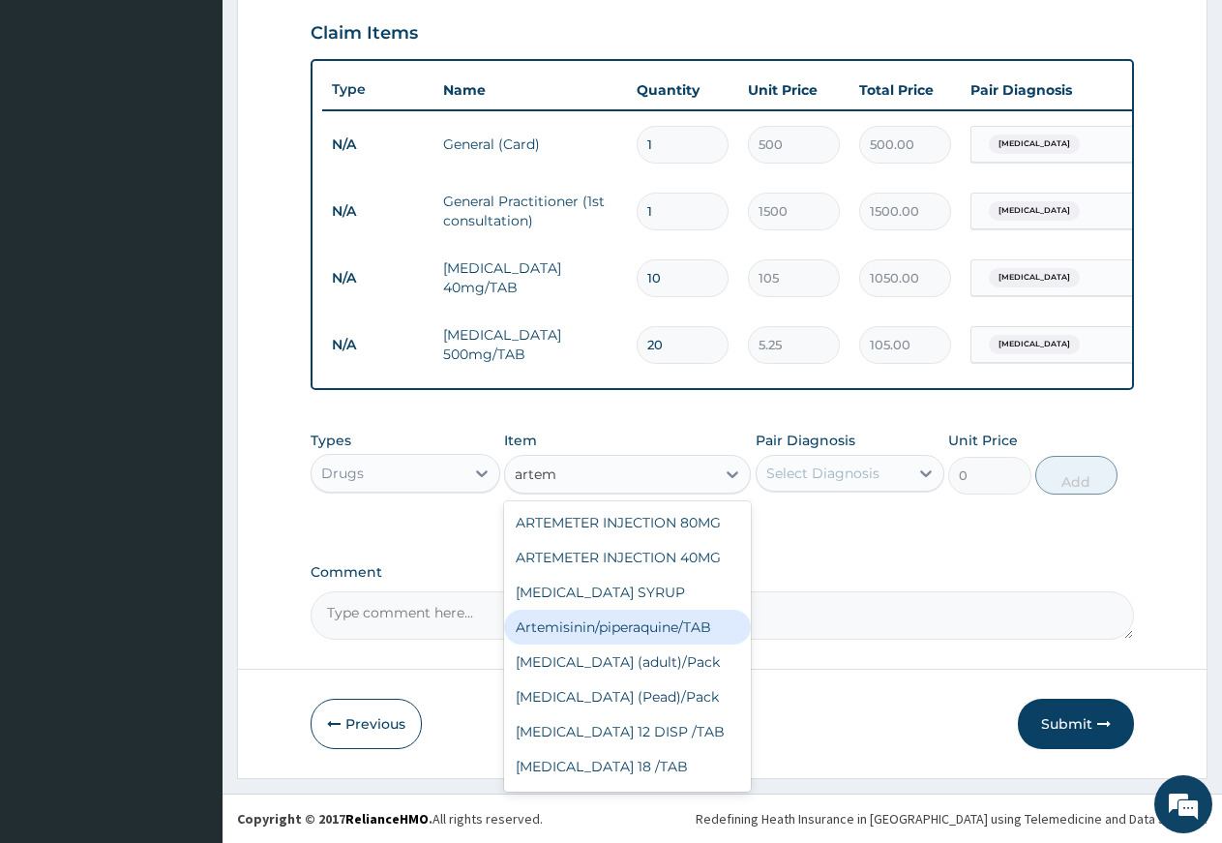
click at [733, 779] on div "ARTEMETER INJECTION 80MG ARTEMETER INJECTION 40MG ARTEMETHER SYRUP Artemisinin/…" at bounding box center [627, 646] width 247 height 290
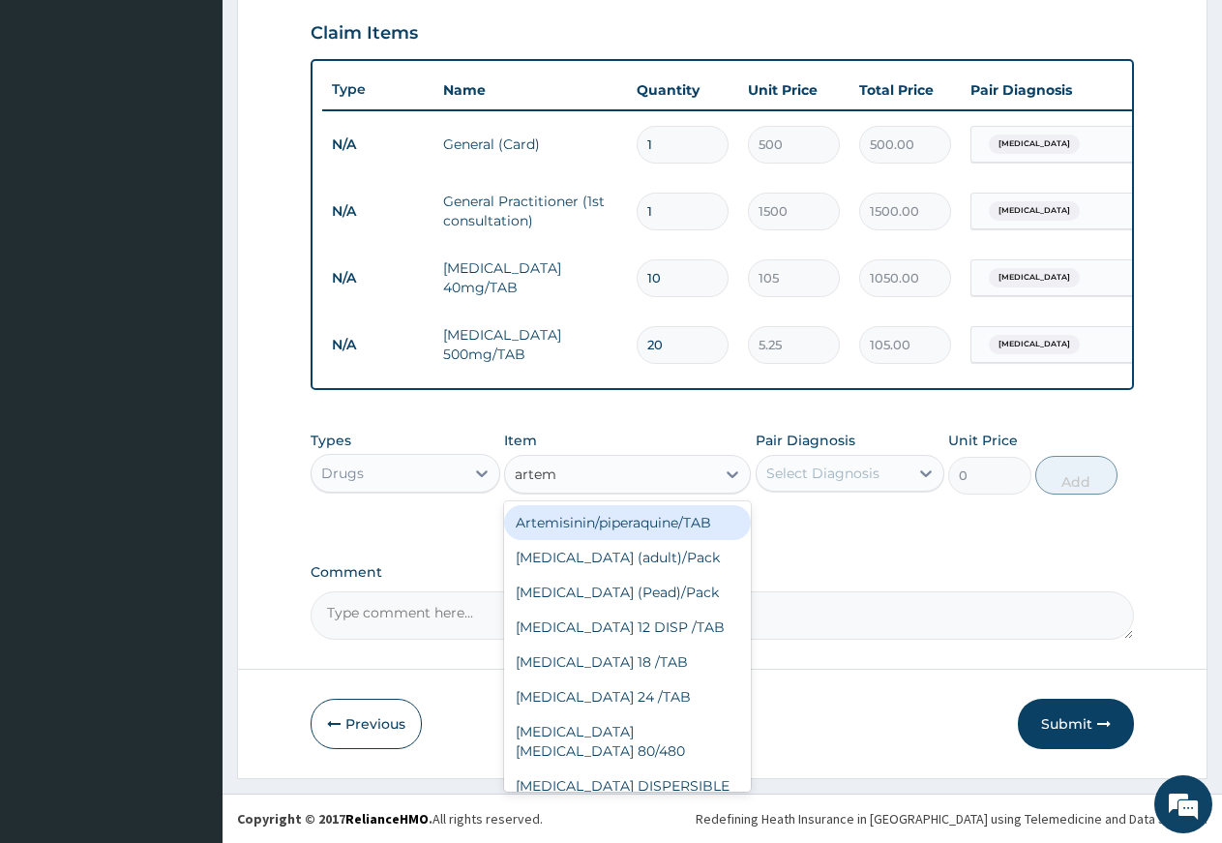
scroll to position [157, 0]
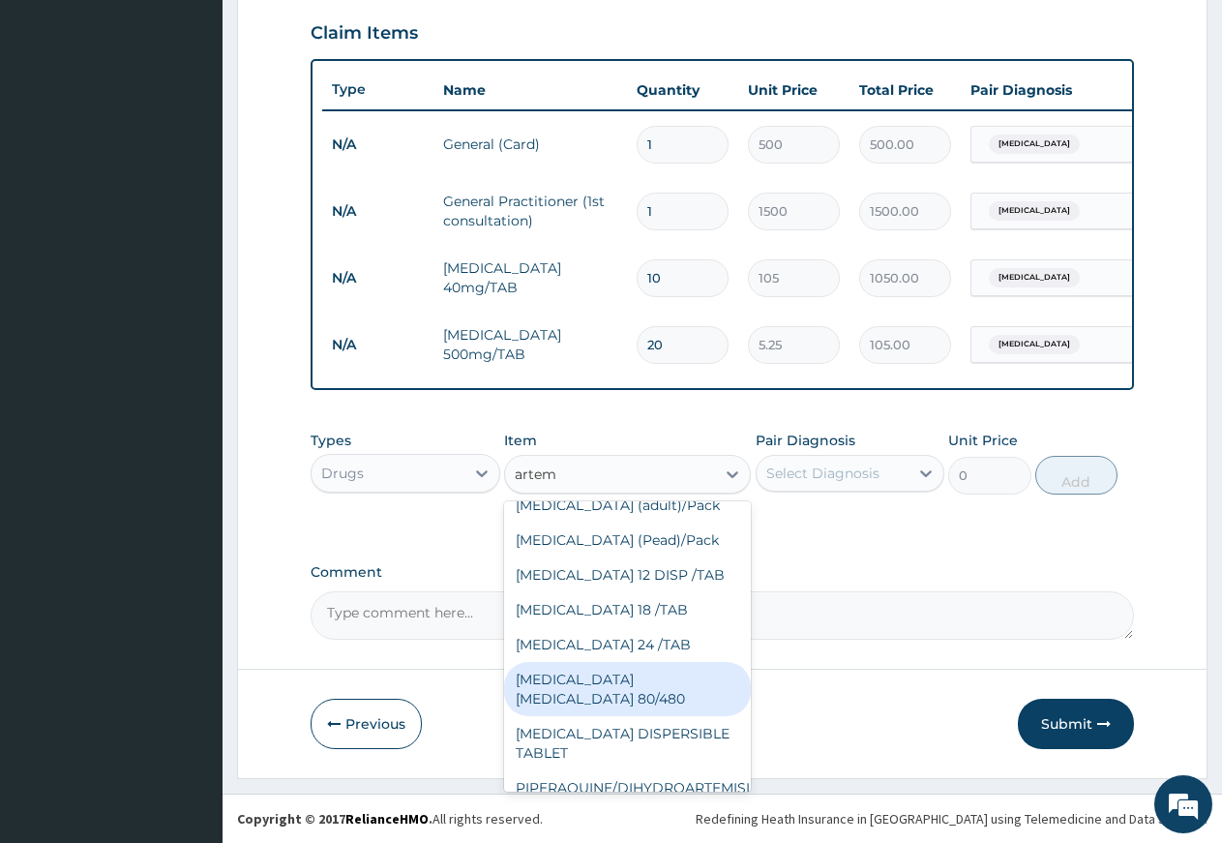
click at [663, 716] on div "COARTEM D TAB 80/480" at bounding box center [627, 689] width 247 height 54
type input "866.25"
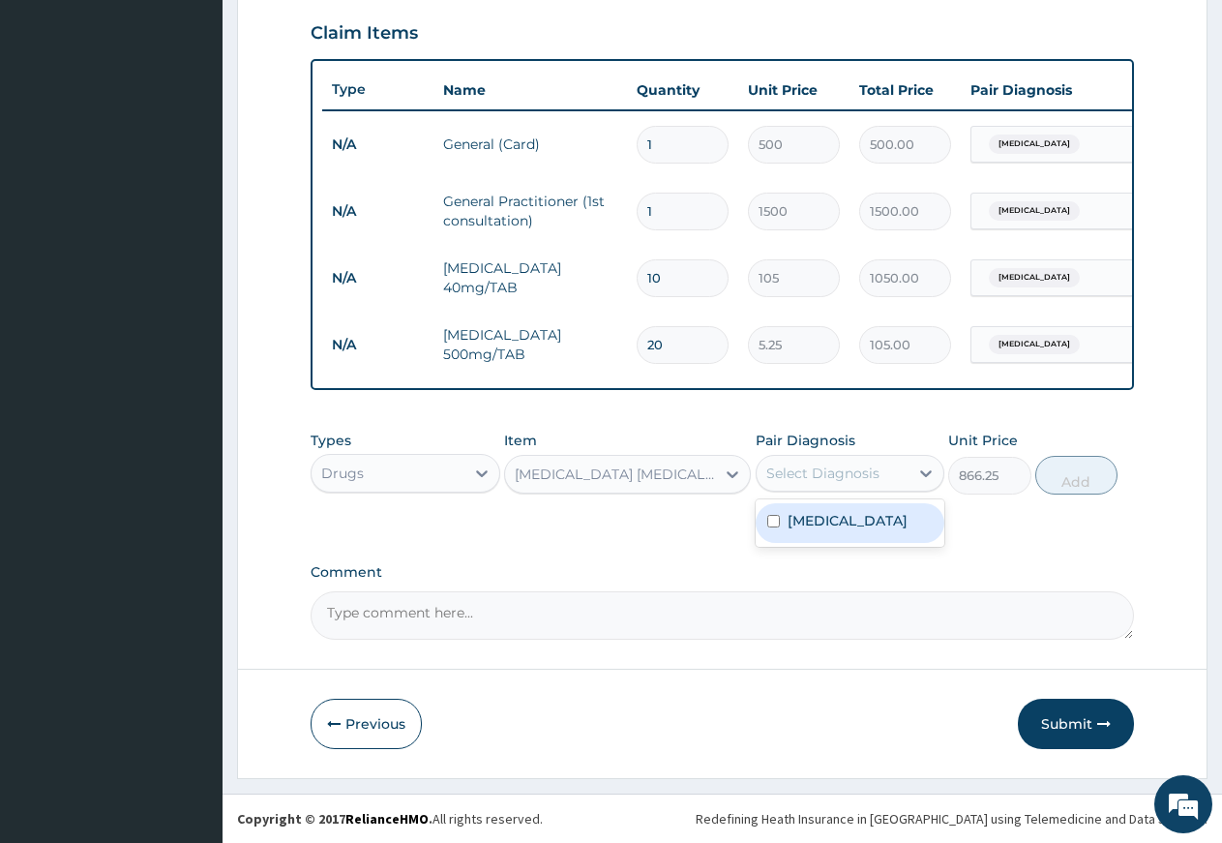
click at [856, 479] on div "Select Diagnosis" at bounding box center [823, 473] width 113 height 19
click at [822, 533] on div "Hyperthermia" at bounding box center [851, 523] width 190 height 40
checkbox input "true"
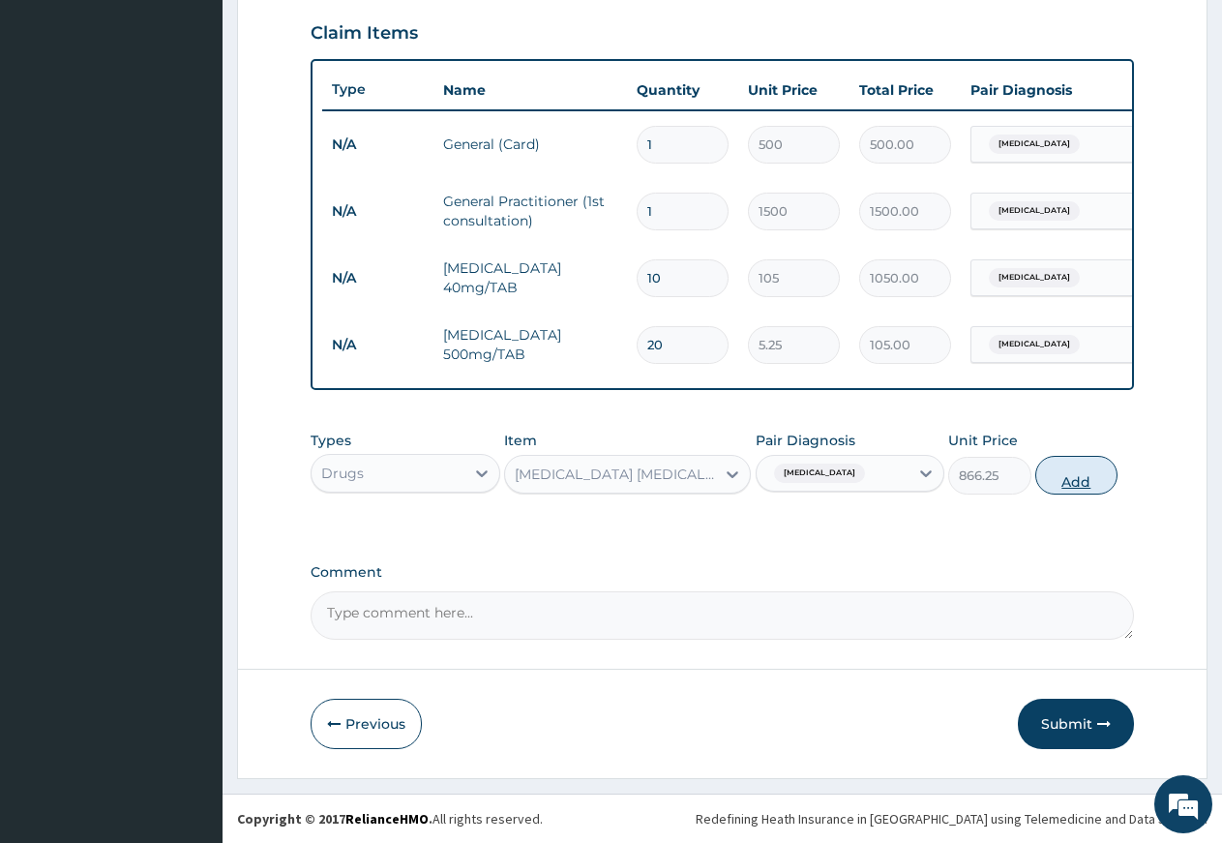
click at [1062, 481] on button "Add" at bounding box center [1077, 475] width 82 height 39
type input "0"
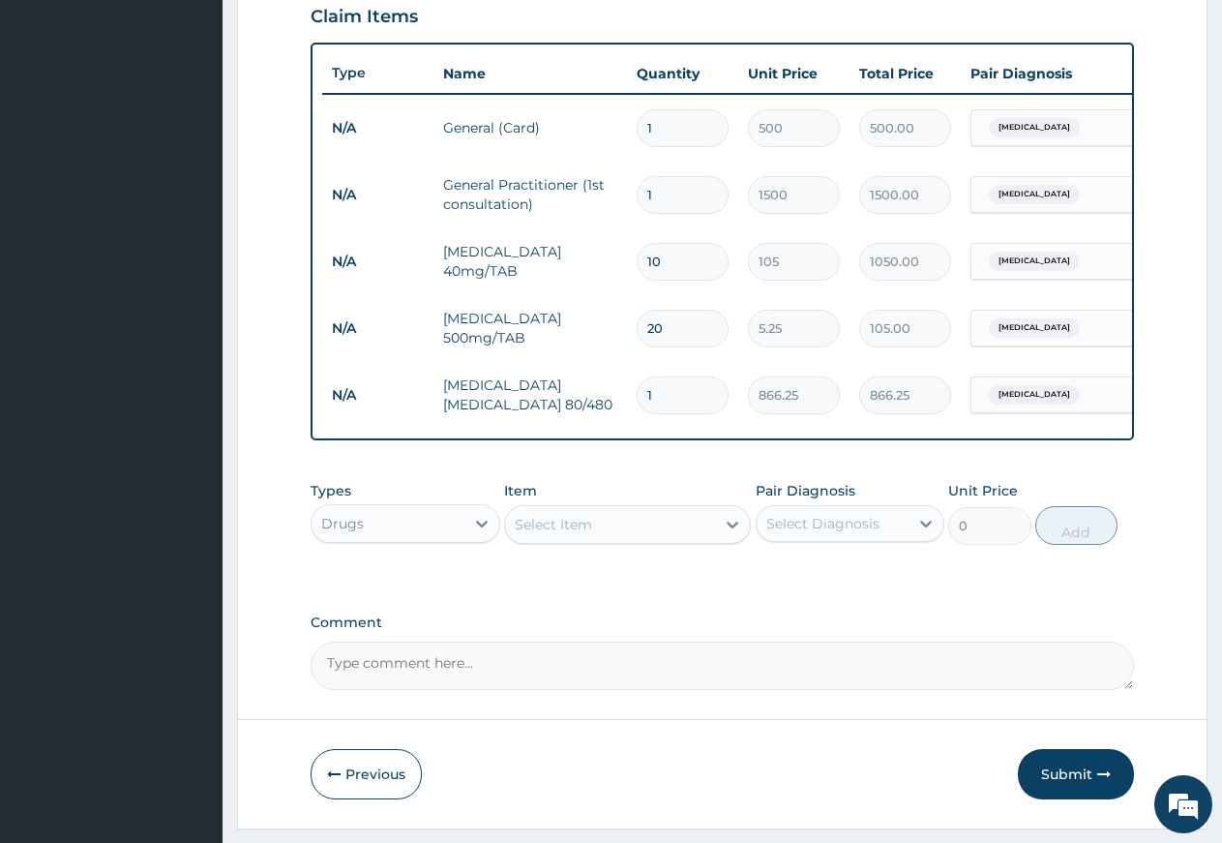
click at [661, 394] on input "1" at bounding box center [683, 396] width 92 height 38
type input "0.00"
type input "6"
type input "5197.50"
type input "6"
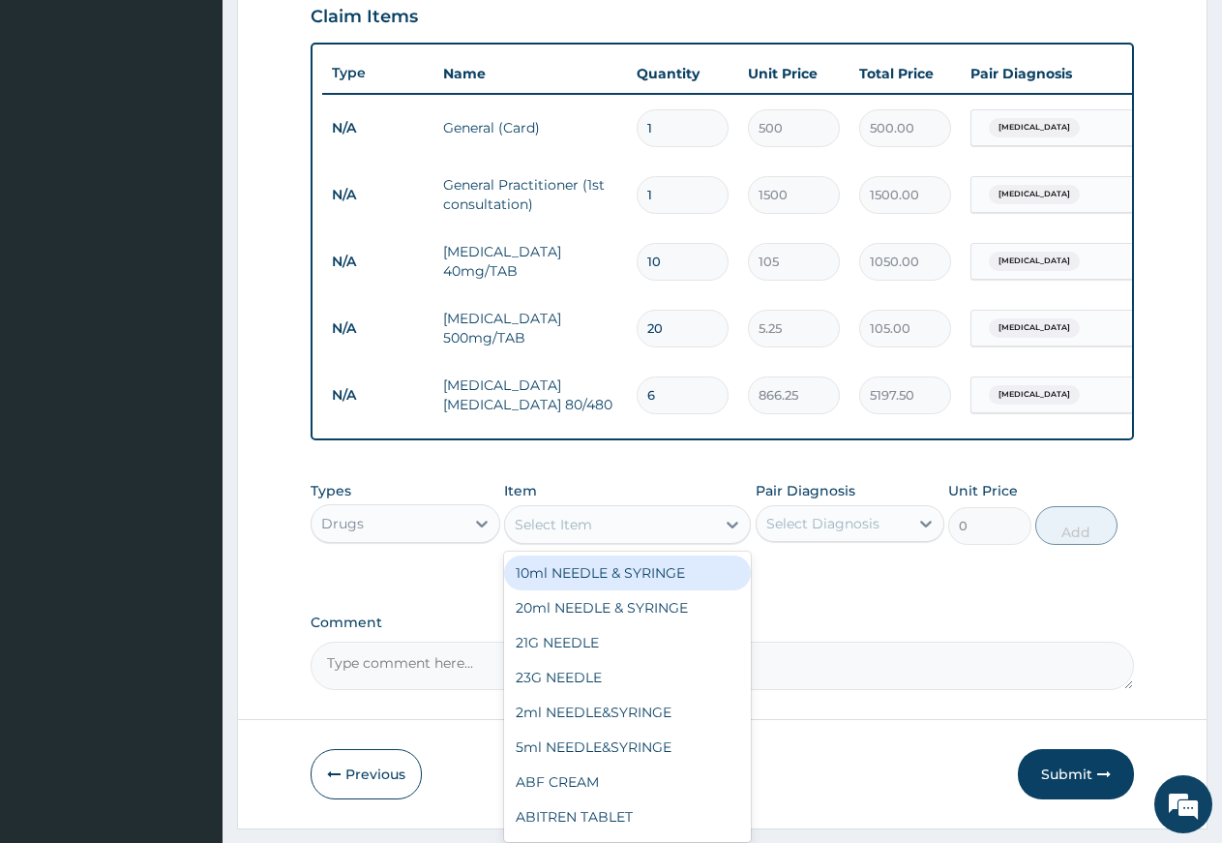
click at [576, 534] on div "Select Item" at bounding box center [553, 524] width 77 height 19
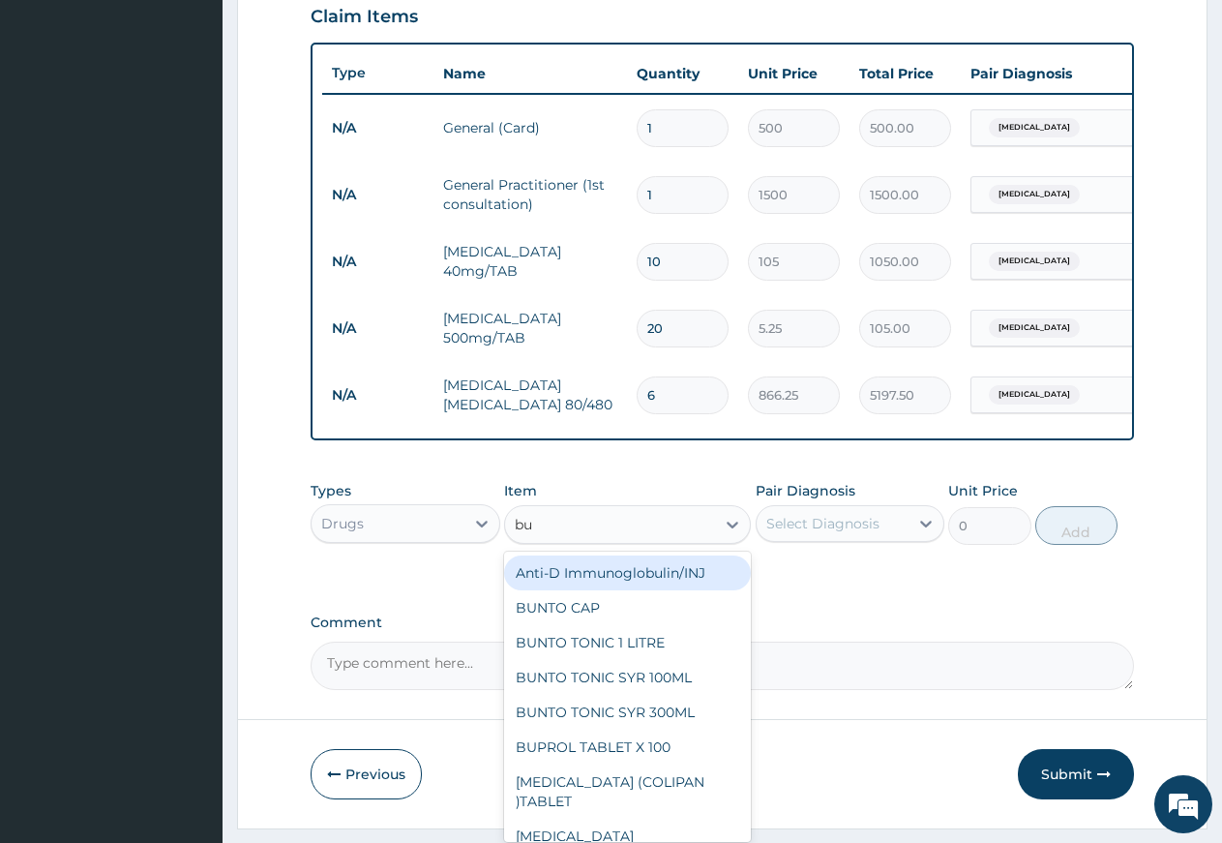
type input "bus"
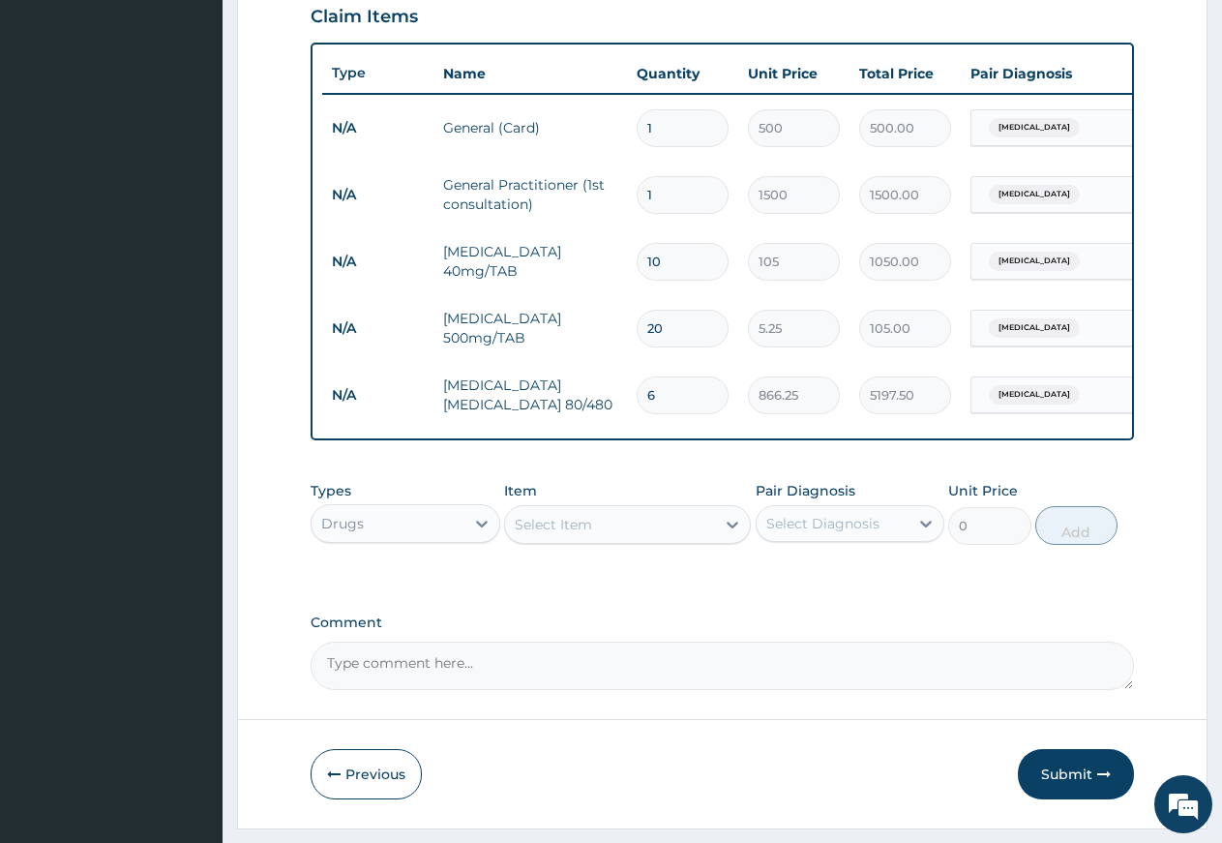
click at [612, 540] on div "Select Item" at bounding box center [610, 524] width 210 height 31
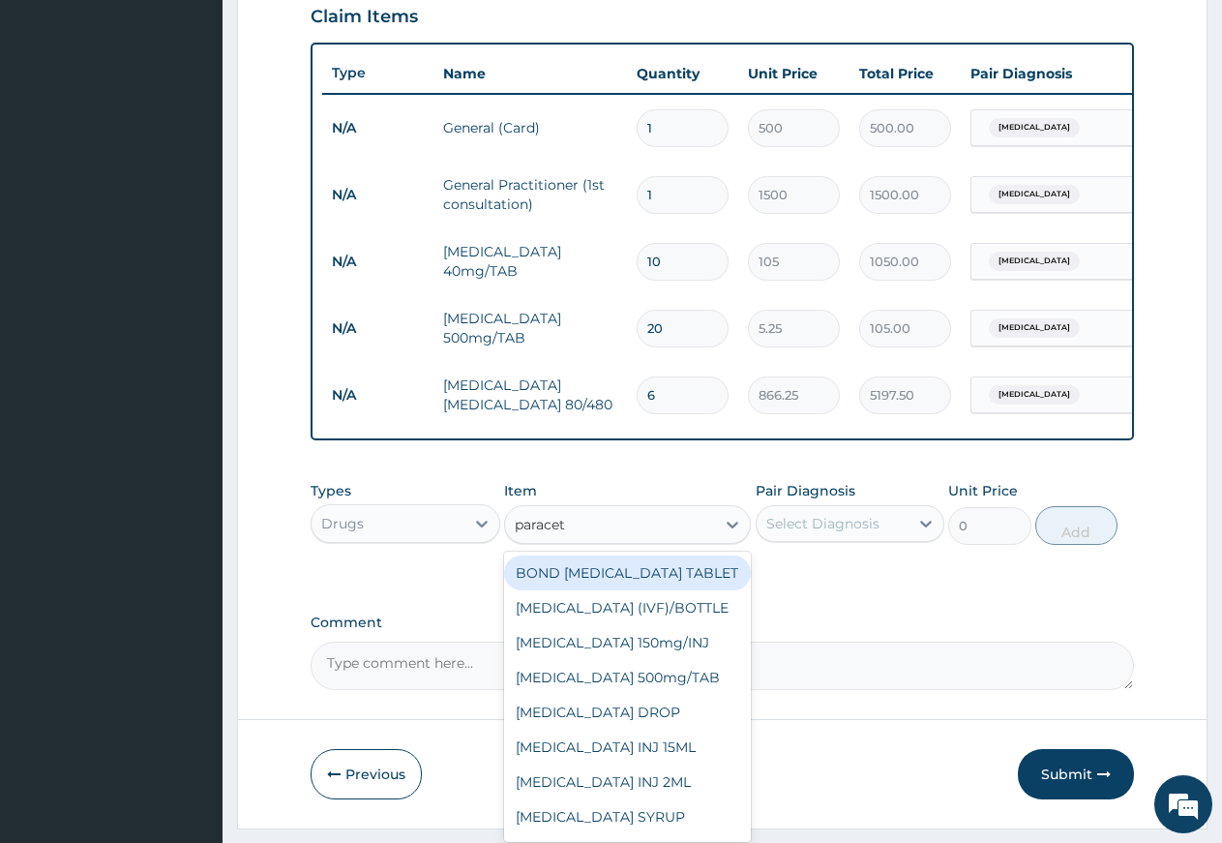
type input "paraceta"
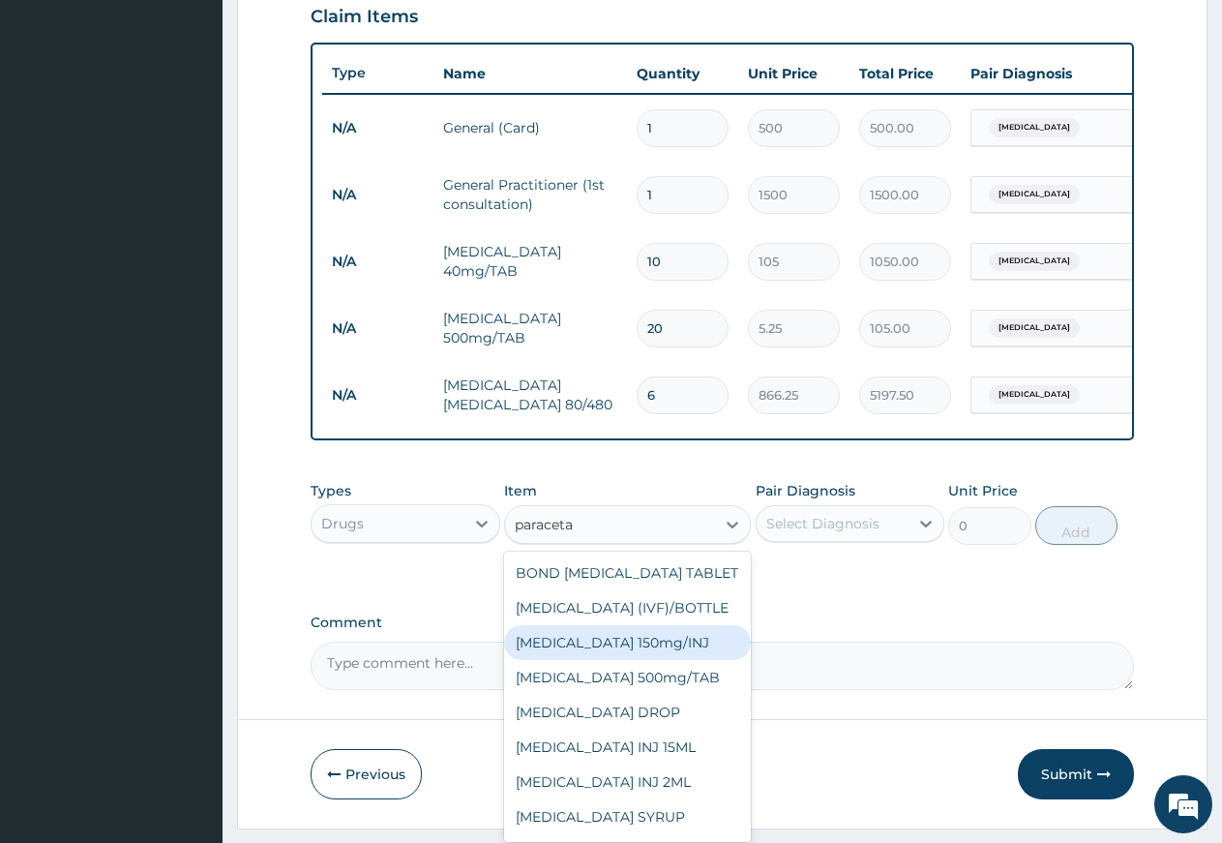
click at [648, 660] on div "Paracetamol 150mg/INJ" at bounding box center [627, 642] width 247 height 35
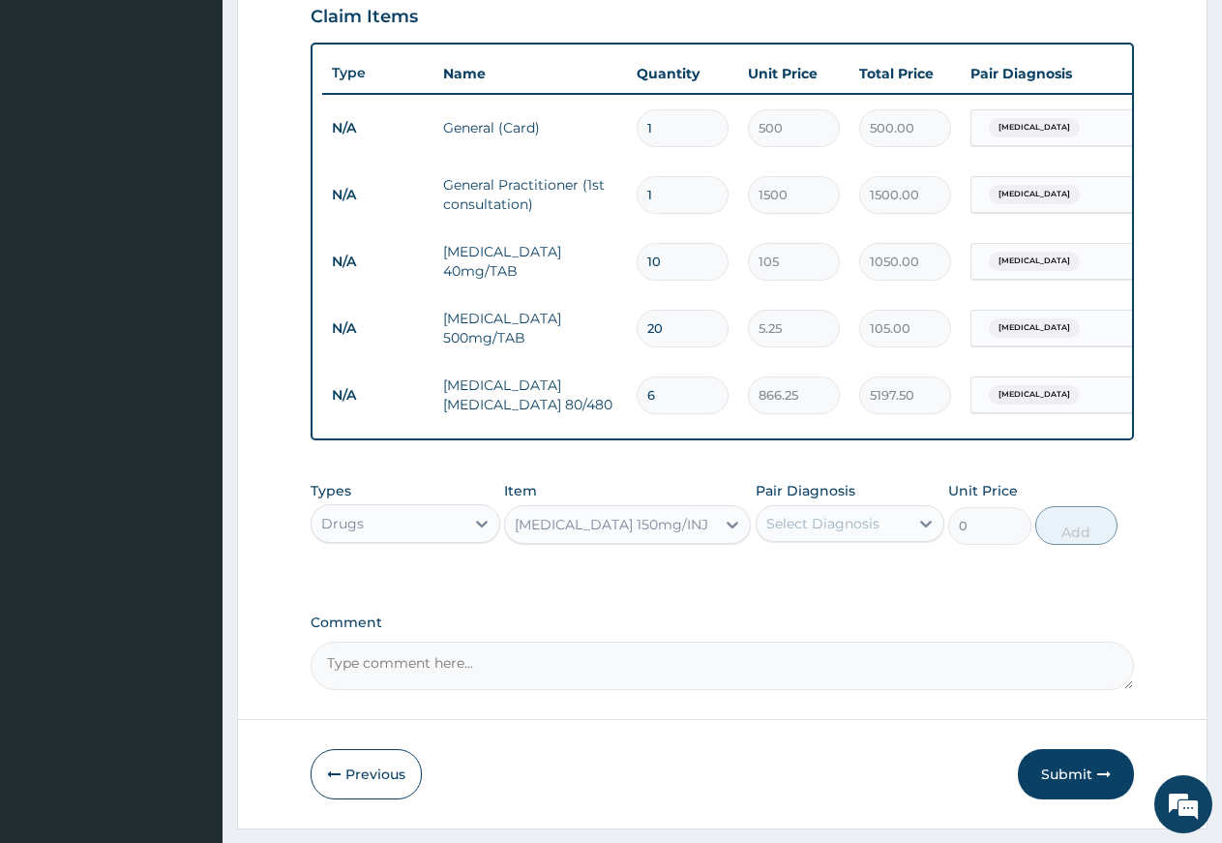
type input "31.5"
drag, startPoint x: 812, startPoint y: 542, endPoint x: 807, endPoint y: 558, distance: 17.2
click at [810, 539] on div "Select Diagnosis" at bounding box center [833, 523] width 153 height 31
click at [788, 593] on div "Hyperthermia" at bounding box center [851, 574] width 190 height 40
checkbox input "true"
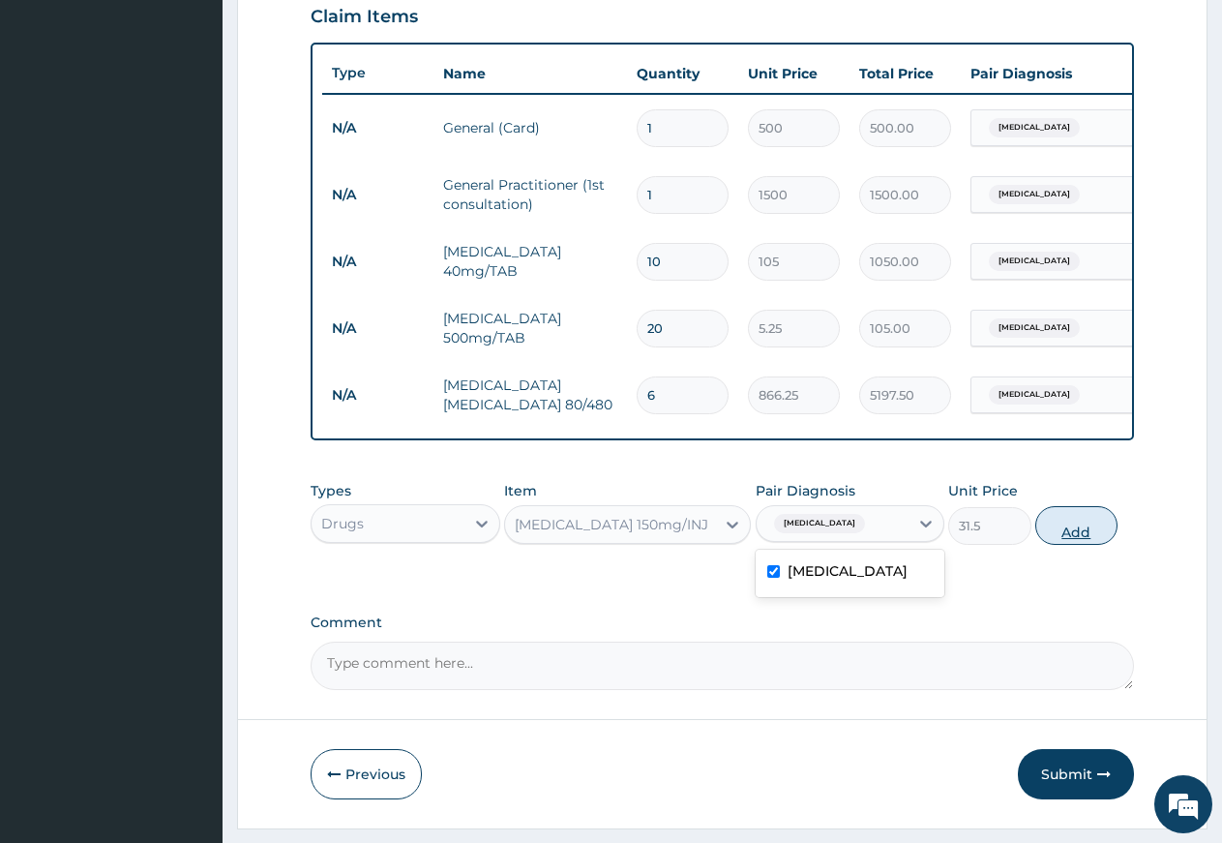
click at [1049, 542] on button "Add" at bounding box center [1077, 525] width 82 height 39
type input "0"
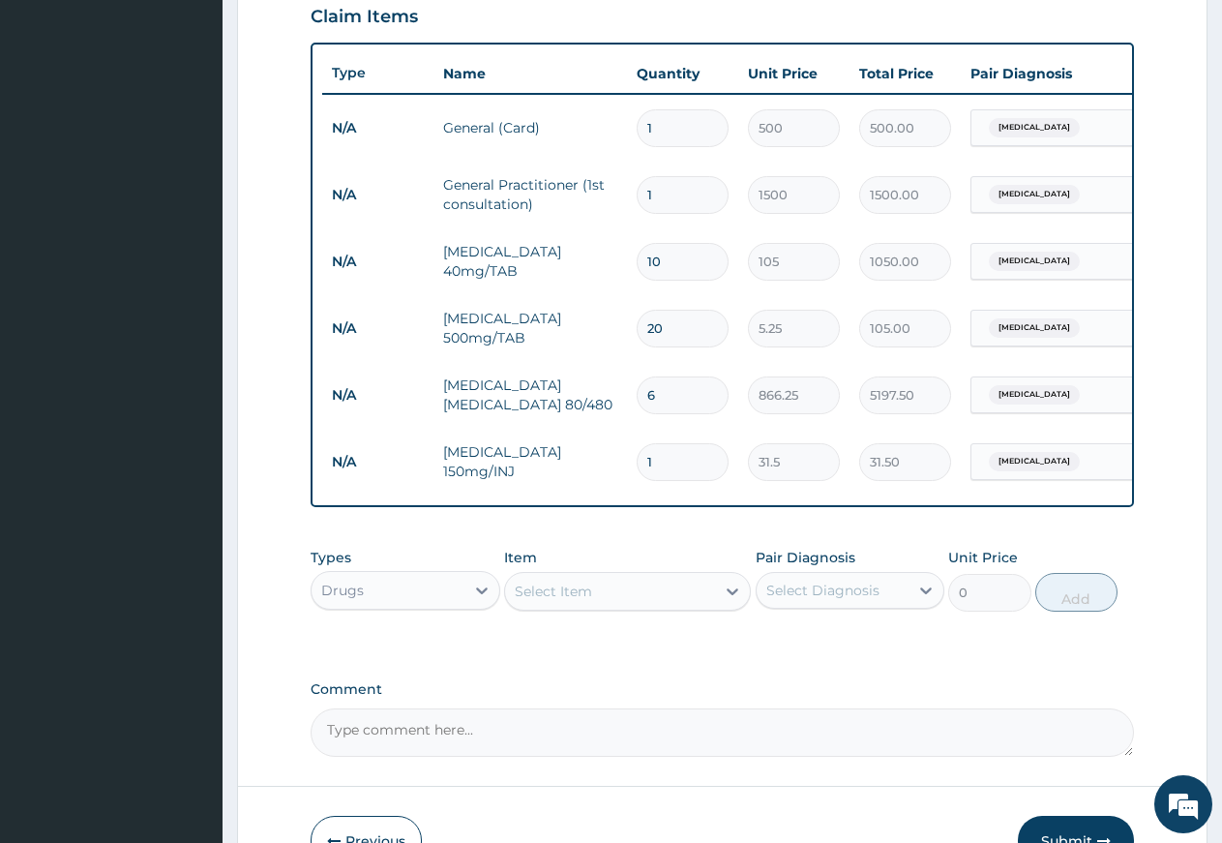
type input "0.00"
type input "2"
type input "63.00"
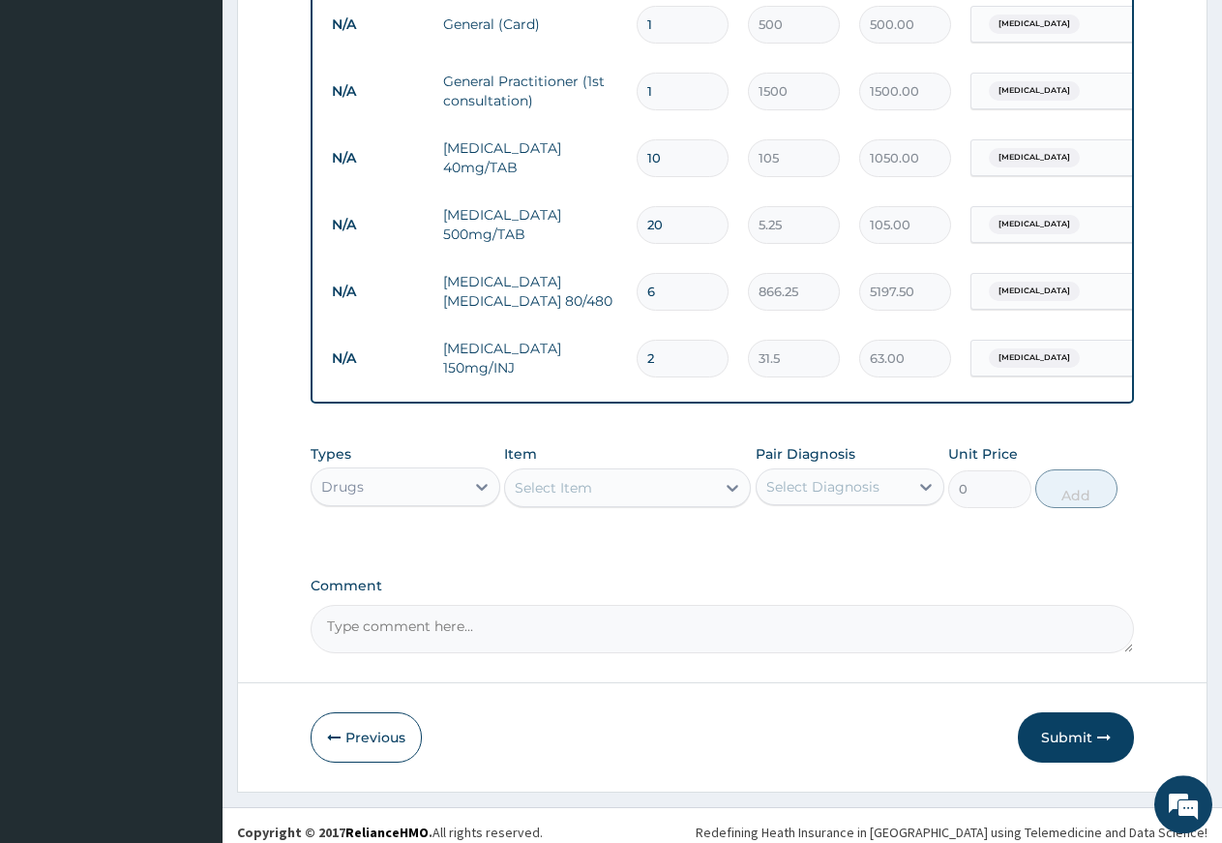
scroll to position [811, 0]
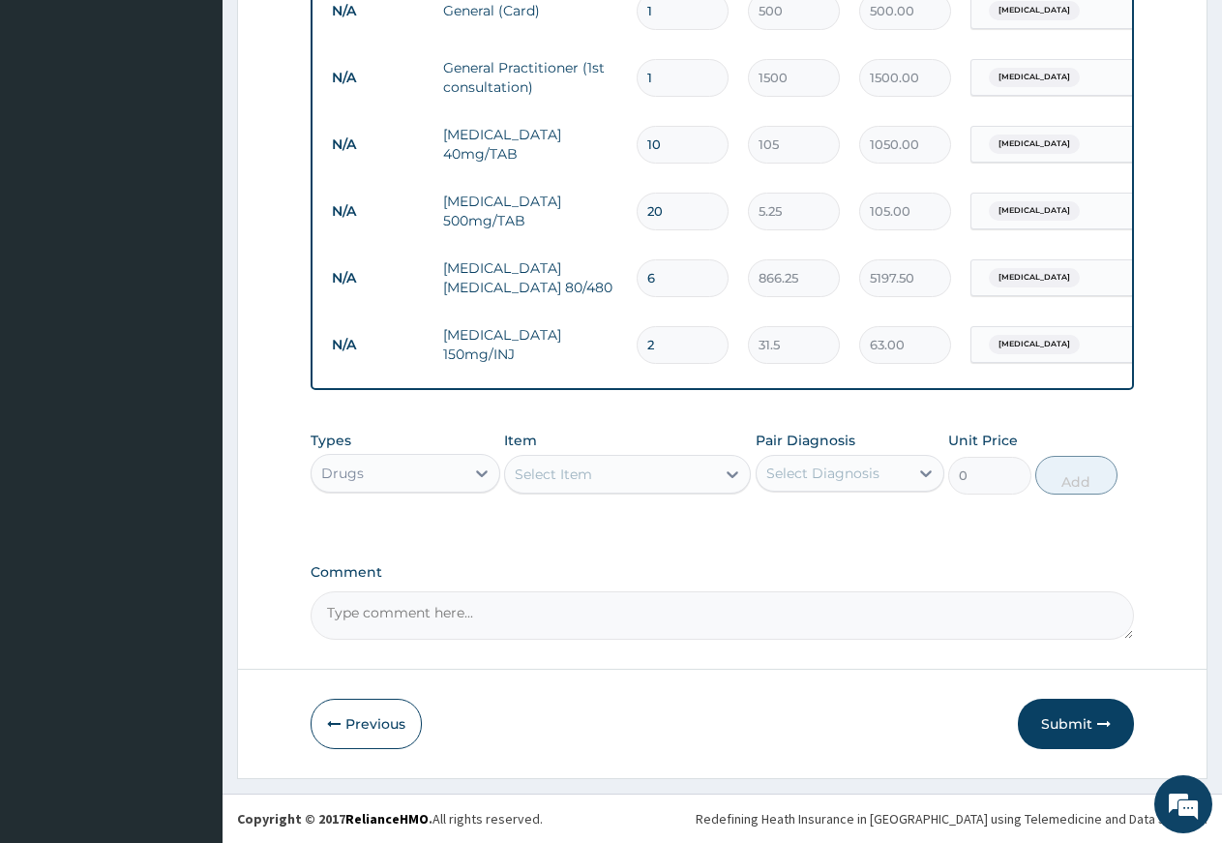
type input "2"
click at [563, 476] on div "Select Item" at bounding box center [553, 474] width 77 height 19
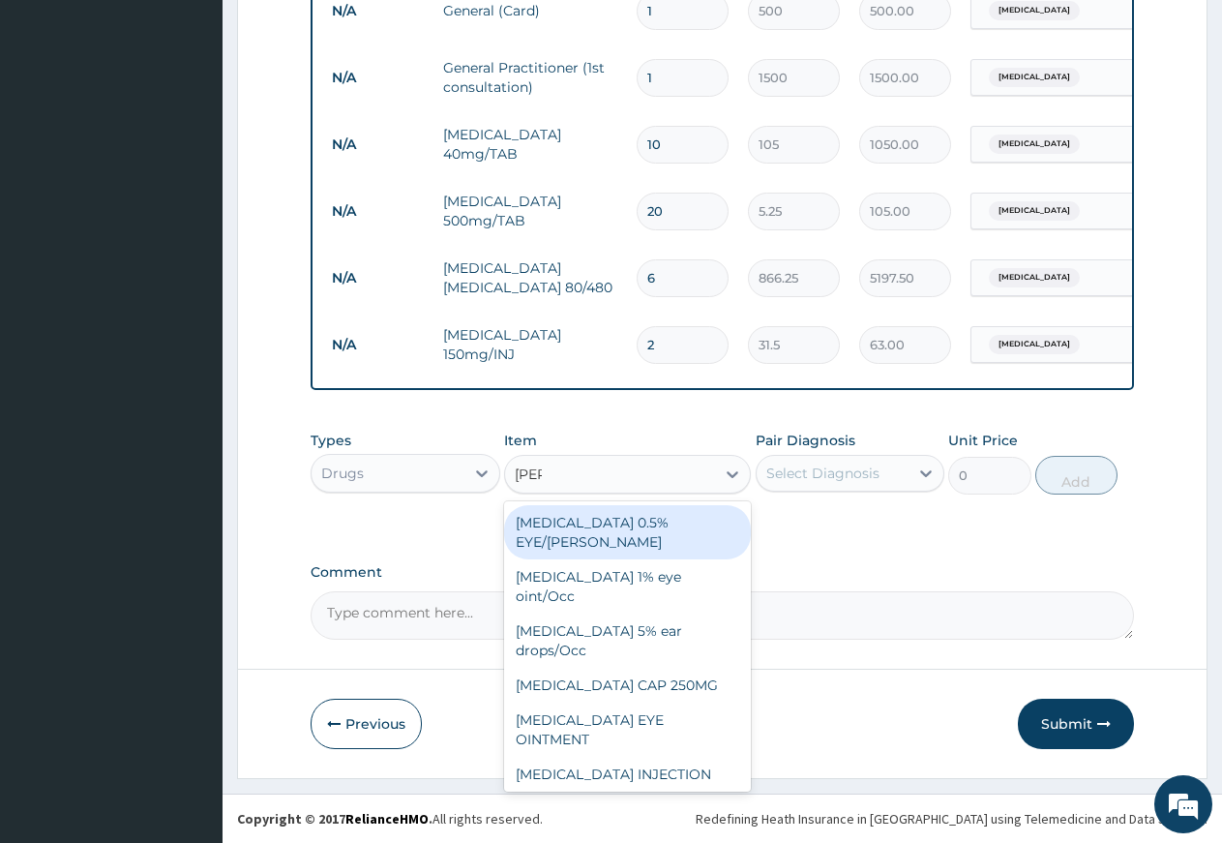
type input "lorat"
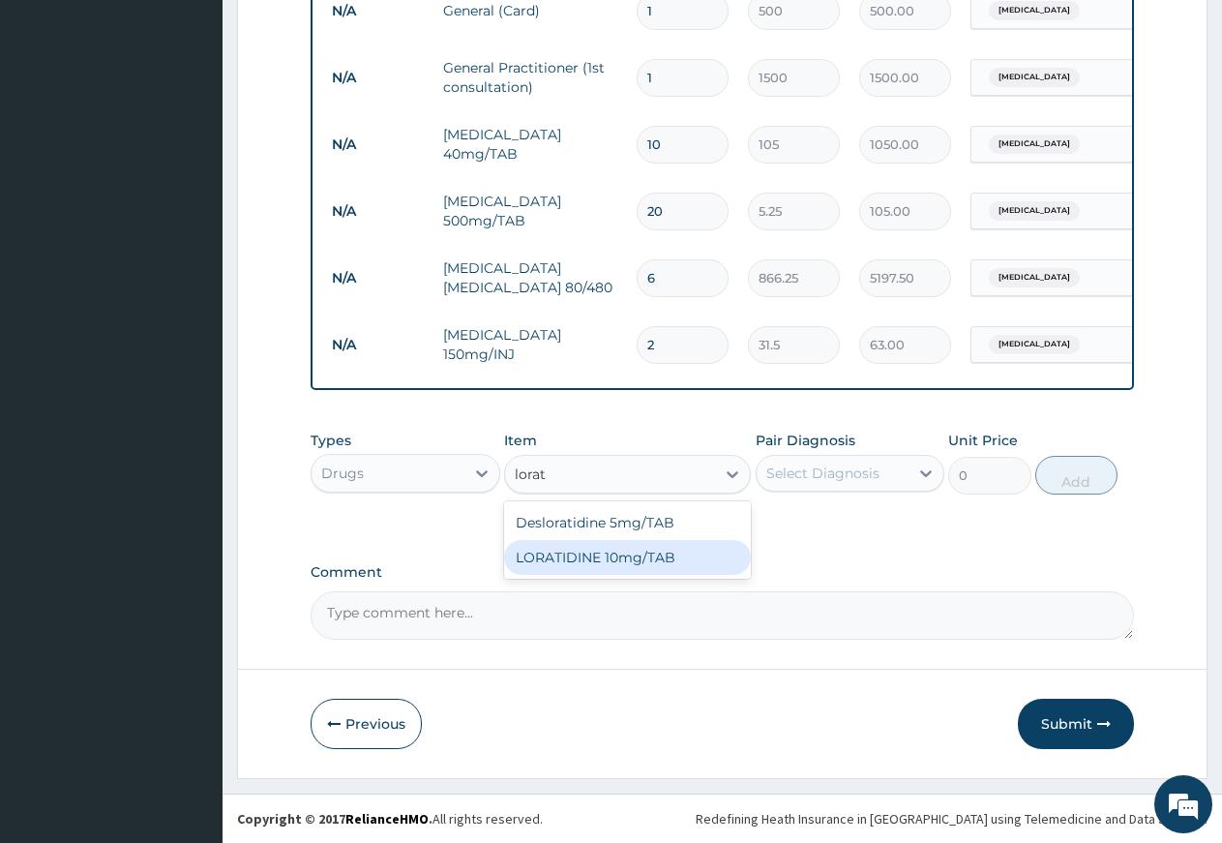
click at [625, 558] on div "LORATIDINE 10mg/TAB" at bounding box center [627, 557] width 247 height 35
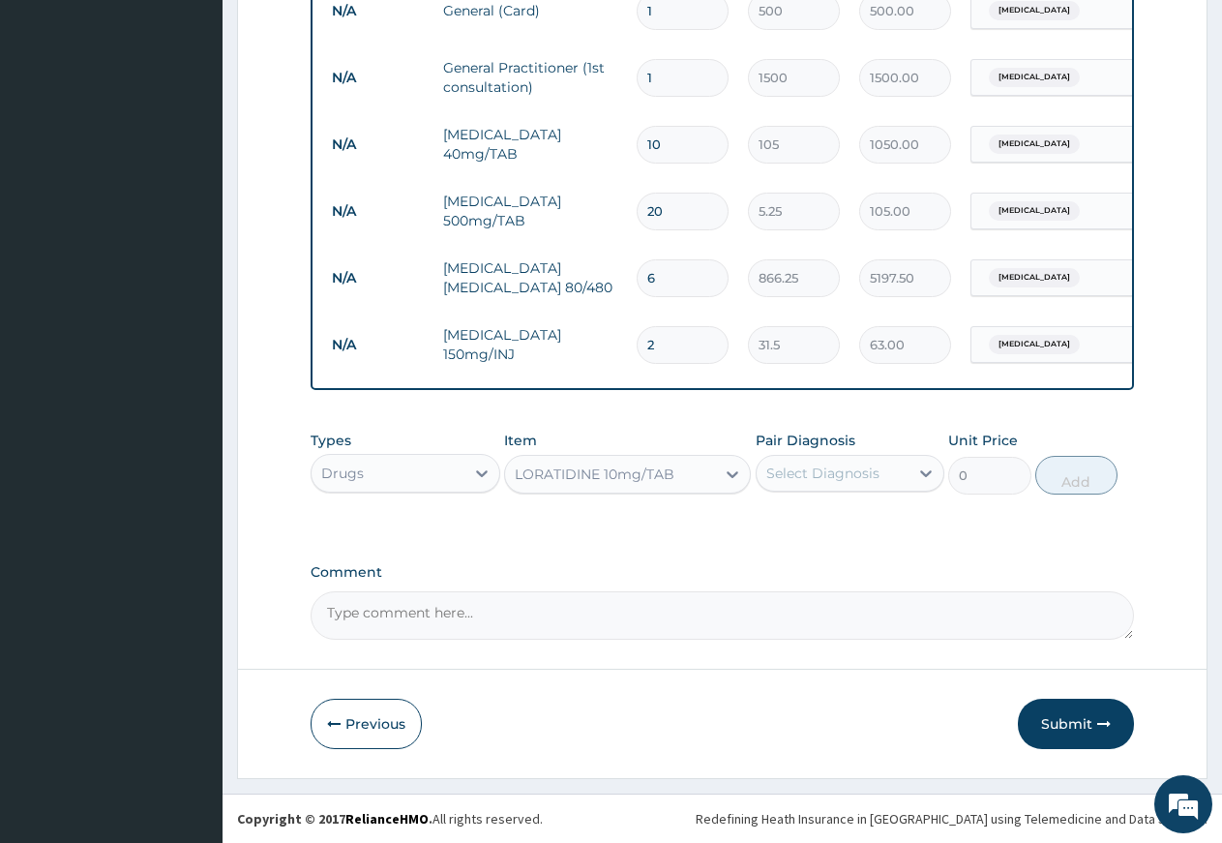
type input "11.55"
drag, startPoint x: 795, startPoint y: 472, endPoint x: 795, endPoint y: 530, distance: 58.1
click at [796, 484] on div "Select Diagnosis" at bounding box center [833, 473] width 153 height 31
click at [793, 538] on div "Hyperthermia" at bounding box center [851, 523] width 190 height 40
checkbox input "true"
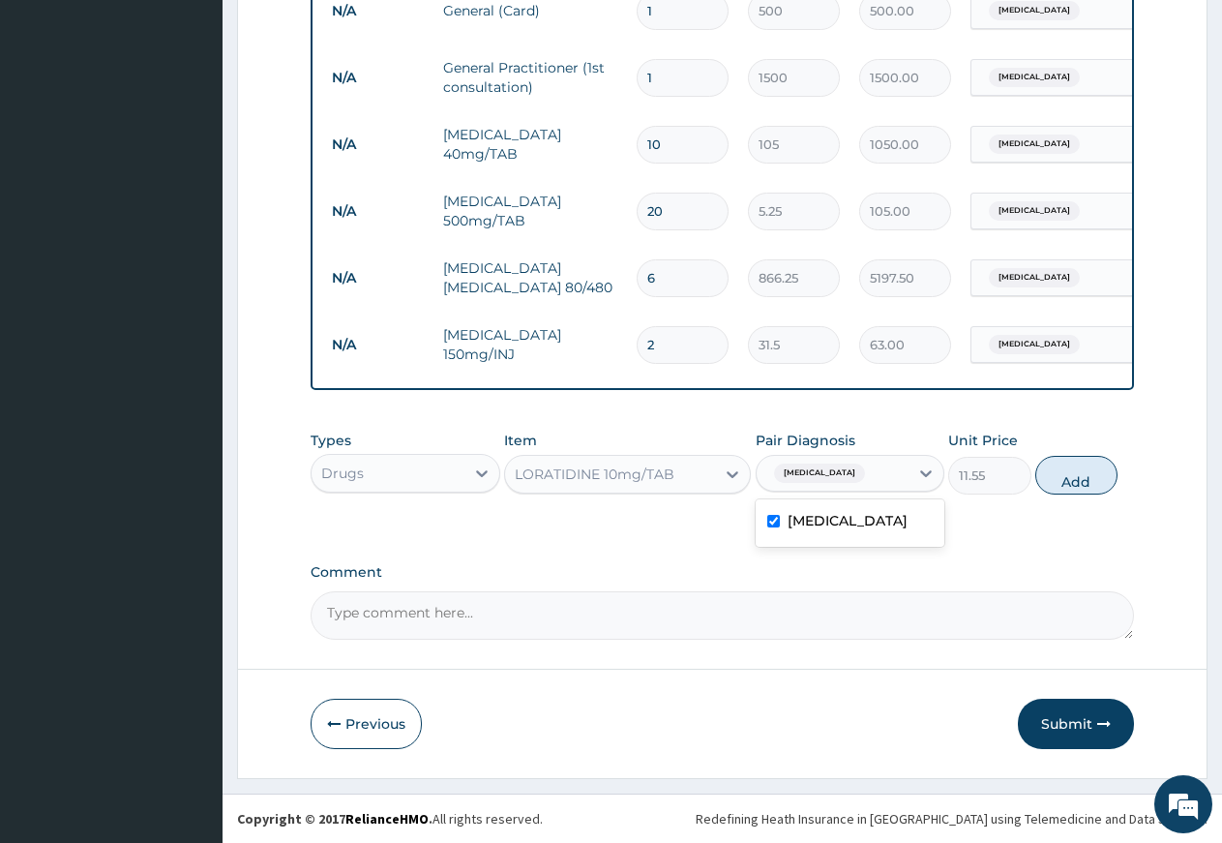
drag, startPoint x: 1070, startPoint y: 483, endPoint x: 965, endPoint y: 465, distance: 107.1
click at [1068, 483] on button "Add" at bounding box center [1077, 475] width 82 height 39
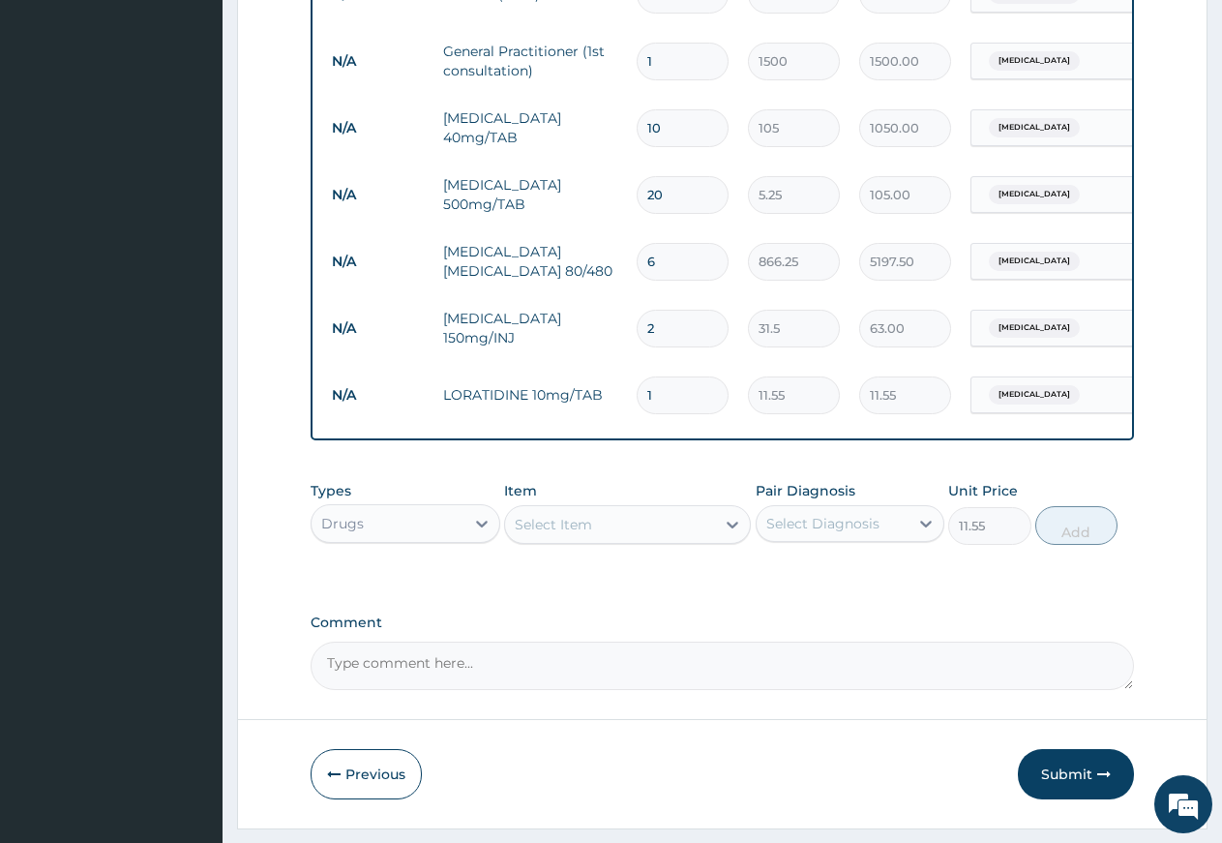
type input "0"
type input "10"
type input "115.50"
type input "10"
click at [582, 534] on div "Select Item" at bounding box center [553, 524] width 77 height 19
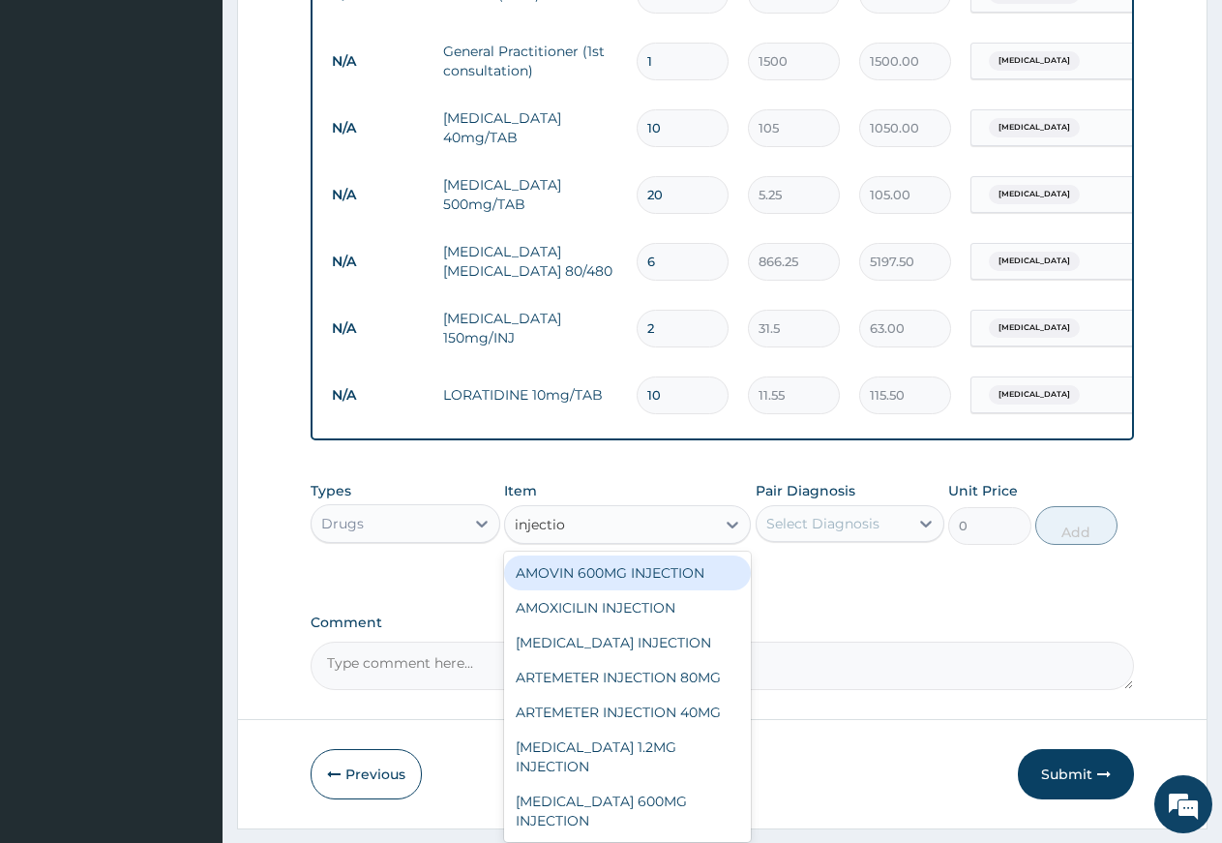
type input "injection"
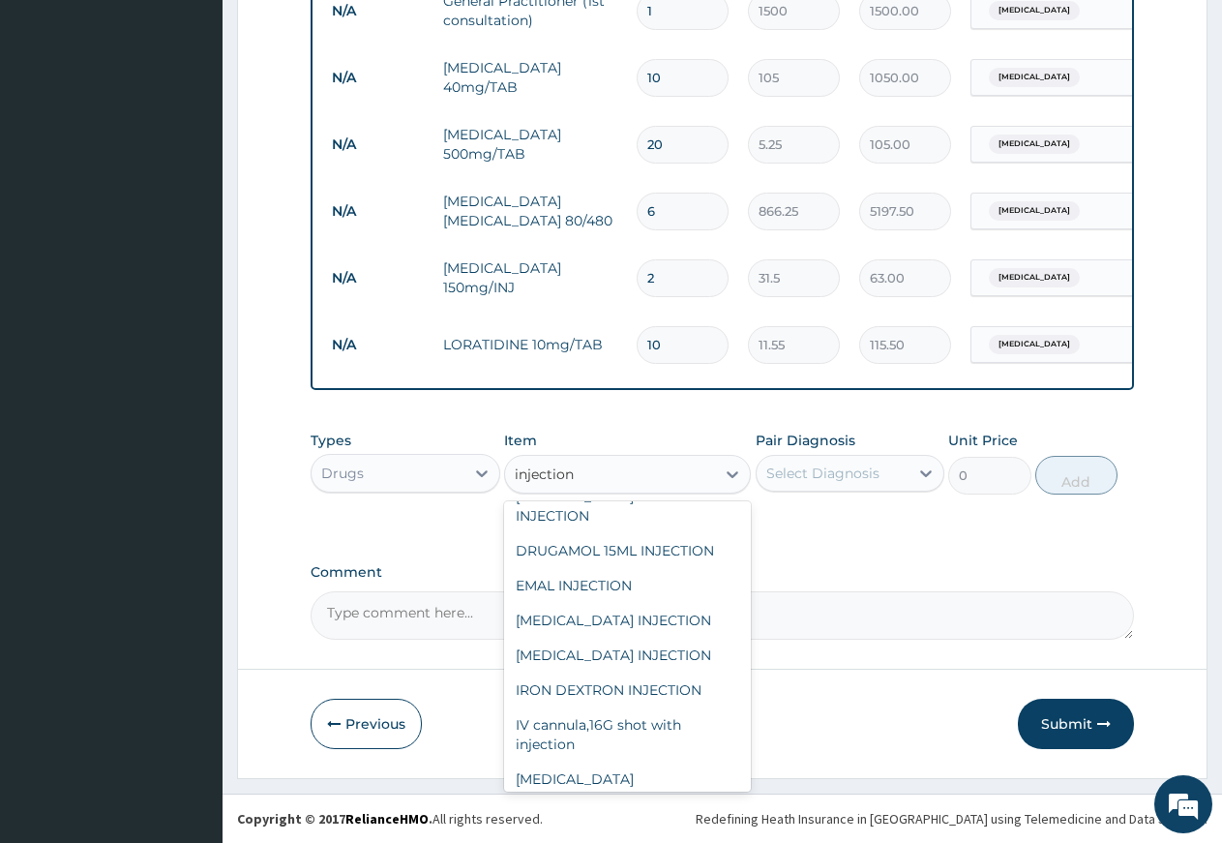
scroll to position [608, 0]
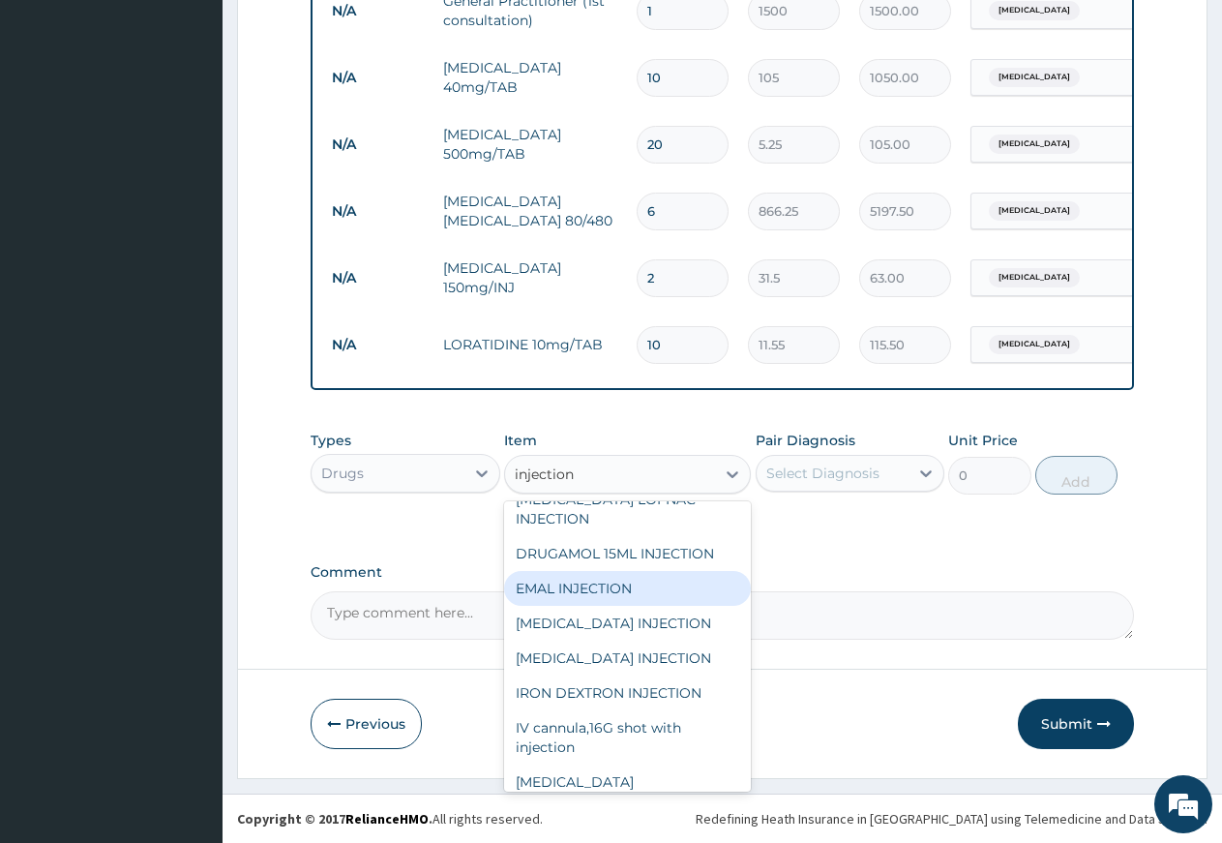
click at [633, 606] on div "EMAL INJECTION" at bounding box center [627, 588] width 247 height 35
type input "708.75"
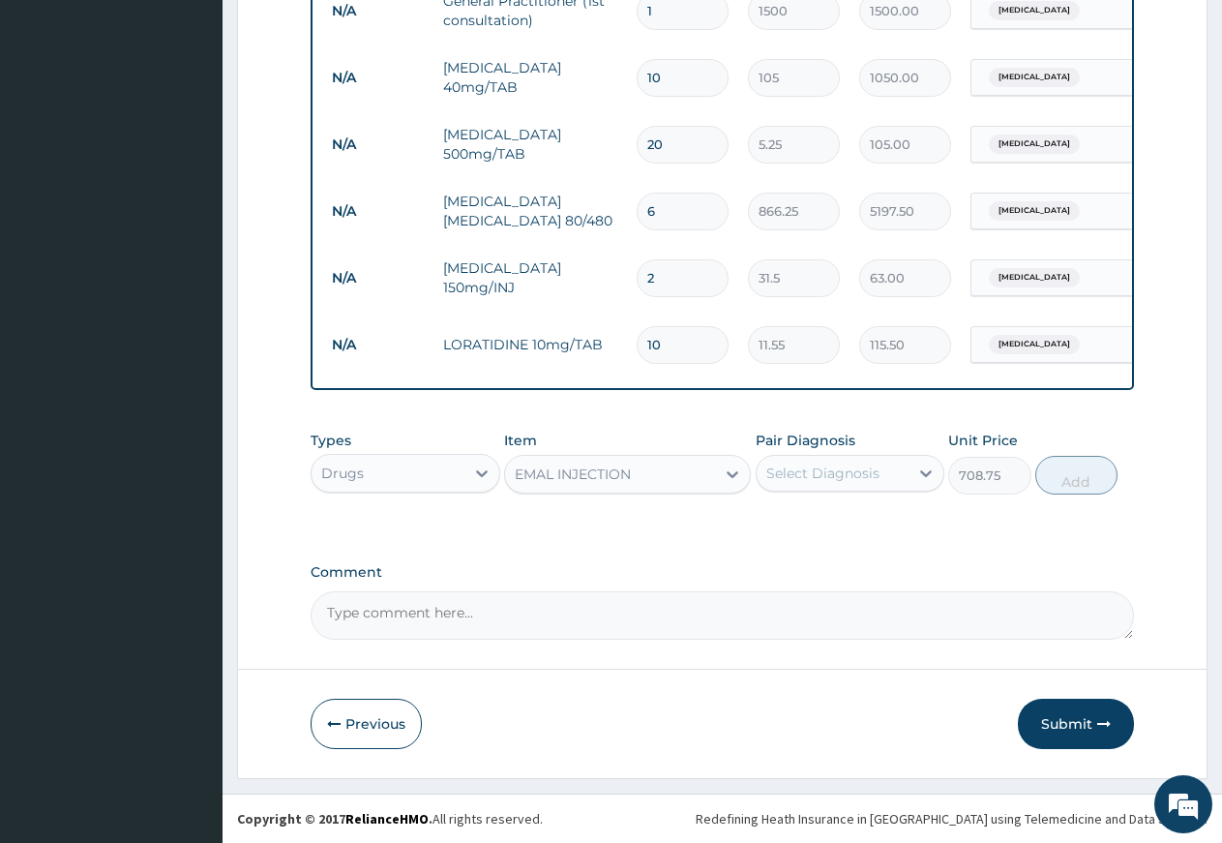
drag, startPoint x: 848, startPoint y: 467, endPoint x: 840, endPoint y: 498, distance: 31.9
click at [845, 482] on div "Select Diagnosis" at bounding box center [823, 473] width 113 height 19
click at [823, 533] on div "Hyperthermia" at bounding box center [851, 523] width 190 height 40
checkbox input "true"
click at [1049, 482] on button "Add" at bounding box center [1077, 475] width 82 height 39
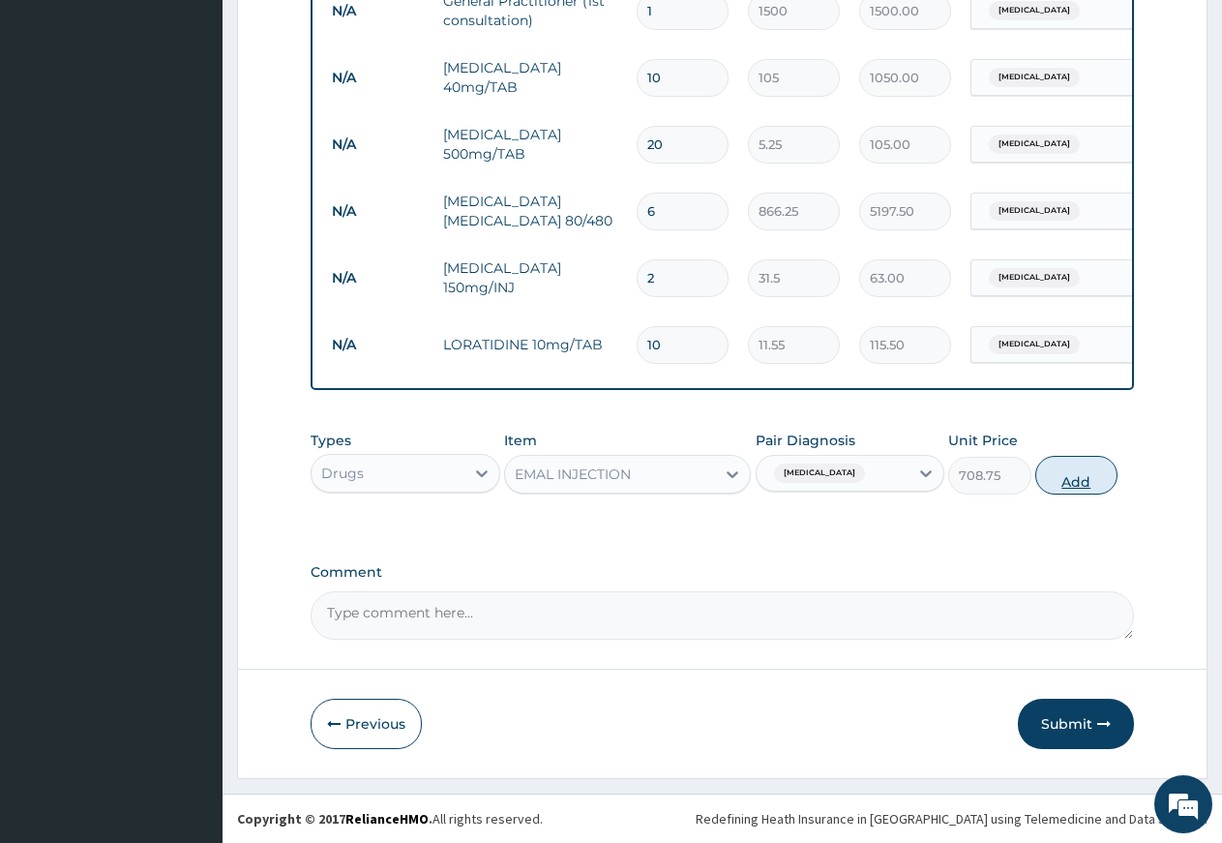
type input "0"
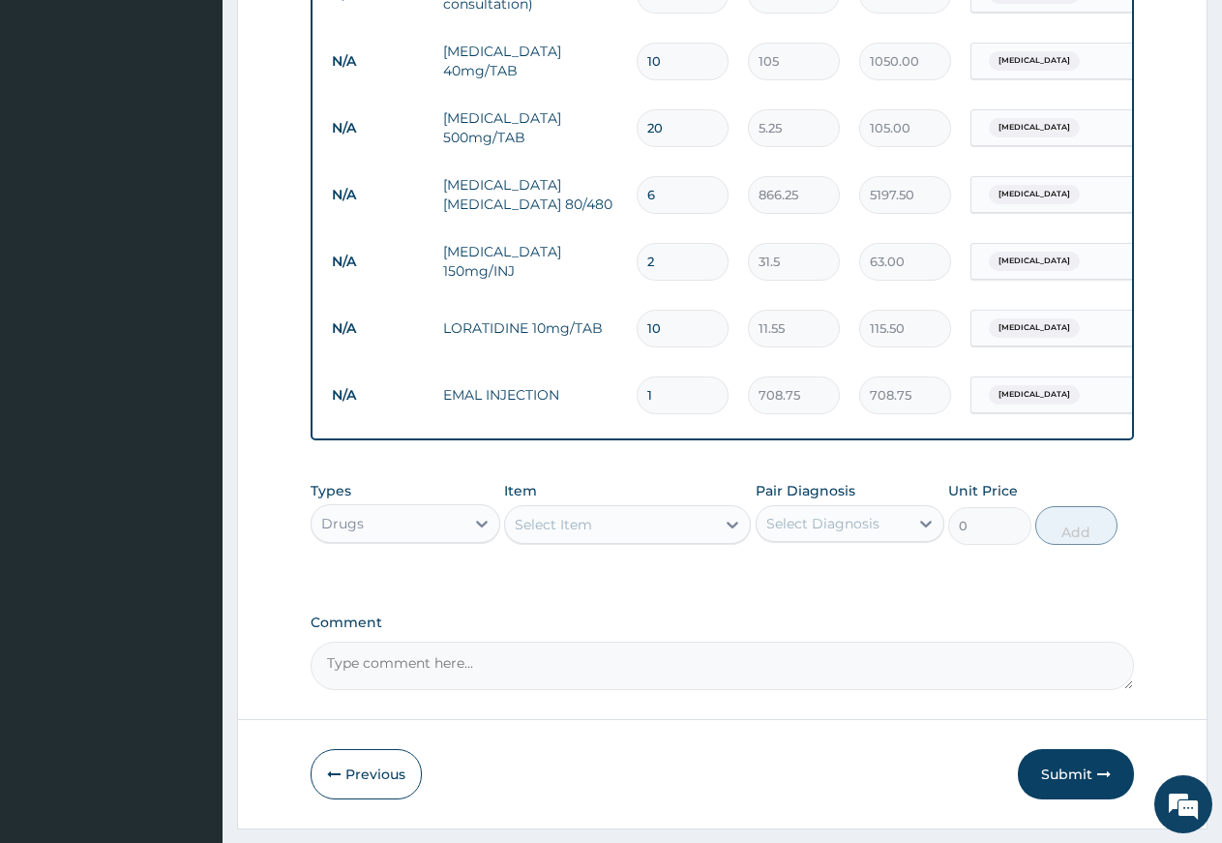
type input "0.00"
type input "3"
type input "2126.25"
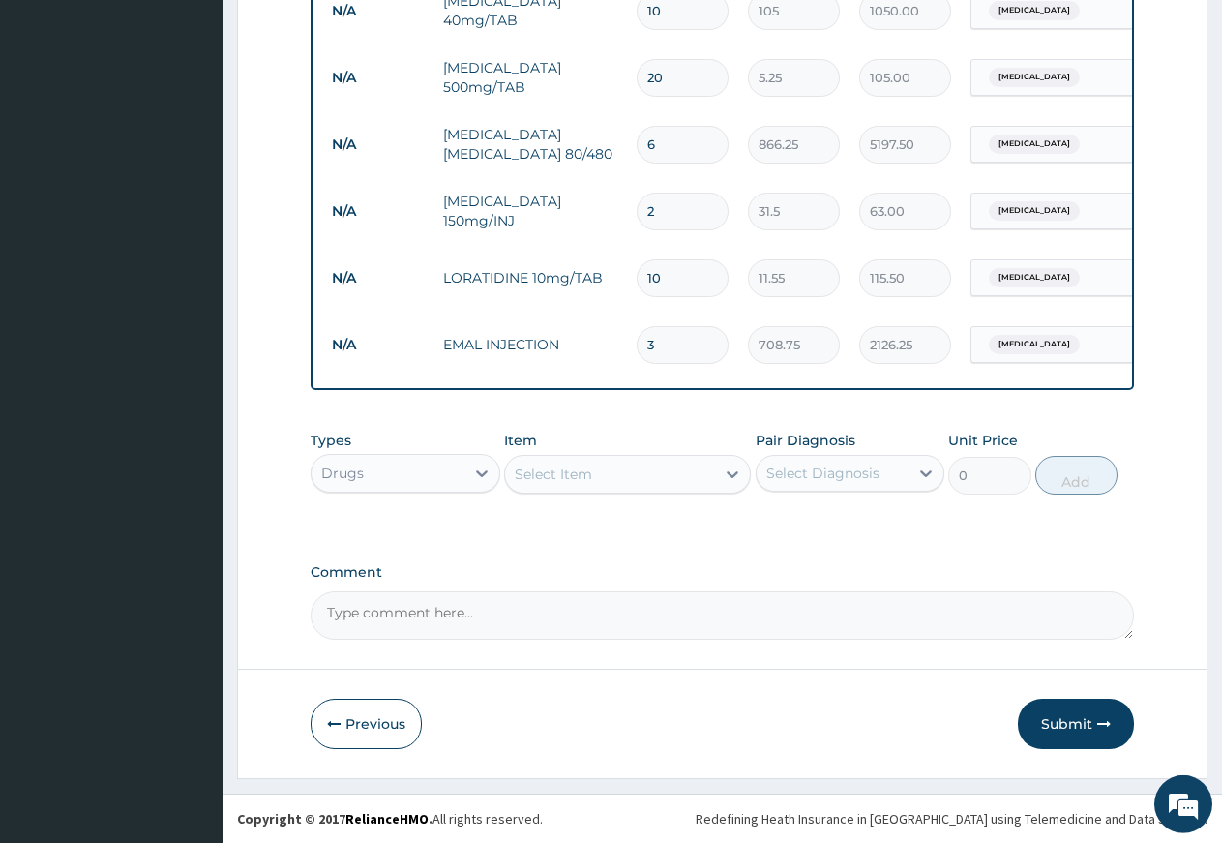
scroll to position [945, 0]
type input "3"
click at [1070, 728] on button "Submit" at bounding box center [1076, 724] width 116 height 50
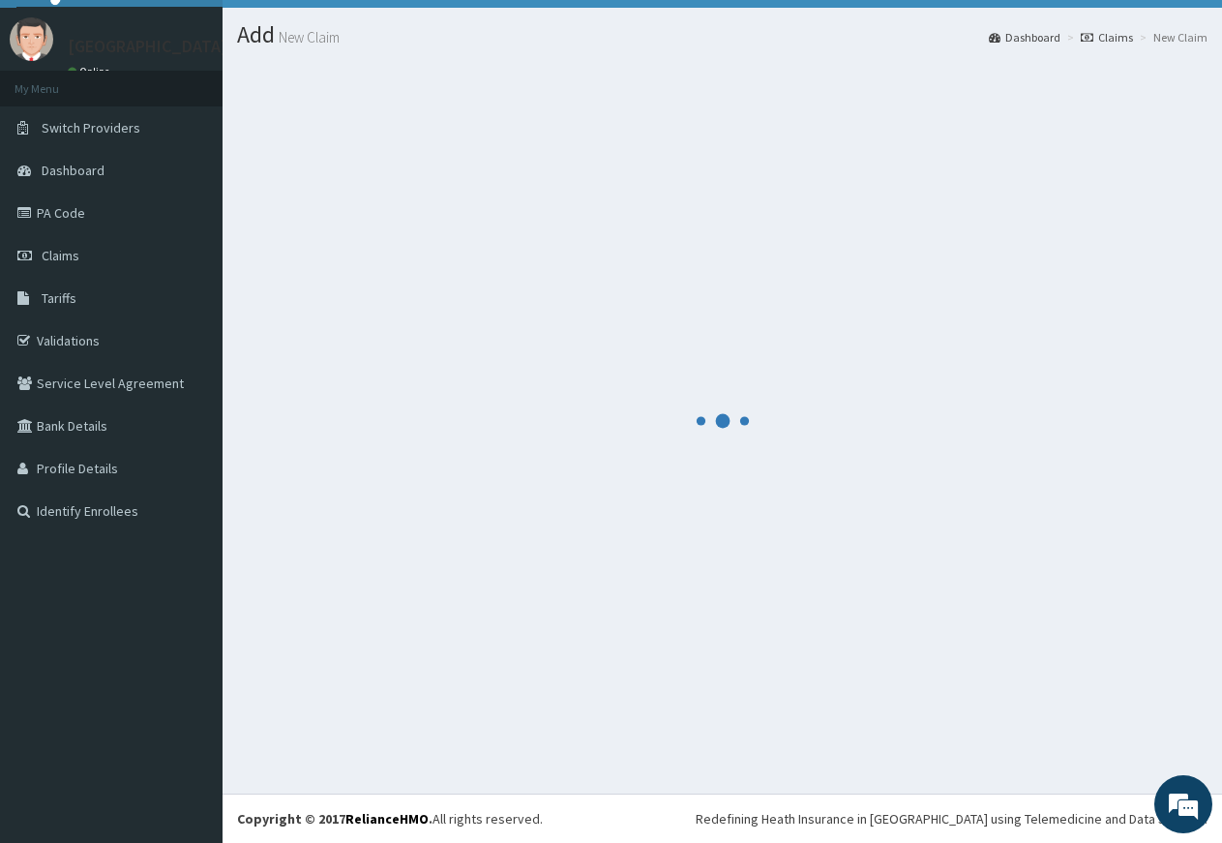
scroll to position [41, 0]
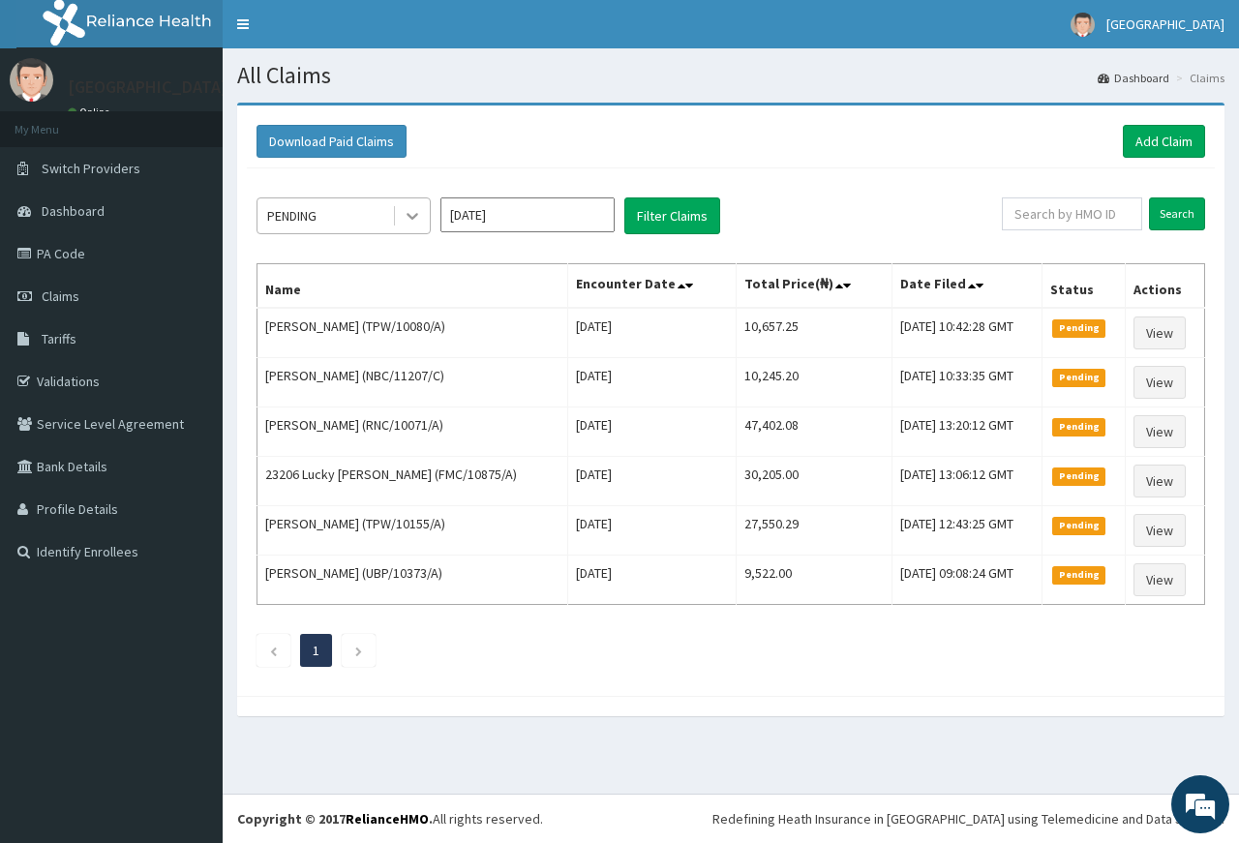
click at [415, 209] on icon at bounding box center [412, 215] width 19 height 19
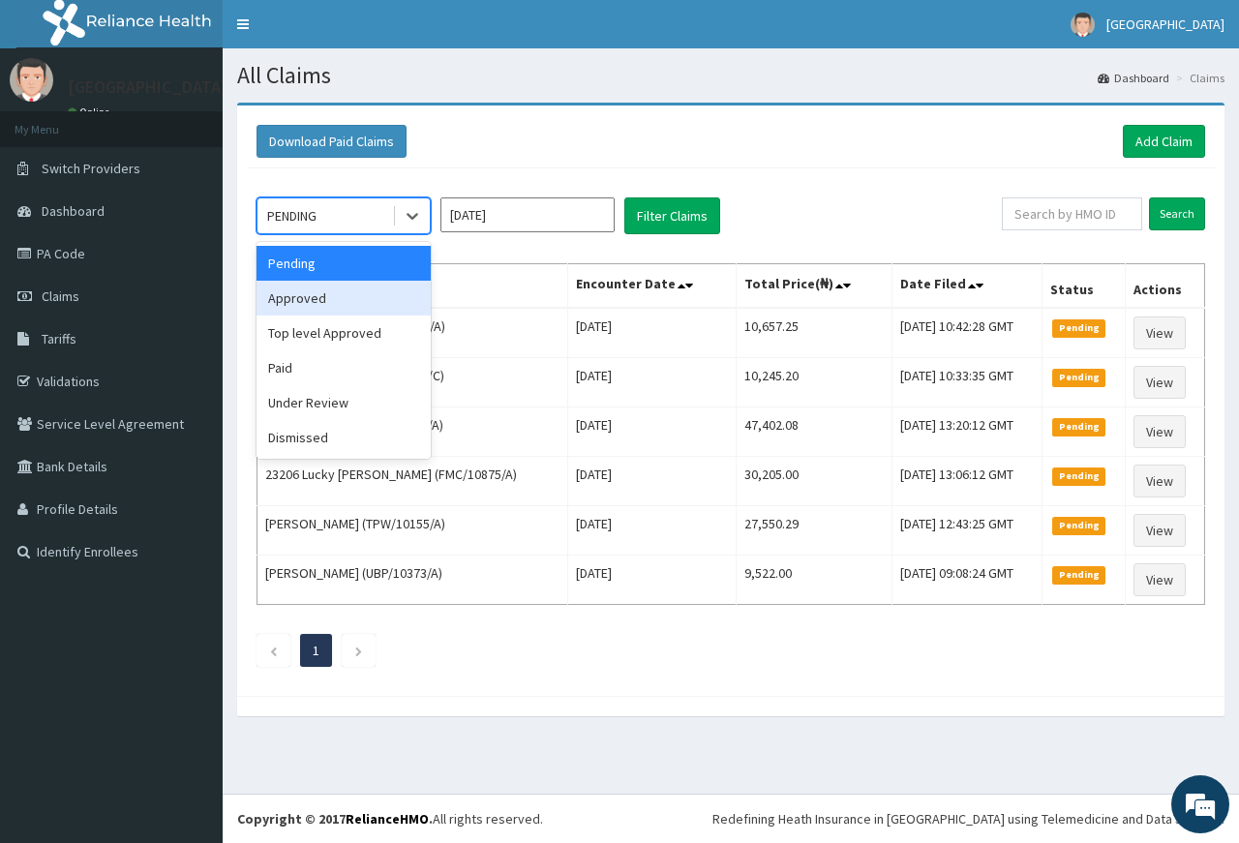
click at [398, 296] on div "Approved" at bounding box center [343, 298] width 174 height 35
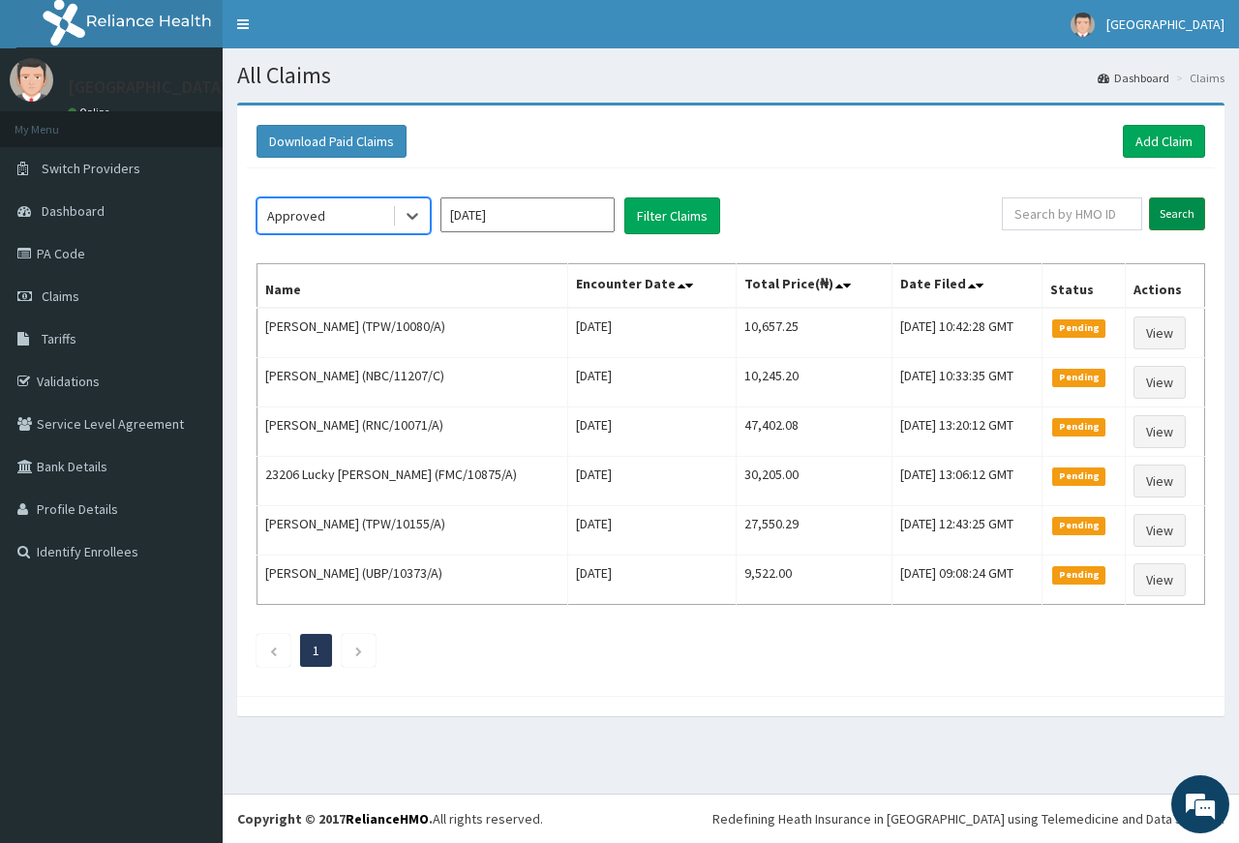
click at [1176, 221] on input "Search" at bounding box center [1177, 213] width 56 height 33
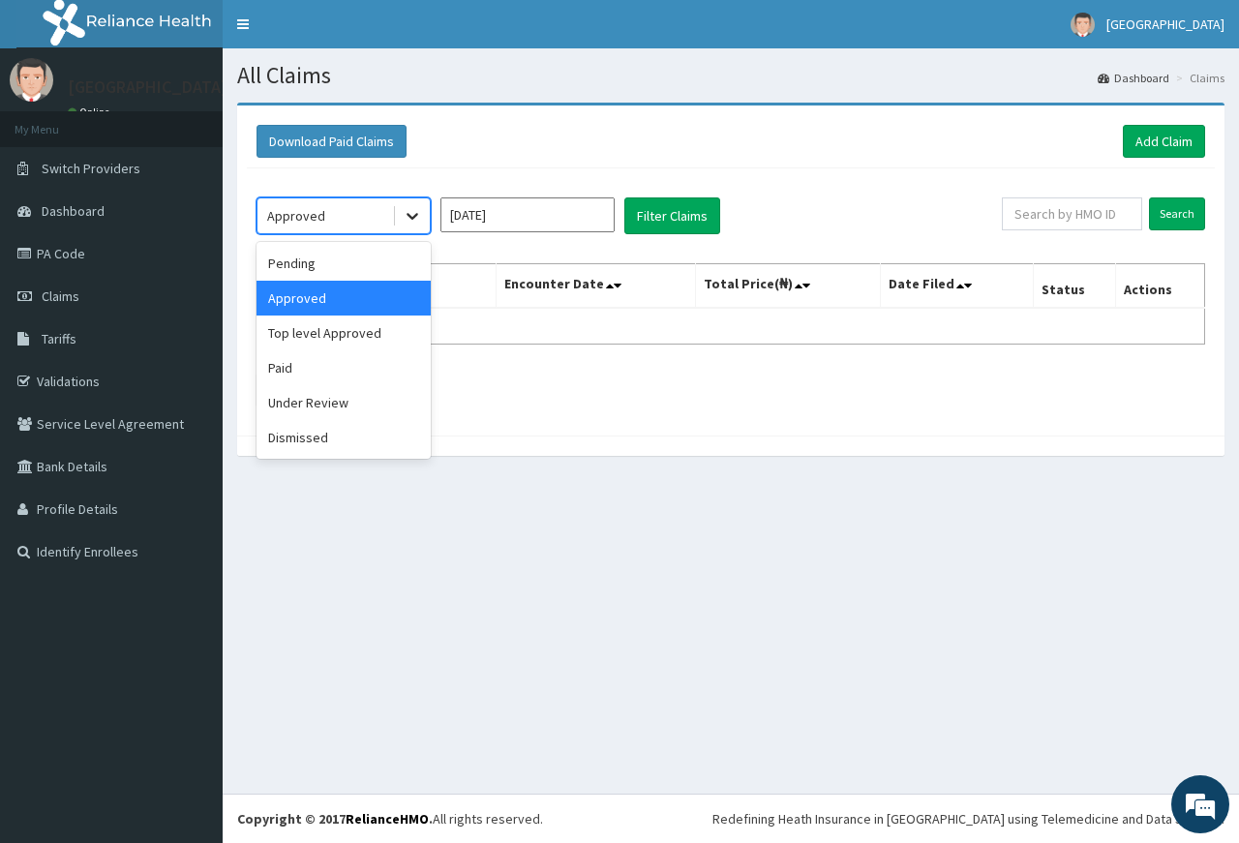
click at [413, 218] on icon at bounding box center [413, 217] width 12 height 7
click at [364, 276] on div "Pending" at bounding box center [343, 263] width 174 height 35
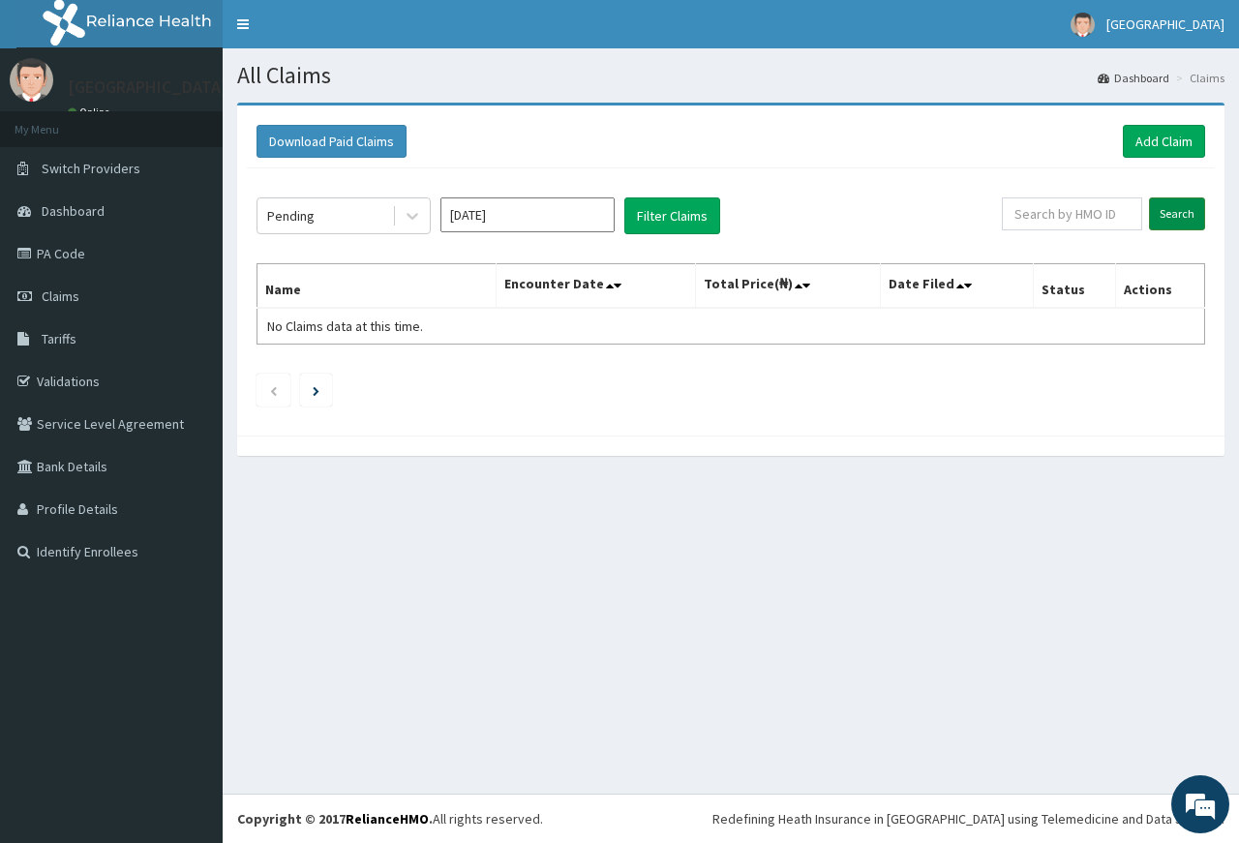
click at [1182, 203] on input "Search" at bounding box center [1177, 213] width 56 height 33
click at [677, 218] on button "Filter Claims" at bounding box center [672, 215] width 96 height 37
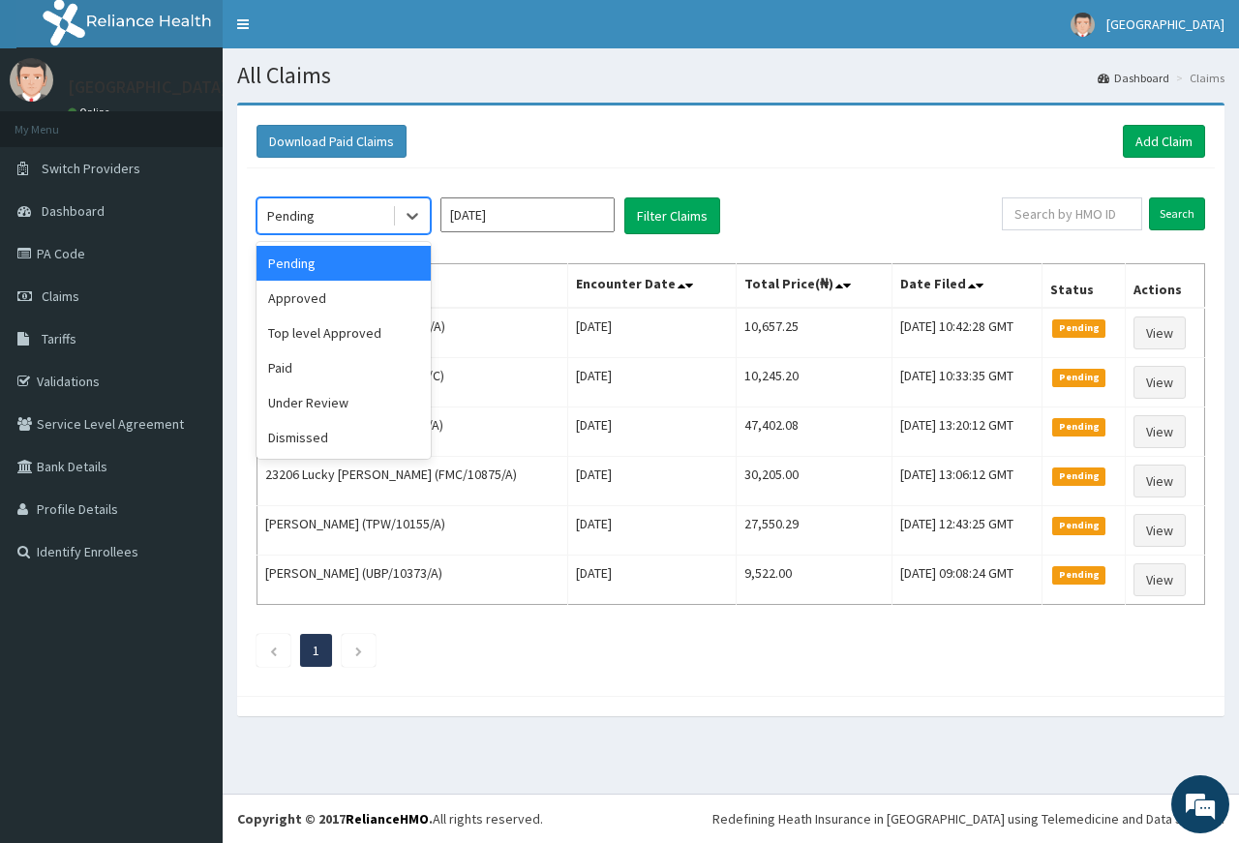
drag, startPoint x: 415, startPoint y: 219, endPoint x: 379, endPoint y: 296, distance: 85.3
click at [415, 224] on icon at bounding box center [412, 215] width 19 height 19
drag, startPoint x: 376, startPoint y: 296, endPoint x: 437, endPoint y: 295, distance: 61.0
click at [380, 297] on div "Approved" at bounding box center [343, 298] width 174 height 35
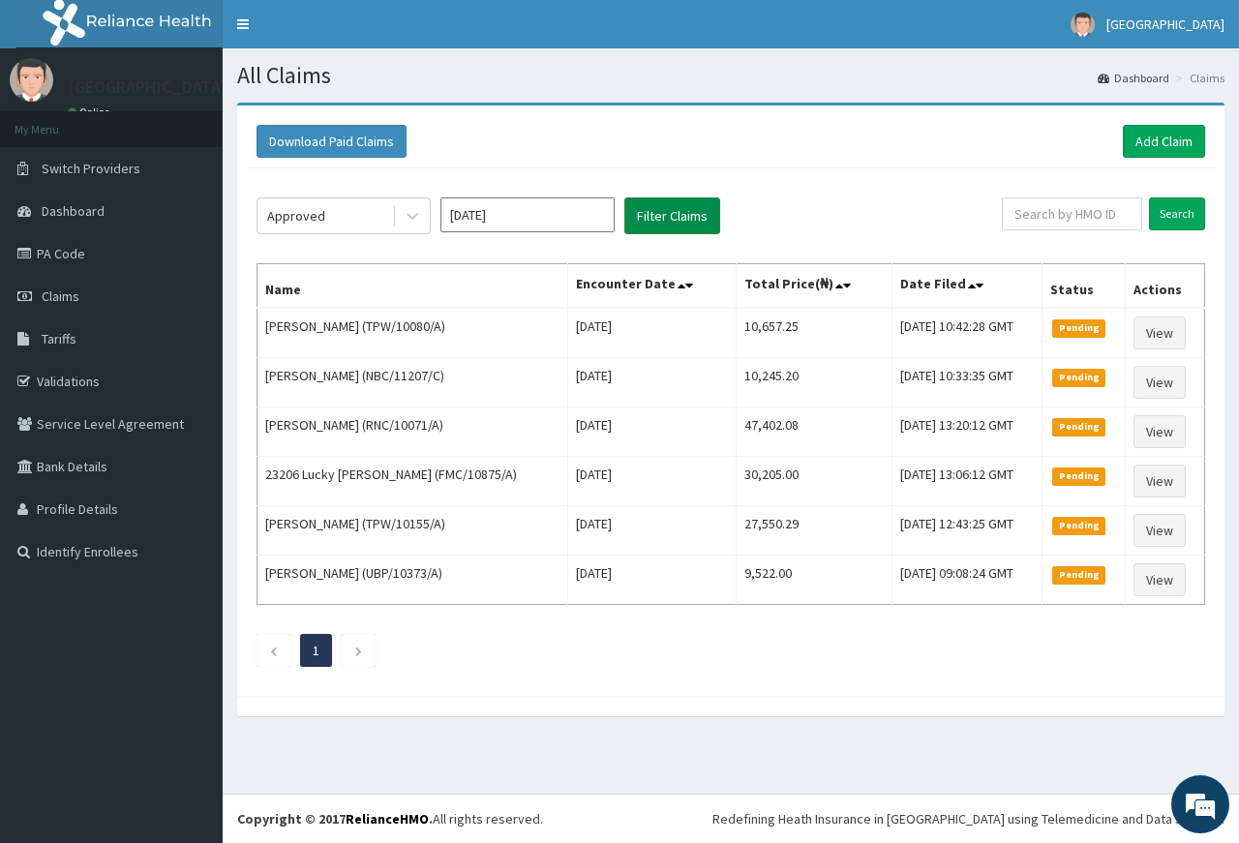
click at [648, 216] on button "Filter Claims" at bounding box center [672, 215] width 96 height 37
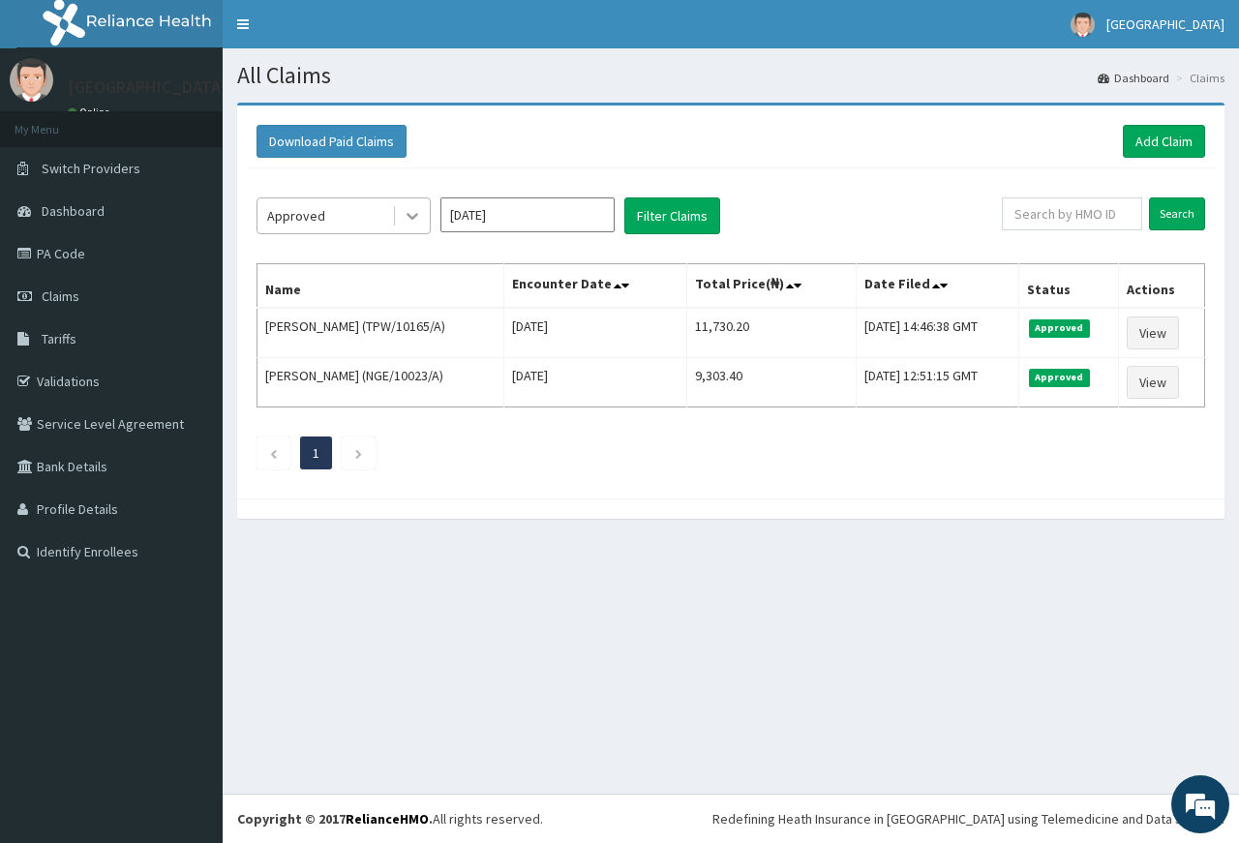
click at [419, 214] on icon at bounding box center [412, 215] width 19 height 19
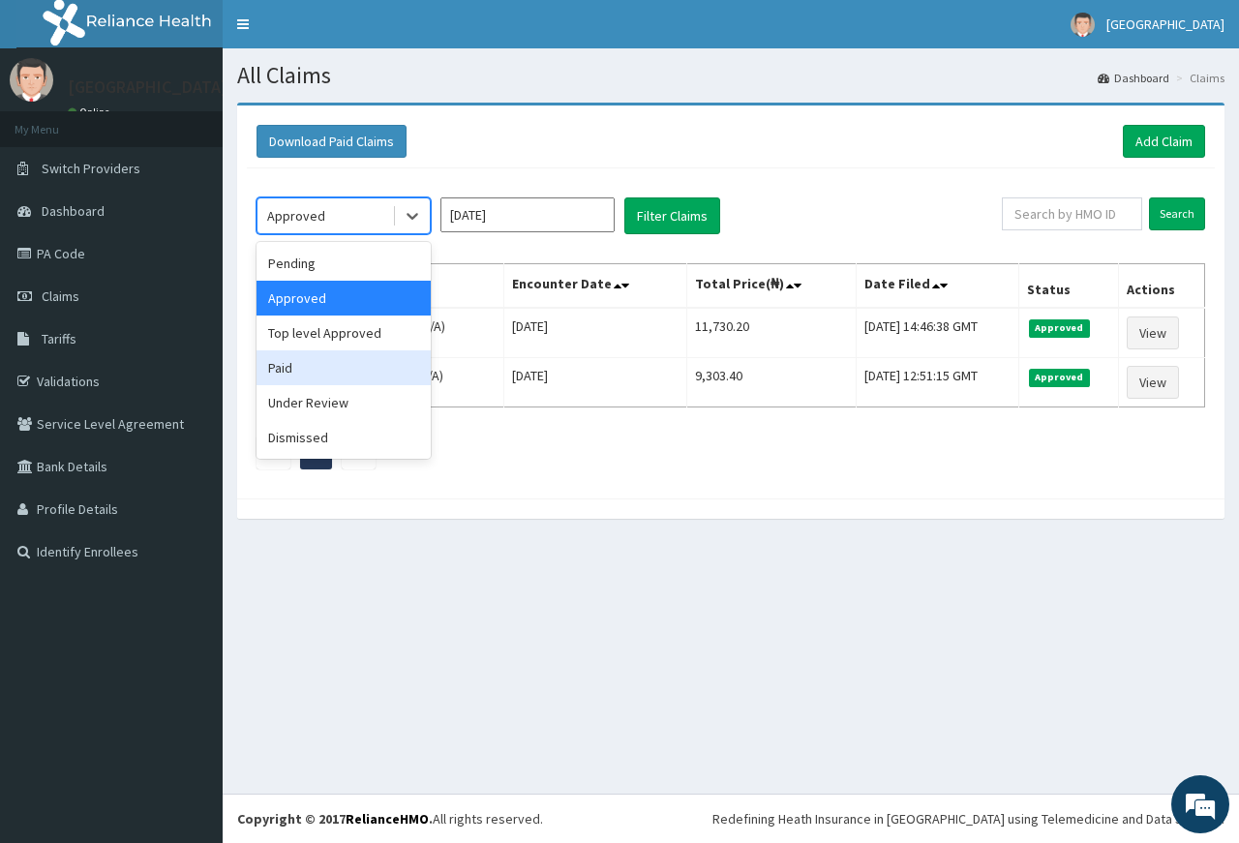
click at [367, 365] on div "Paid" at bounding box center [343, 367] width 174 height 35
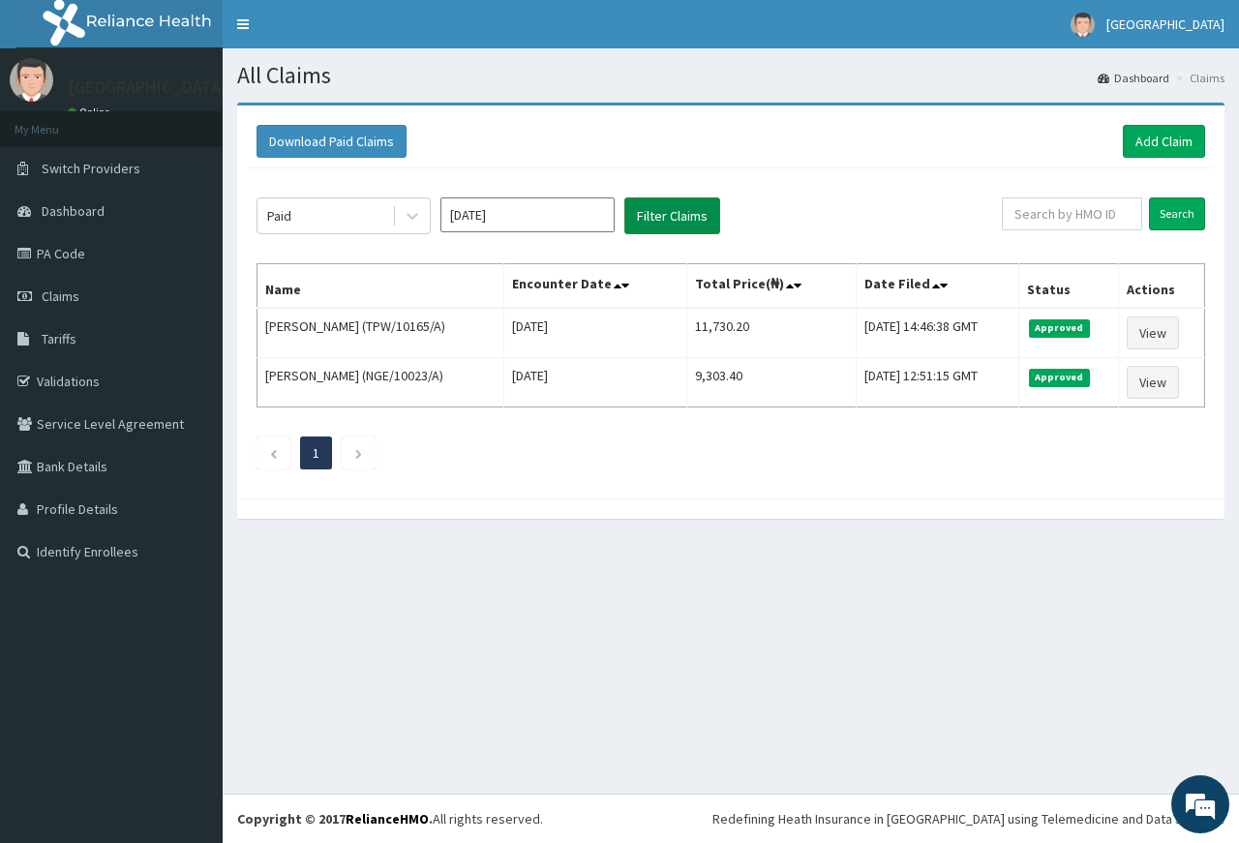
click at [695, 203] on button "Filter Claims" at bounding box center [672, 215] width 96 height 37
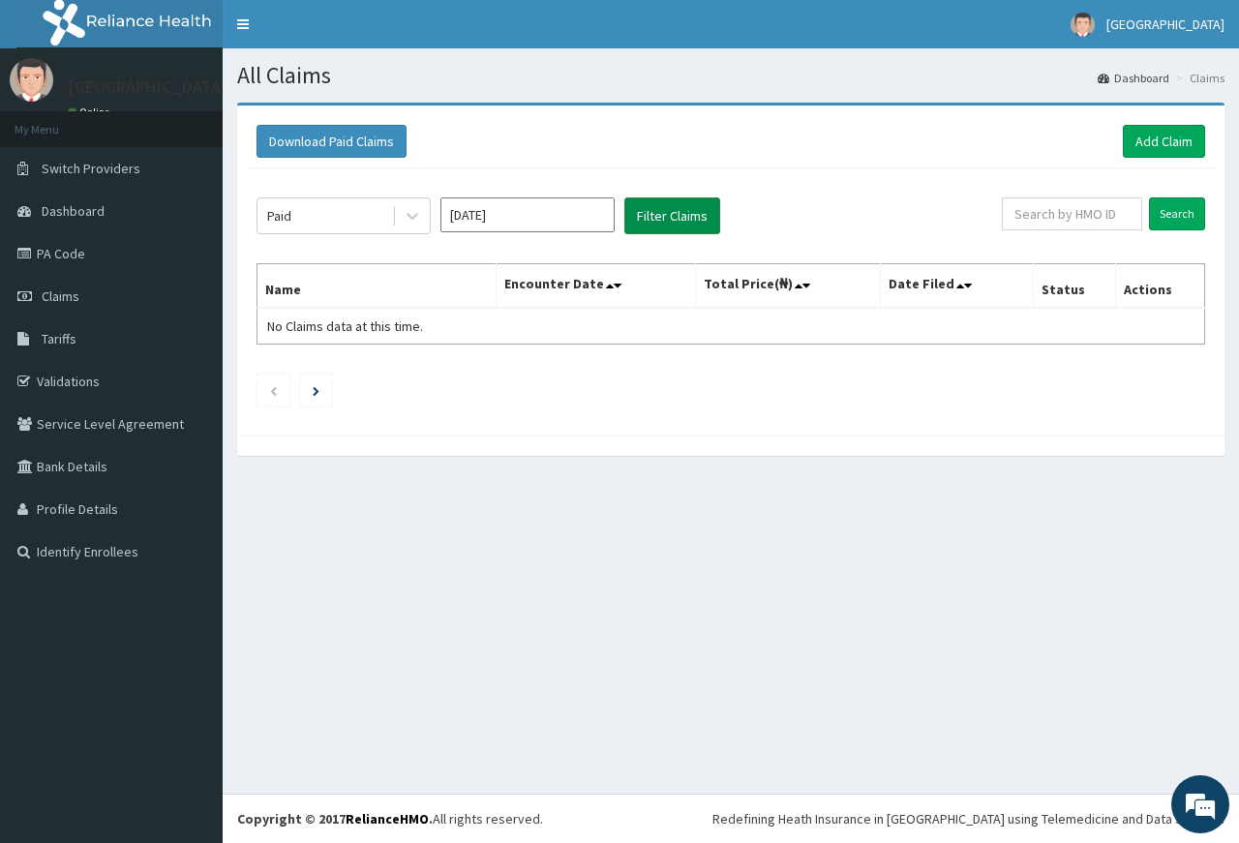
click at [680, 216] on button "Filter Claims" at bounding box center [672, 215] width 96 height 37
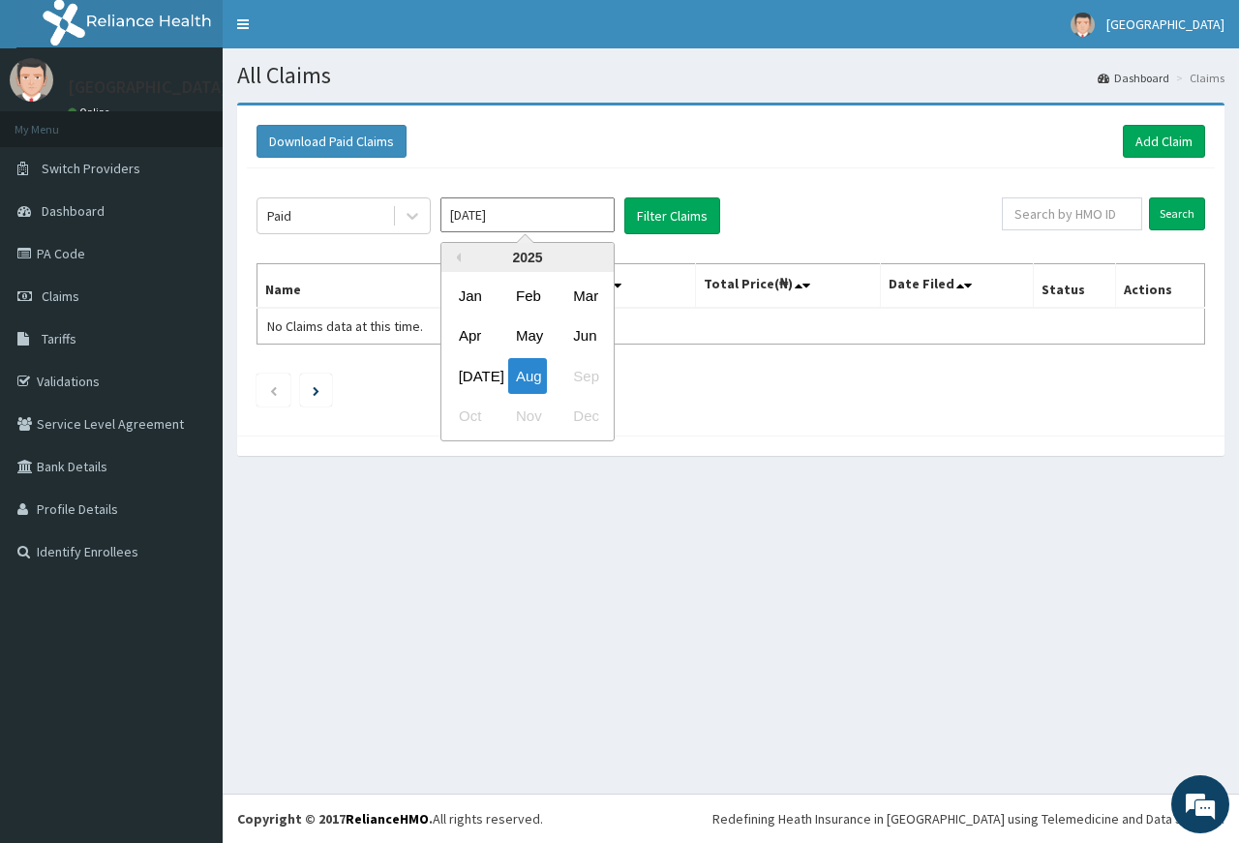
click at [552, 216] on input "[DATE]" at bounding box center [527, 214] width 174 height 35
click at [472, 307] on div "Jan" at bounding box center [470, 296] width 39 height 36
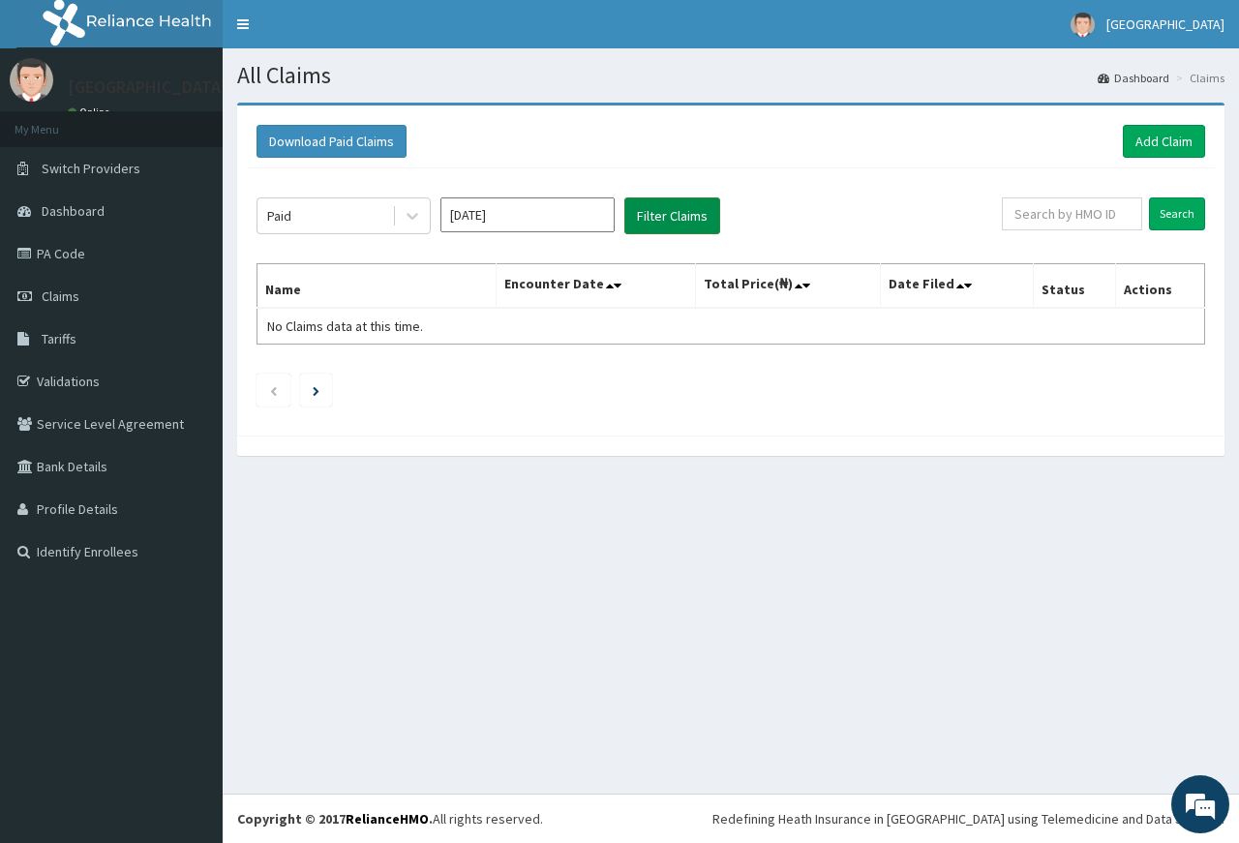
click at [672, 218] on button "Filter Claims" at bounding box center [672, 215] width 96 height 37
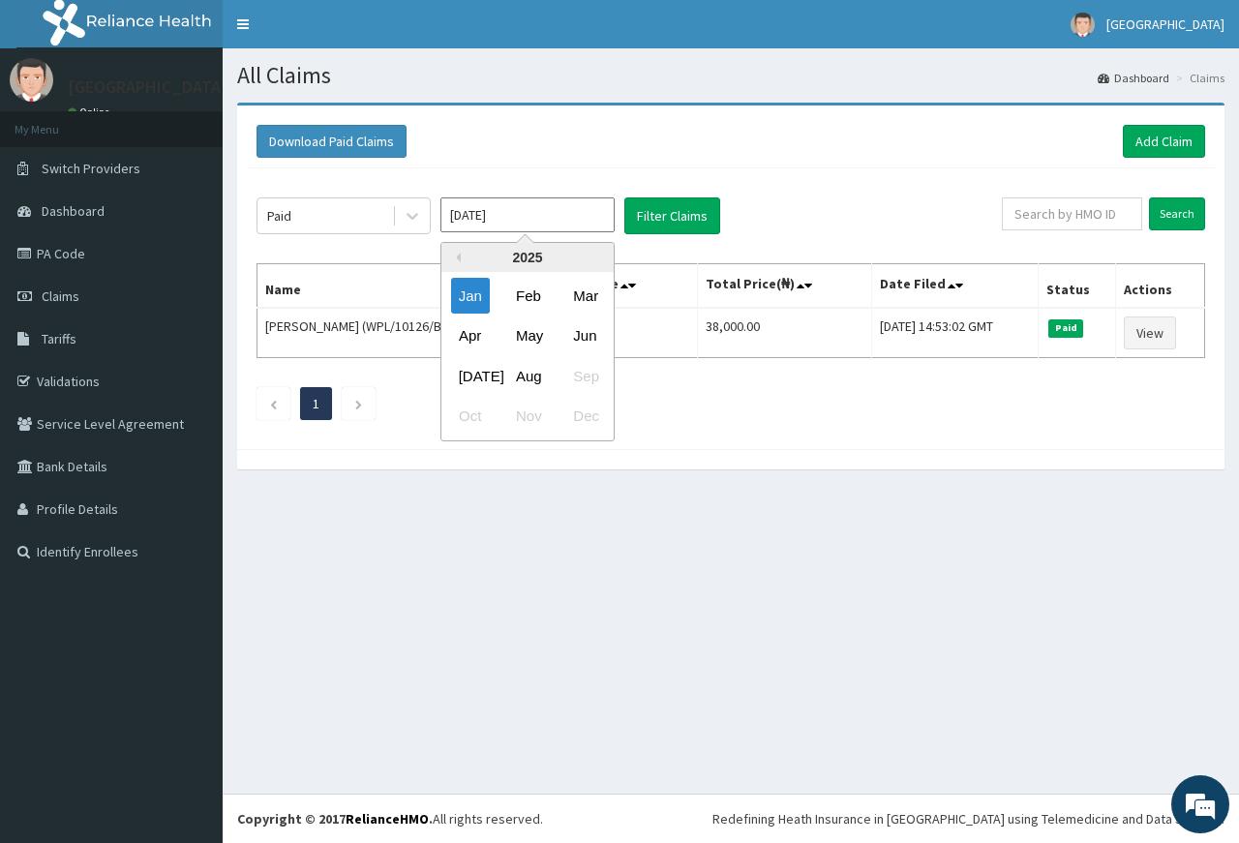
click at [593, 222] on input "[DATE]" at bounding box center [527, 214] width 174 height 35
click at [523, 296] on div "Feb" at bounding box center [527, 296] width 39 height 36
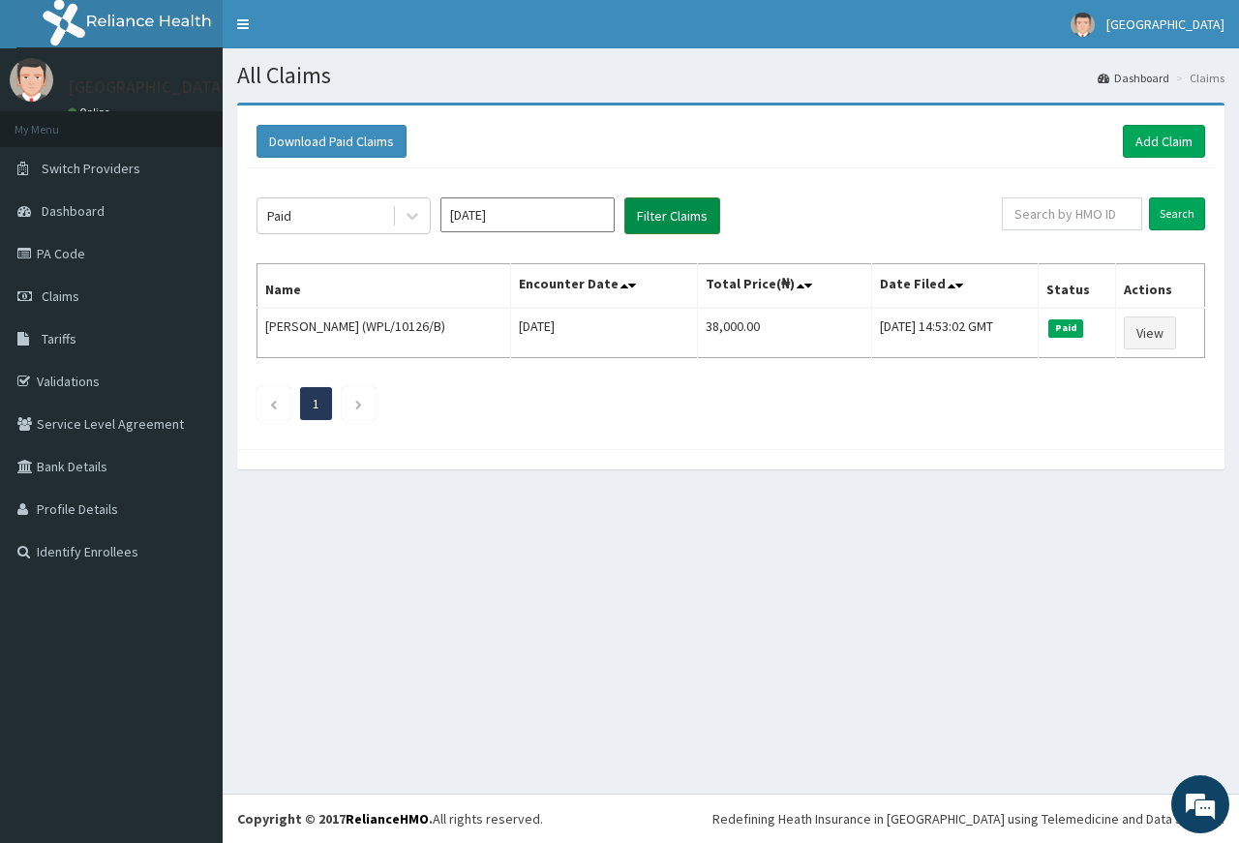
click at [672, 220] on button "Filter Claims" at bounding box center [672, 215] width 96 height 37
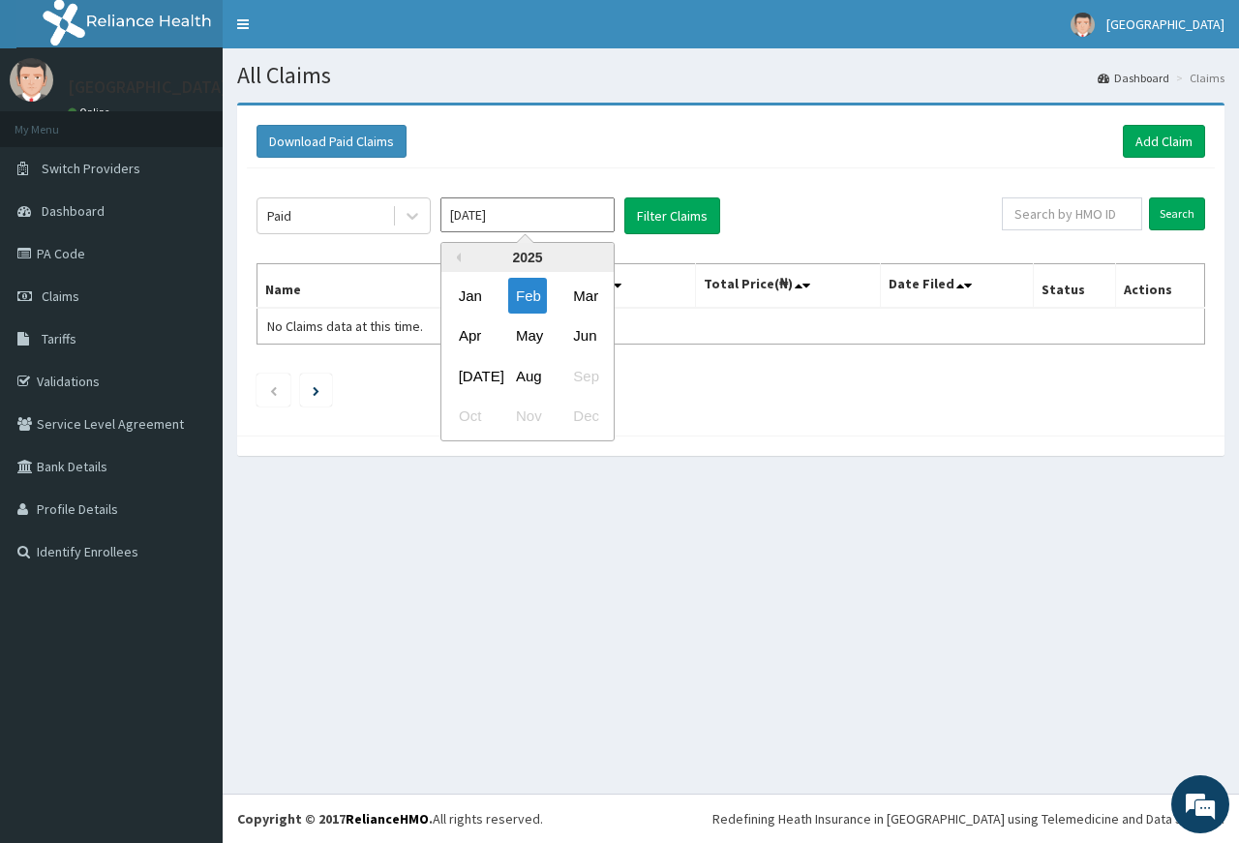
click at [535, 223] on input "[DATE]" at bounding box center [527, 214] width 174 height 35
click at [575, 285] on div "Mar" at bounding box center [584, 296] width 39 height 36
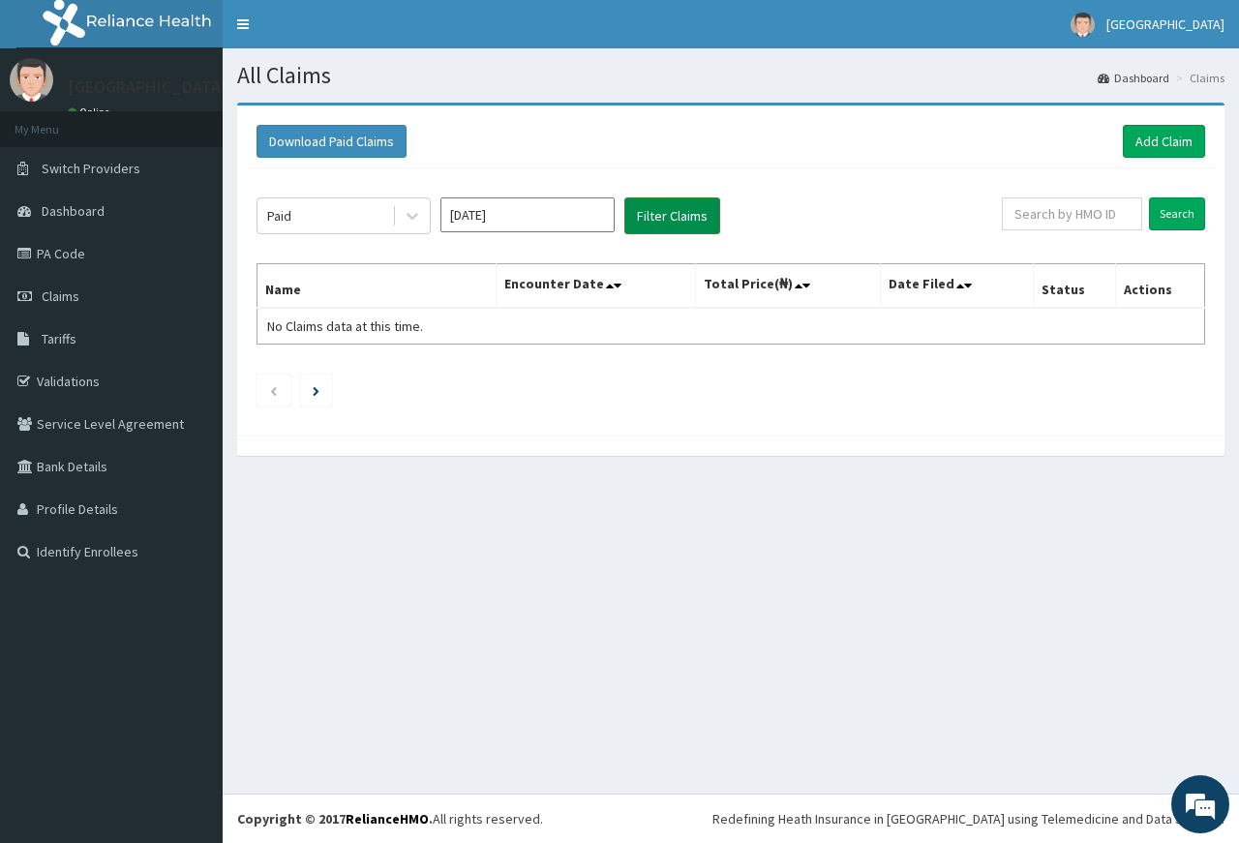
click at [656, 207] on button "Filter Claims" at bounding box center [672, 215] width 96 height 37
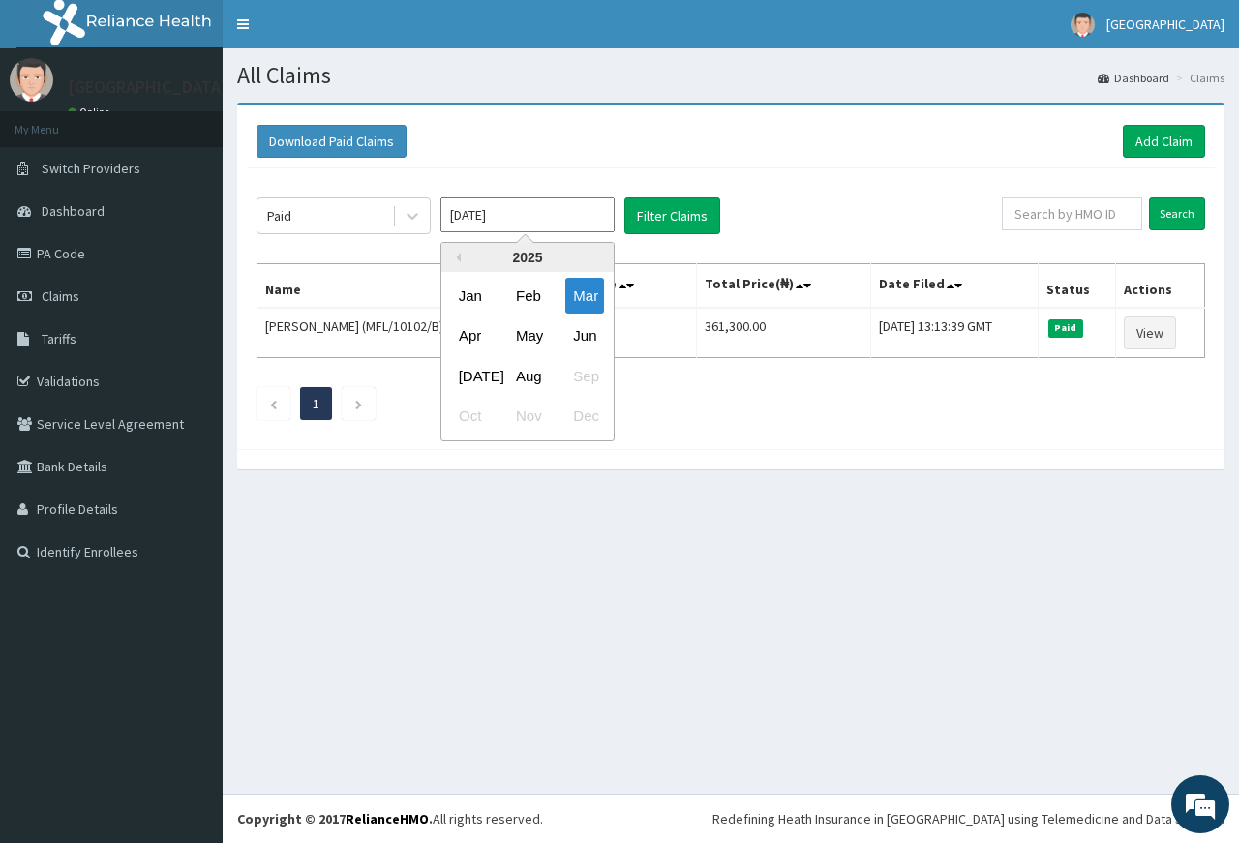
click at [571, 220] on input "[DATE]" at bounding box center [527, 214] width 174 height 35
click at [467, 323] on div "Apr" at bounding box center [470, 336] width 39 height 36
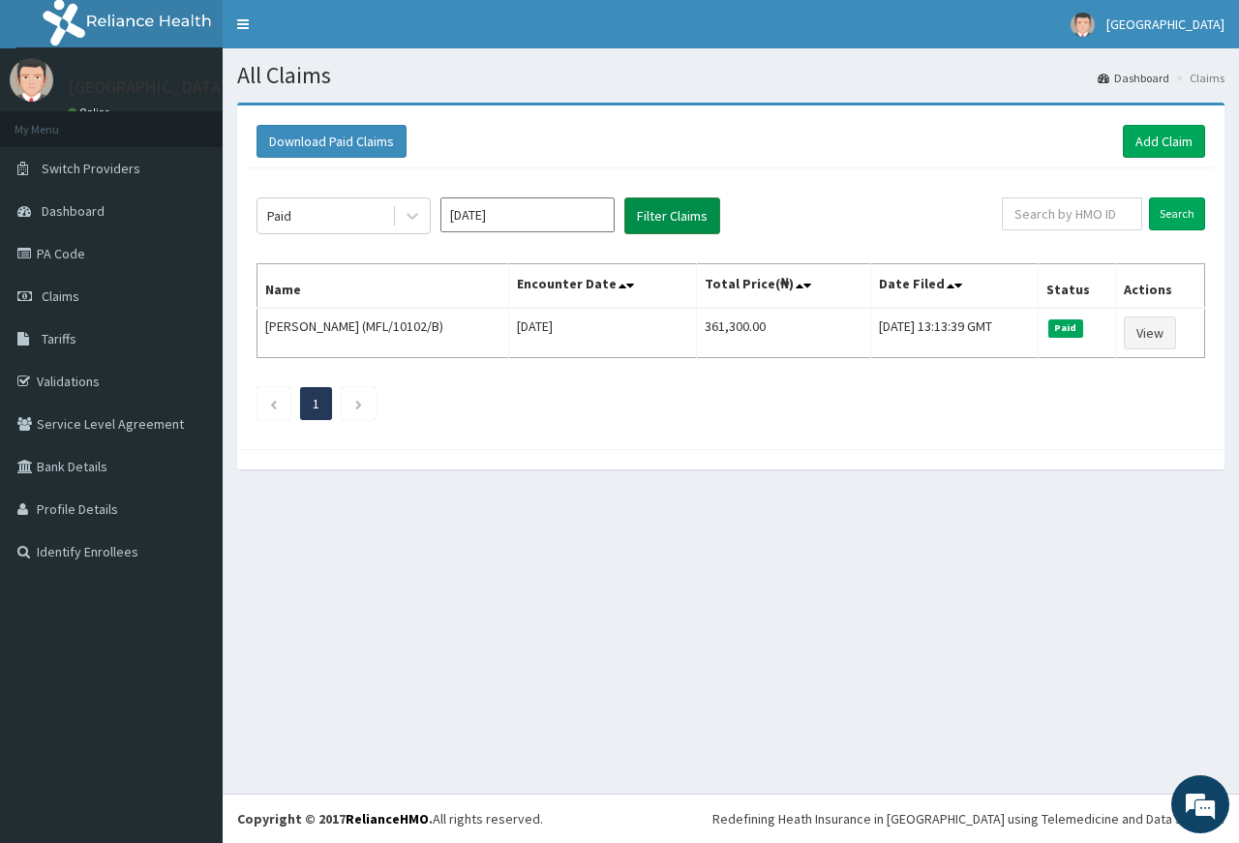
click at [678, 216] on button "Filter Claims" at bounding box center [672, 215] width 96 height 37
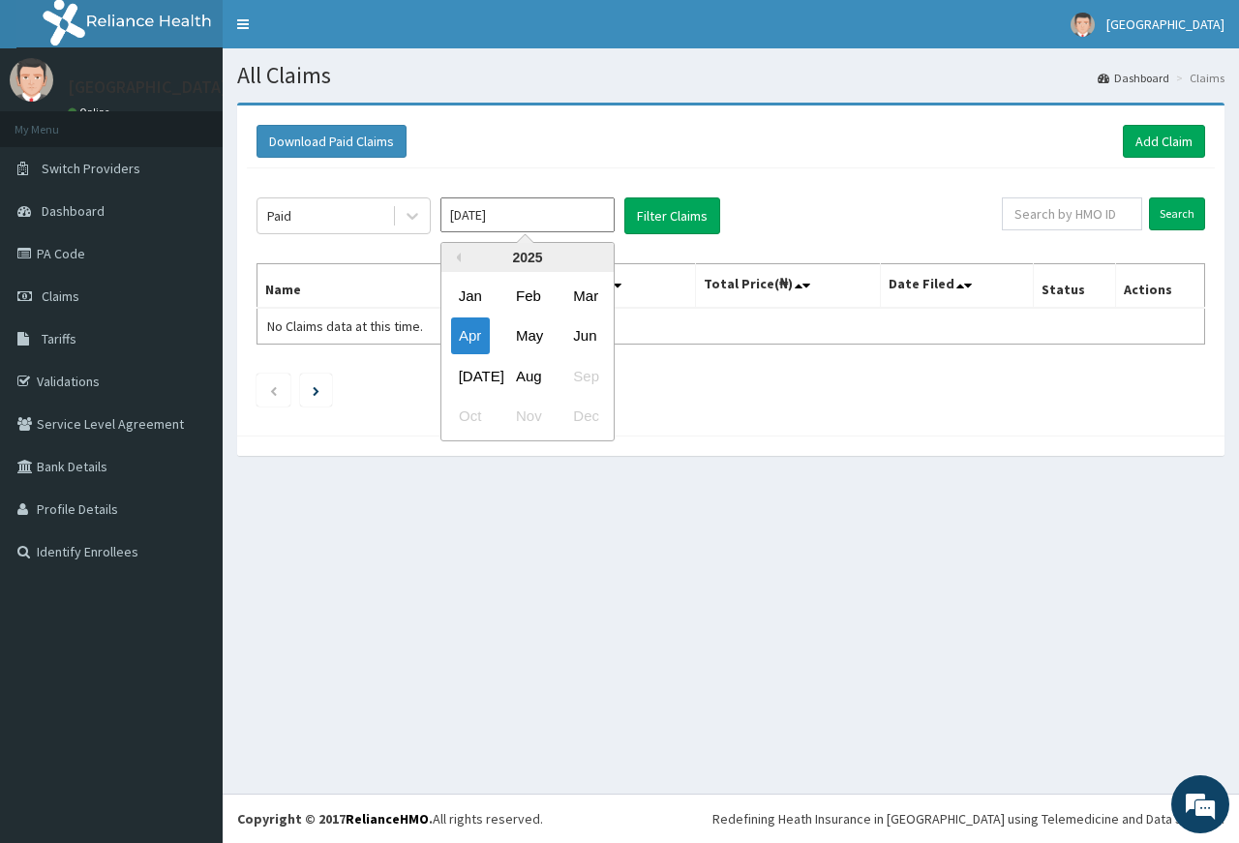
click at [599, 215] on input "[DATE]" at bounding box center [527, 214] width 174 height 35
click at [543, 337] on div "May" at bounding box center [527, 336] width 39 height 36
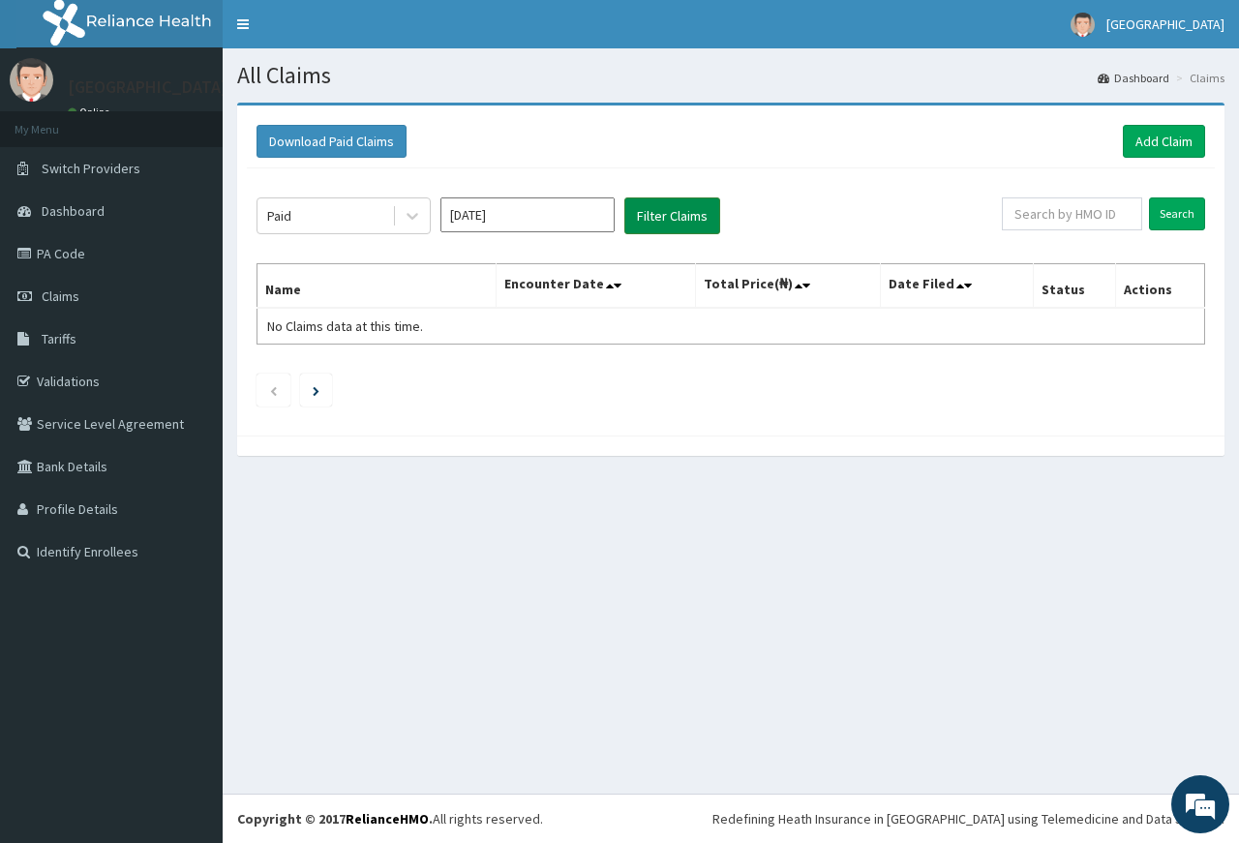
click at [674, 217] on button "Filter Claims" at bounding box center [672, 215] width 96 height 37
click at [658, 212] on button "Filter Claims" at bounding box center [672, 215] width 96 height 37
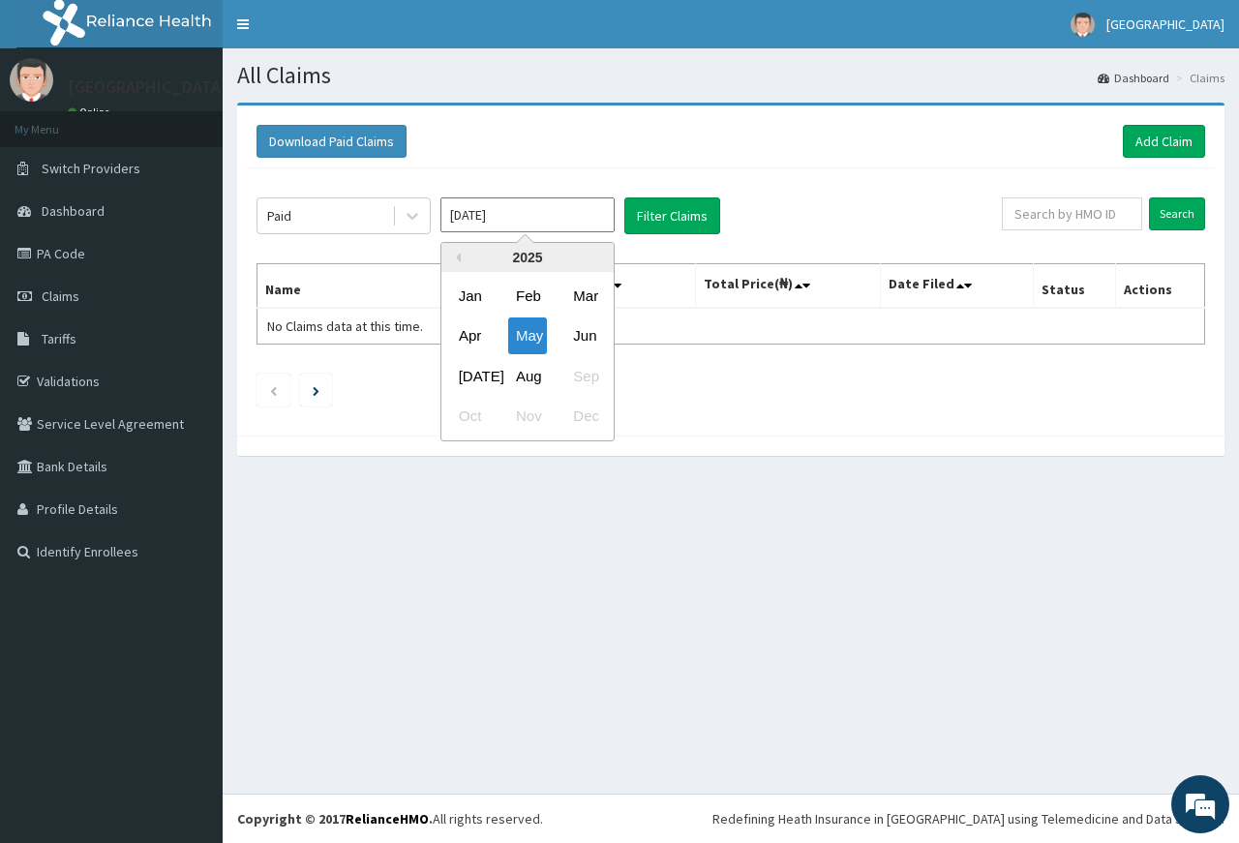
click at [574, 211] on input "[DATE]" at bounding box center [527, 214] width 174 height 35
click at [576, 335] on div "Jun" at bounding box center [584, 336] width 39 height 36
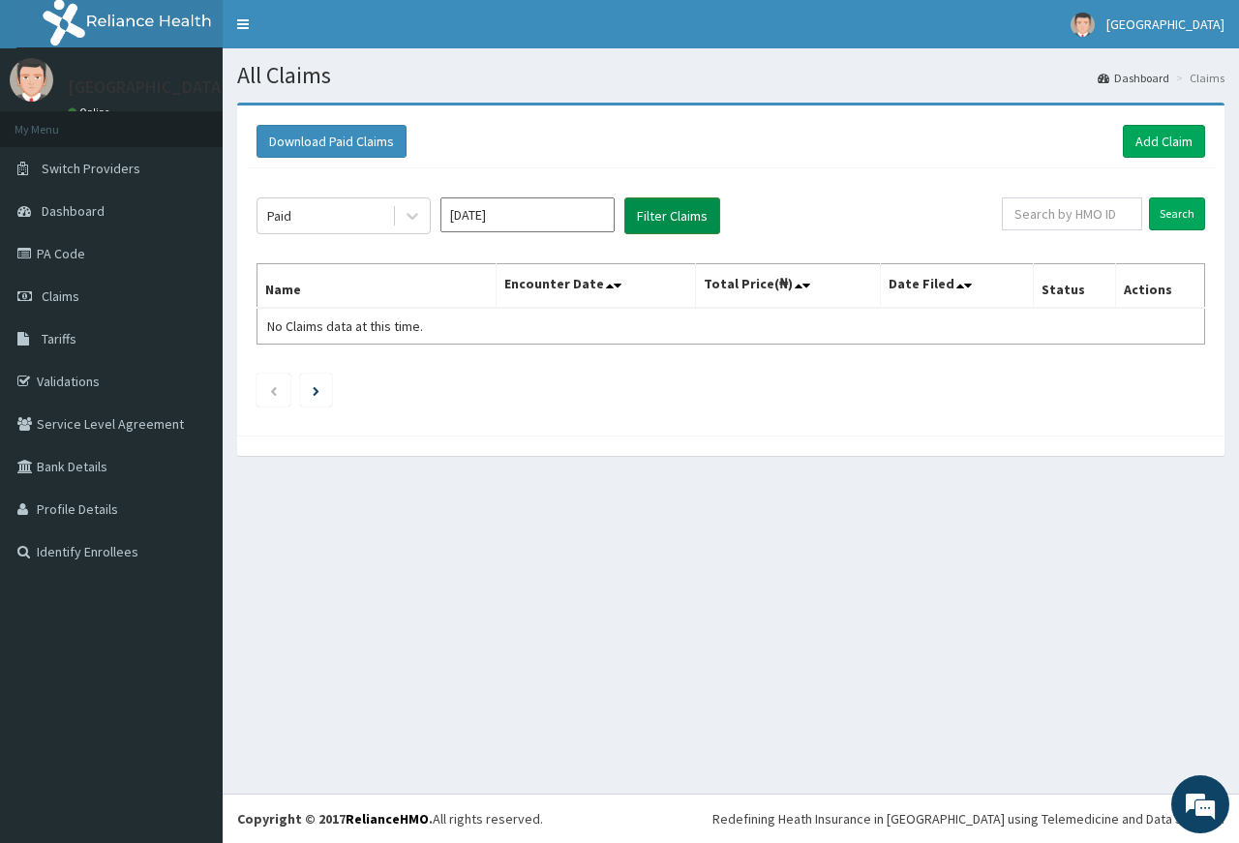
click at [677, 216] on button "Filter Claims" at bounding box center [672, 215] width 96 height 37
drag, startPoint x: 579, startPoint y: 212, endPoint x: 579, endPoint y: 225, distance: 12.6
click at [579, 218] on input "[DATE]" at bounding box center [527, 214] width 174 height 35
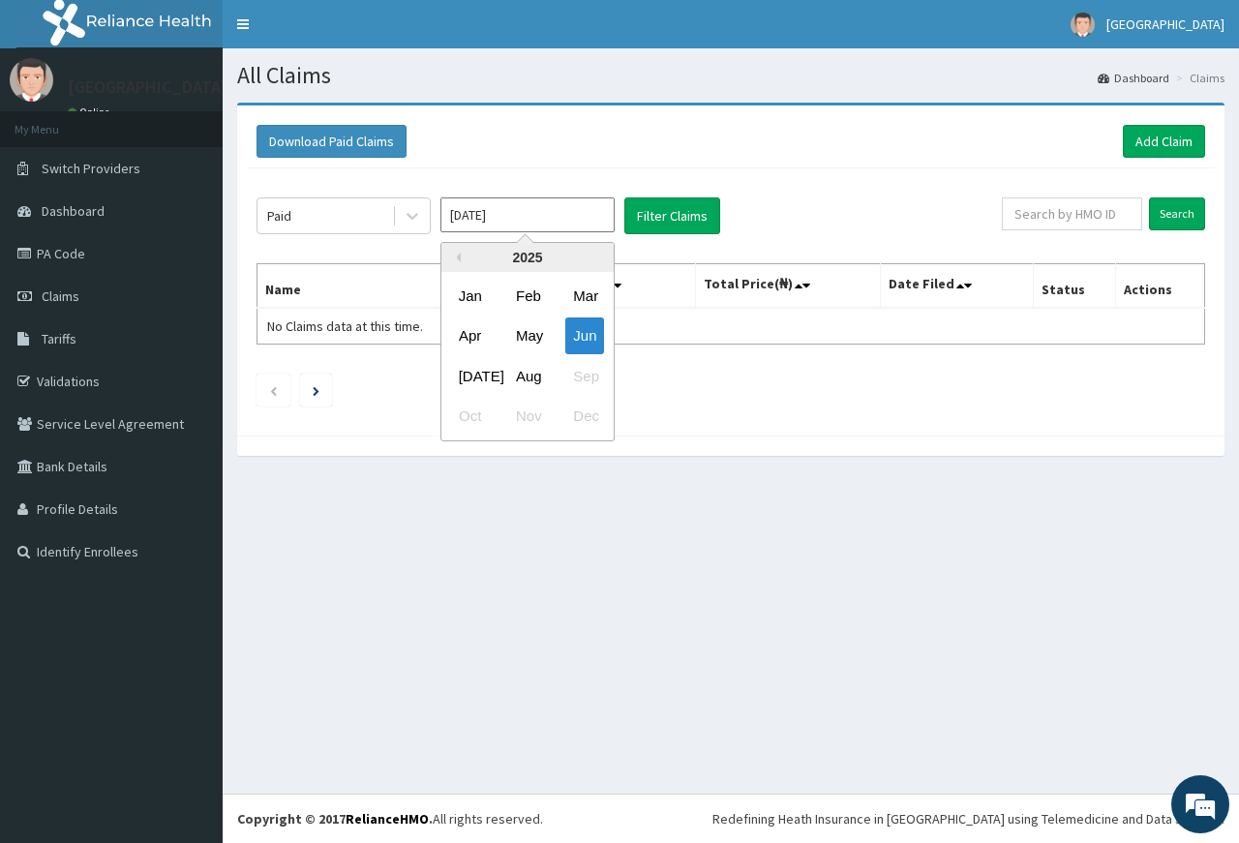
drag, startPoint x: 463, startPoint y: 375, endPoint x: 658, endPoint y: 301, distance: 208.9
click at [476, 370] on div "[DATE]" at bounding box center [470, 376] width 39 height 36
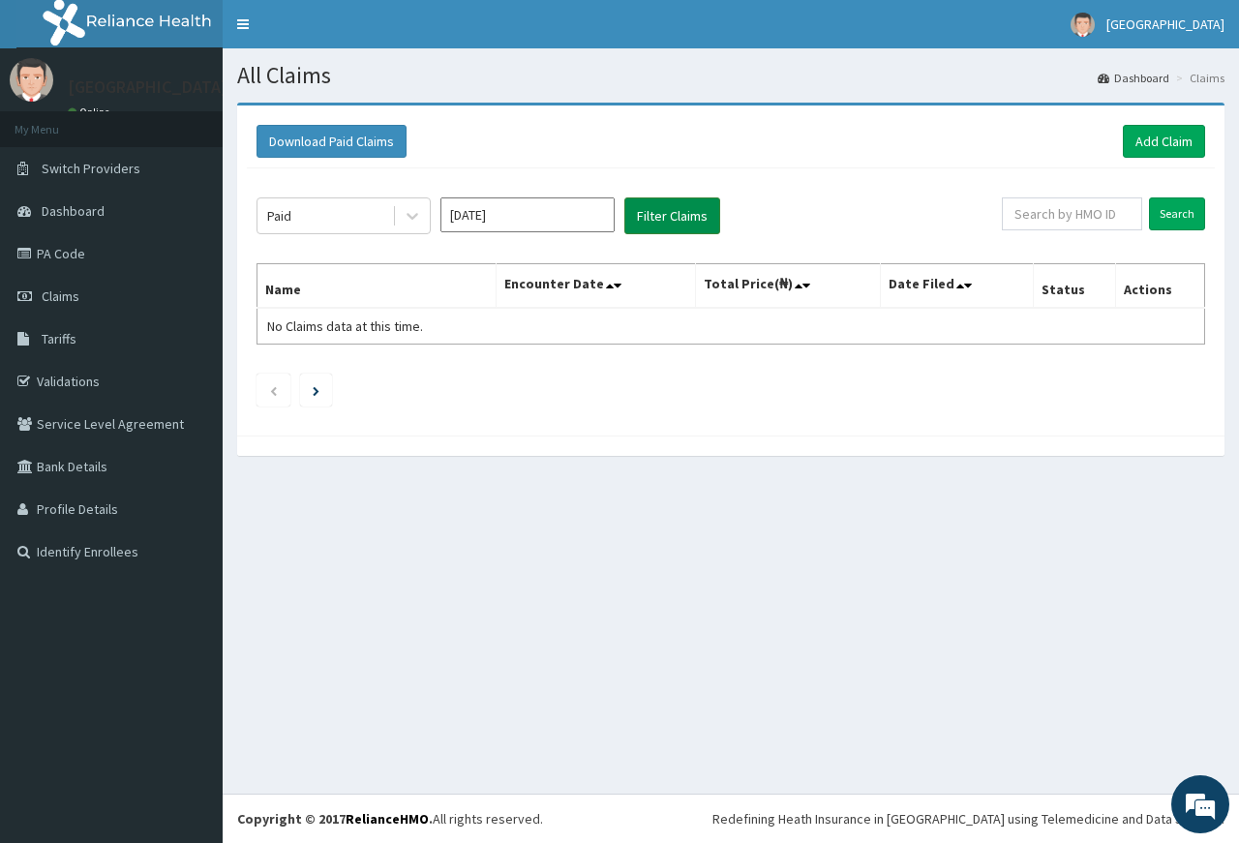
click at [678, 224] on button "Filter Claims" at bounding box center [672, 215] width 96 height 37
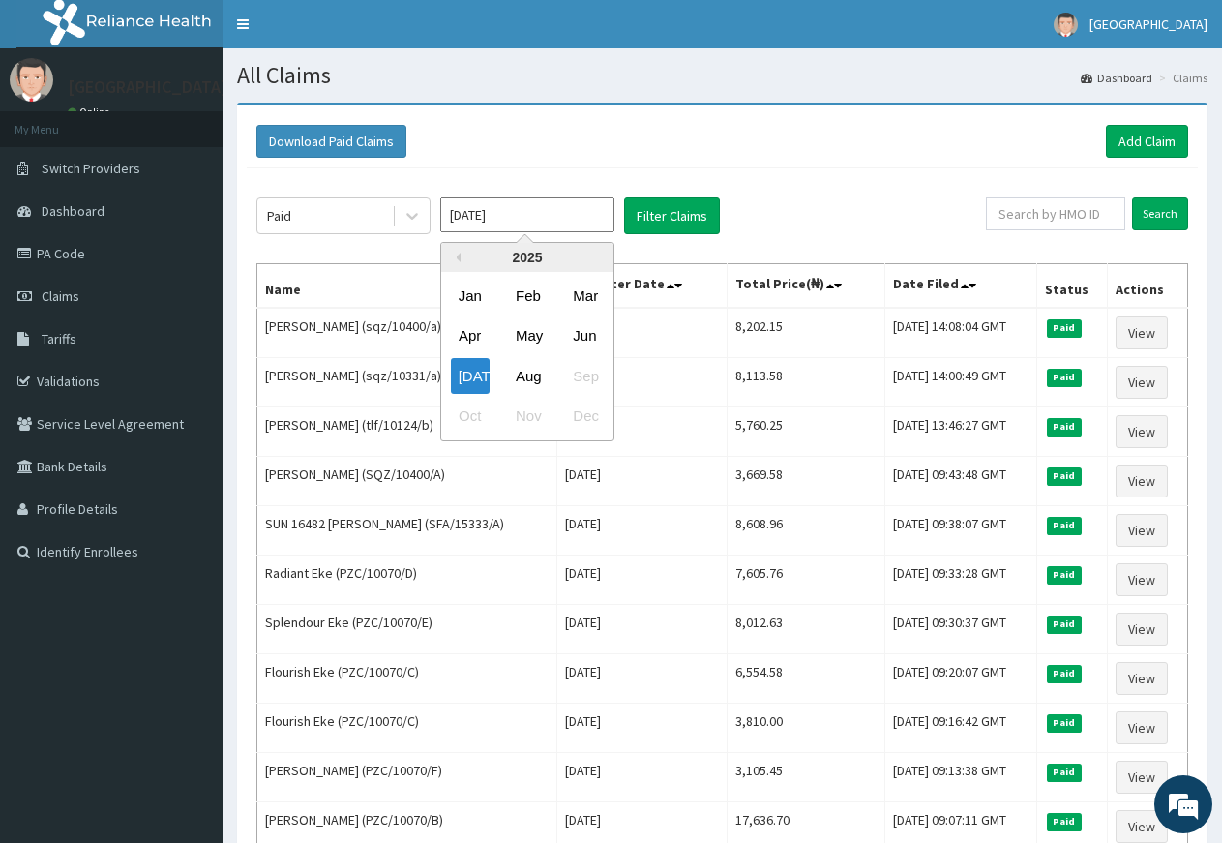
drag, startPoint x: 593, startPoint y: 222, endPoint x: 585, endPoint y: 255, distance: 34.0
click at [588, 232] on input "[DATE]" at bounding box center [527, 214] width 174 height 35
drag, startPoint x: 524, startPoint y: 376, endPoint x: 590, endPoint y: 302, distance: 99.4
click at [525, 376] on div "Aug" at bounding box center [527, 376] width 39 height 36
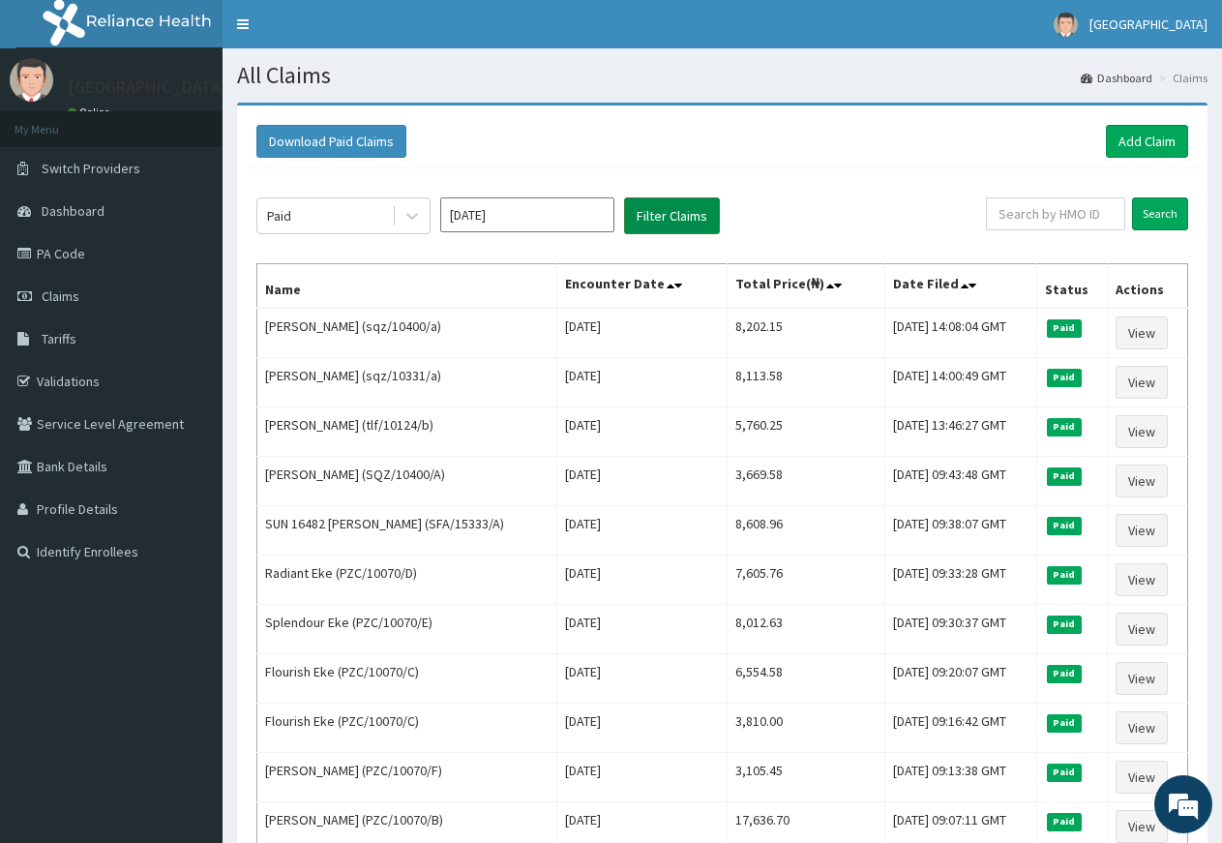
click at [658, 212] on button "Filter Claims" at bounding box center [672, 215] width 96 height 37
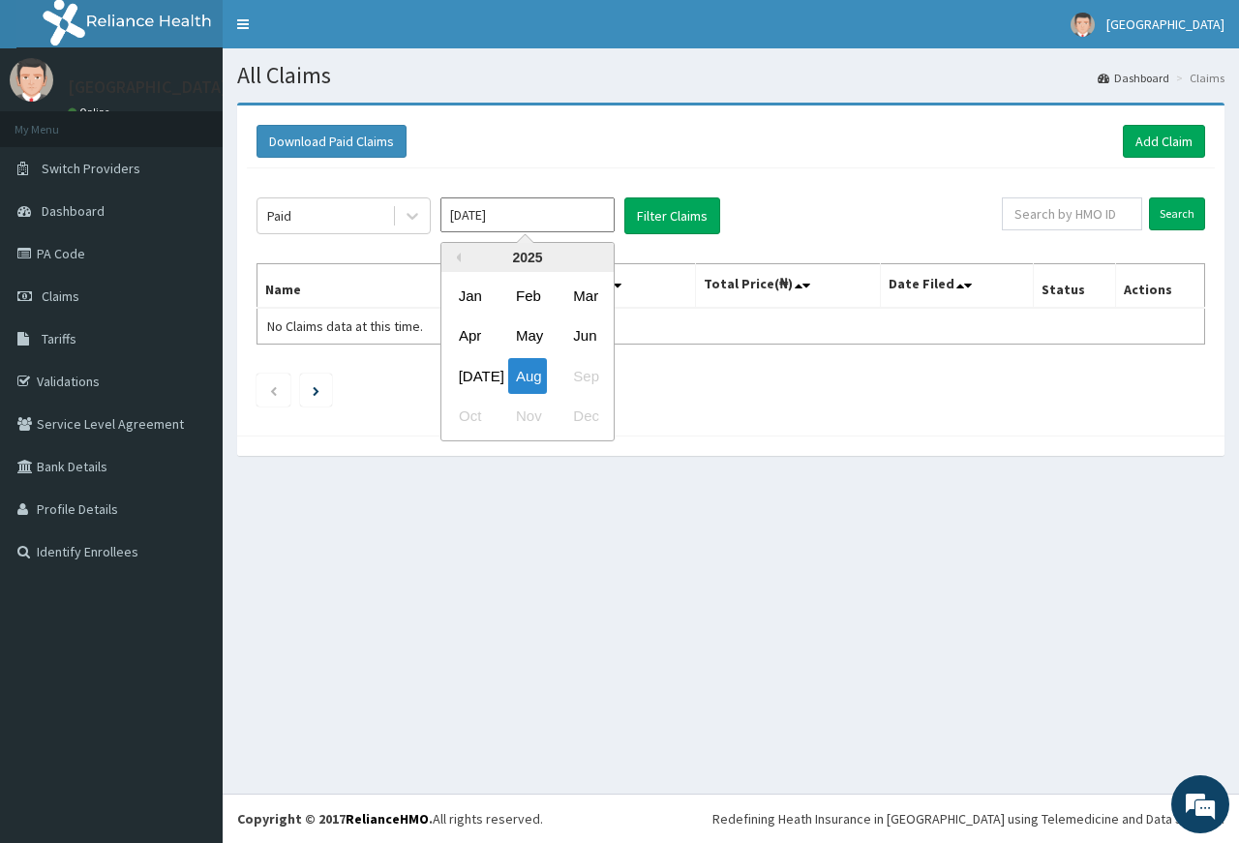
click at [561, 219] on input "[DATE]" at bounding box center [527, 214] width 174 height 35
drag, startPoint x: 469, startPoint y: 377, endPoint x: 630, endPoint y: 276, distance: 189.6
click at [481, 371] on div "[DATE]" at bounding box center [470, 376] width 39 height 36
type input "[DATE]"
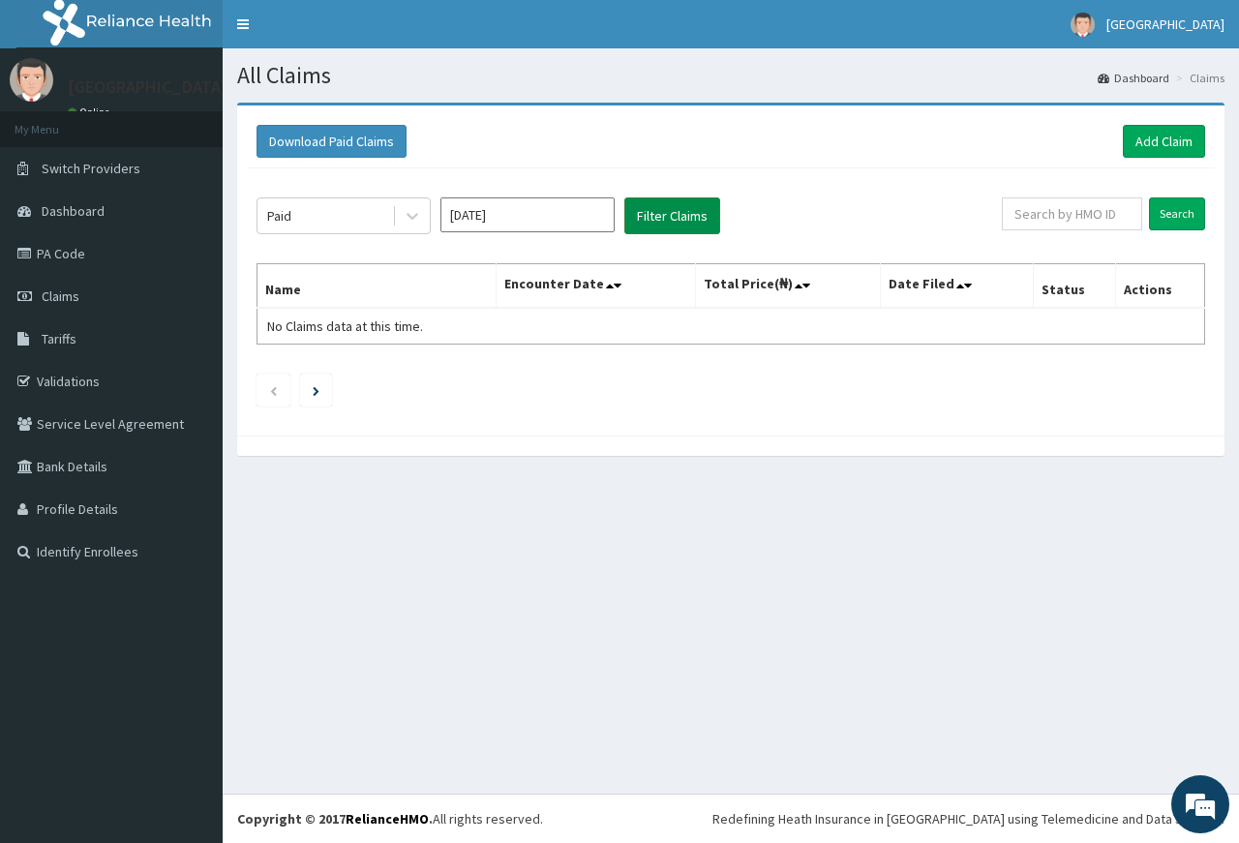
click at [710, 208] on button "Filter Claims" at bounding box center [672, 215] width 96 height 37
